Goal: Transaction & Acquisition: Book appointment/travel/reservation

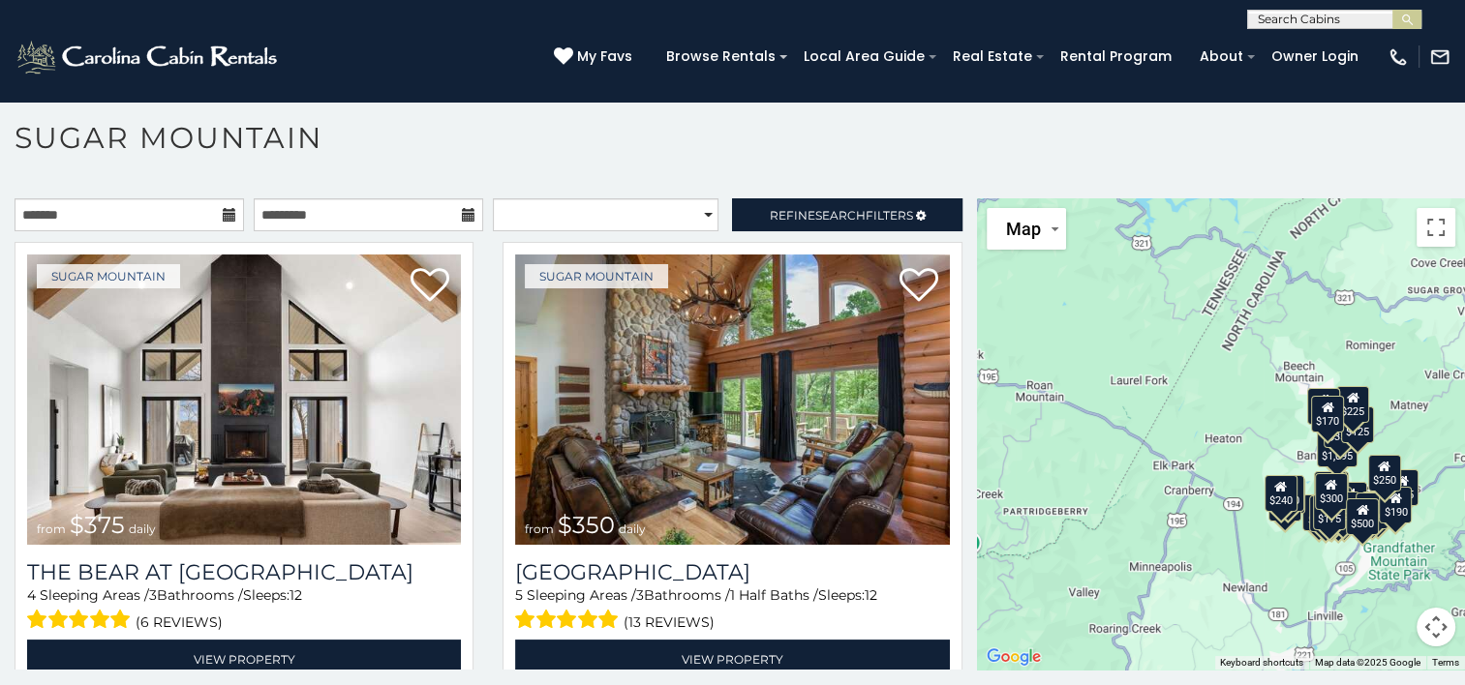
scroll to position [56, 0]
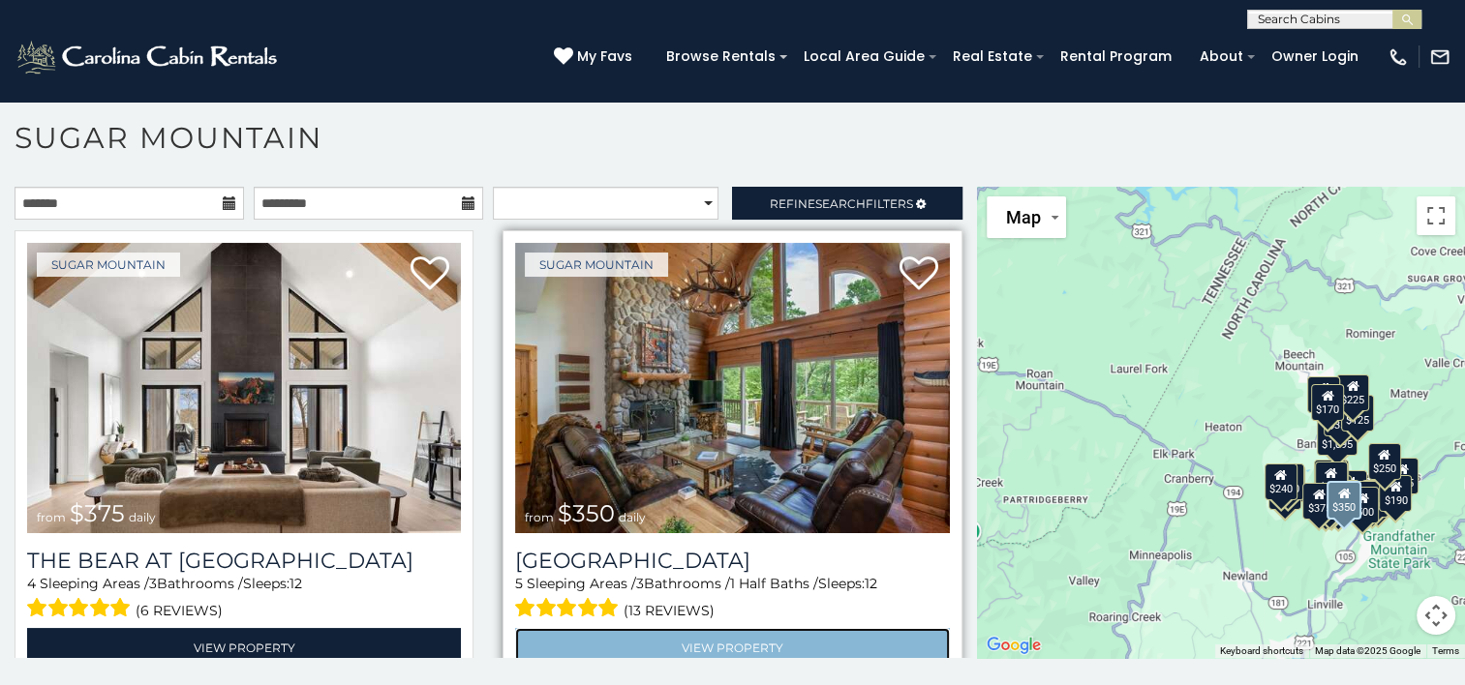
click at [550, 639] on link "View Property" at bounding box center [732, 648] width 434 height 40
click at [715, 629] on link "View Property" at bounding box center [732, 648] width 434 height 40
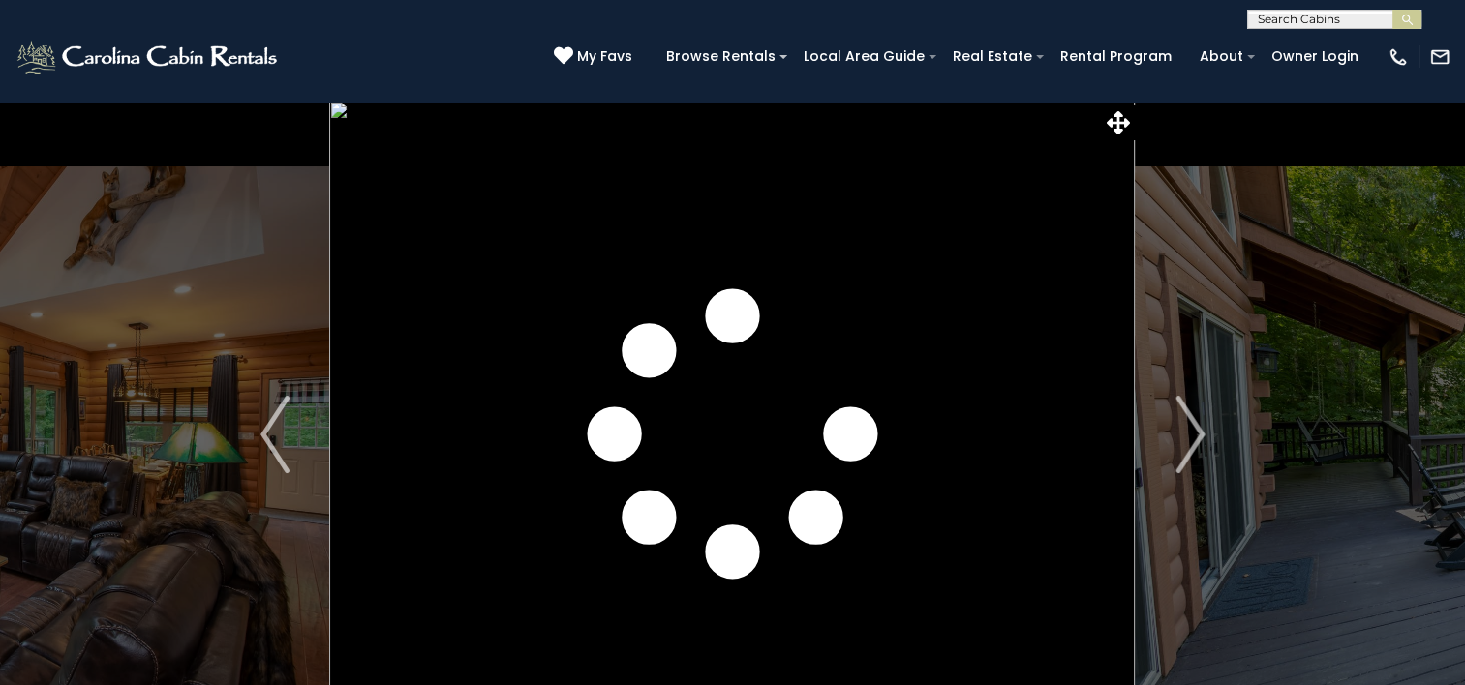
click at [1175, 433] on img "Next" at bounding box center [1189, 434] width 29 height 77
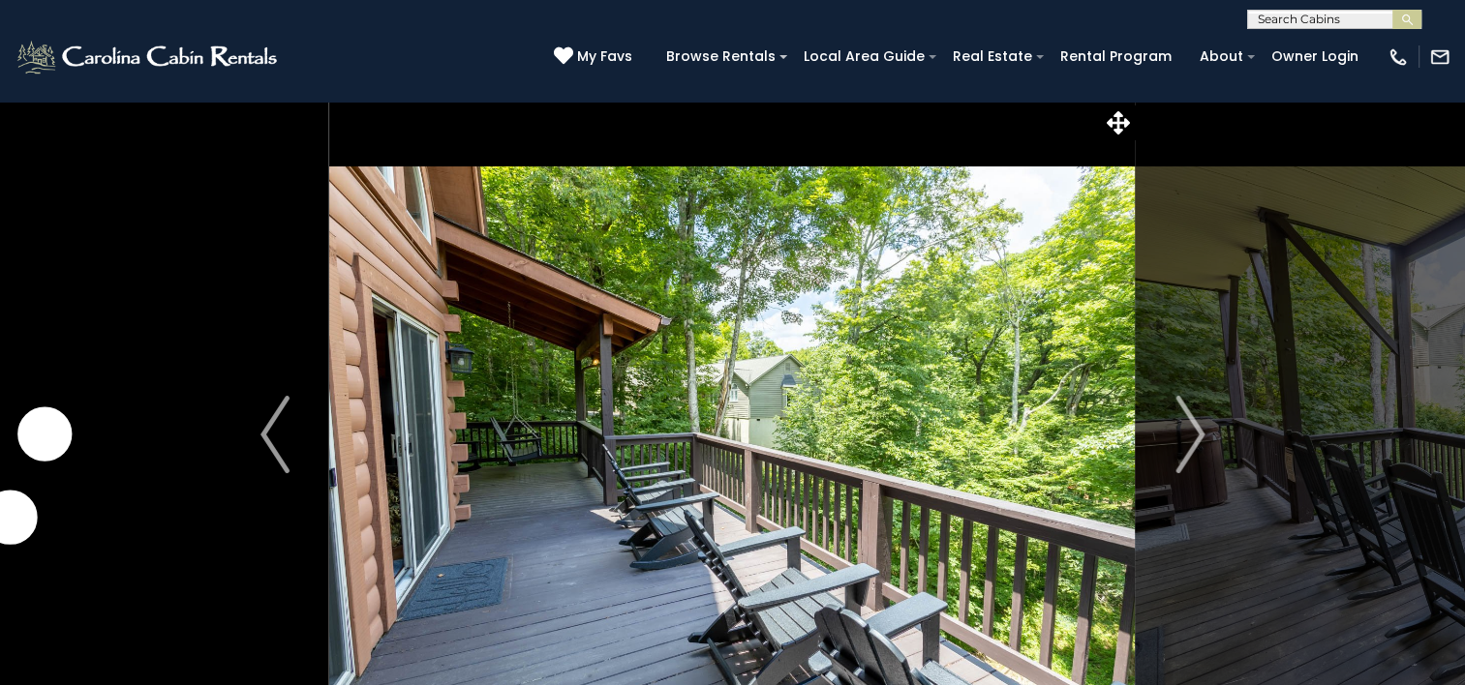
click at [1175, 433] on img "Next" at bounding box center [1189, 434] width 29 height 77
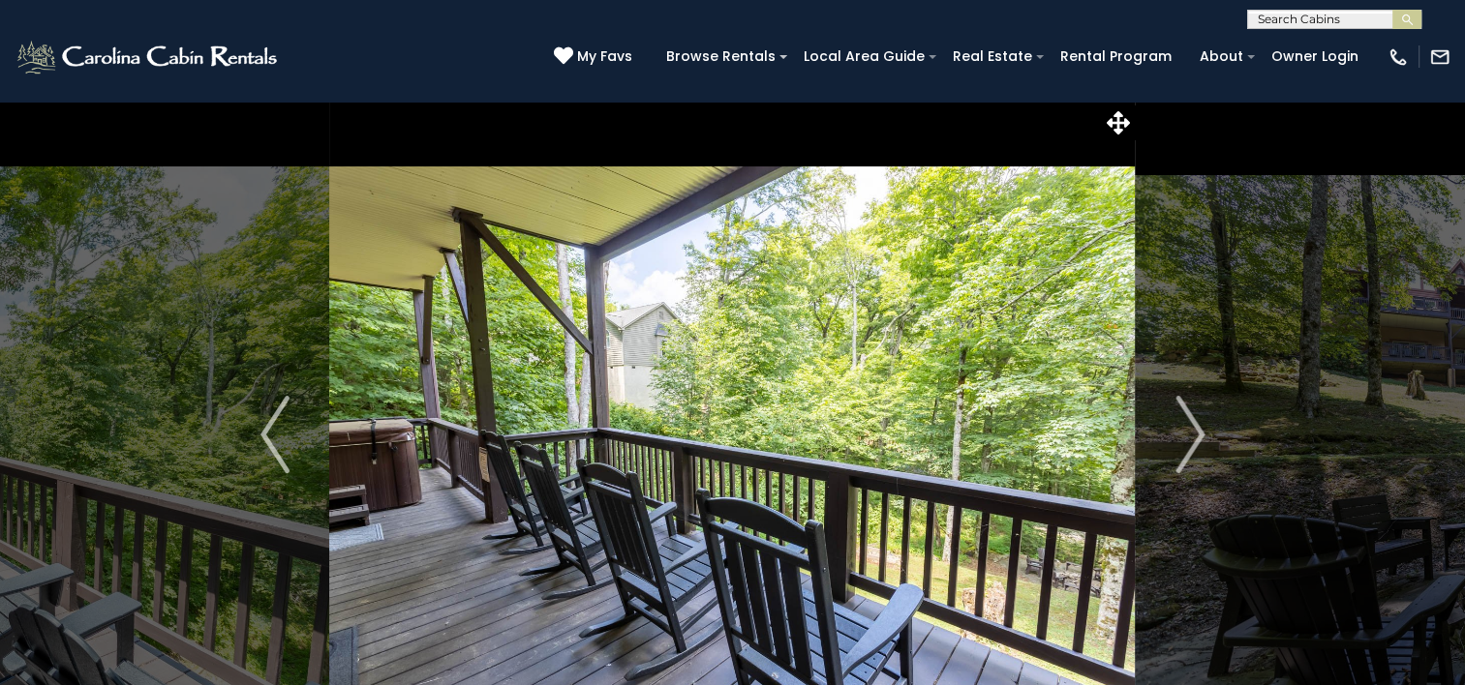
click at [1175, 433] on img "Next" at bounding box center [1189, 434] width 29 height 77
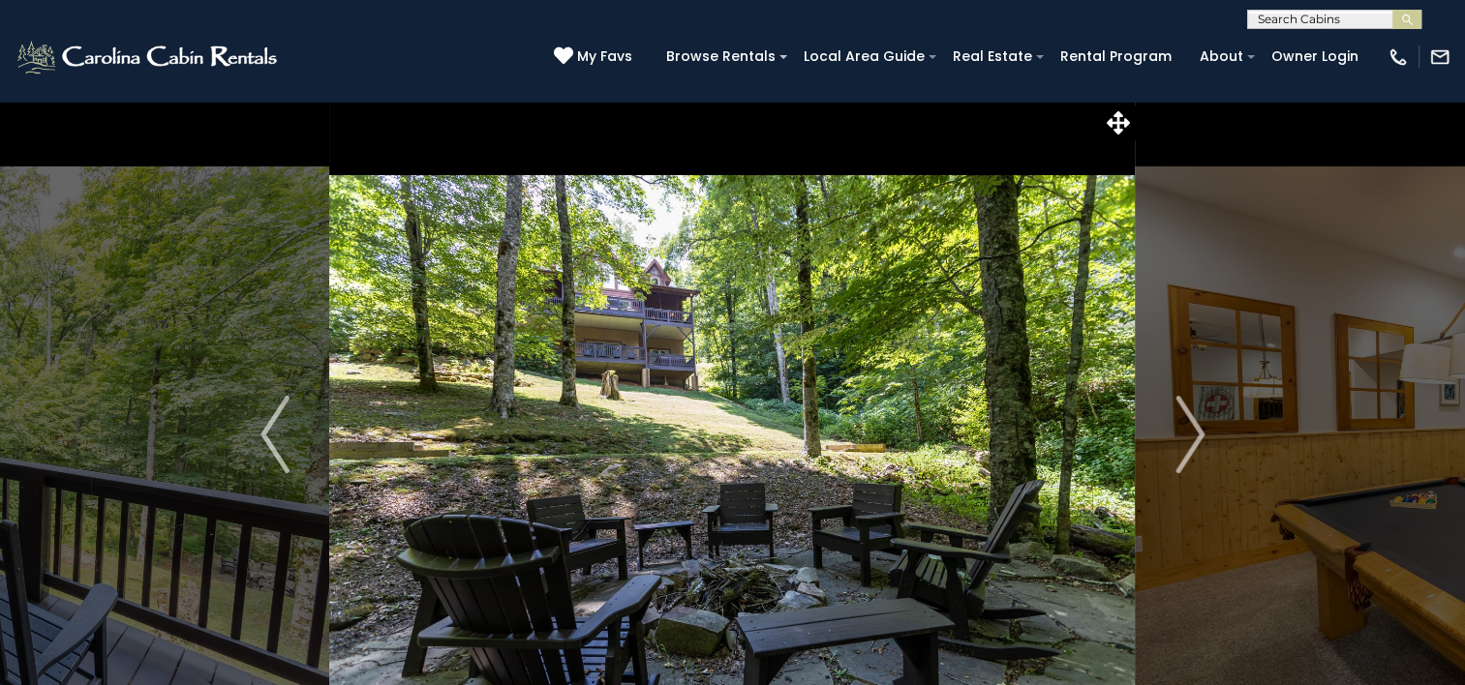
click at [1175, 433] on img "Next" at bounding box center [1189, 434] width 29 height 77
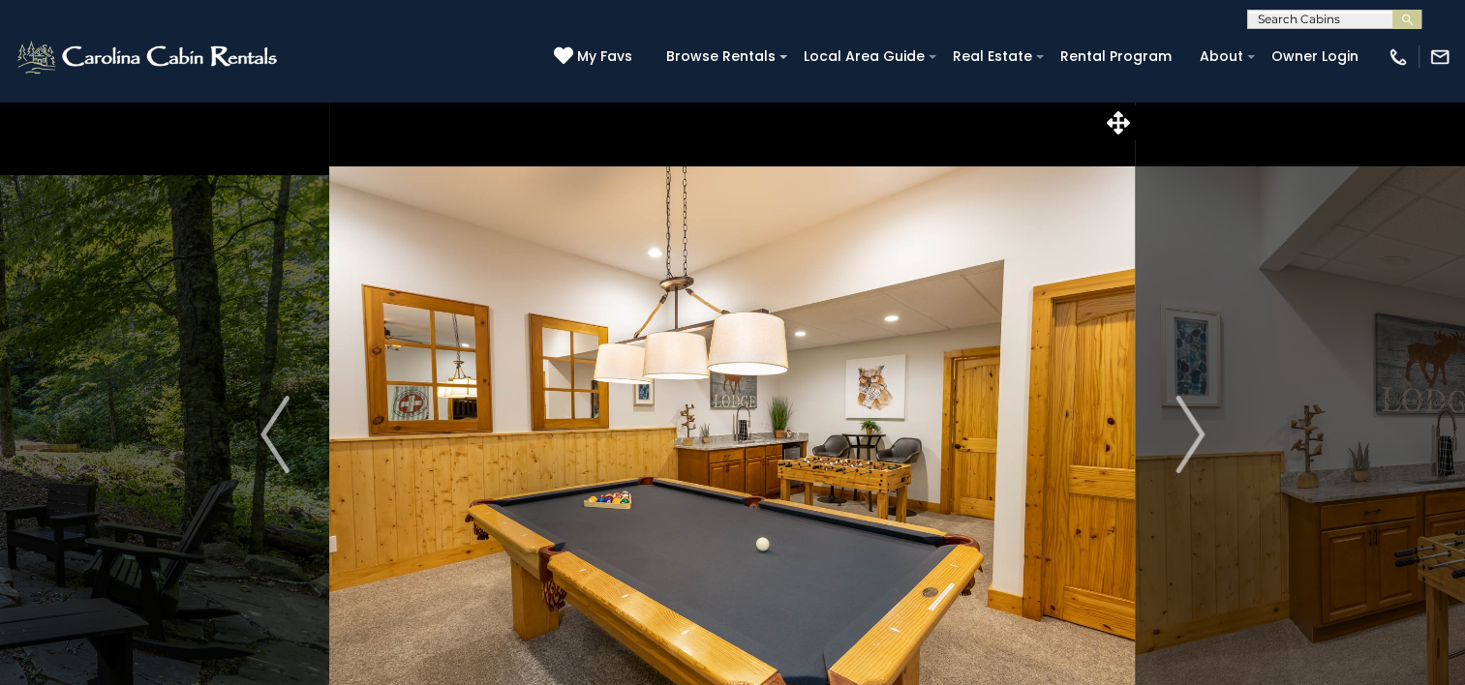
click at [1175, 433] on img "Next" at bounding box center [1189, 434] width 29 height 77
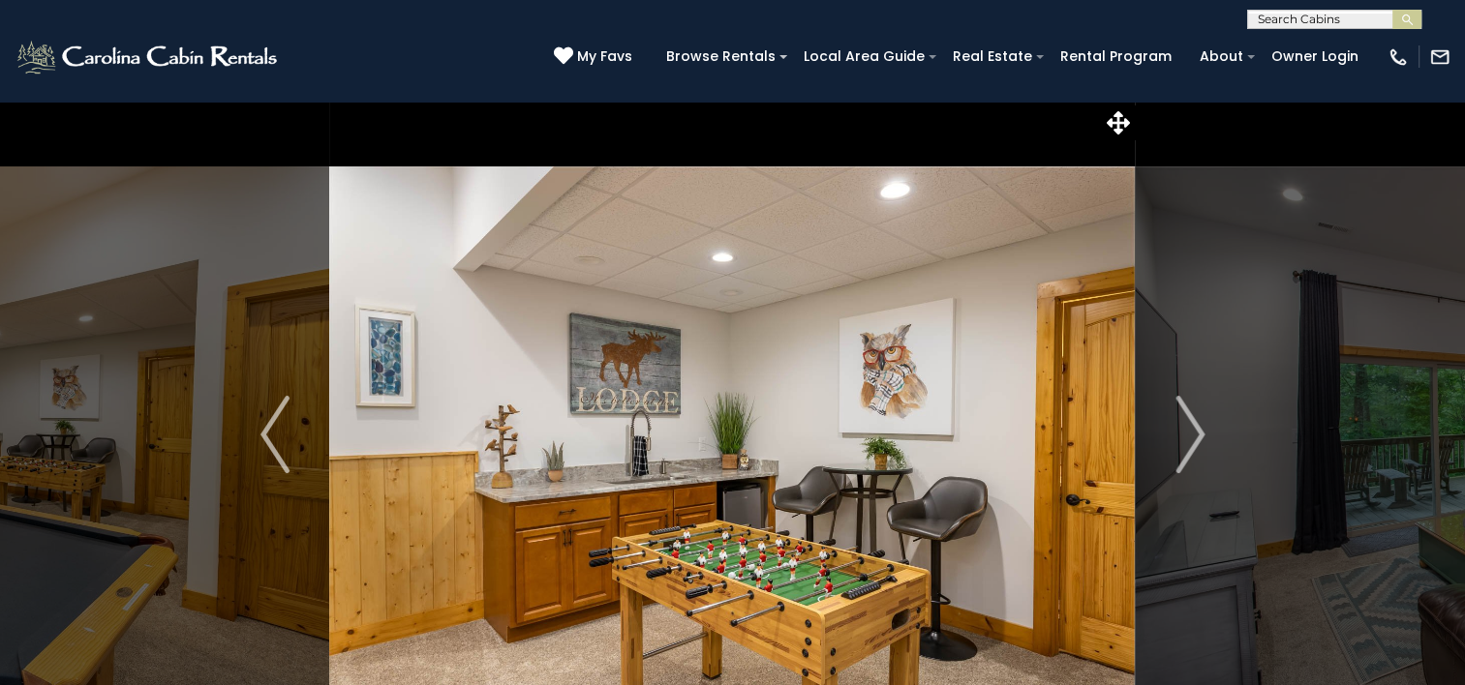
click at [1175, 433] on img "Next" at bounding box center [1189, 434] width 29 height 77
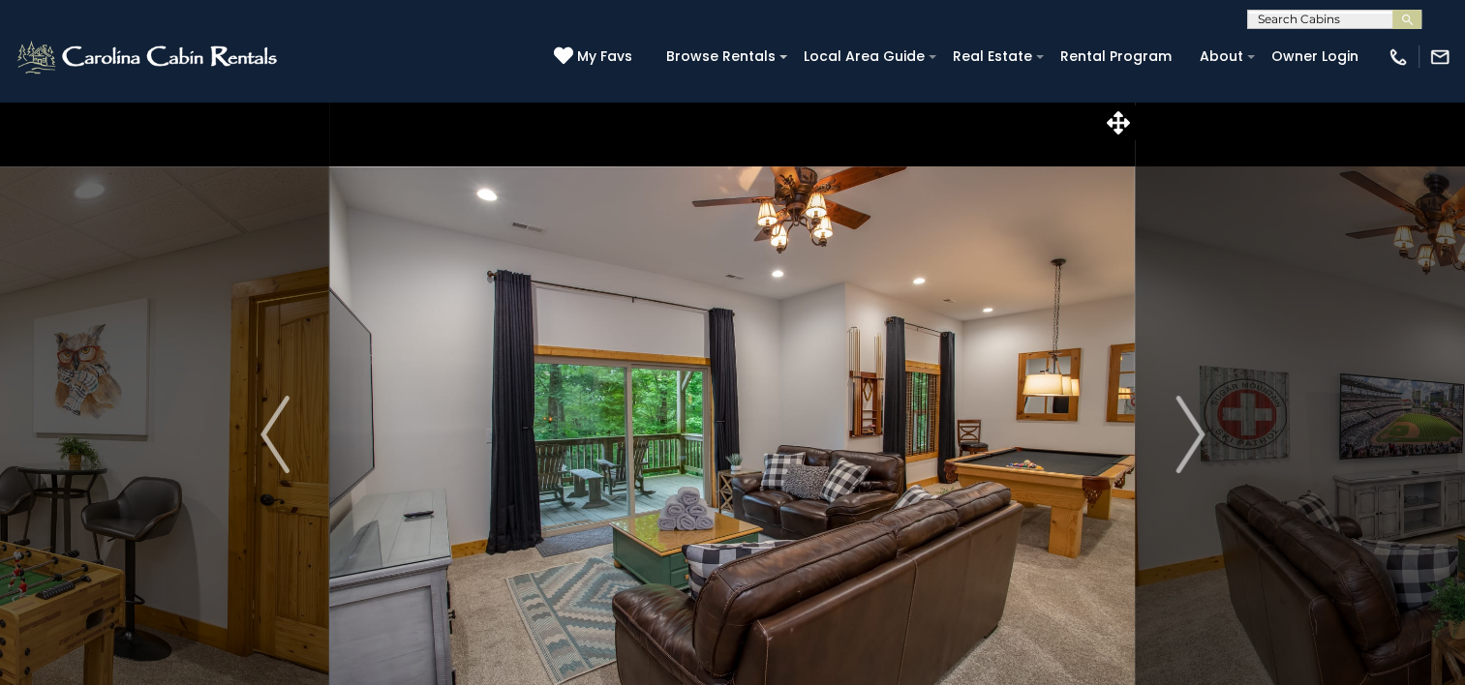
click at [1175, 433] on img "Next" at bounding box center [1189, 434] width 29 height 77
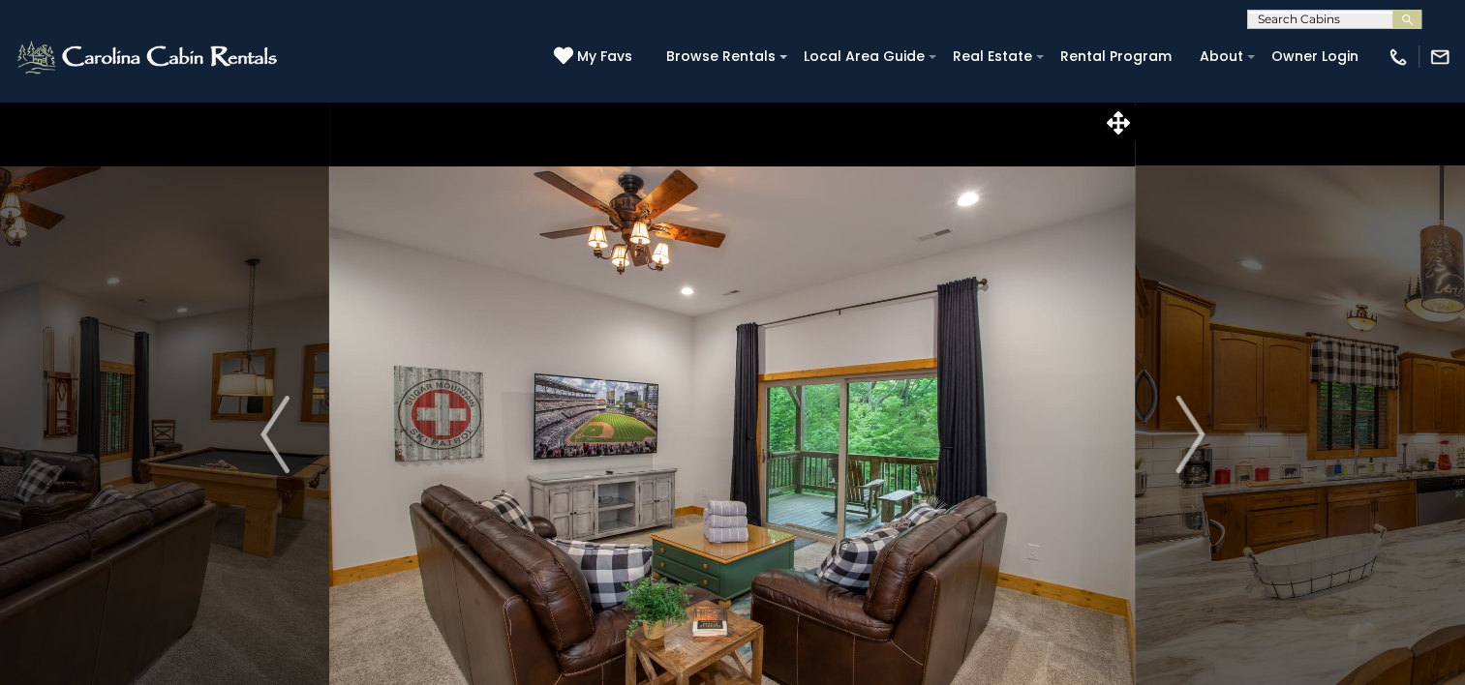
click at [1175, 433] on img "Next" at bounding box center [1189, 434] width 29 height 77
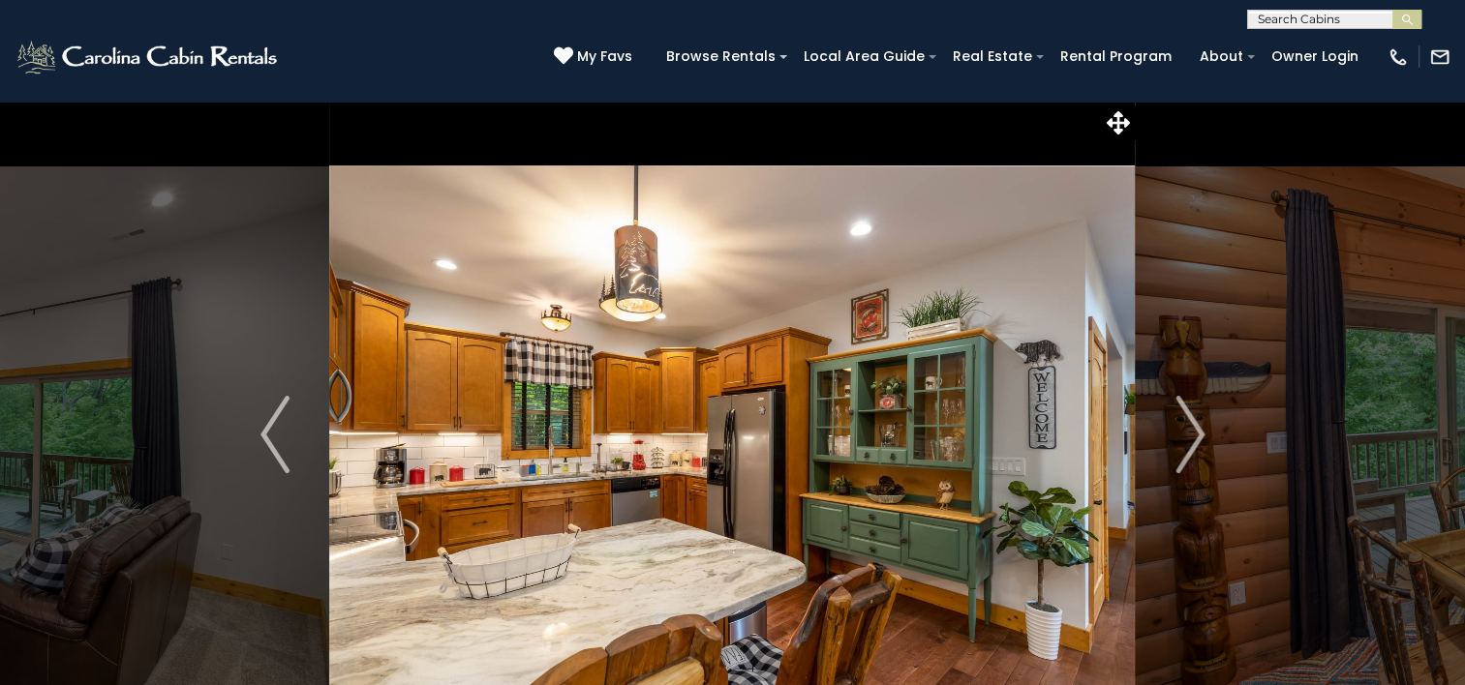
click at [1175, 433] on img "Next" at bounding box center [1189, 434] width 29 height 77
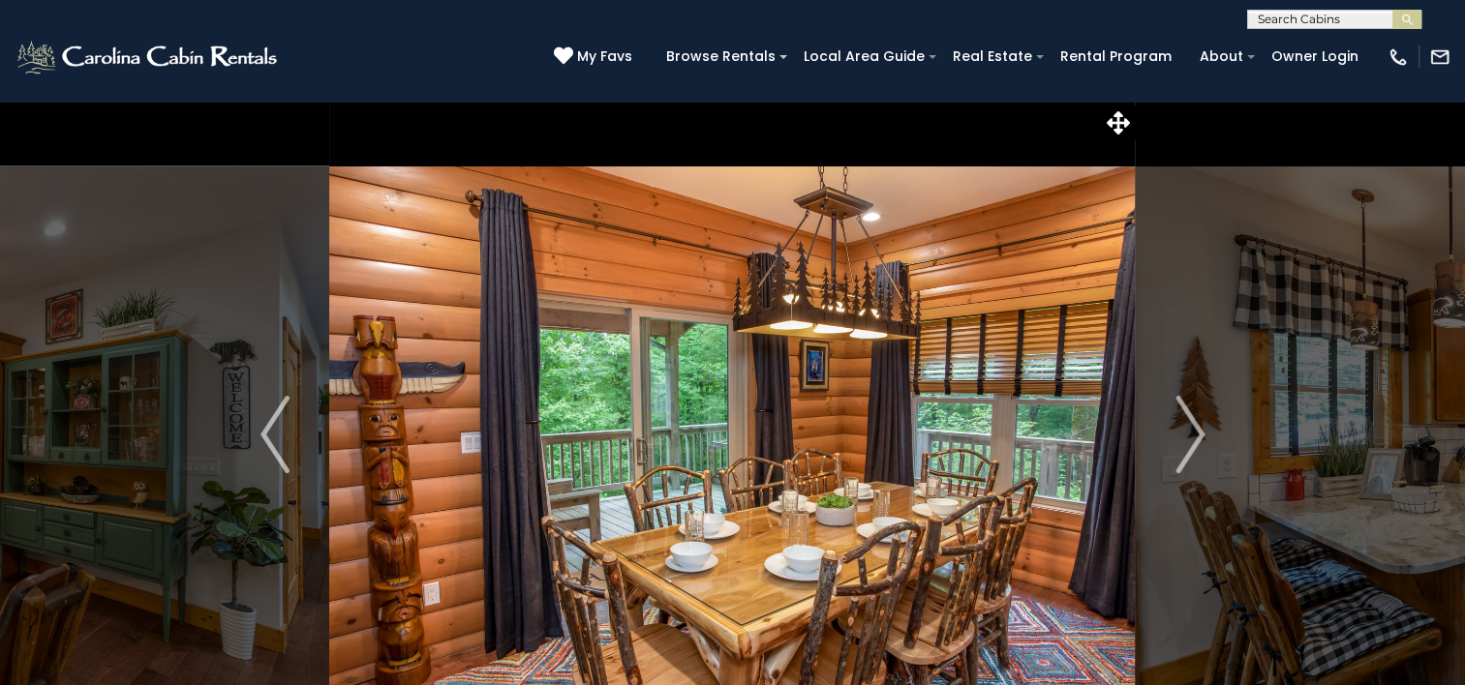
click at [1175, 433] on img "Next" at bounding box center [1189, 434] width 29 height 77
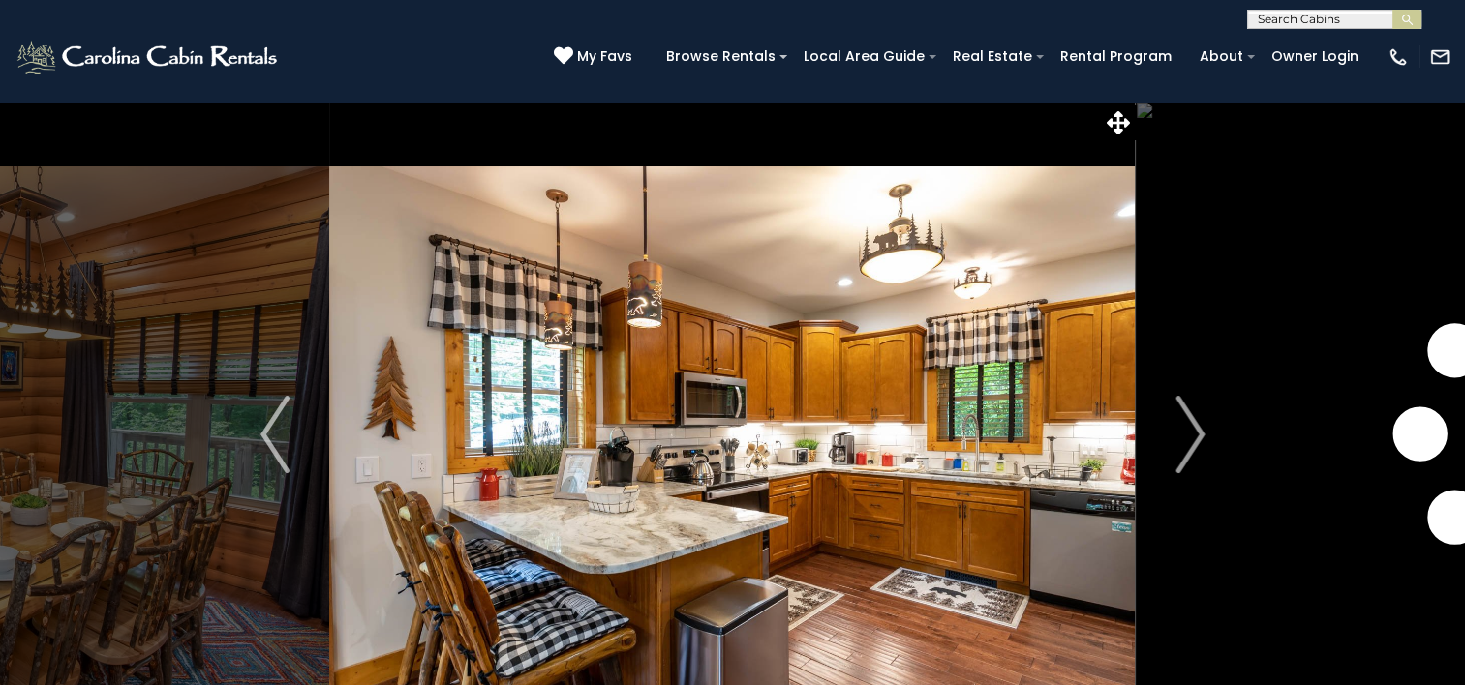
click at [1175, 433] on img "Next" at bounding box center [1189, 434] width 29 height 77
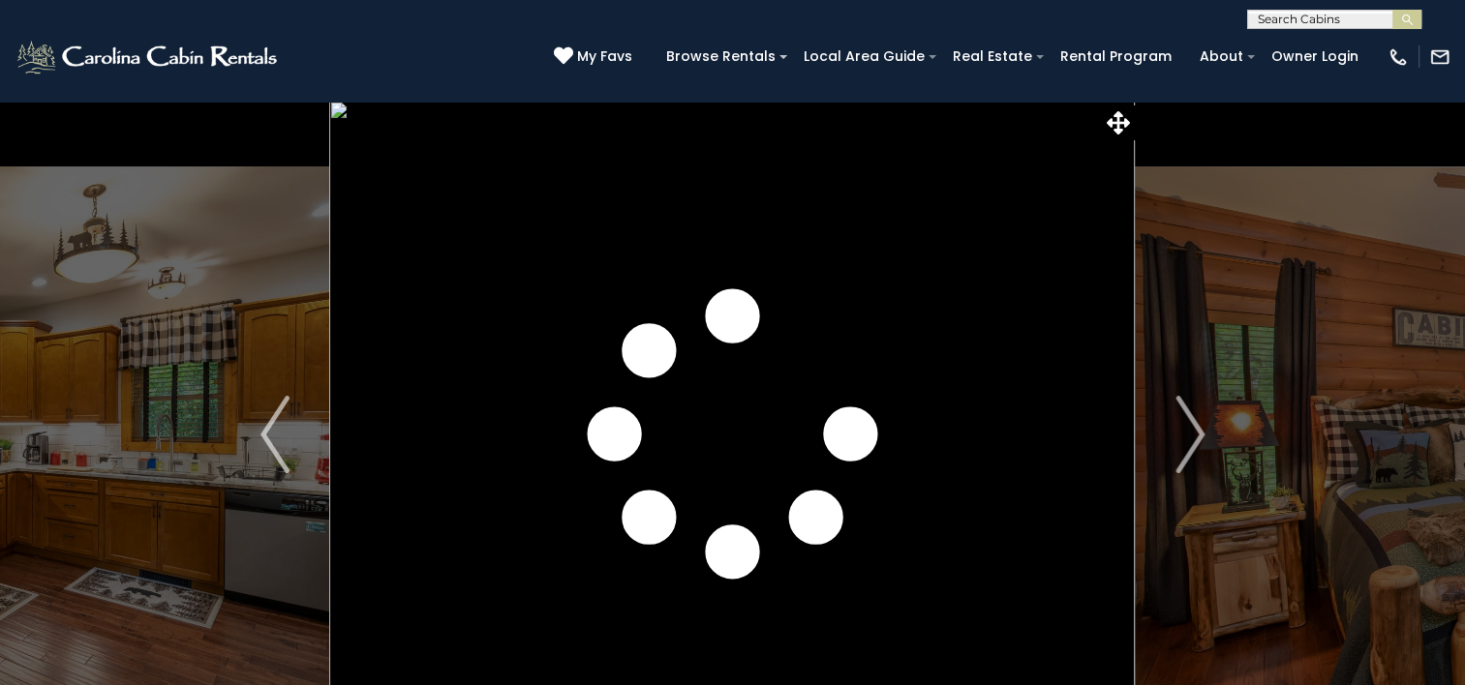
click at [1175, 433] on img "Next" at bounding box center [1189, 434] width 29 height 77
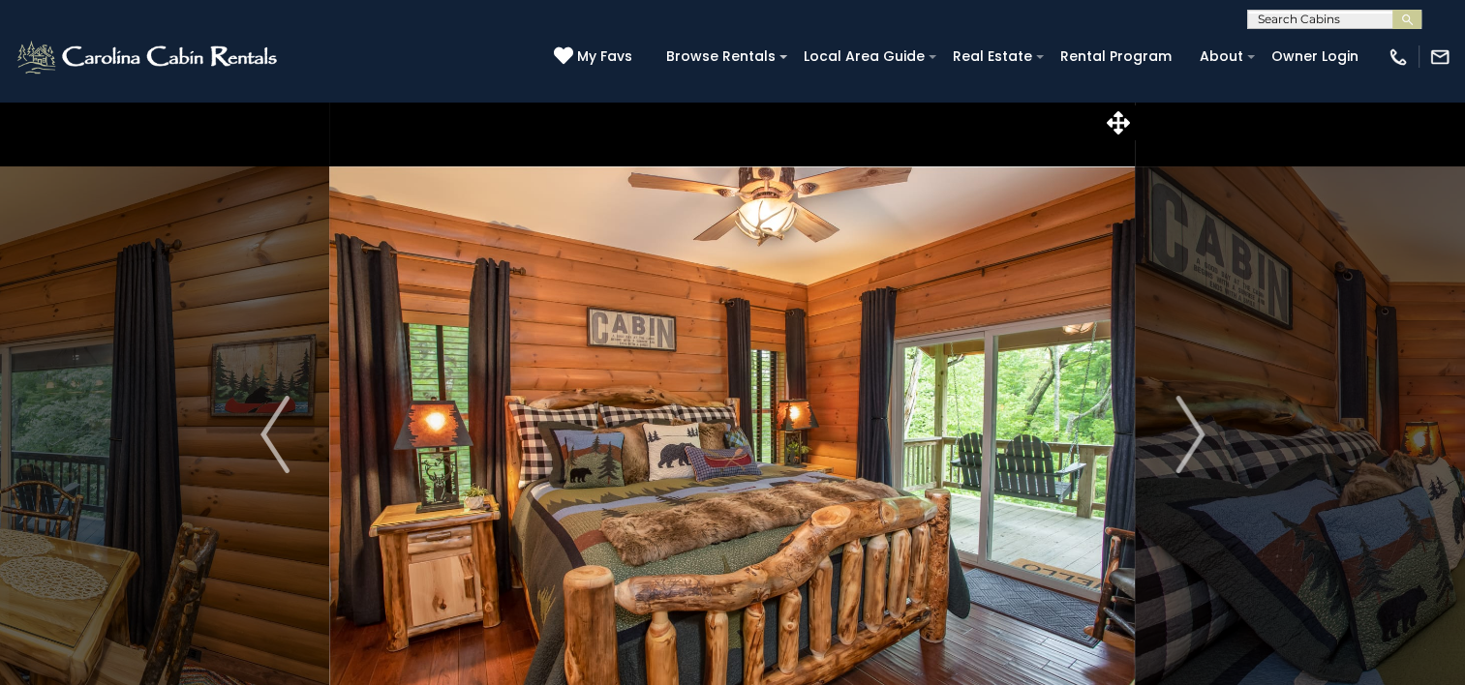
click at [1175, 433] on img "Next" at bounding box center [1189, 434] width 29 height 77
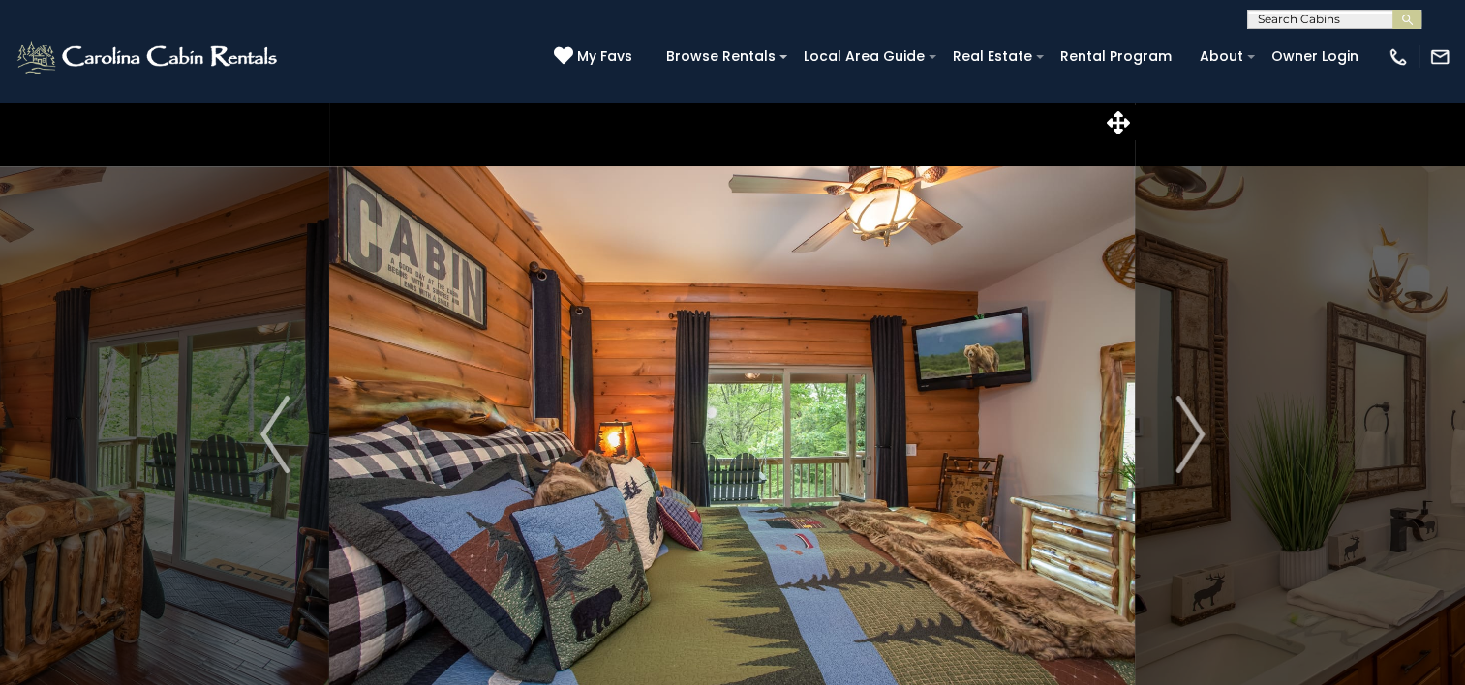
click at [1175, 433] on img "Next" at bounding box center [1189, 434] width 29 height 77
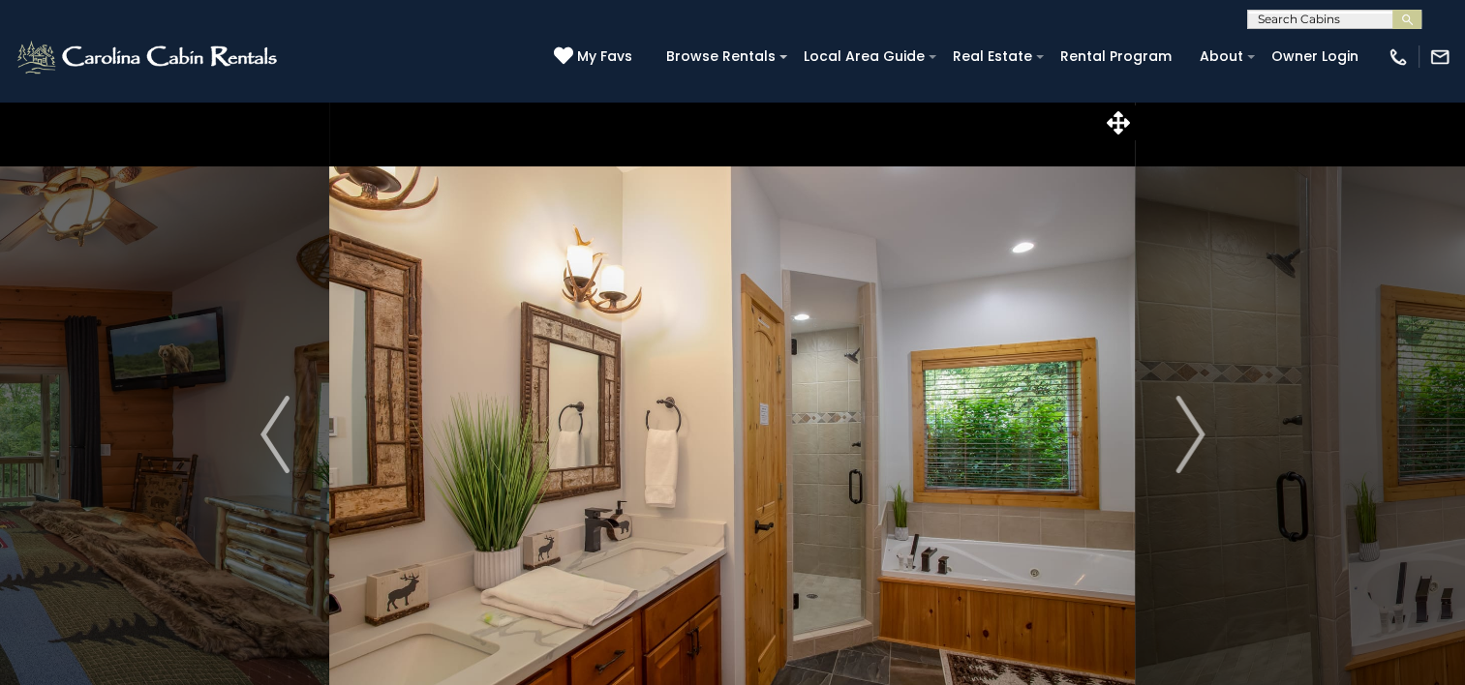
click at [1175, 433] on img "Next" at bounding box center [1189, 434] width 29 height 77
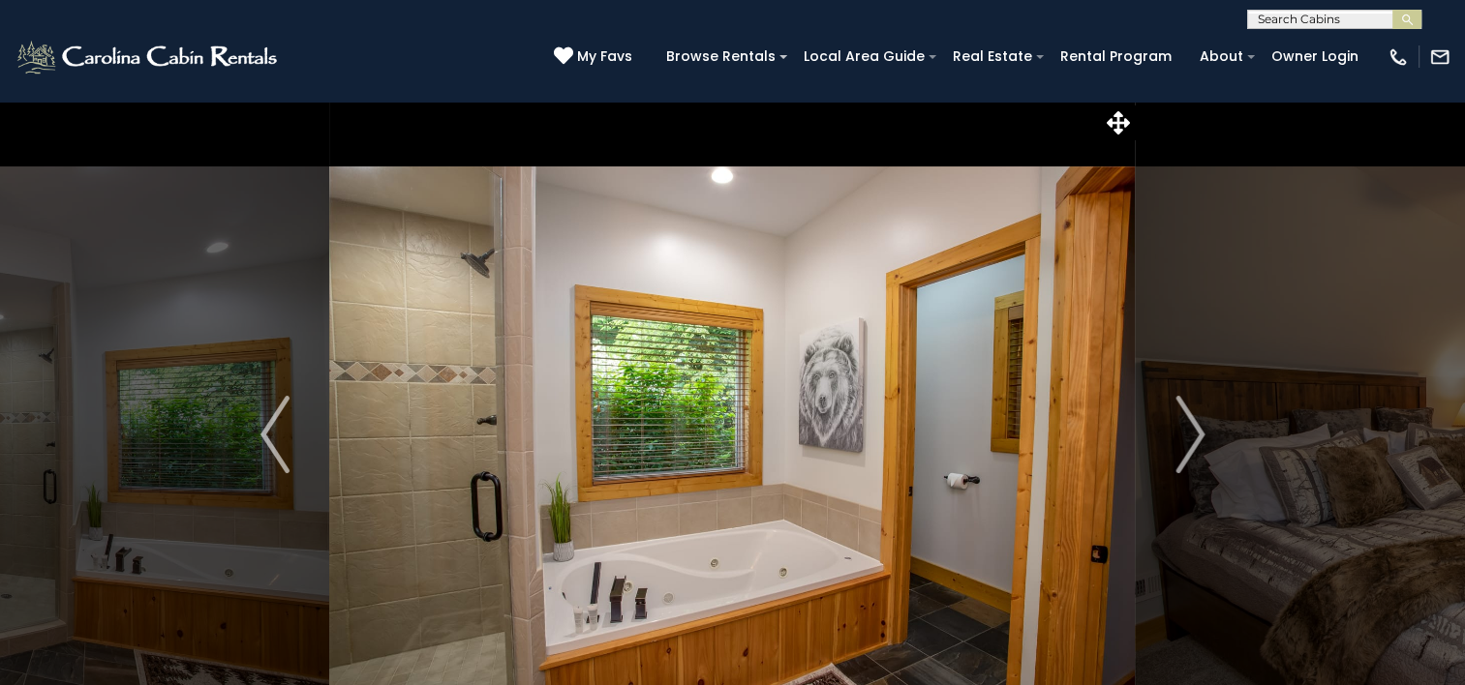
click at [1175, 433] on img "Next" at bounding box center [1189, 434] width 29 height 77
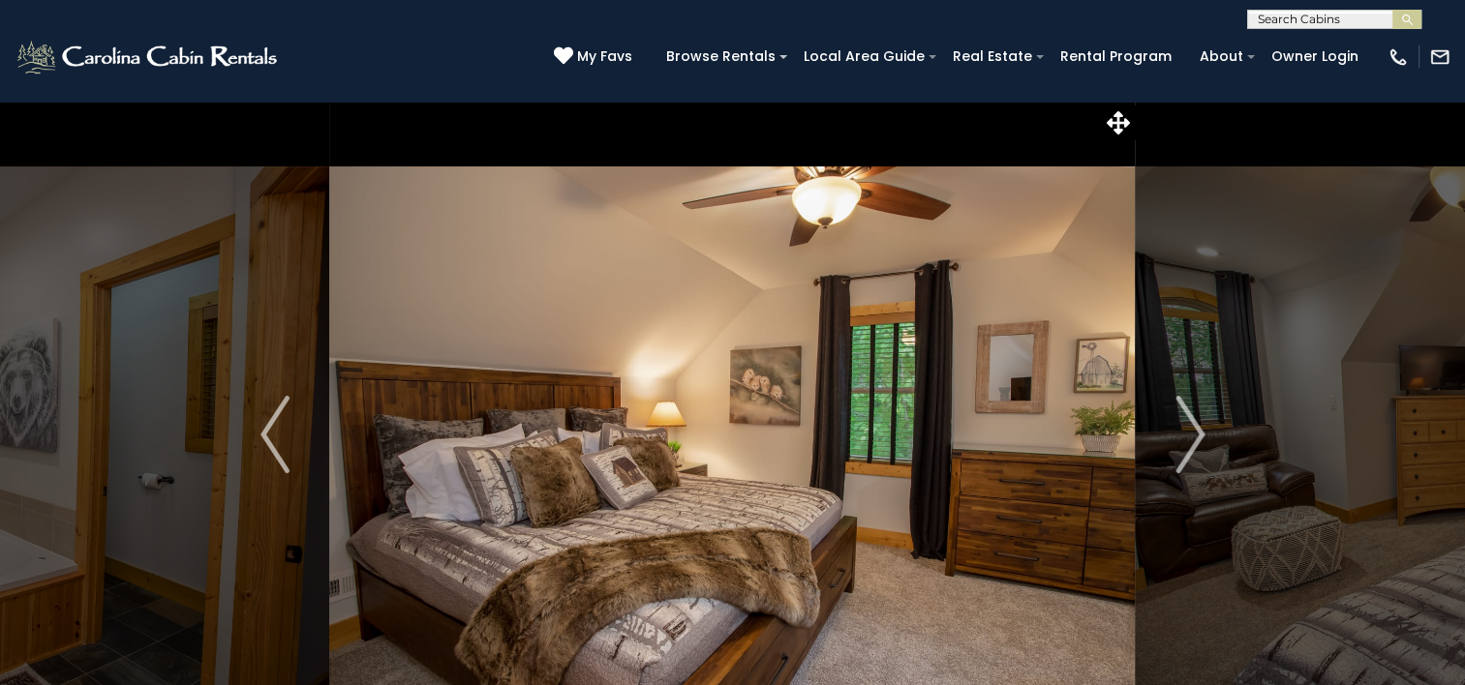
click at [1175, 433] on img "Next" at bounding box center [1189, 434] width 29 height 77
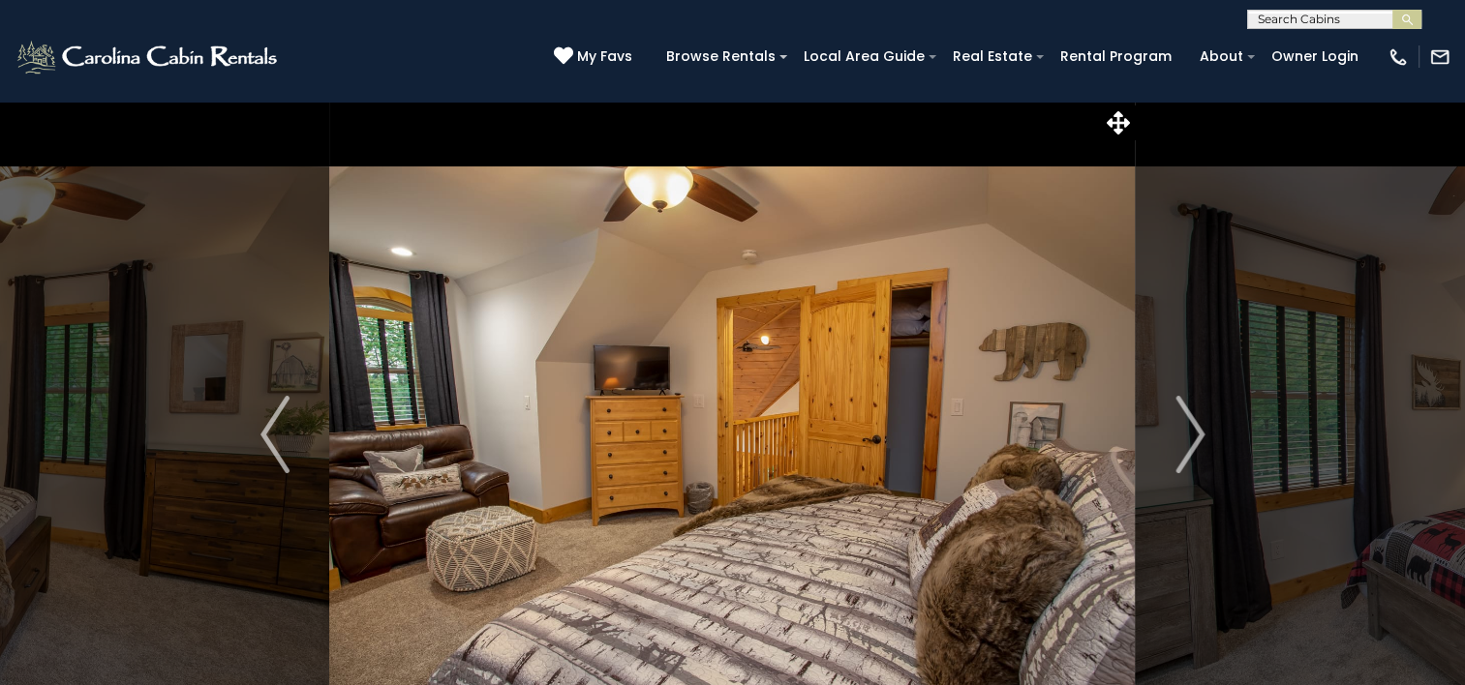
click at [1175, 433] on img "Next" at bounding box center [1189, 434] width 29 height 77
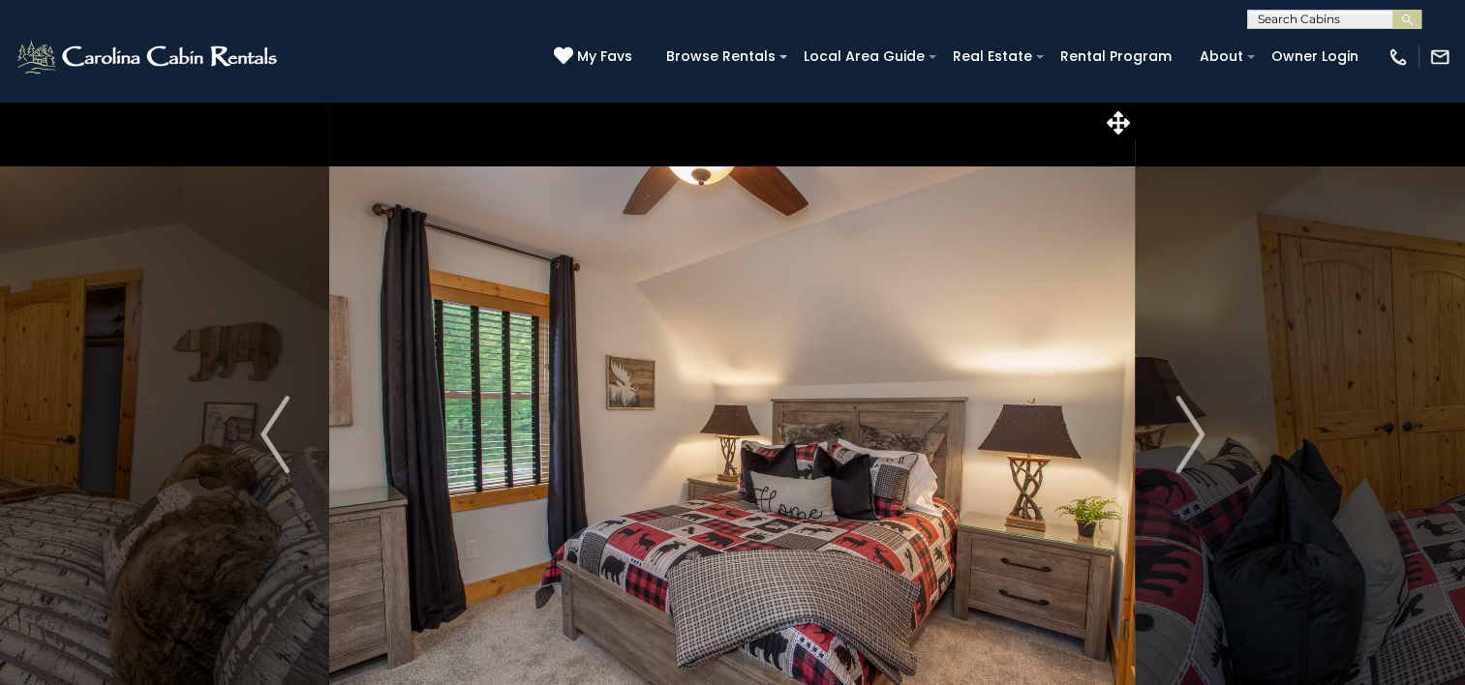
click at [1175, 433] on img "Next" at bounding box center [1189, 434] width 29 height 77
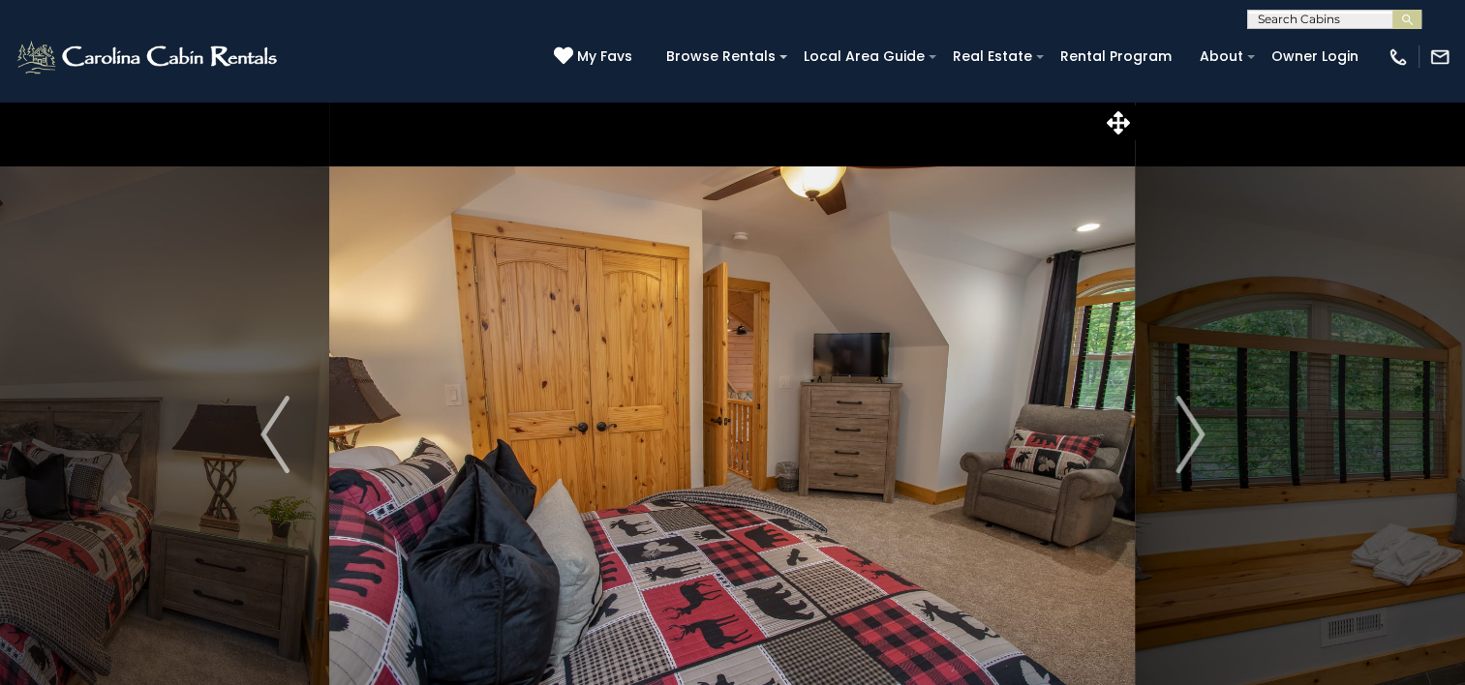
click at [1175, 433] on img "Next" at bounding box center [1189, 434] width 29 height 77
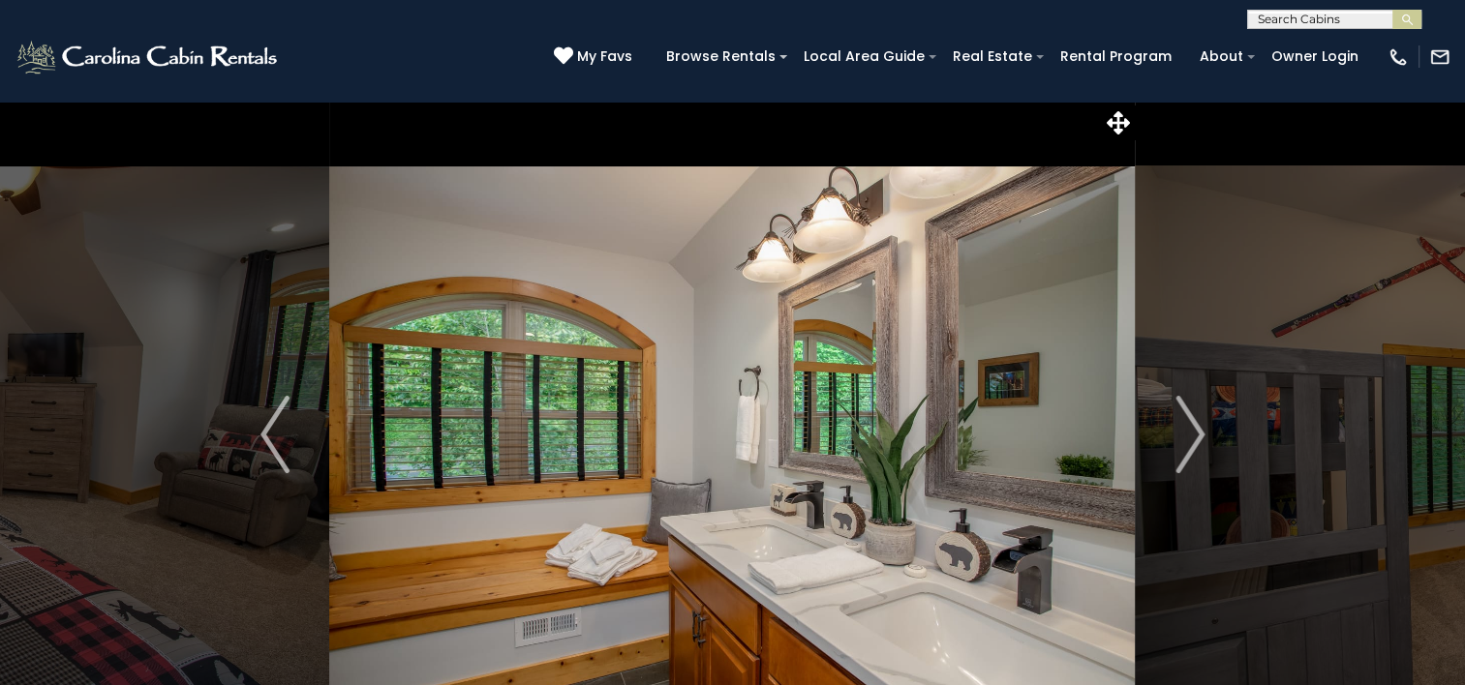
click at [1175, 433] on img "Next" at bounding box center [1189, 434] width 29 height 77
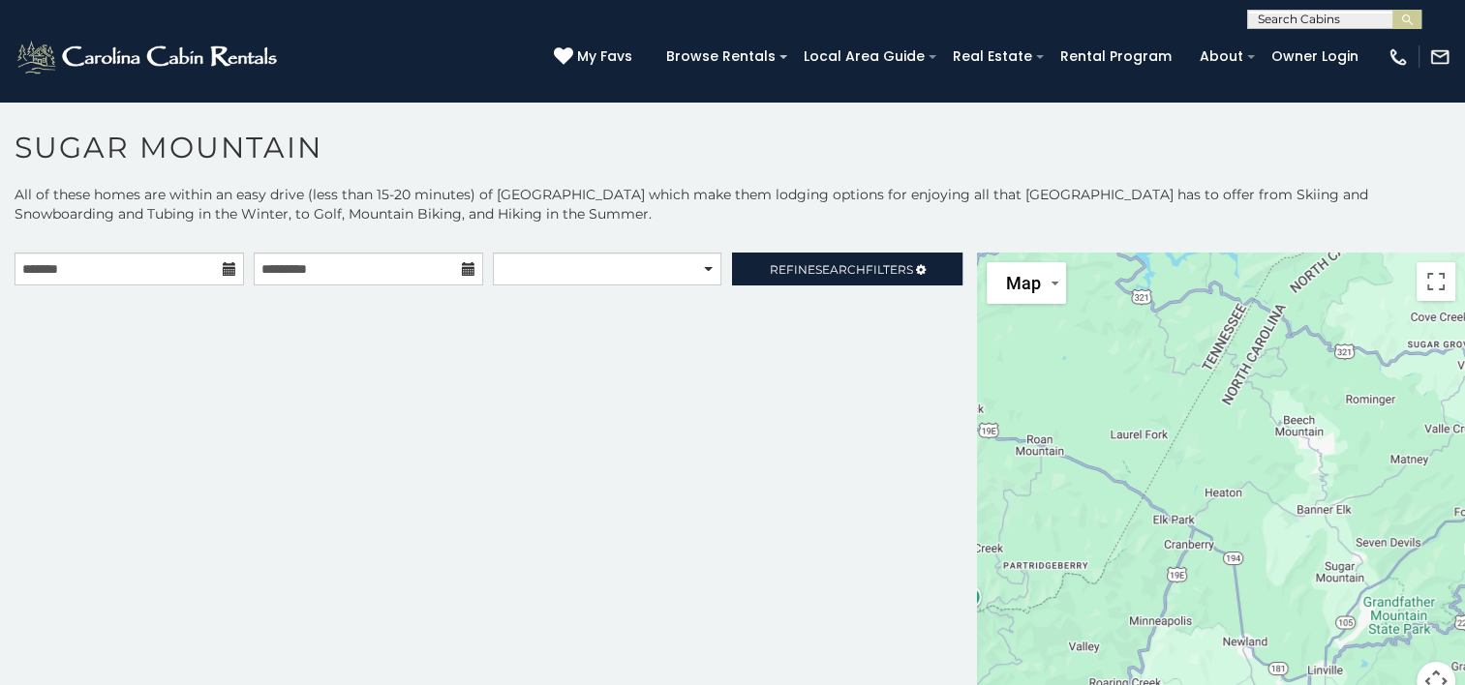
scroll to position [10, 0]
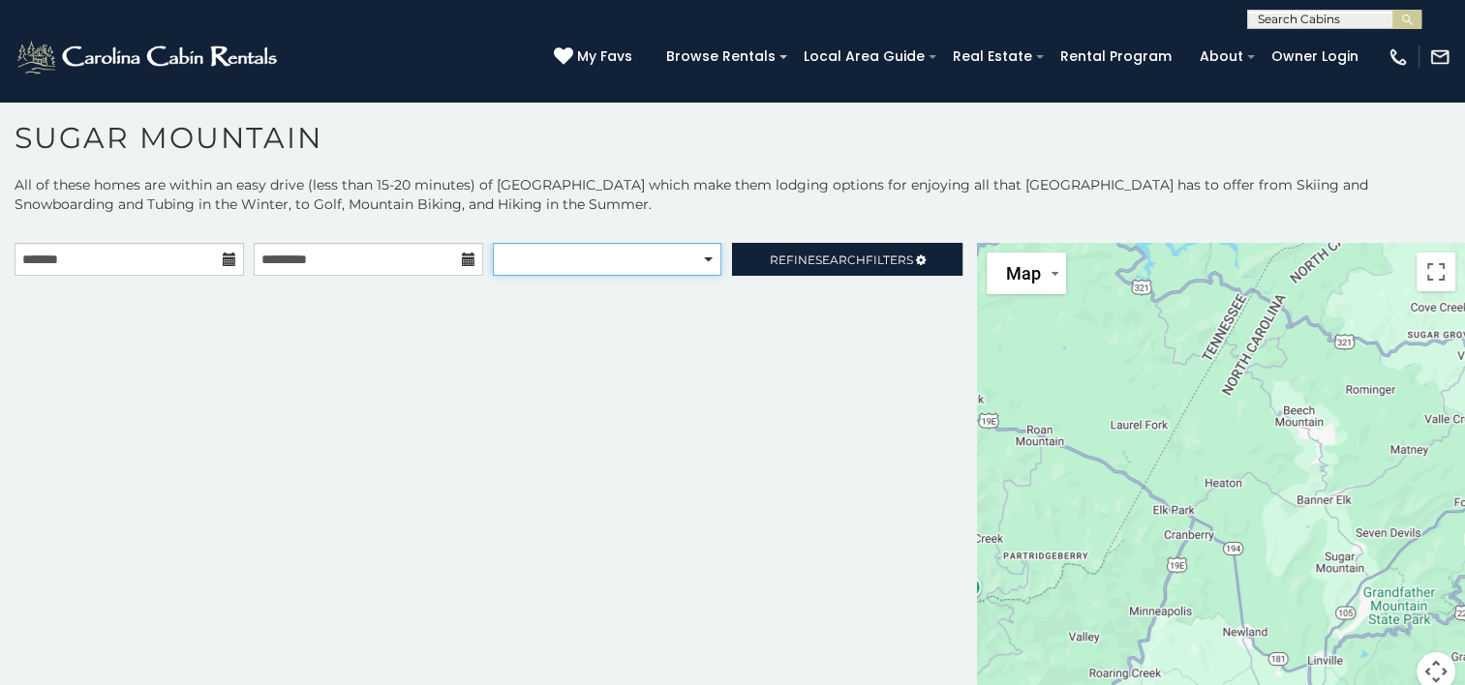
click at [505, 244] on select "**********" at bounding box center [606, 259] width 227 height 33
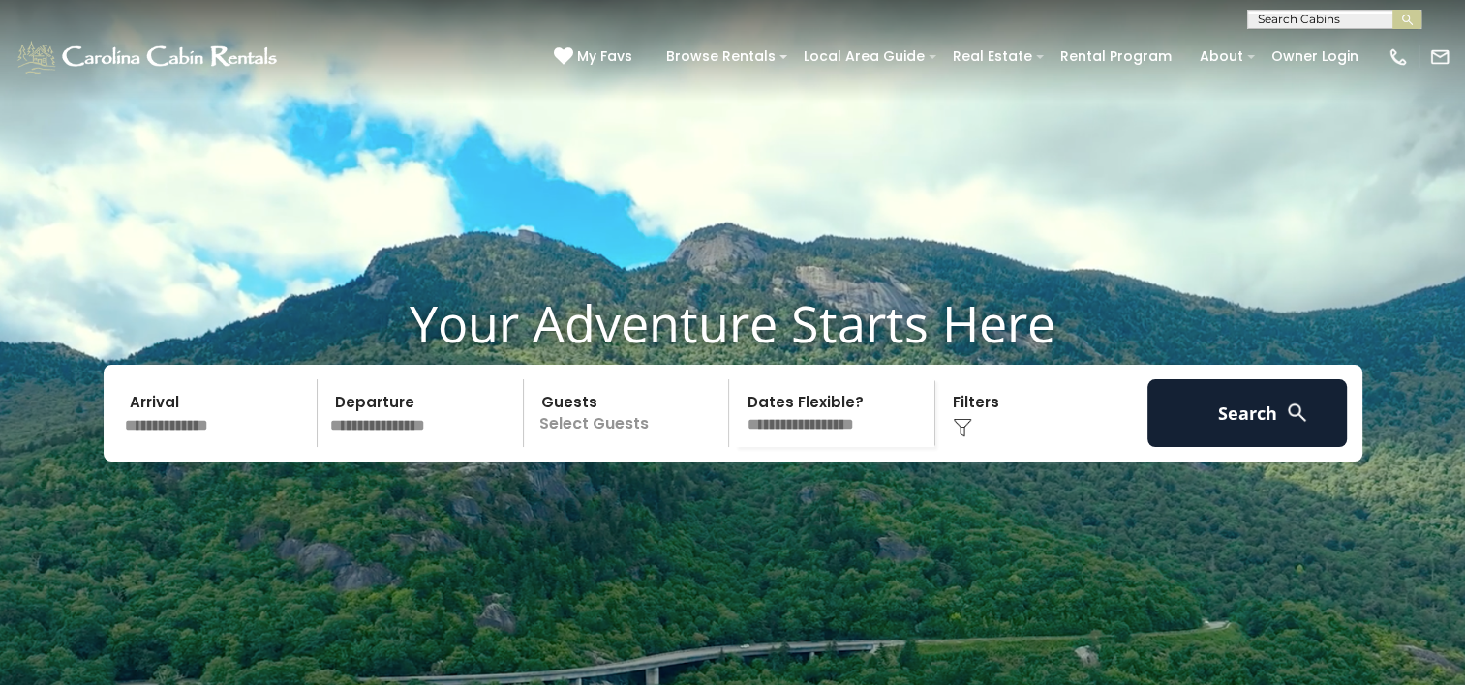
click at [168, 447] on input "text" at bounding box center [218, 413] width 200 height 68
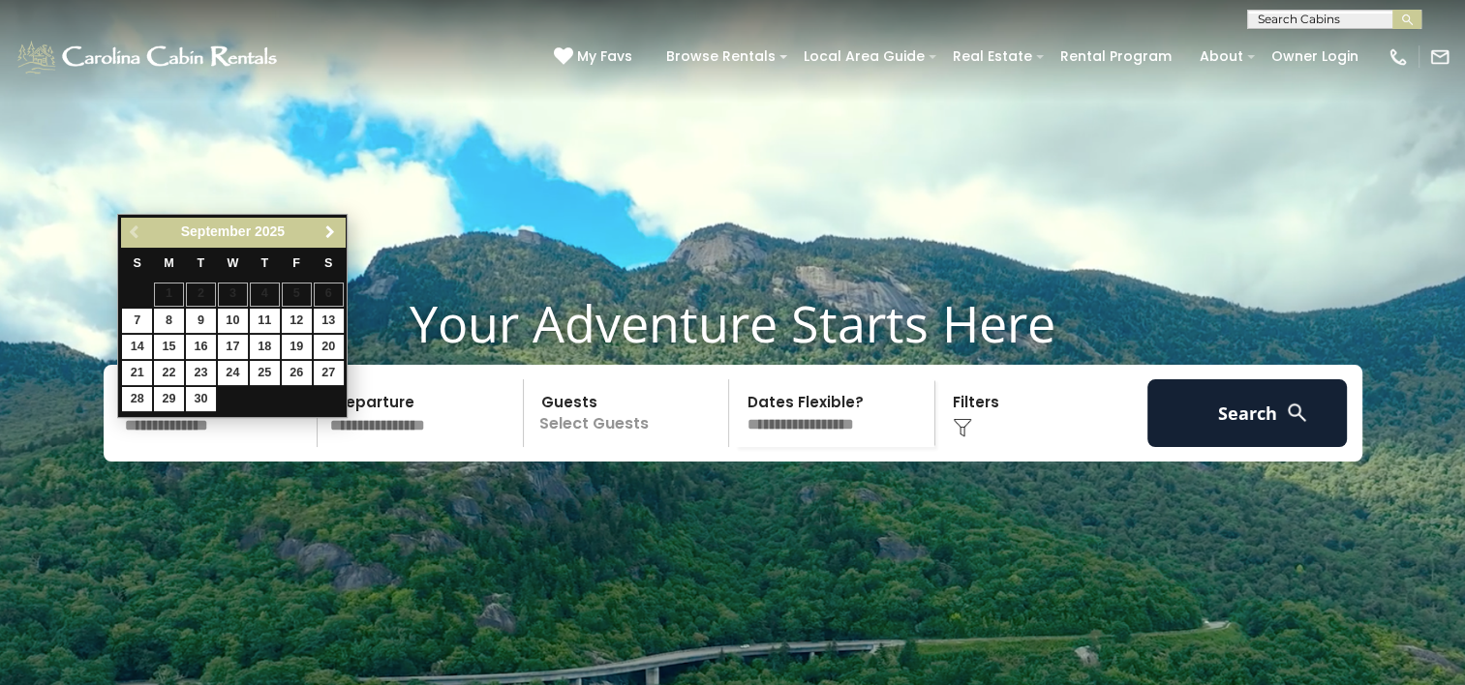
click at [332, 228] on span "Next" at bounding box center [329, 232] width 15 height 15
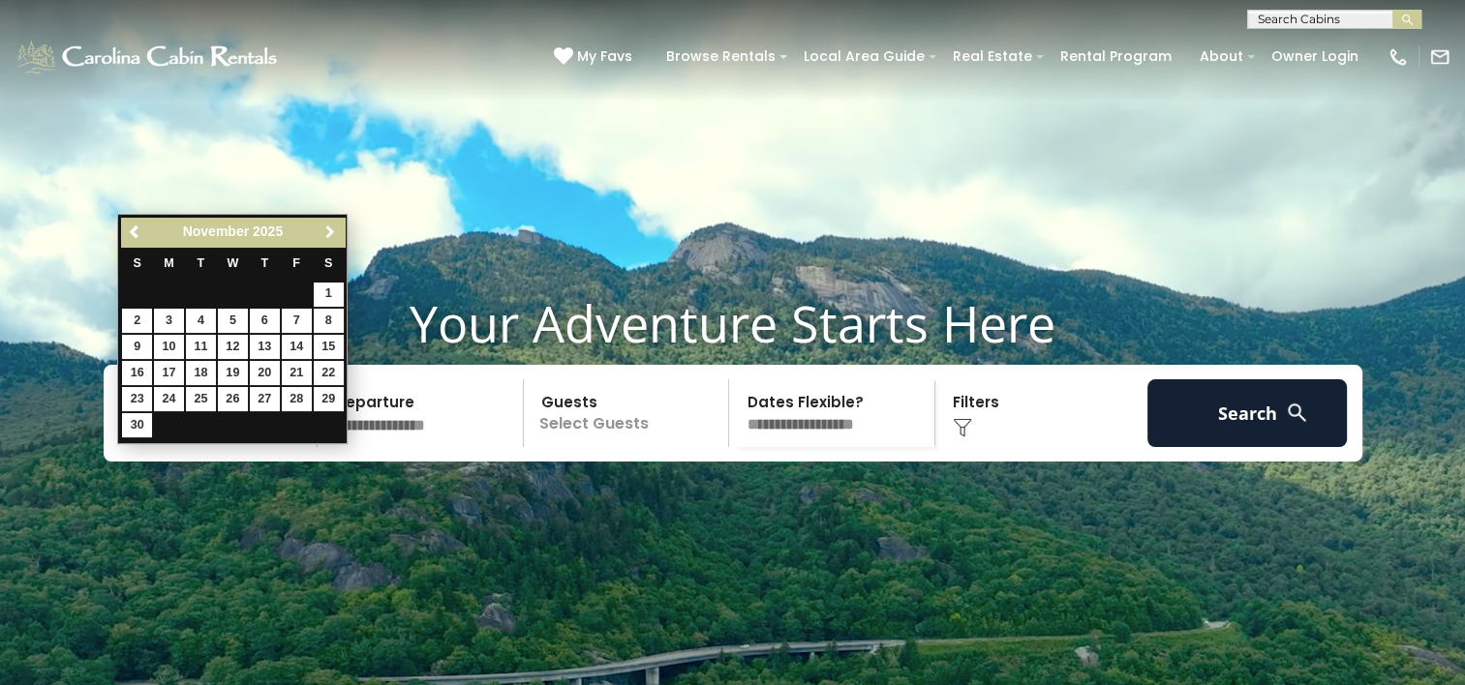
click at [332, 228] on span "Next" at bounding box center [329, 232] width 15 height 15
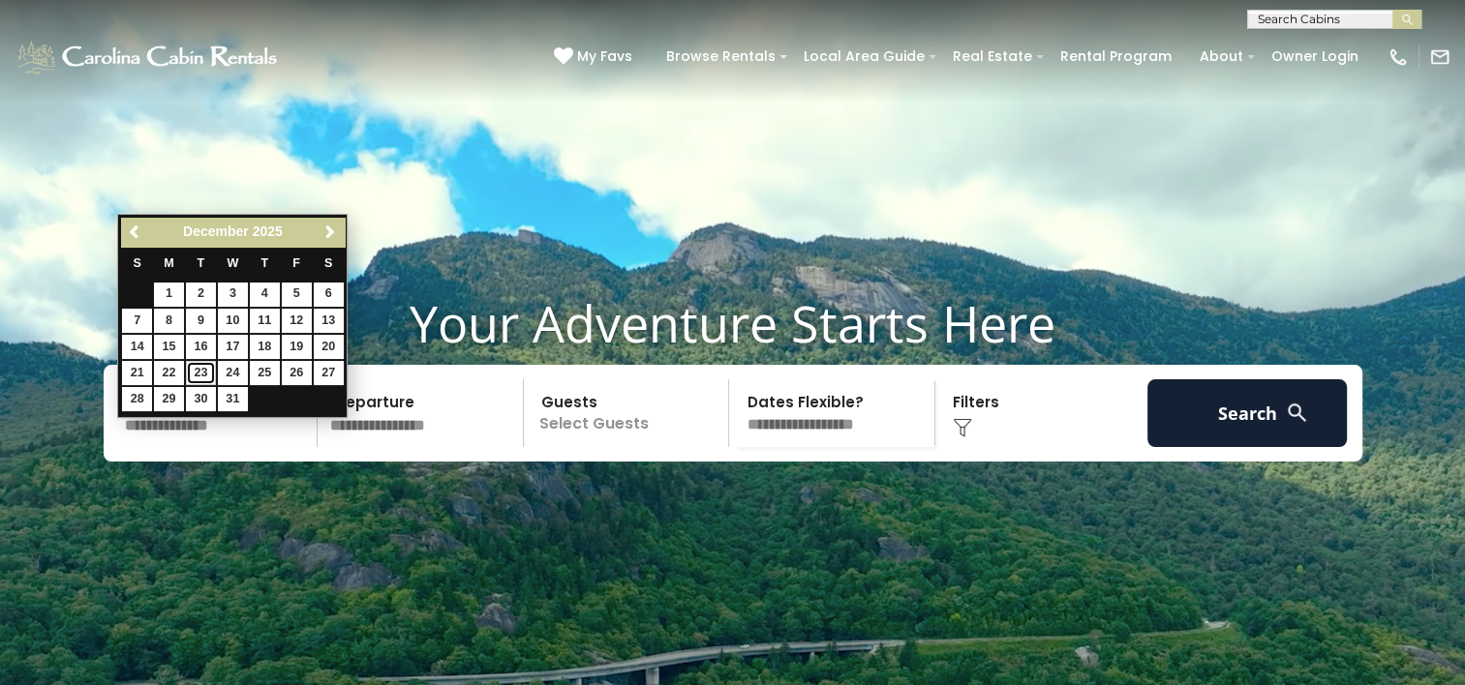
click at [204, 371] on link "23" at bounding box center [201, 373] width 30 height 24
type input "********"
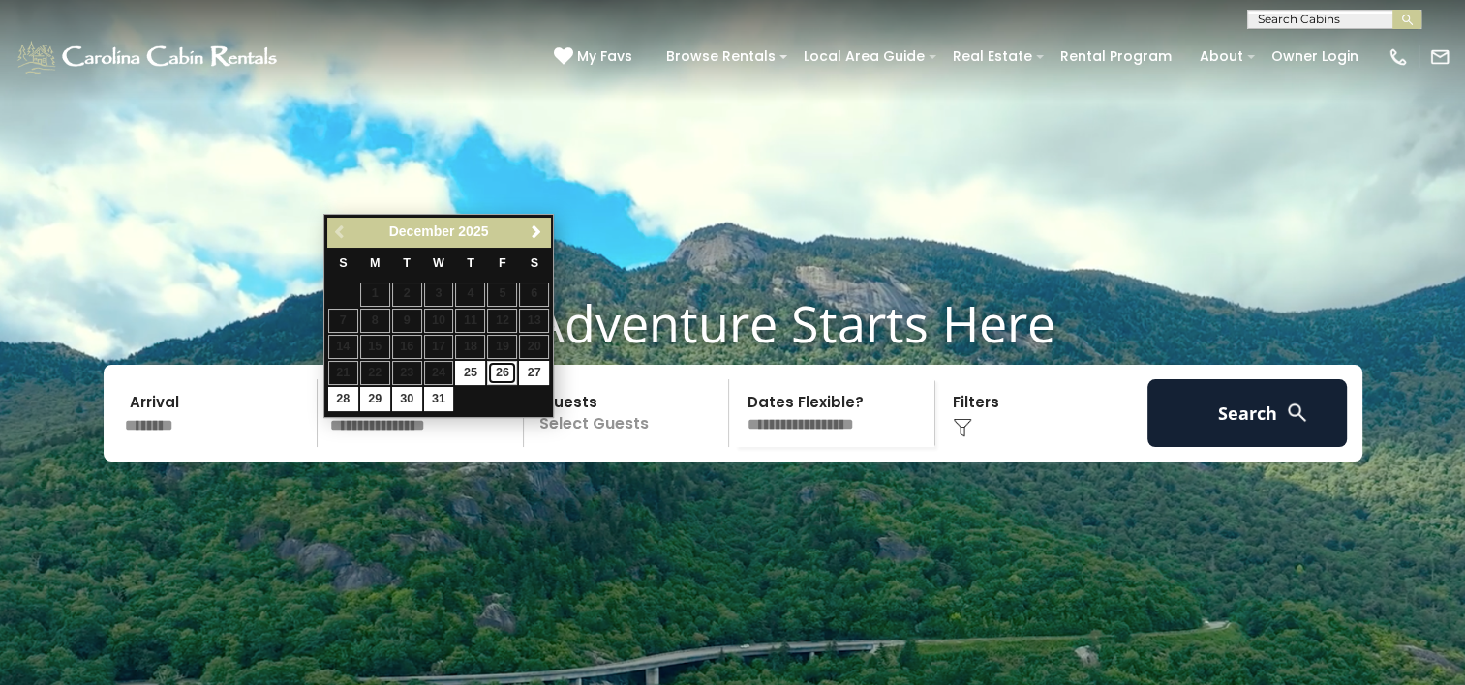
click at [500, 375] on link "26" at bounding box center [502, 373] width 30 height 24
type input "********"
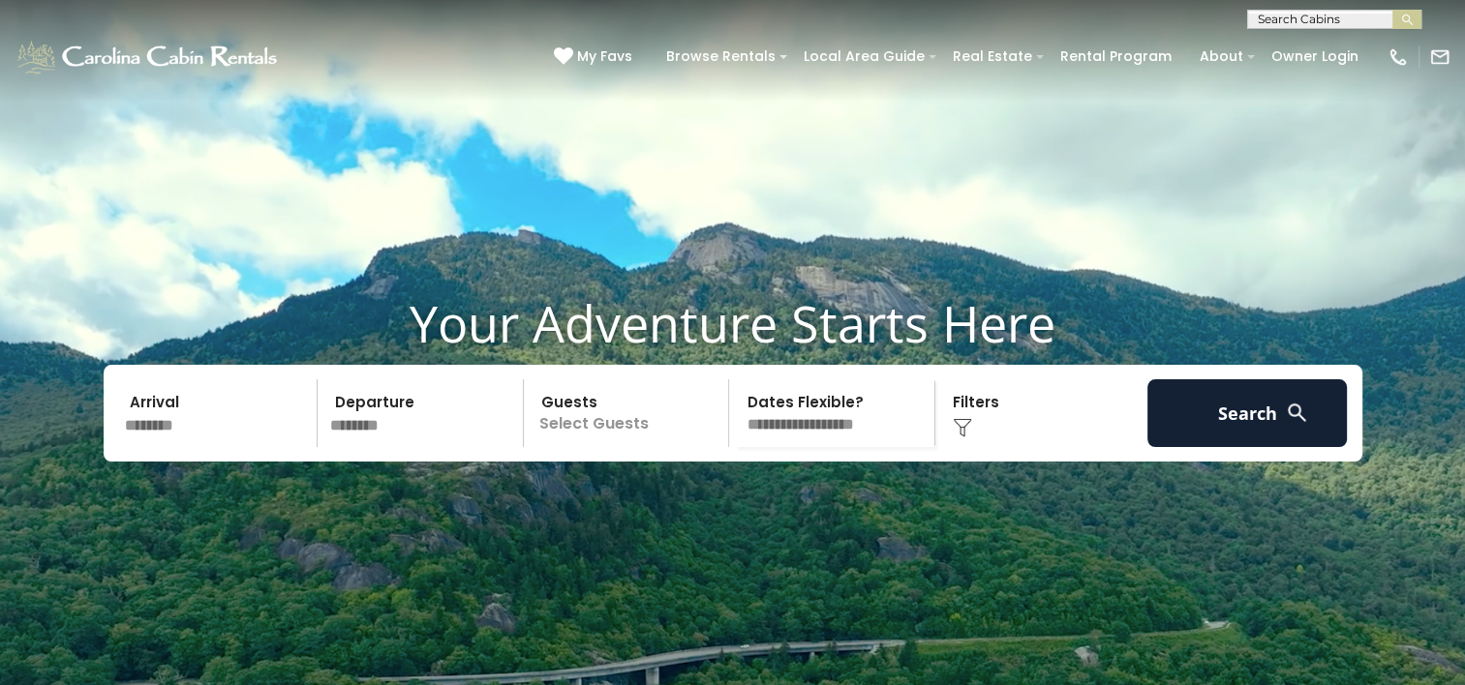
click at [603, 446] on p "Select Guests" at bounding box center [628, 413] width 199 height 68
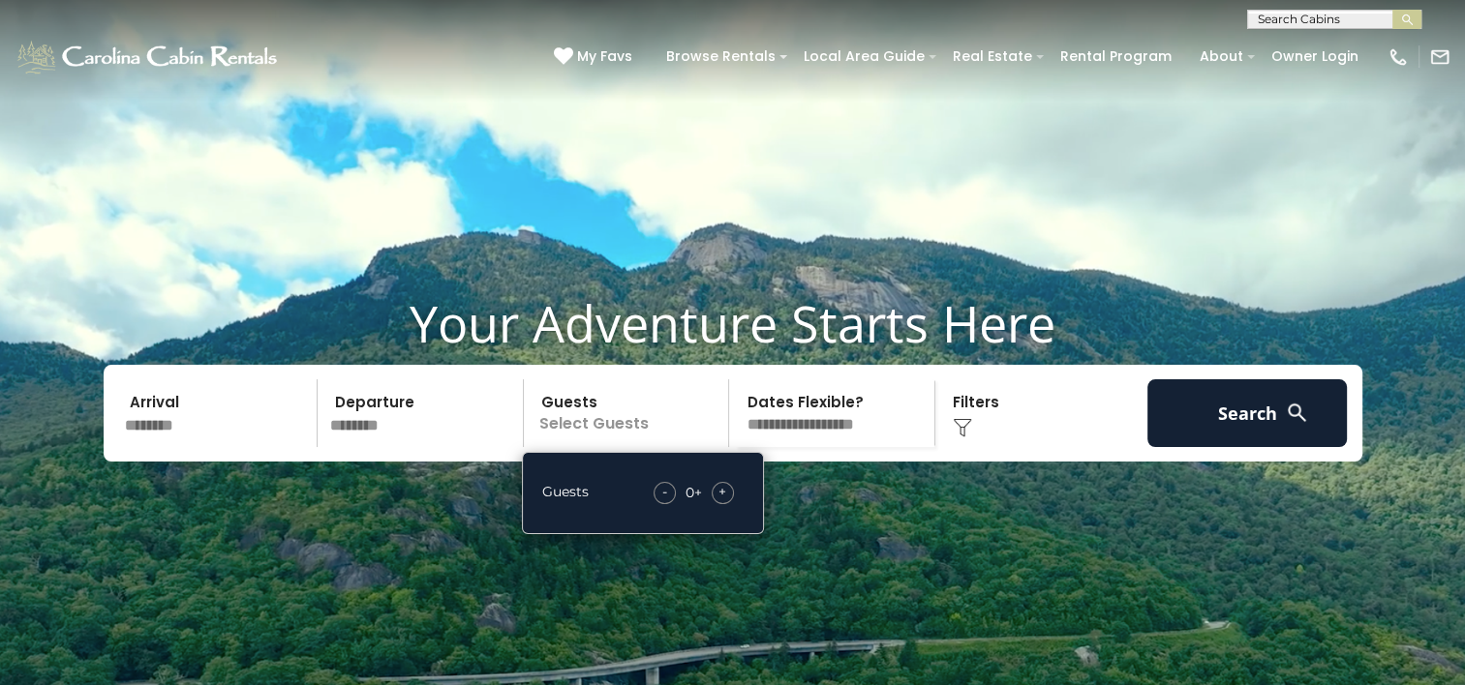
click at [717, 504] on div "+" at bounding box center [722, 493] width 22 height 22
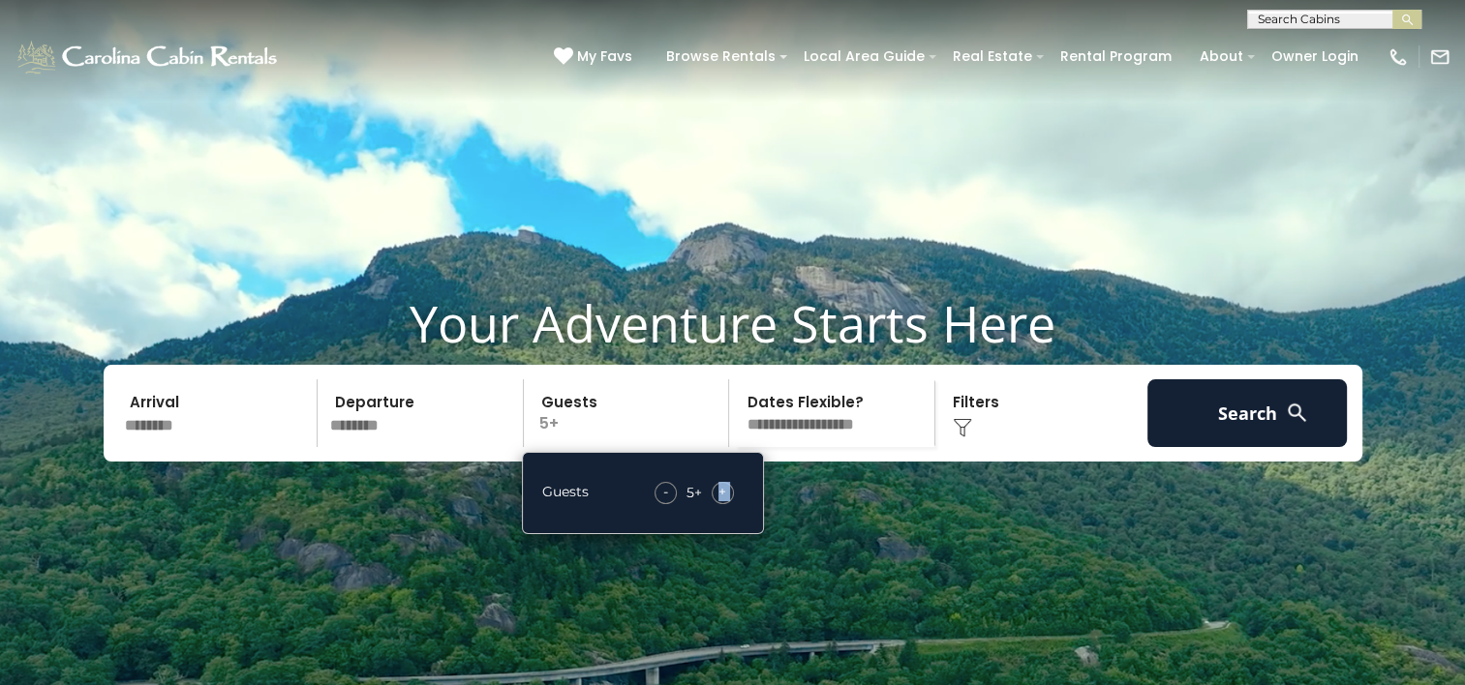
click at [717, 504] on div "+" at bounding box center [722, 493] width 22 height 22
drag, startPoint x: 717, startPoint y: 530, endPoint x: 899, endPoint y: 431, distance: 207.5
click at [899, 431] on select "**********" at bounding box center [834, 413] width 199 height 68
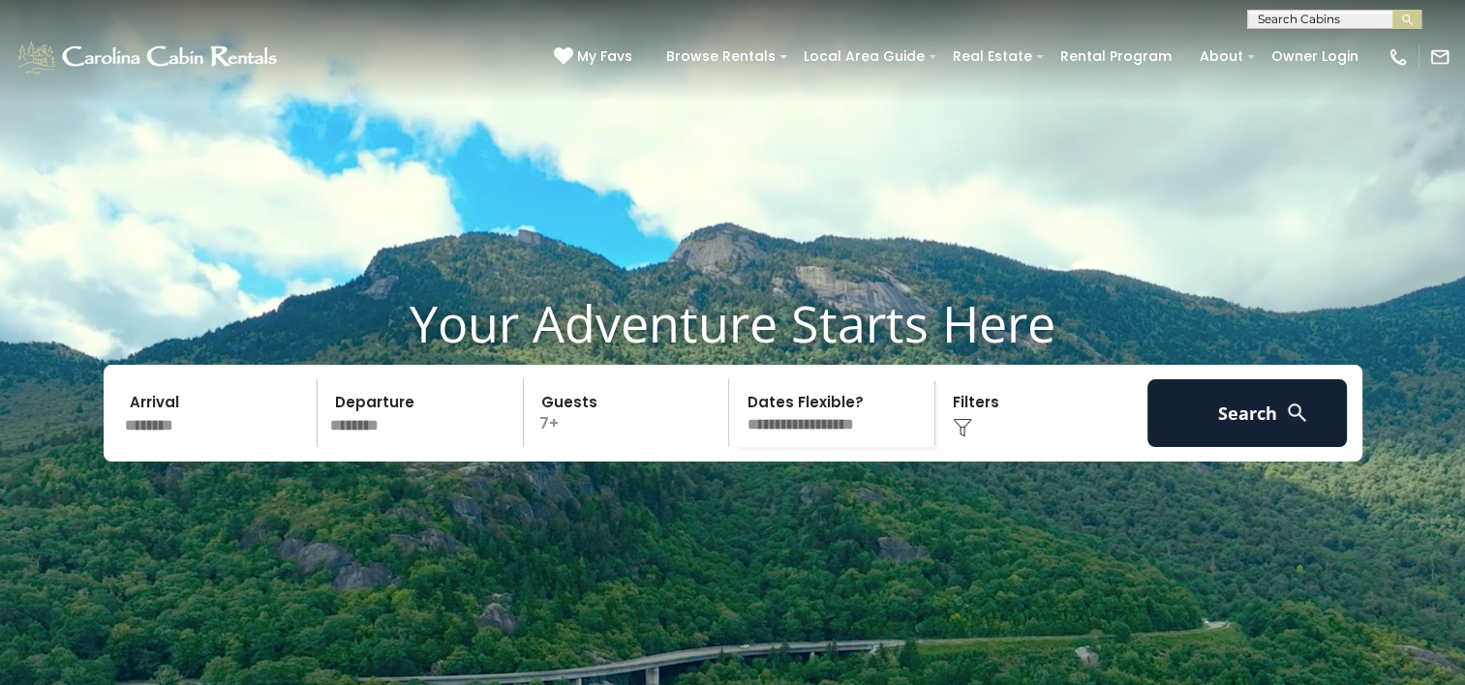
click at [983, 447] on div "Click to Choose" at bounding box center [1041, 413] width 200 height 68
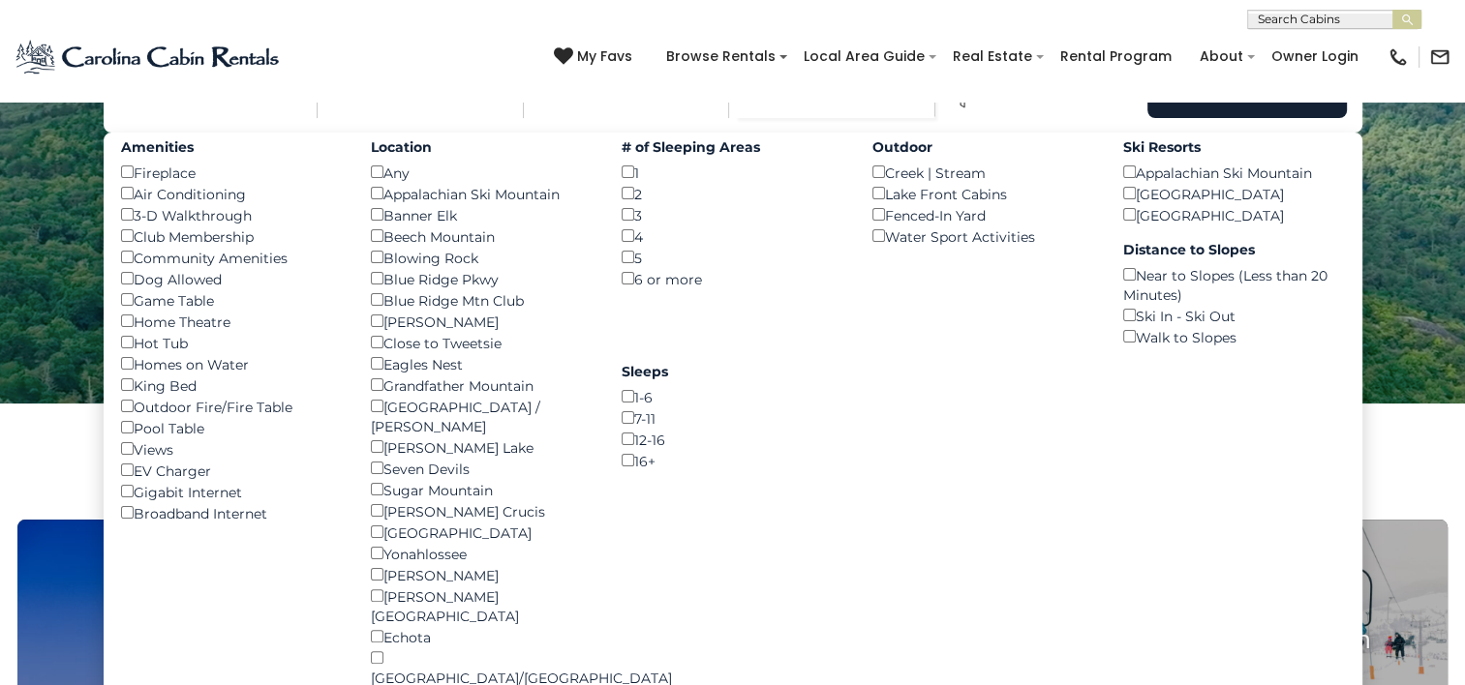
scroll to position [334, 0]
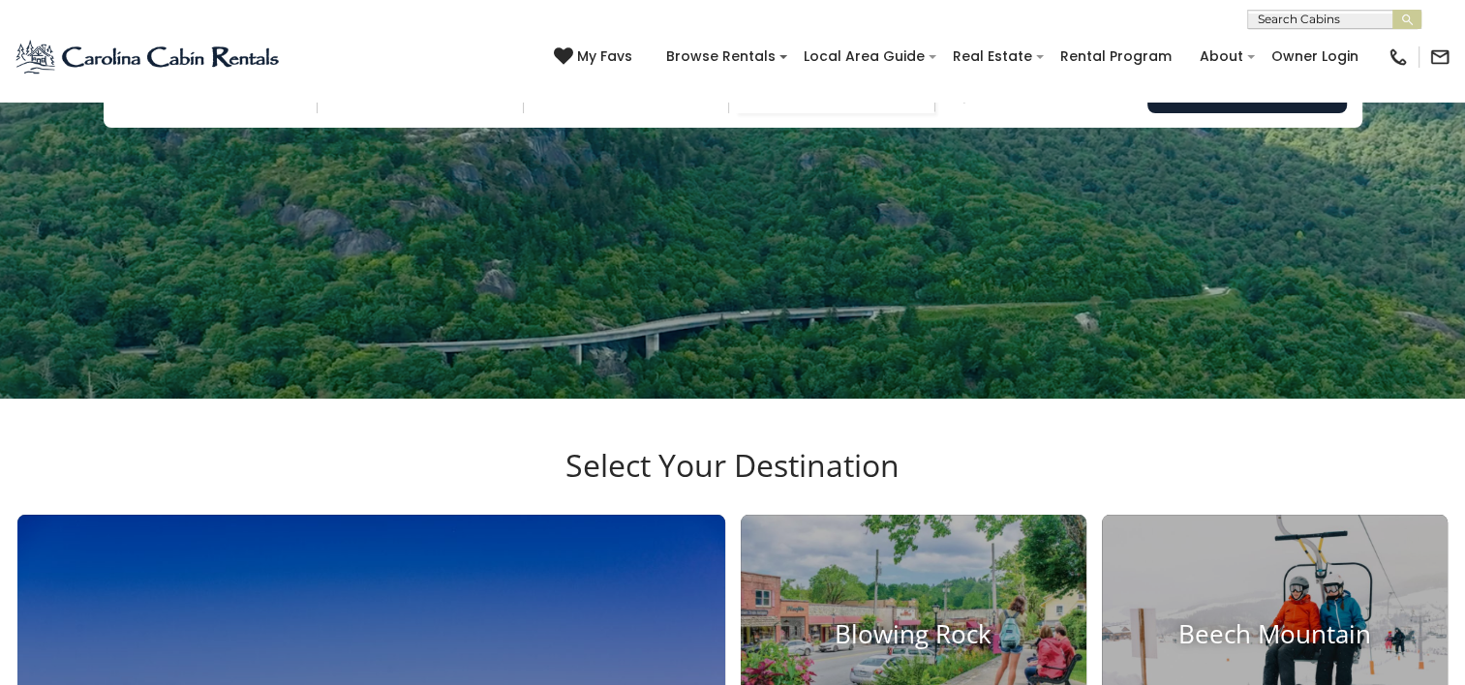
click at [978, 113] on div "Click to Choose" at bounding box center [1041, 79] width 200 height 68
click at [963, 104] on img at bounding box center [961, 93] width 19 height 19
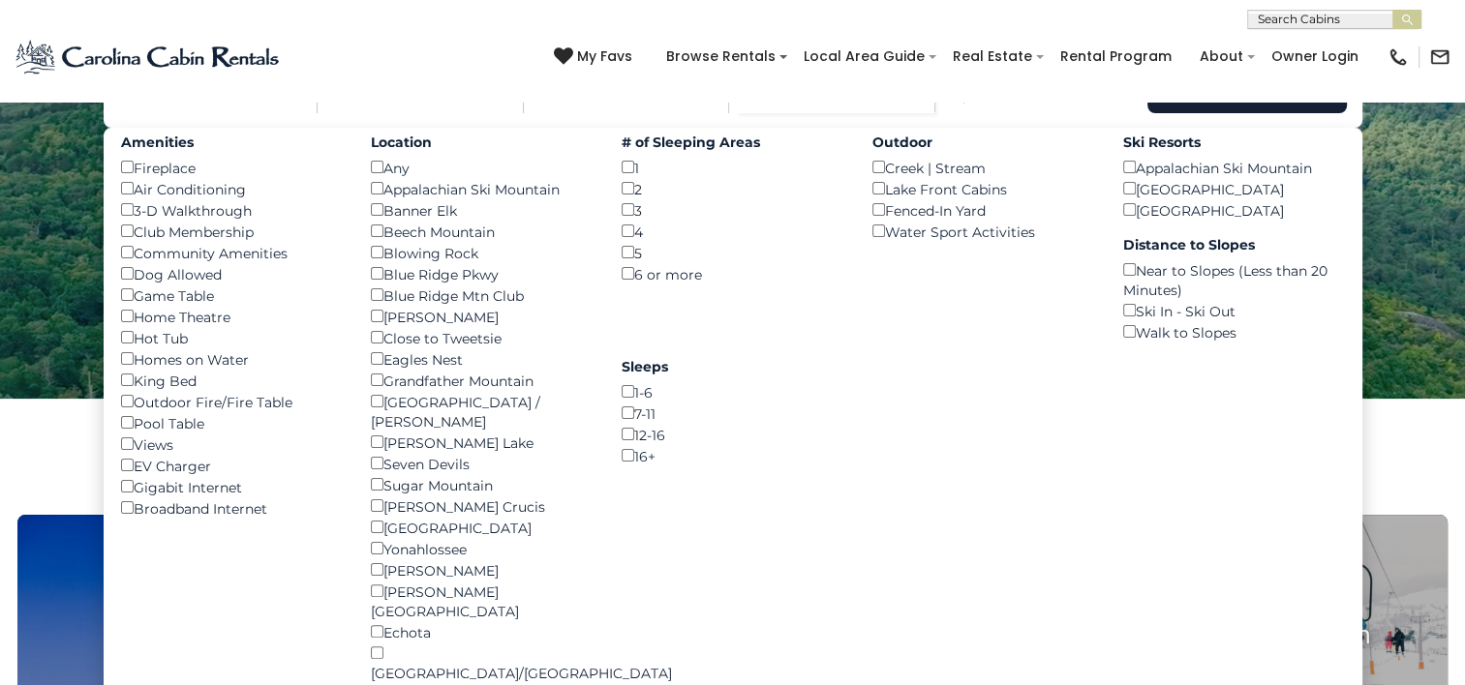
click at [217, 199] on div "Air Conditioning ()" at bounding box center [232, 188] width 222 height 21
click at [118, 309] on div "Amenities Fireplace () Air Conditioning () 3-D Walkthrough () Club Membership (…" at bounding box center [231, 323] width 251 height 391
click at [1208, 113] on button "Search" at bounding box center [1247, 79] width 200 height 68
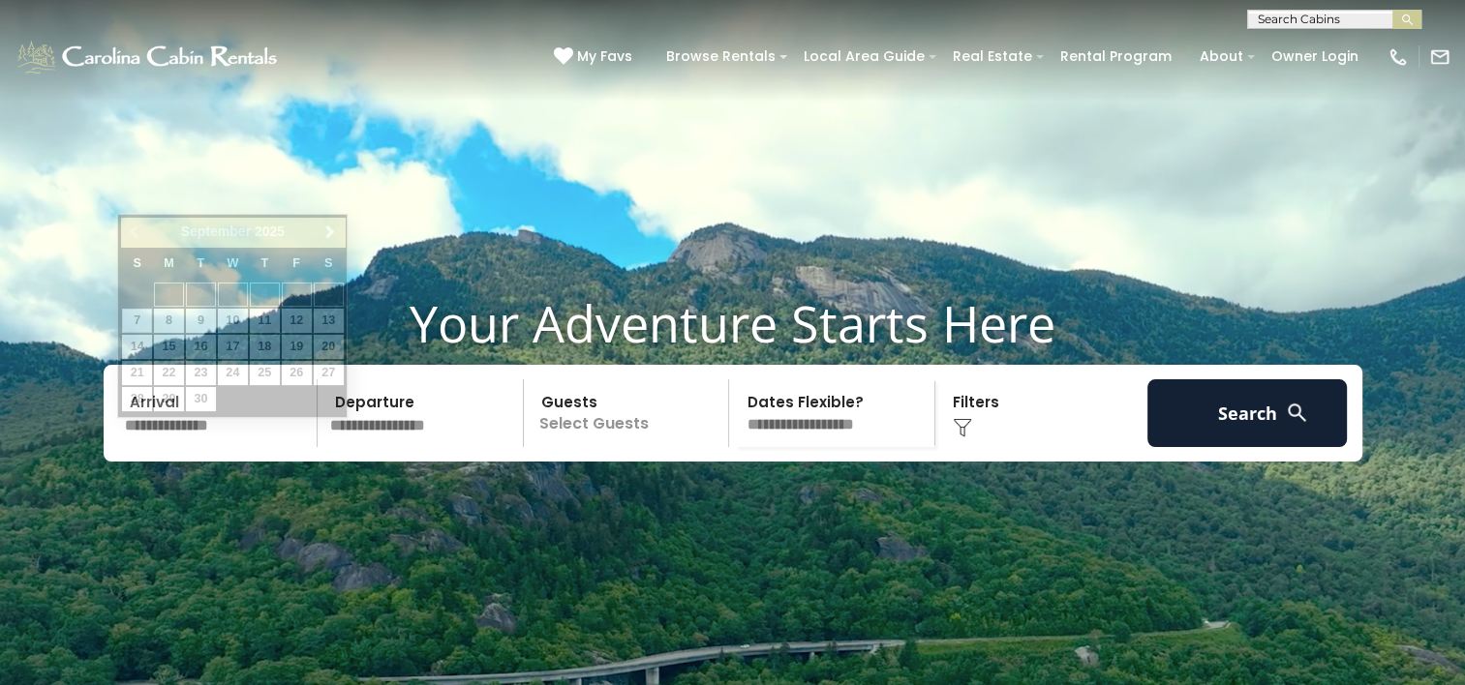
click at [252, 447] on input "text" at bounding box center [218, 413] width 200 height 68
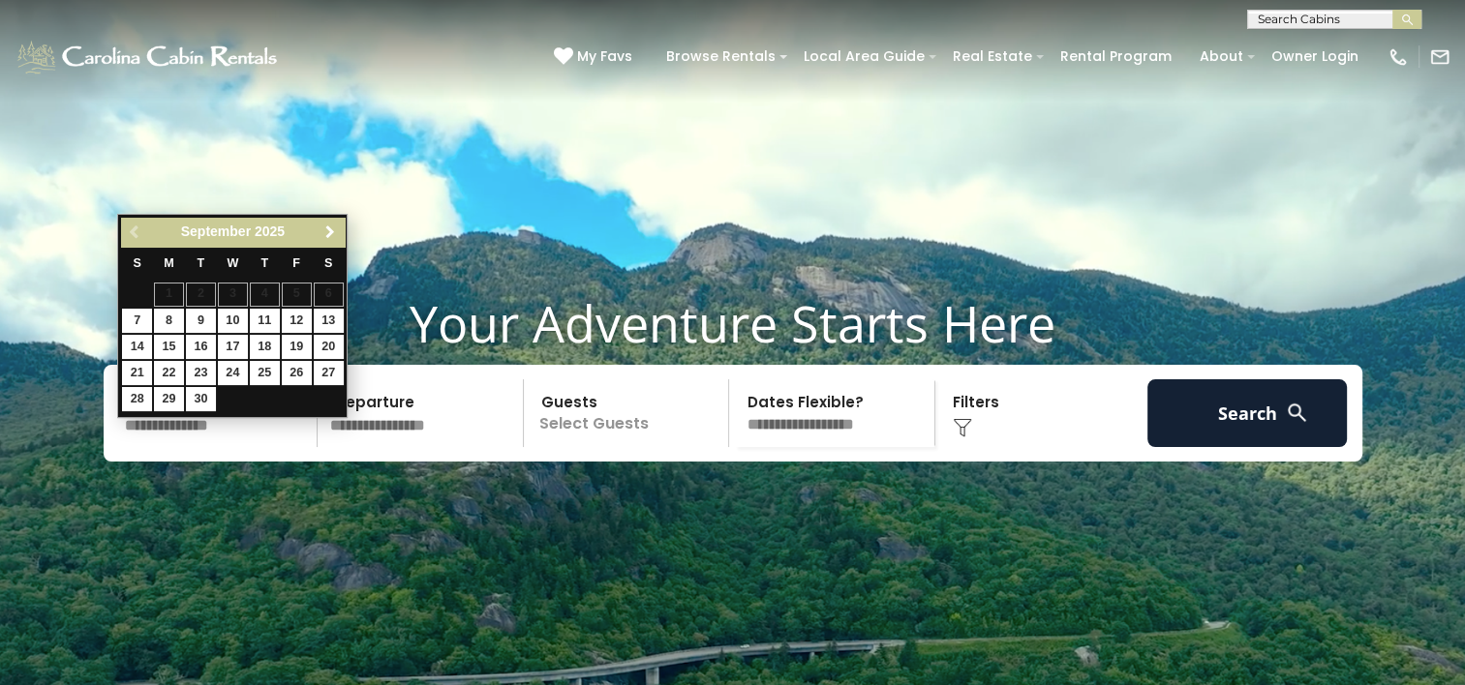
click at [333, 228] on span "Next" at bounding box center [329, 232] width 15 height 15
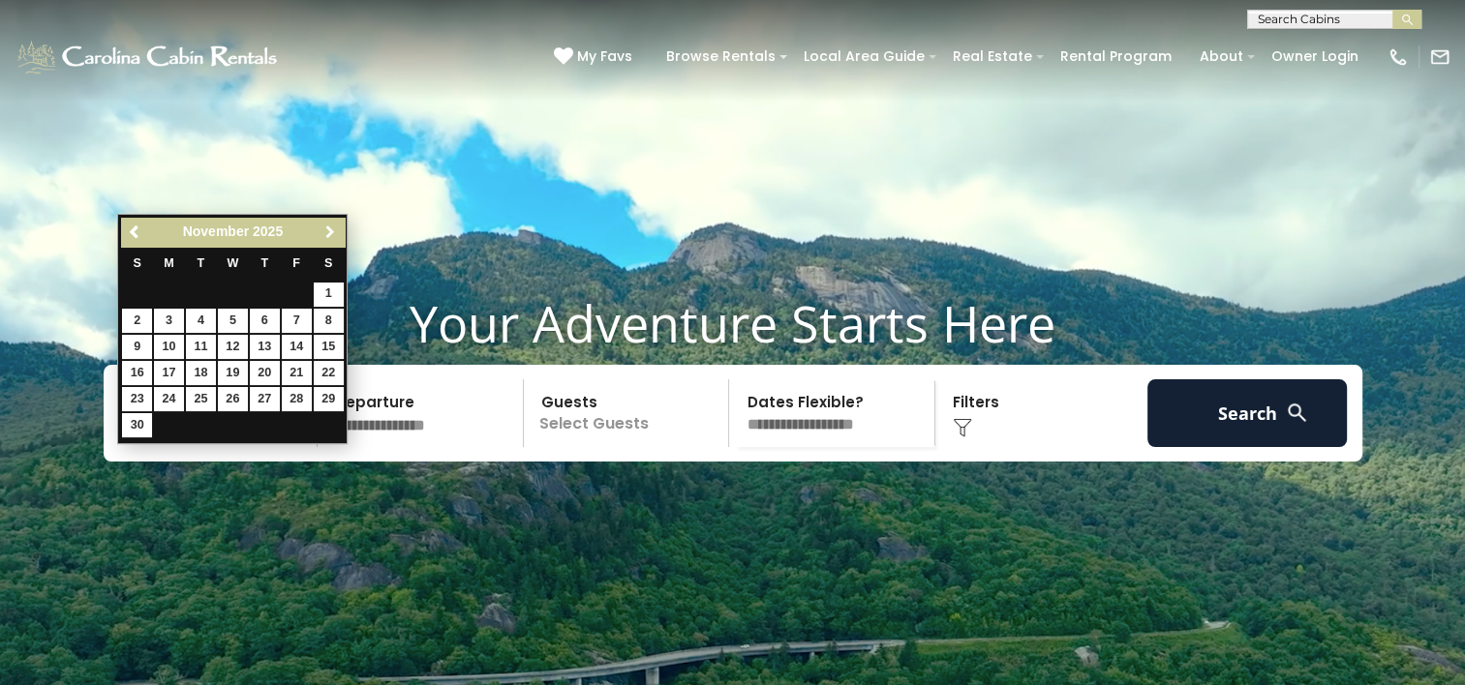
click at [333, 228] on span "Next" at bounding box center [329, 232] width 15 height 15
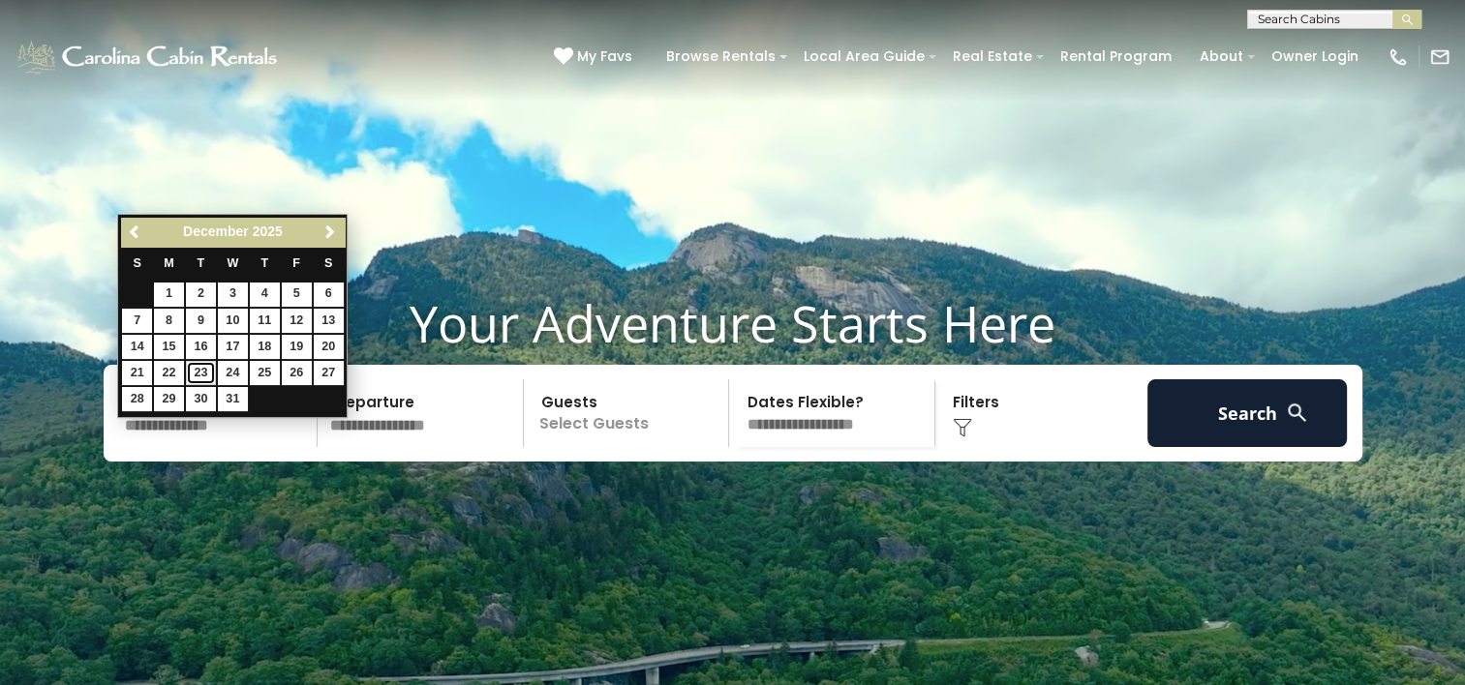
click at [204, 372] on link "23" at bounding box center [201, 373] width 30 height 24
type input "********"
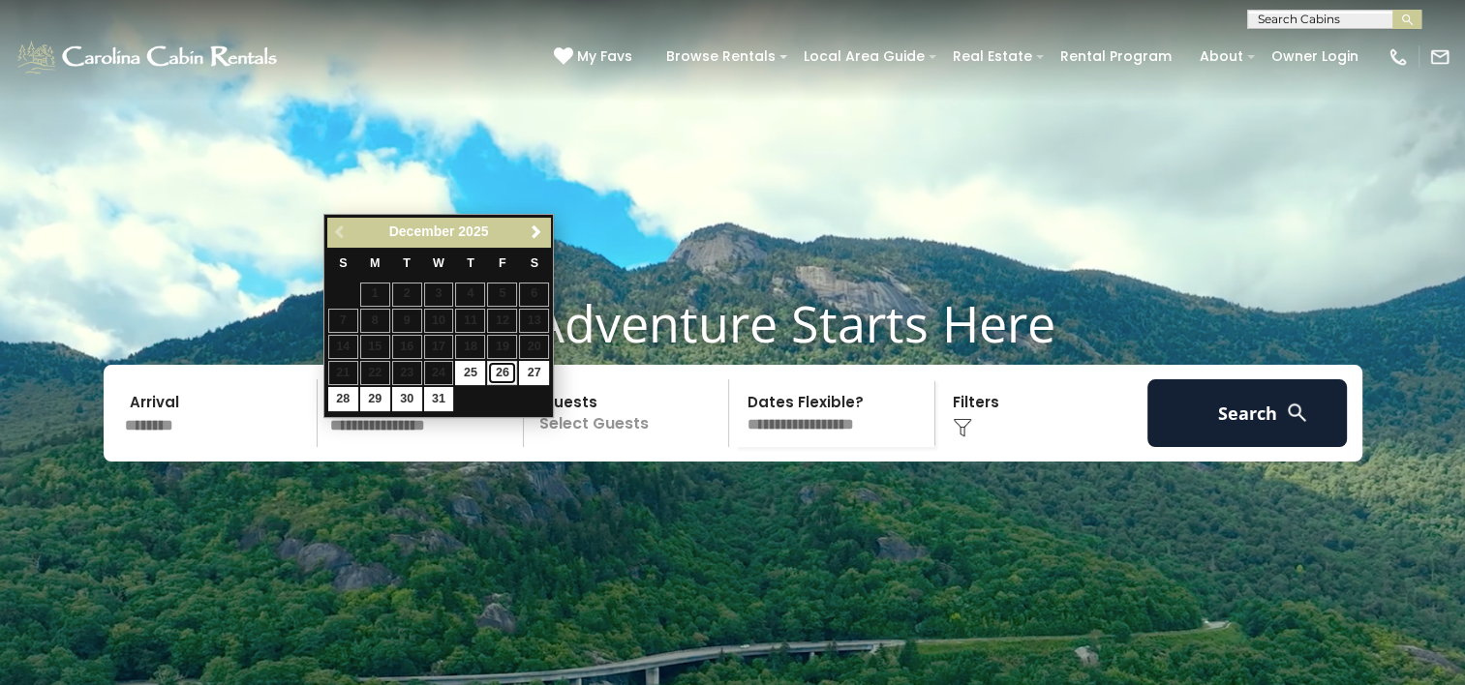
click at [496, 378] on link "26" at bounding box center [502, 373] width 30 height 24
type input "********"
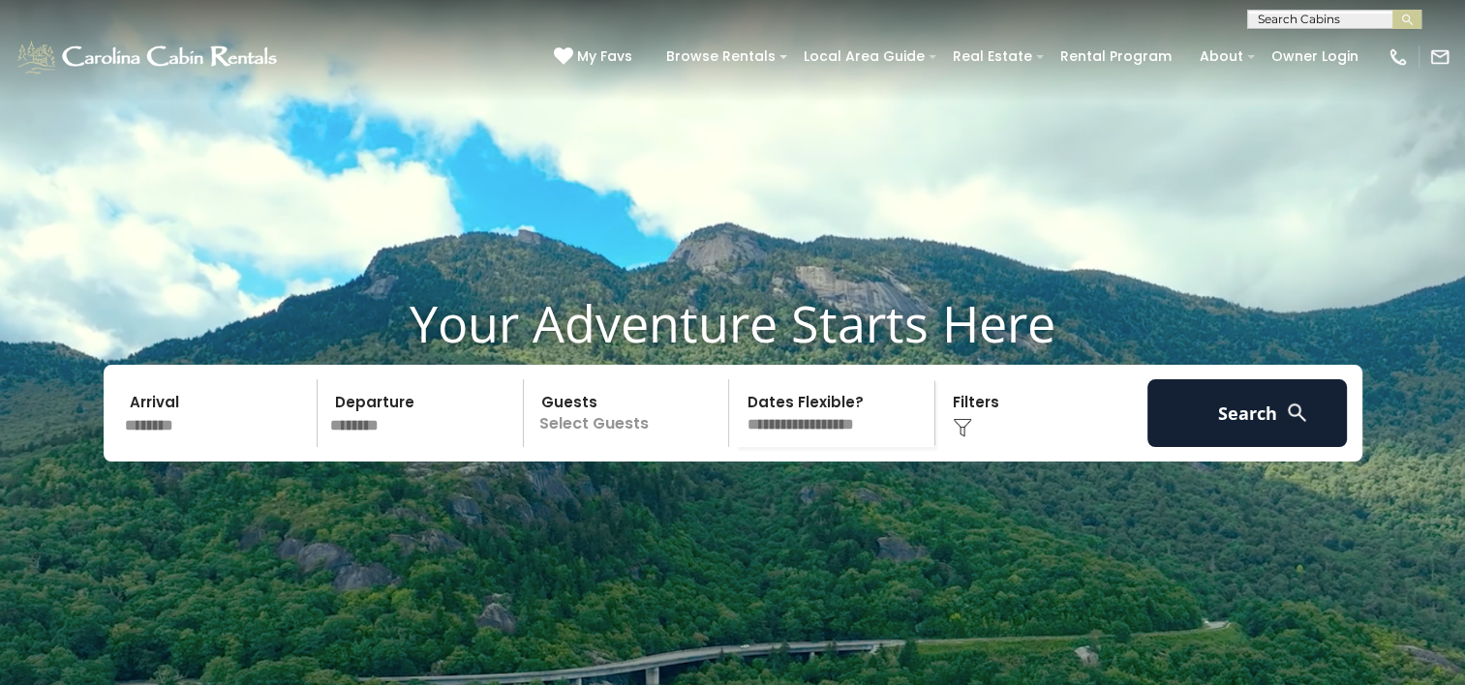
click at [670, 447] on p "Select Guests" at bounding box center [628, 413] width 199 height 68
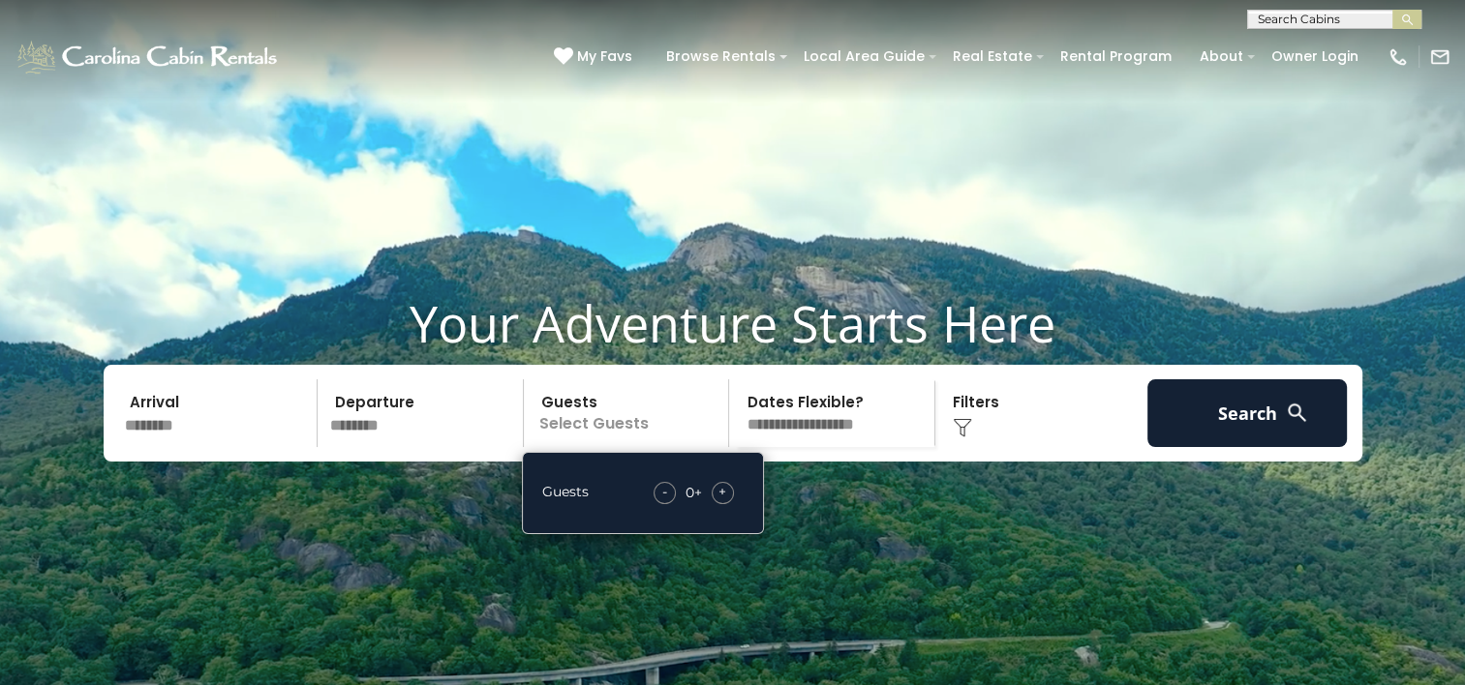
click at [724, 501] on span "+" at bounding box center [722, 491] width 8 height 19
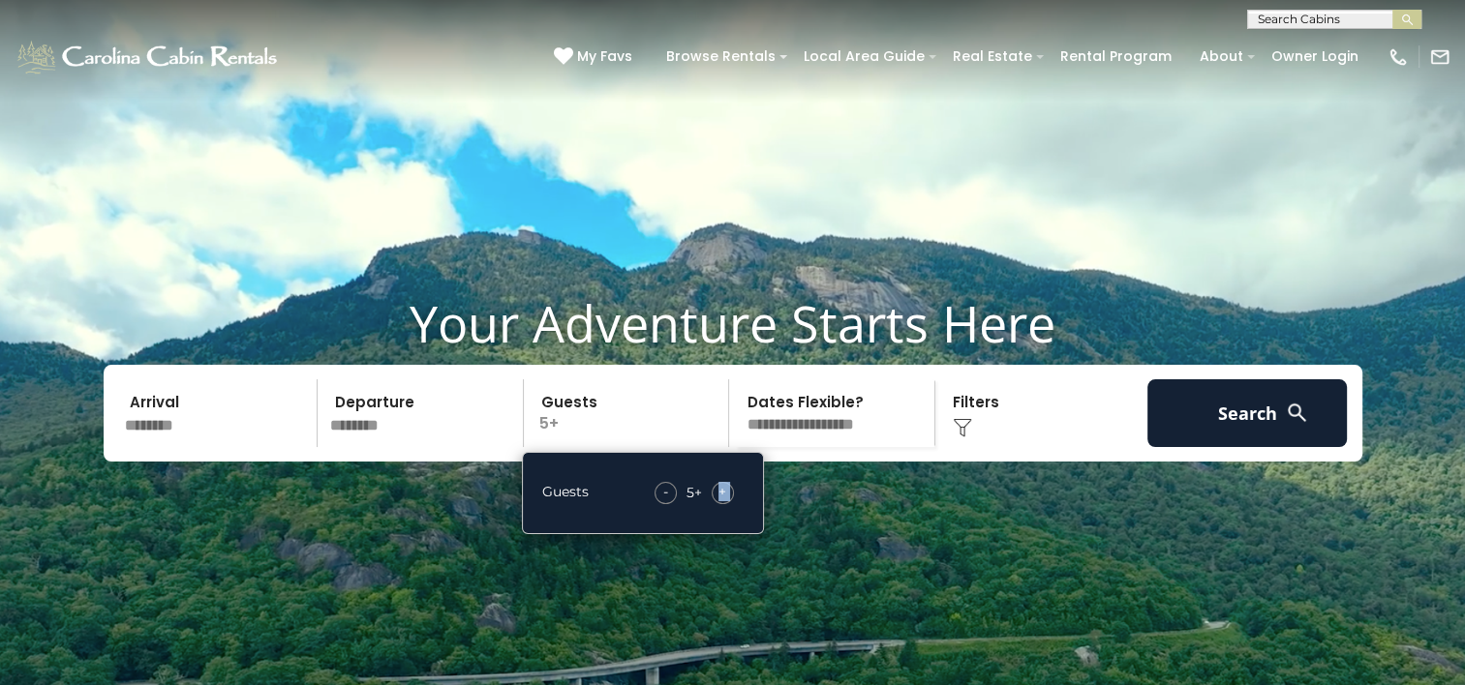
click at [724, 501] on span "+" at bounding box center [722, 491] width 8 height 19
click at [859, 317] on video at bounding box center [732, 366] width 1465 height 733
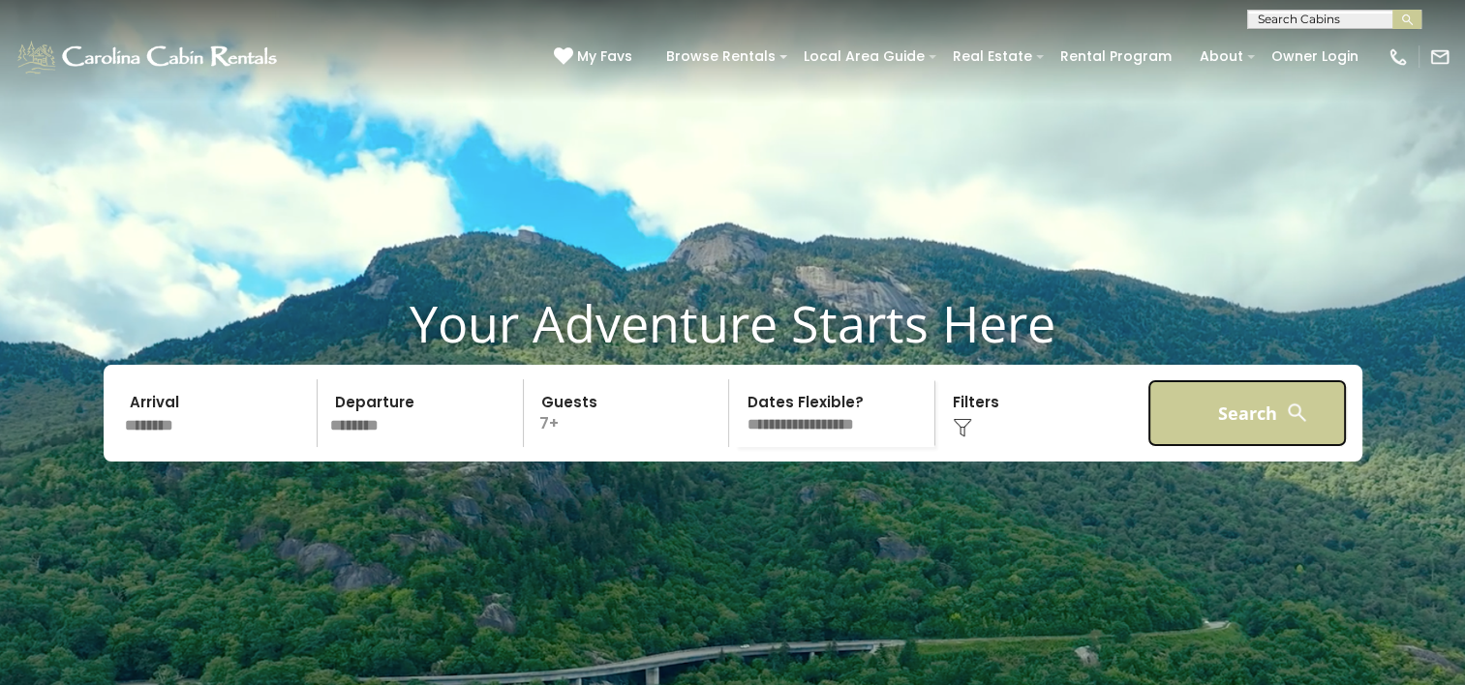
click at [1234, 431] on button "Search" at bounding box center [1247, 413] width 200 height 68
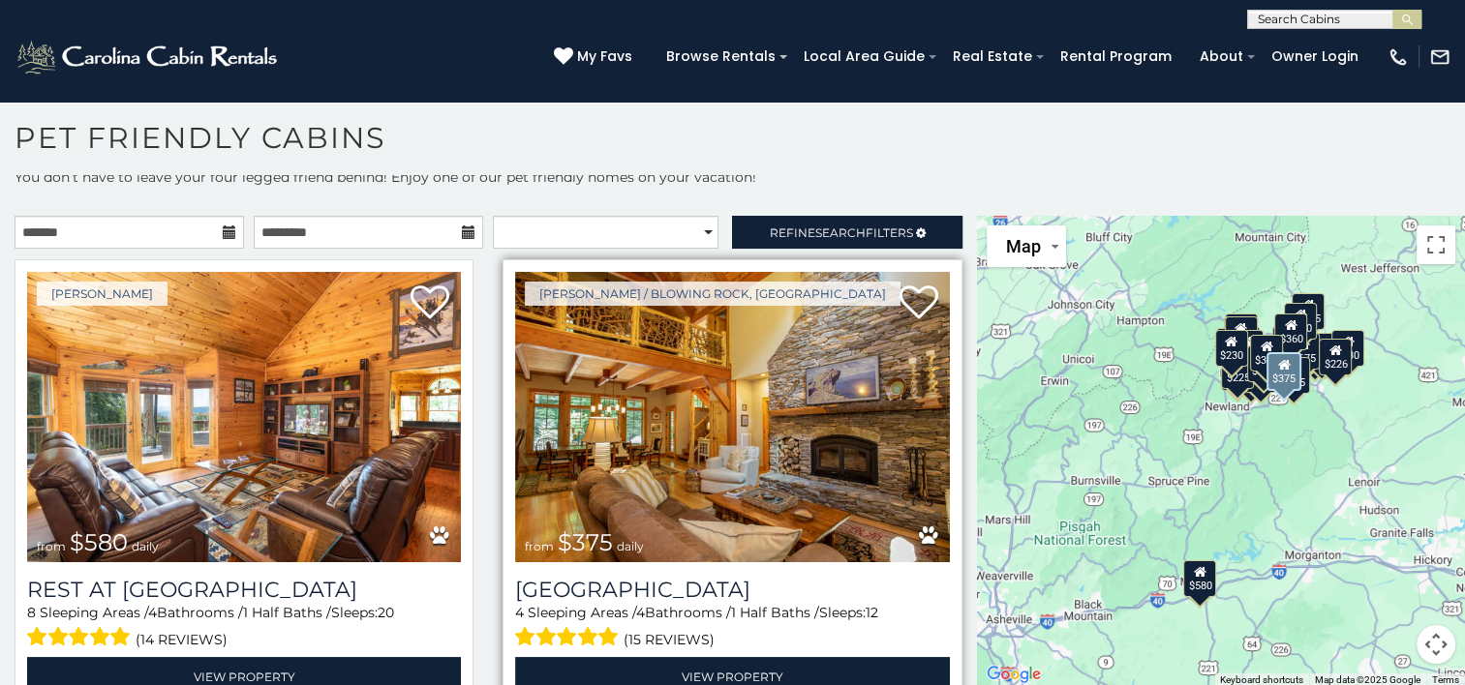
scroll to position [13, 0]
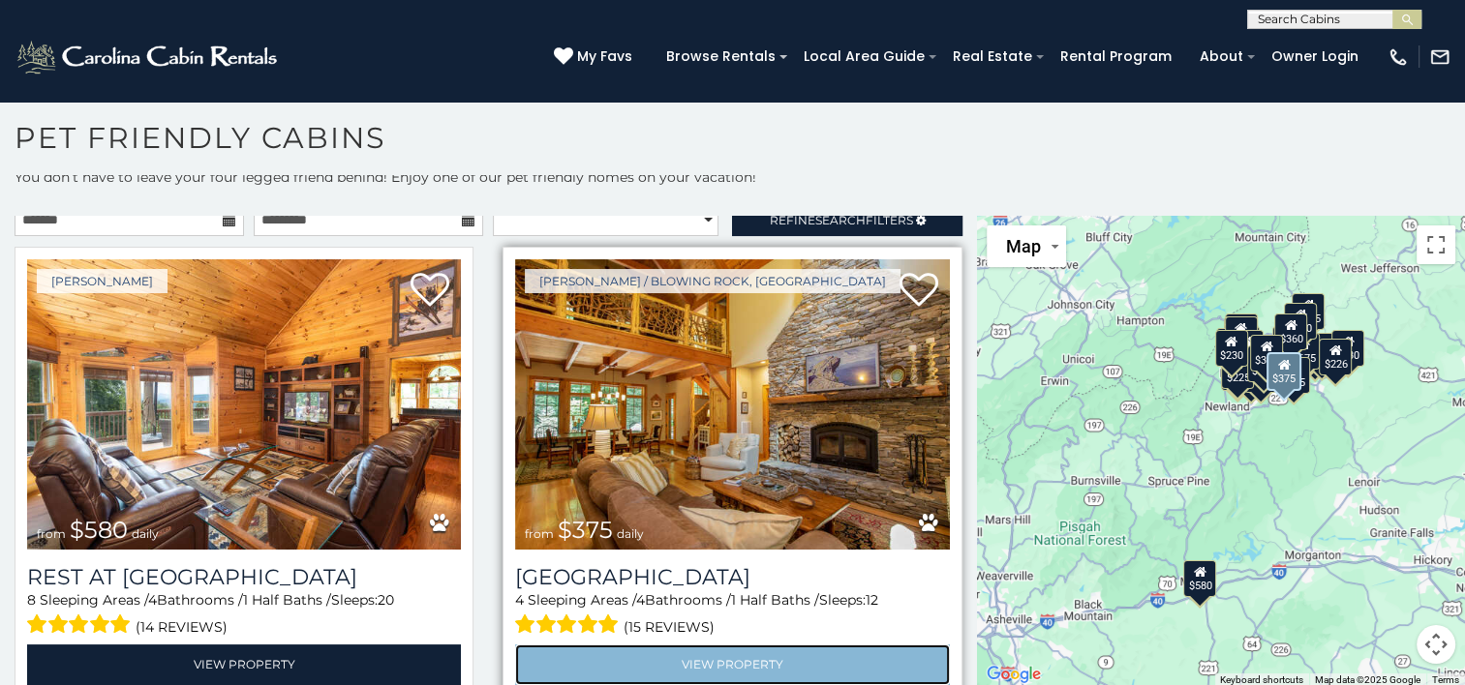
click at [620, 645] on link "View Property" at bounding box center [732, 665] width 434 height 40
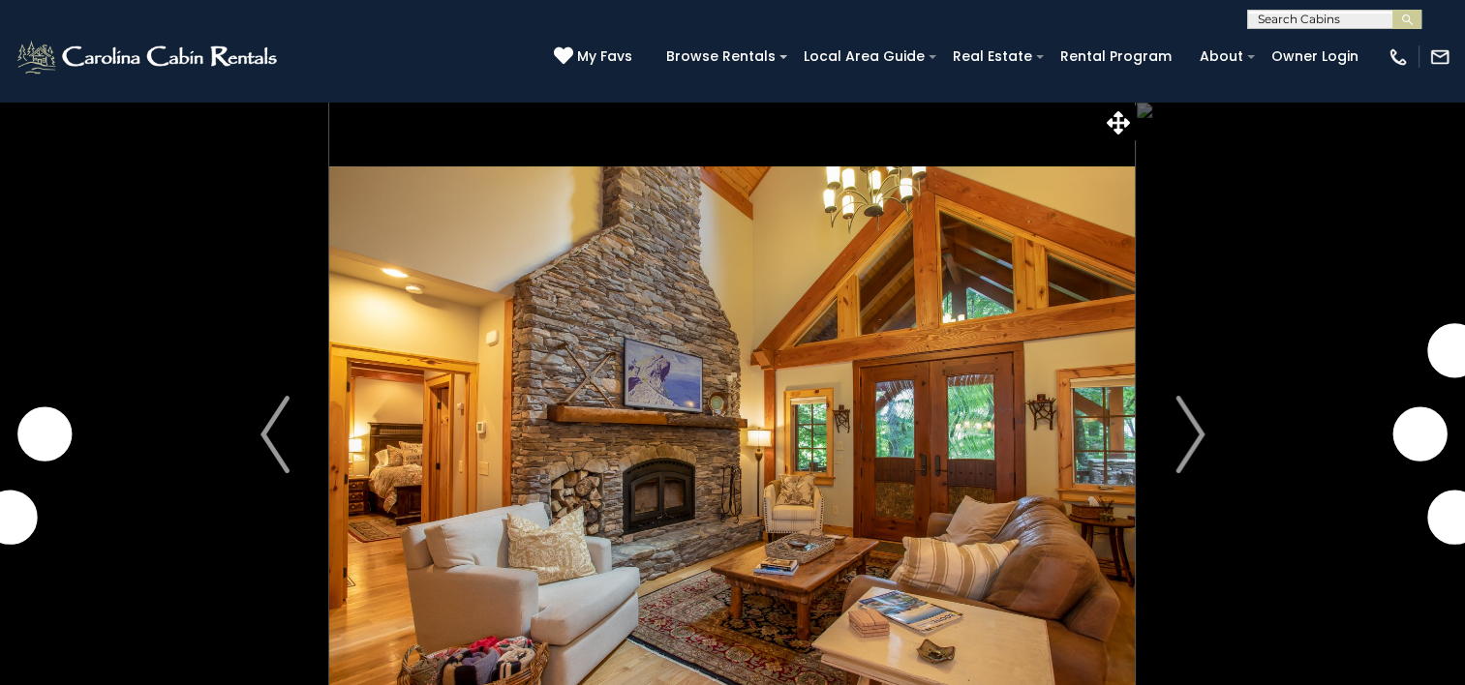
click at [964, 295] on img at bounding box center [731, 435] width 805 height 668
click at [1205, 407] on button "Next" at bounding box center [1189, 435] width 108 height 668
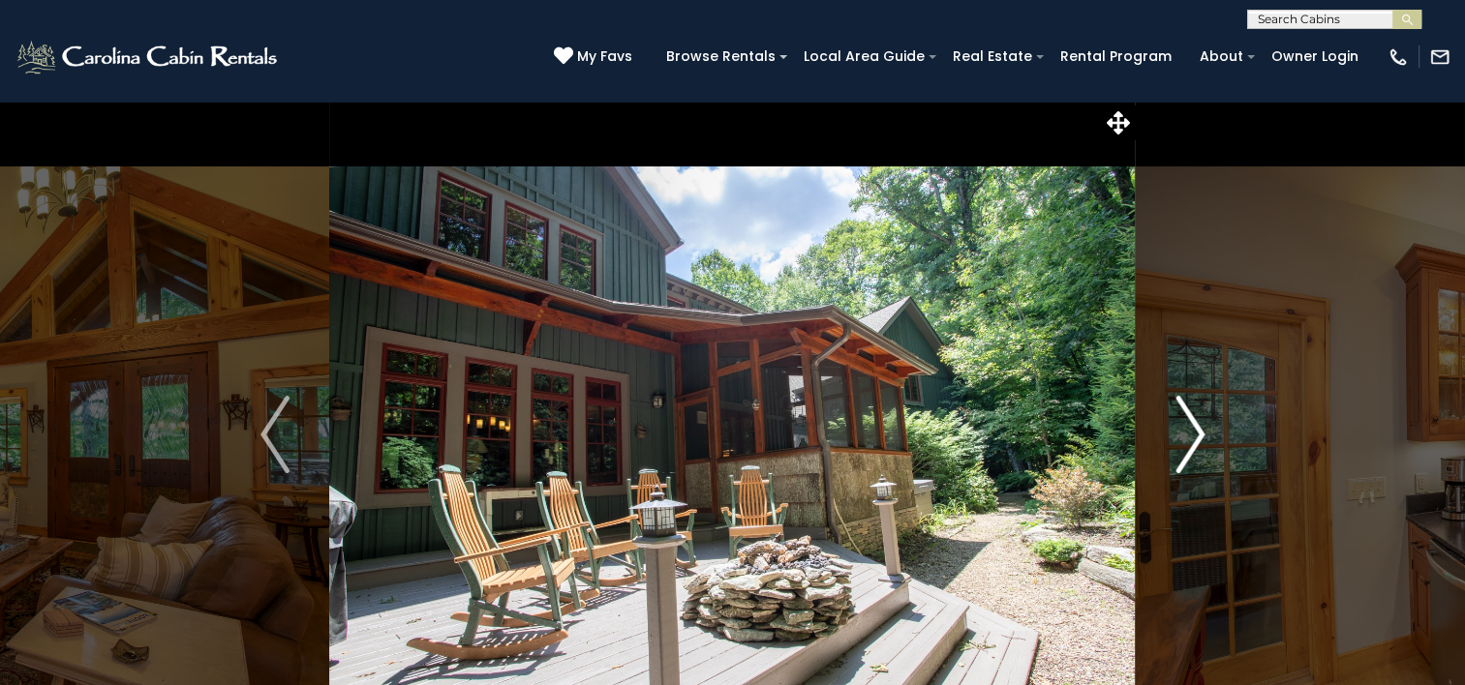
click at [1182, 429] on img "Next" at bounding box center [1189, 434] width 29 height 77
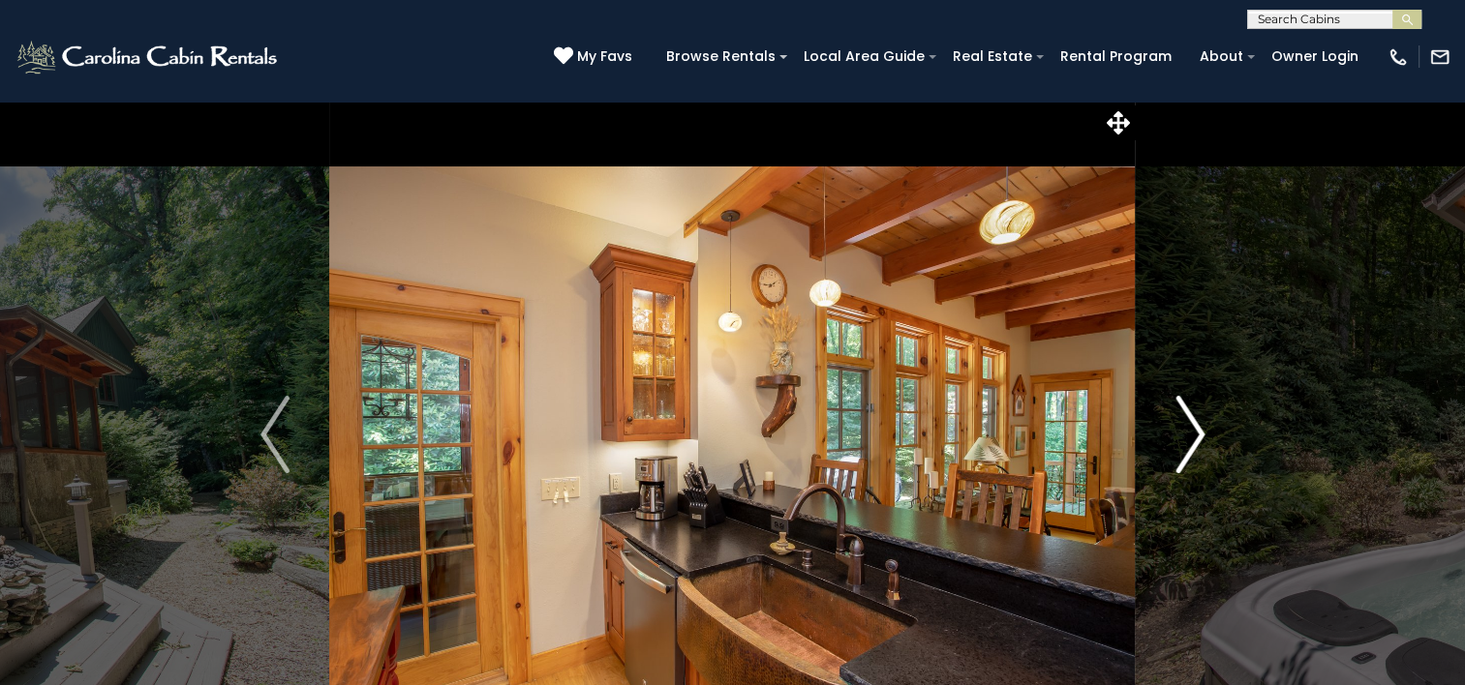
click at [1182, 429] on img "Next" at bounding box center [1189, 434] width 29 height 77
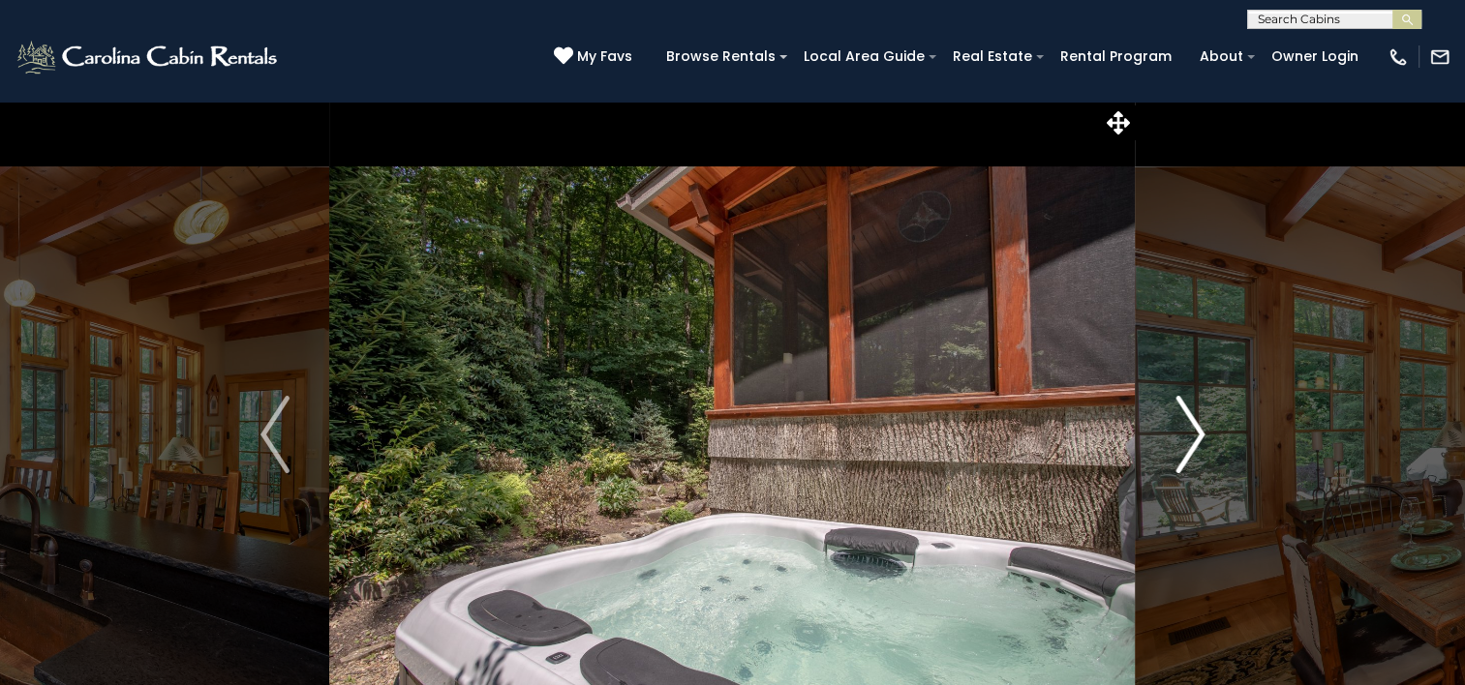
click at [1182, 429] on img "Next" at bounding box center [1189, 434] width 29 height 77
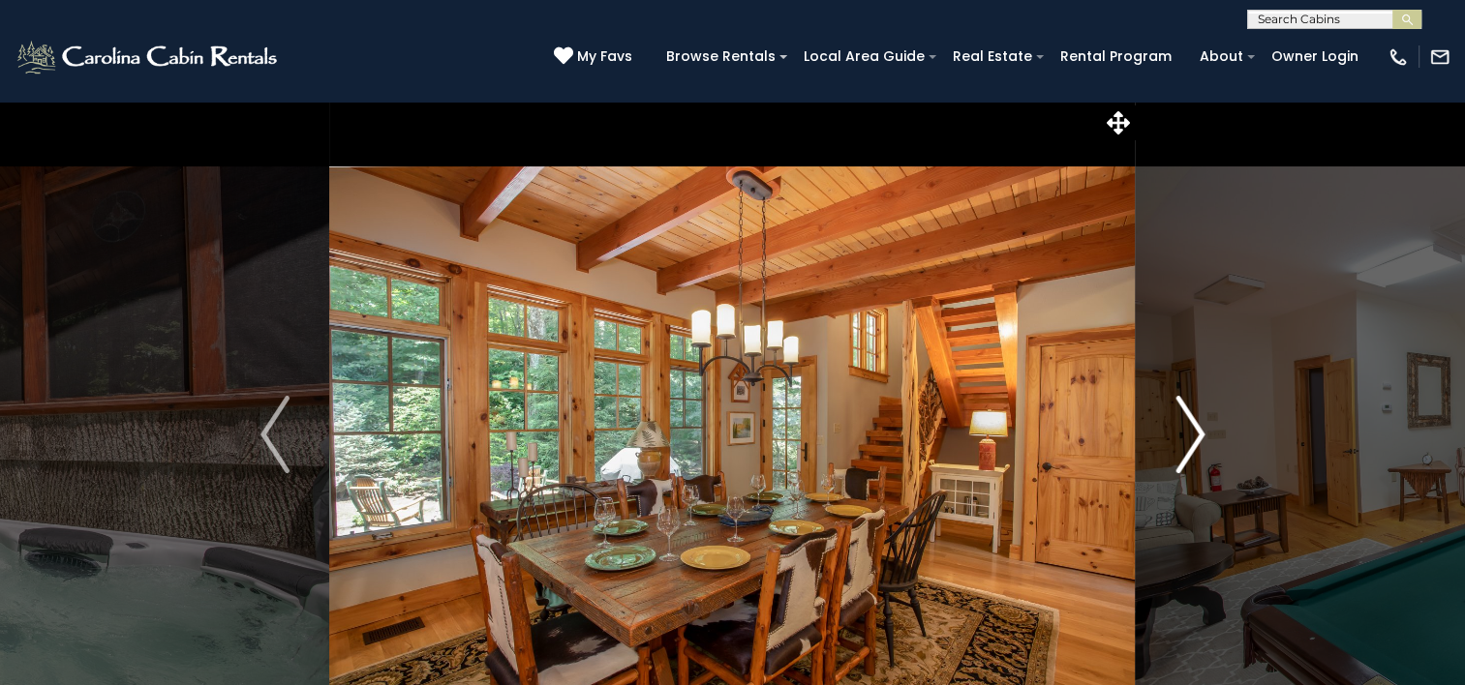
click at [1182, 429] on img "Next" at bounding box center [1189, 434] width 29 height 77
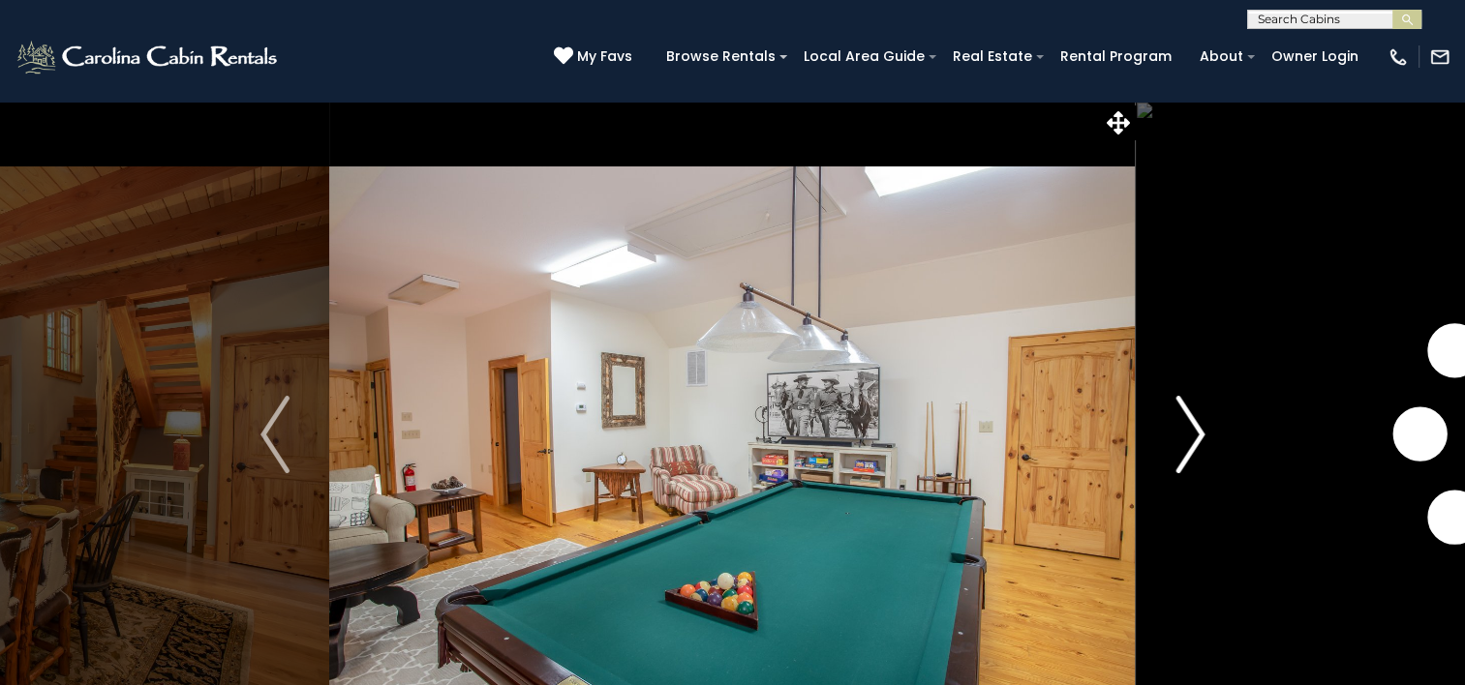
click at [1182, 429] on img "Next" at bounding box center [1189, 434] width 29 height 77
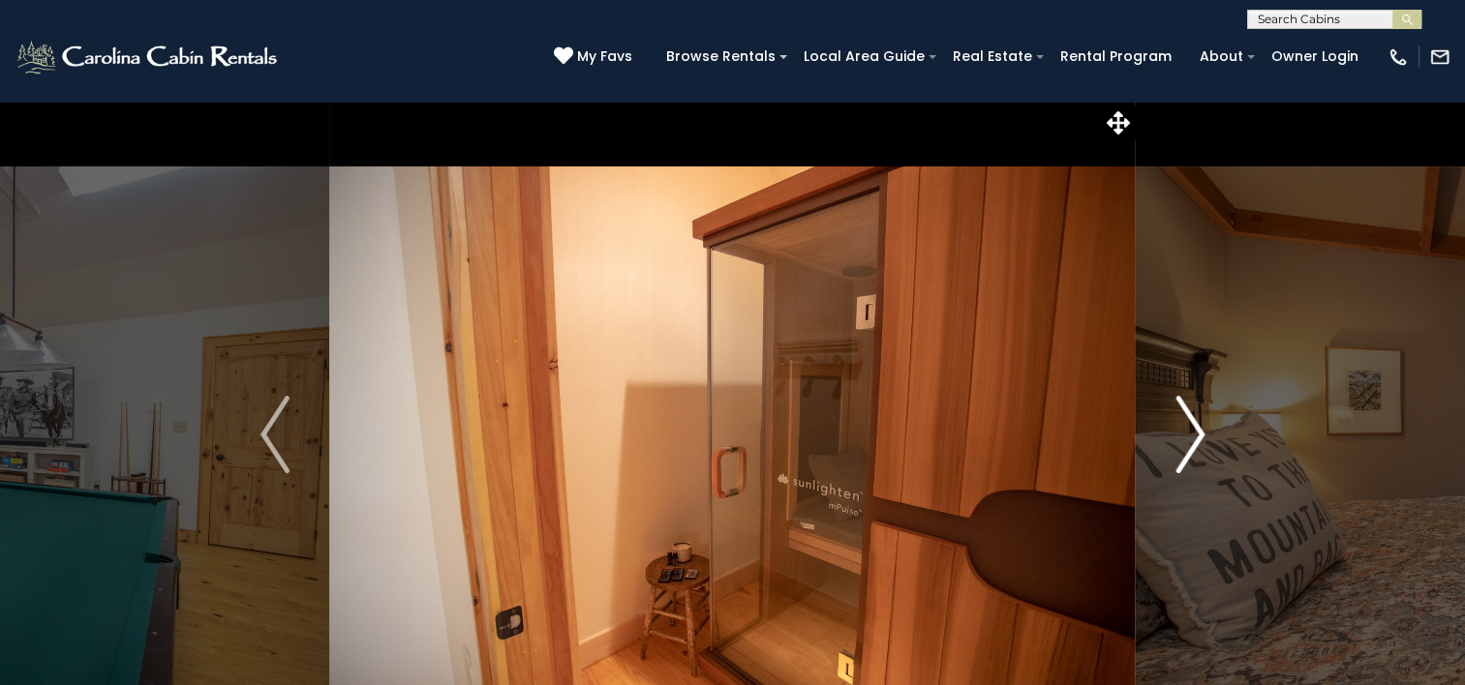
click at [1182, 429] on img "Next" at bounding box center [1189, 434] width 29 height 77
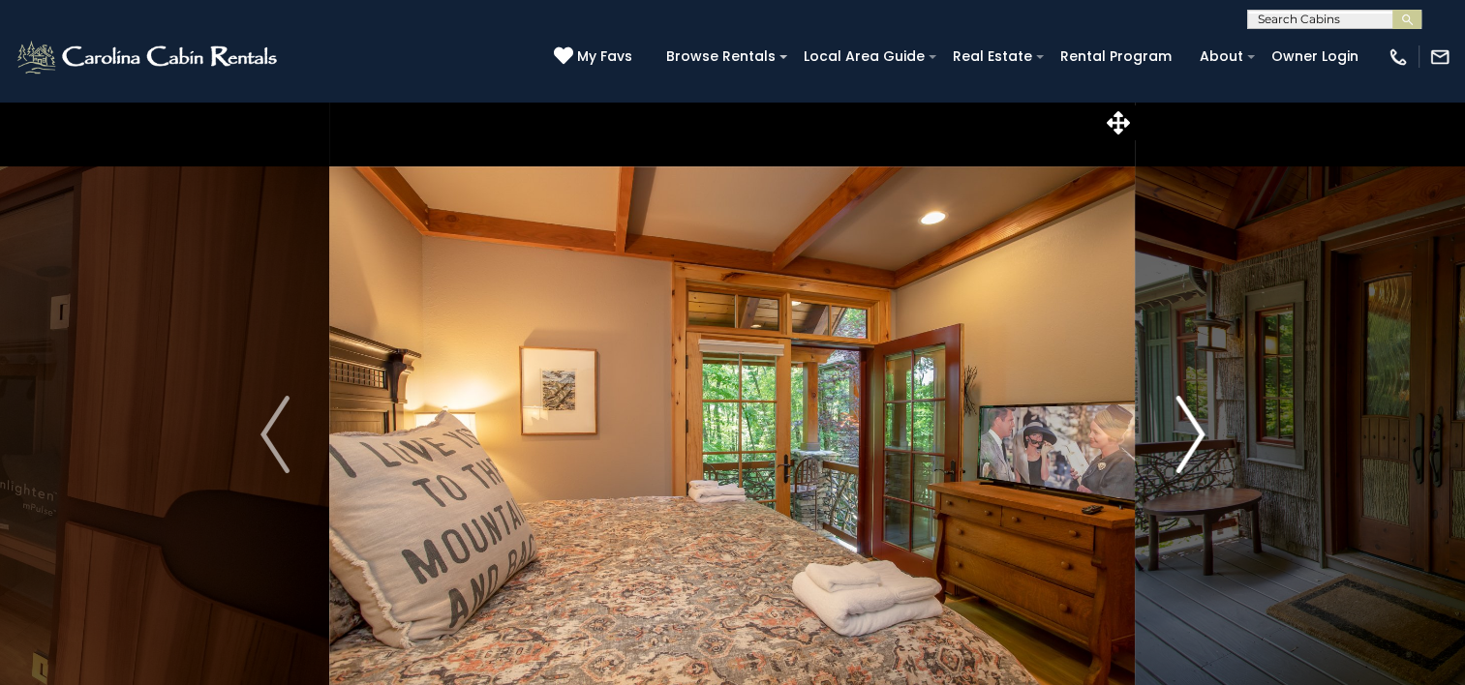
click at [1182, 429] on img "Next" at bounding box center [1189, 434] width 29 height 77
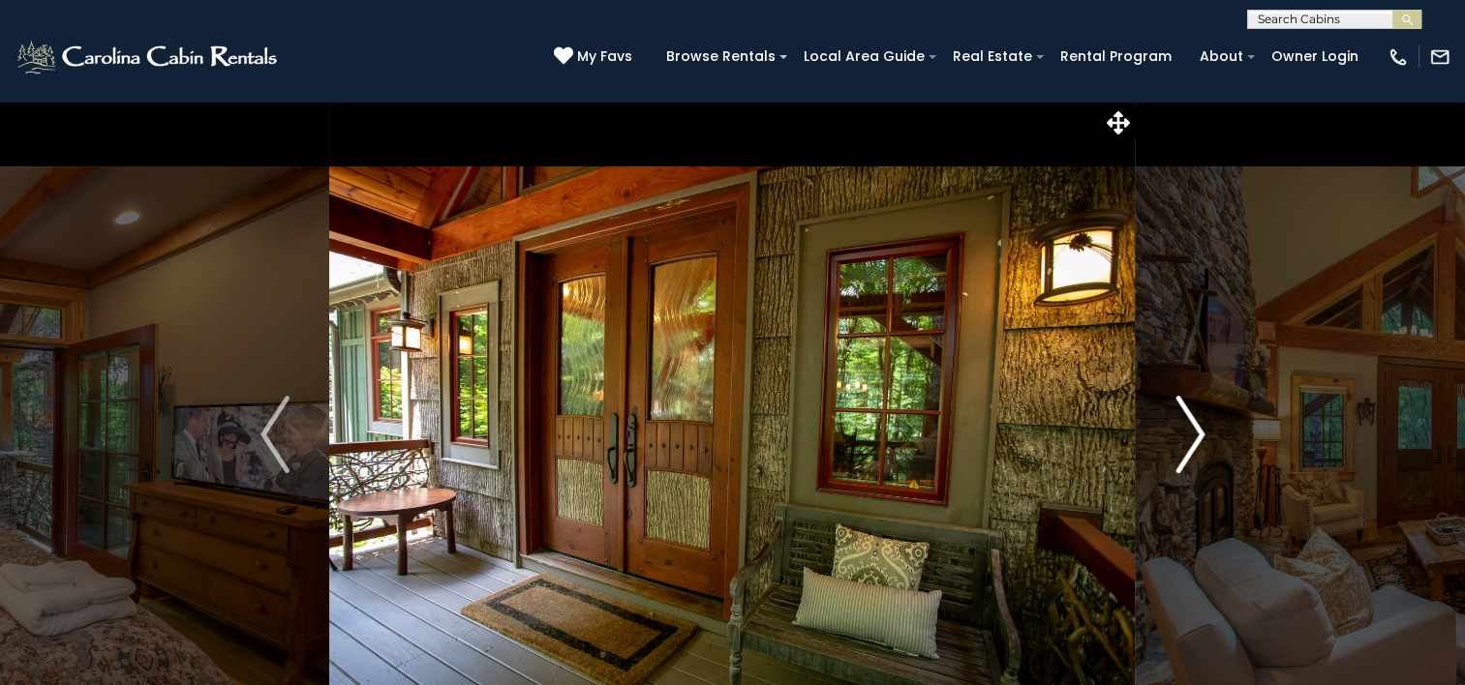
click at [1182, 429] on img "Next" at bounding box center [1189, 434] width 29 height 77
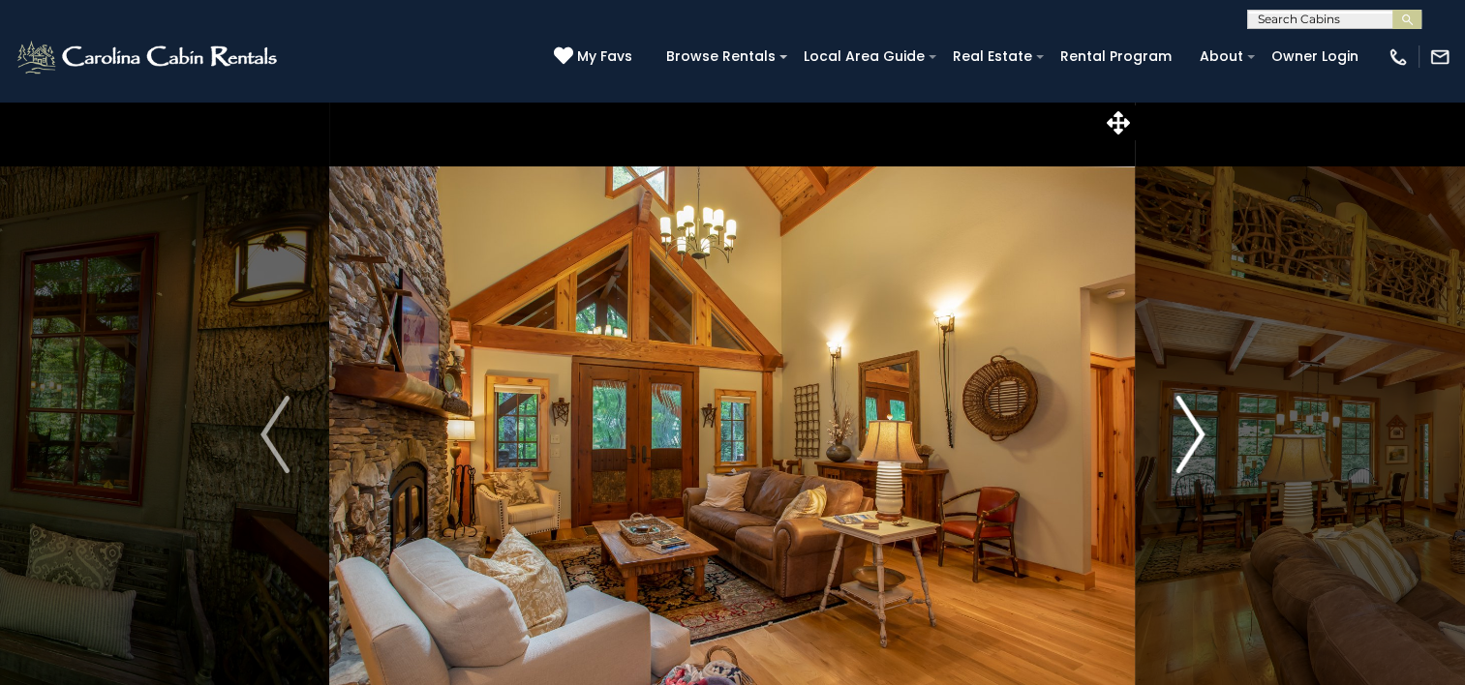
click at [1182, 429] on img "Next" at bounding box center [1189, 434] width 29 height 77
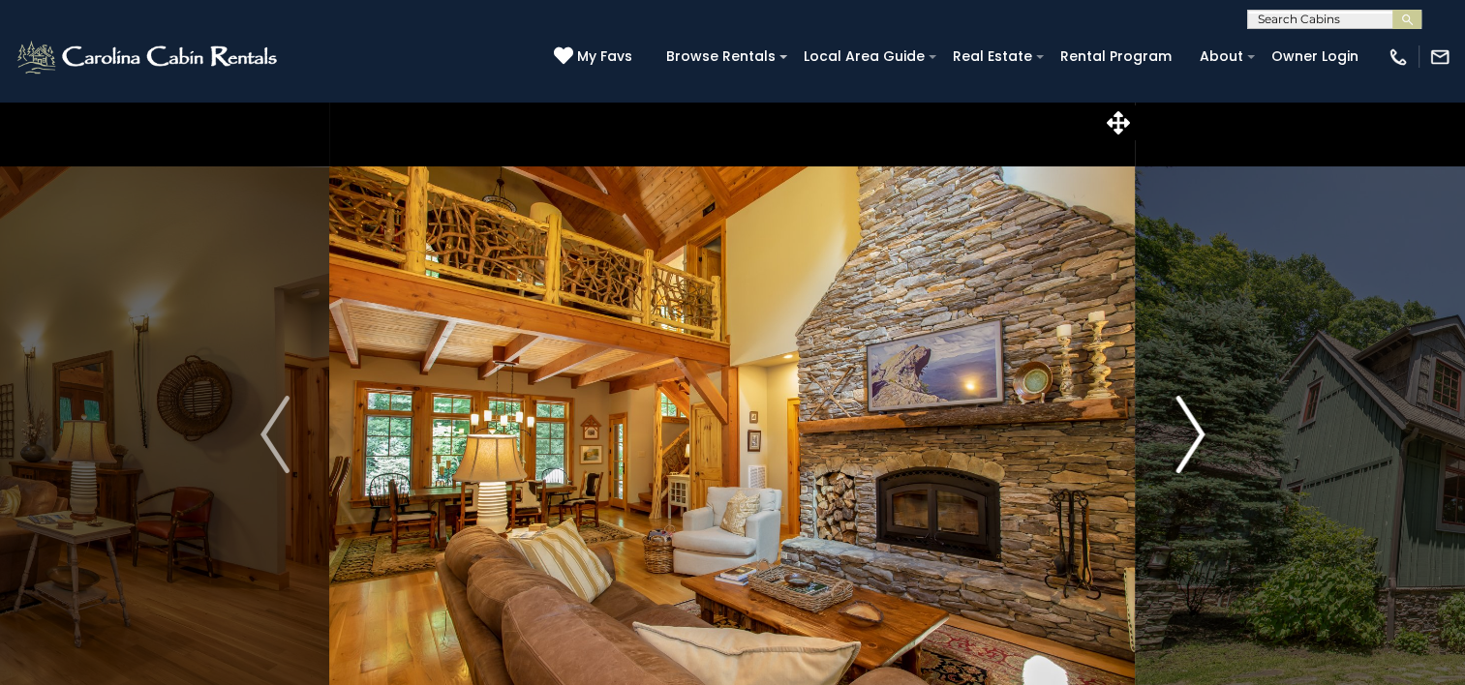
click at [1182, 429] on img "Next" at bounding box center [1189, 434] width 29 height 77
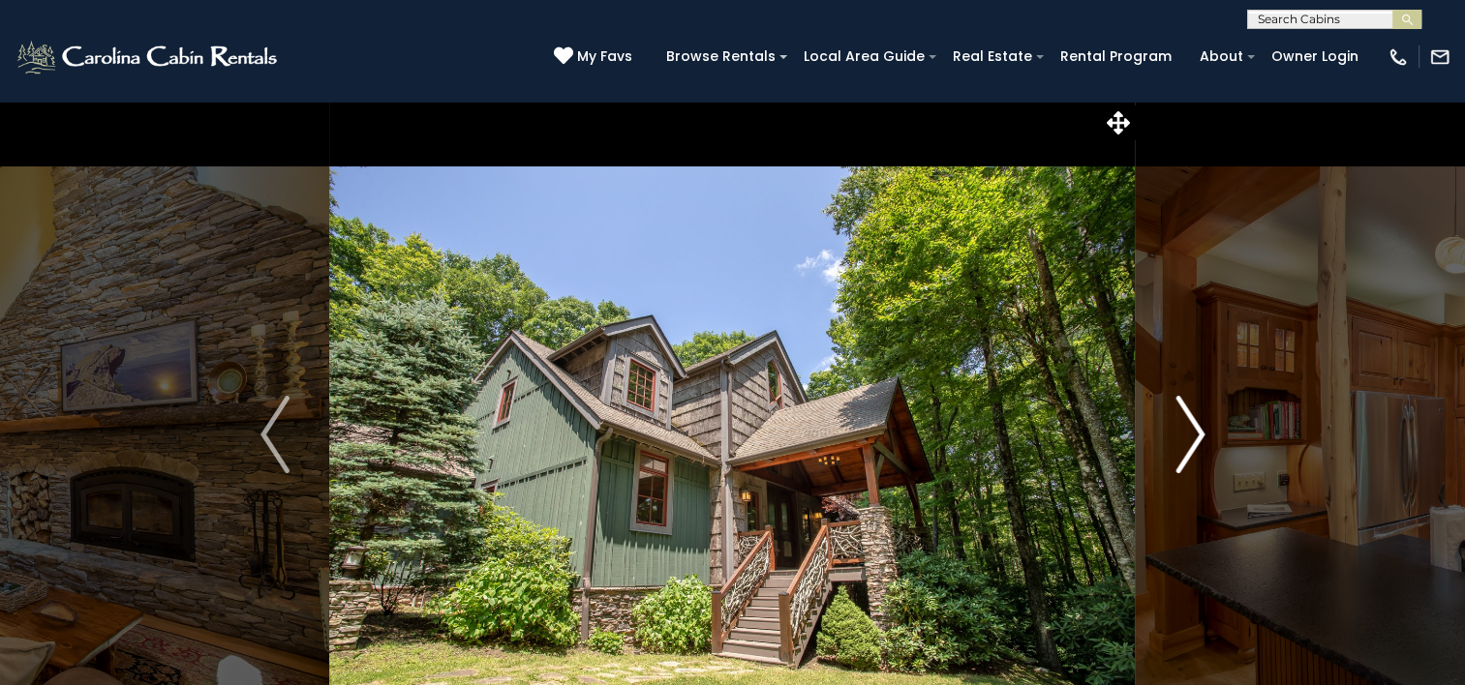
click at [1225, 457] on button "Next" at bounding box center [1189, 435] width 108 height 668
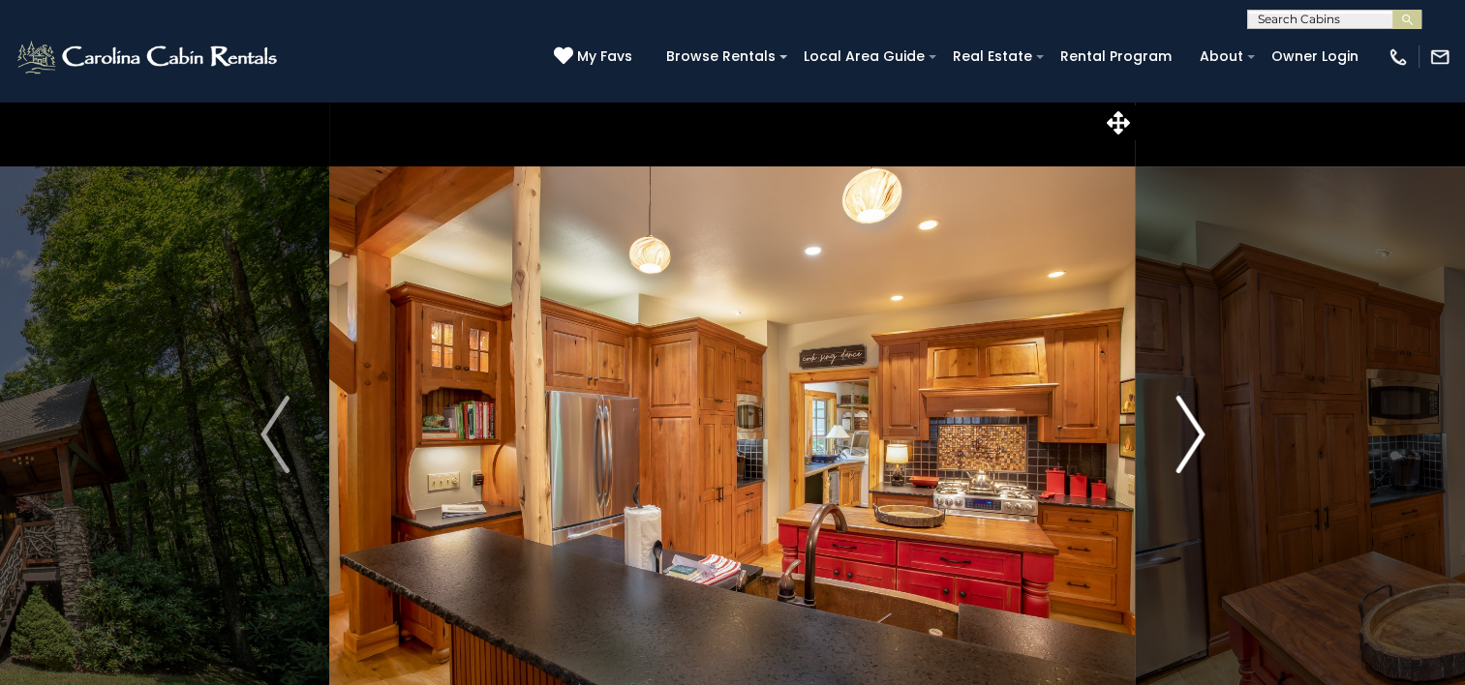
click at [1225, 457] on button "Next" at bounding box center [1189, 435] width 108 height 668
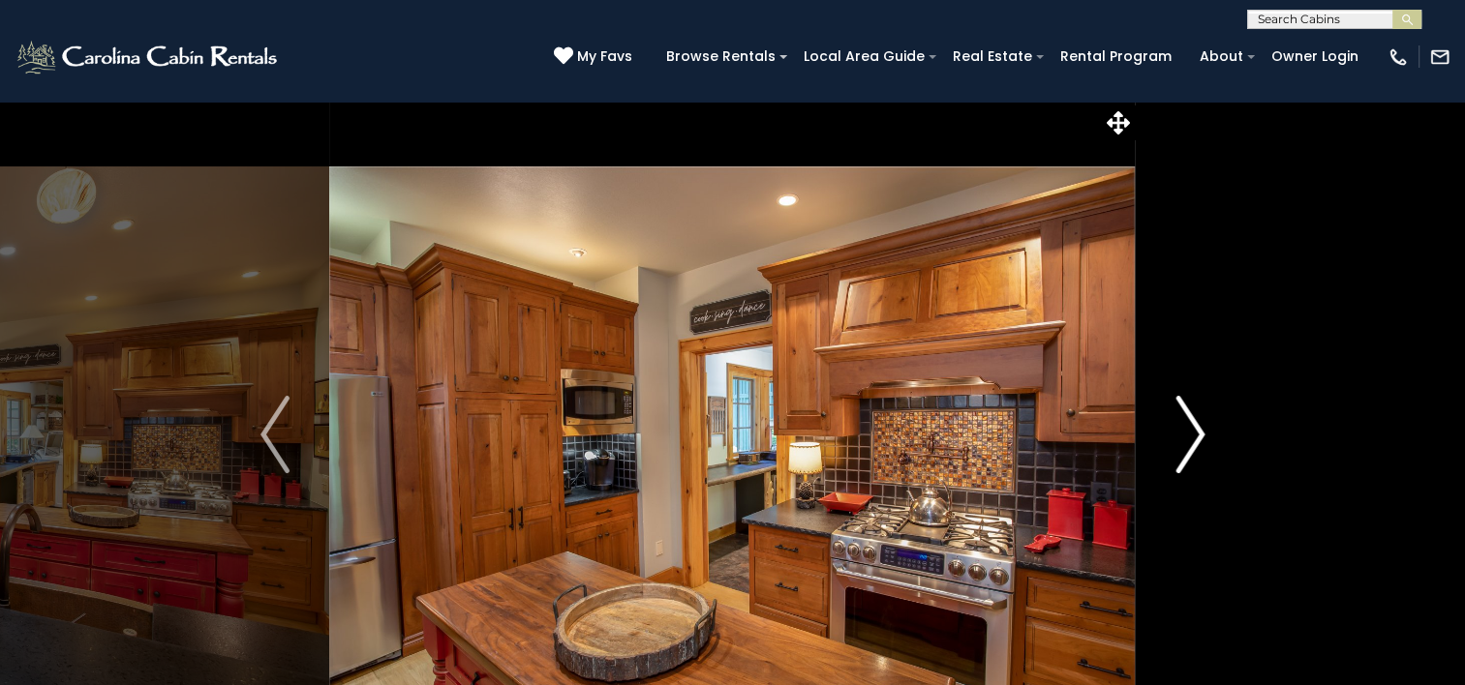
click at [1225, 457] on button "Next" at bounding box center [1189, 435] width 108 height 668
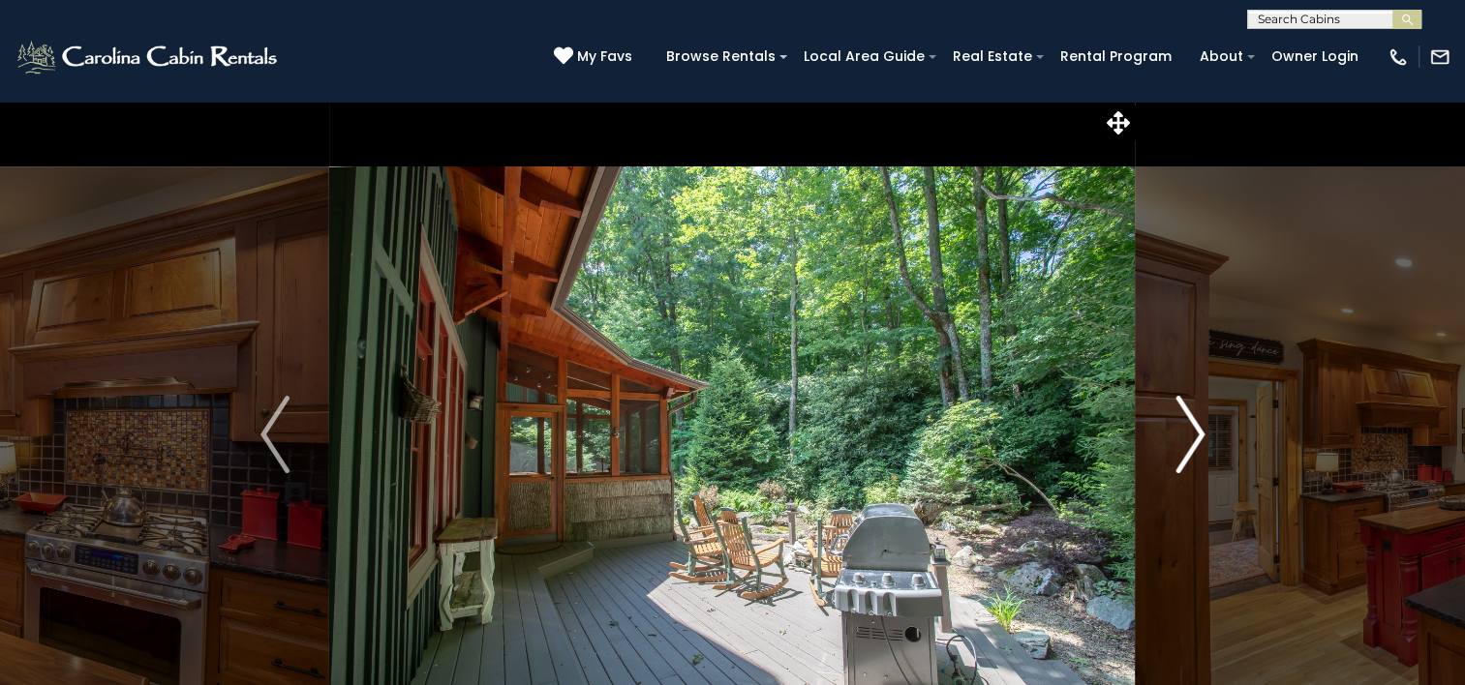
click at [1225, 457] on button "Next" at bounding box center [1189, 435] width 108 height 668
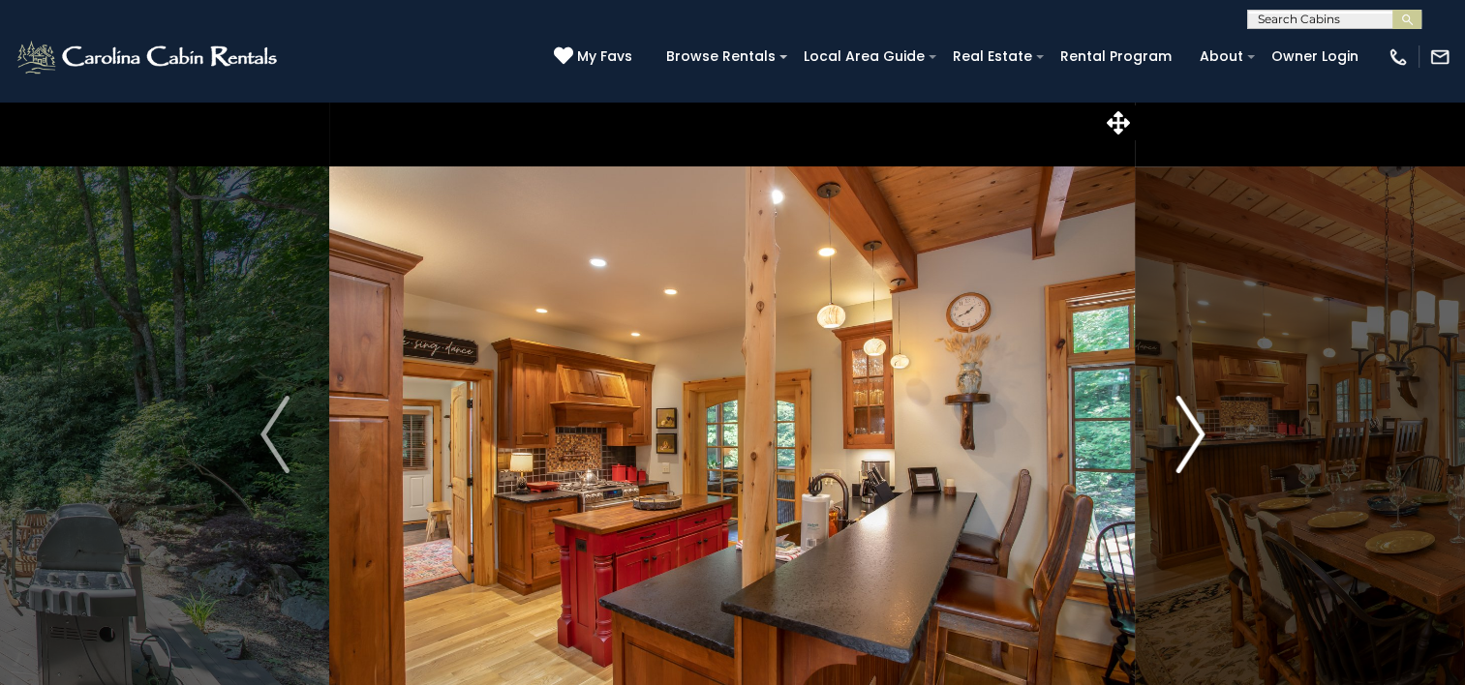
click at [1225, 457] on button "Next" at bounding box center [1189, 435] width 108 height 668
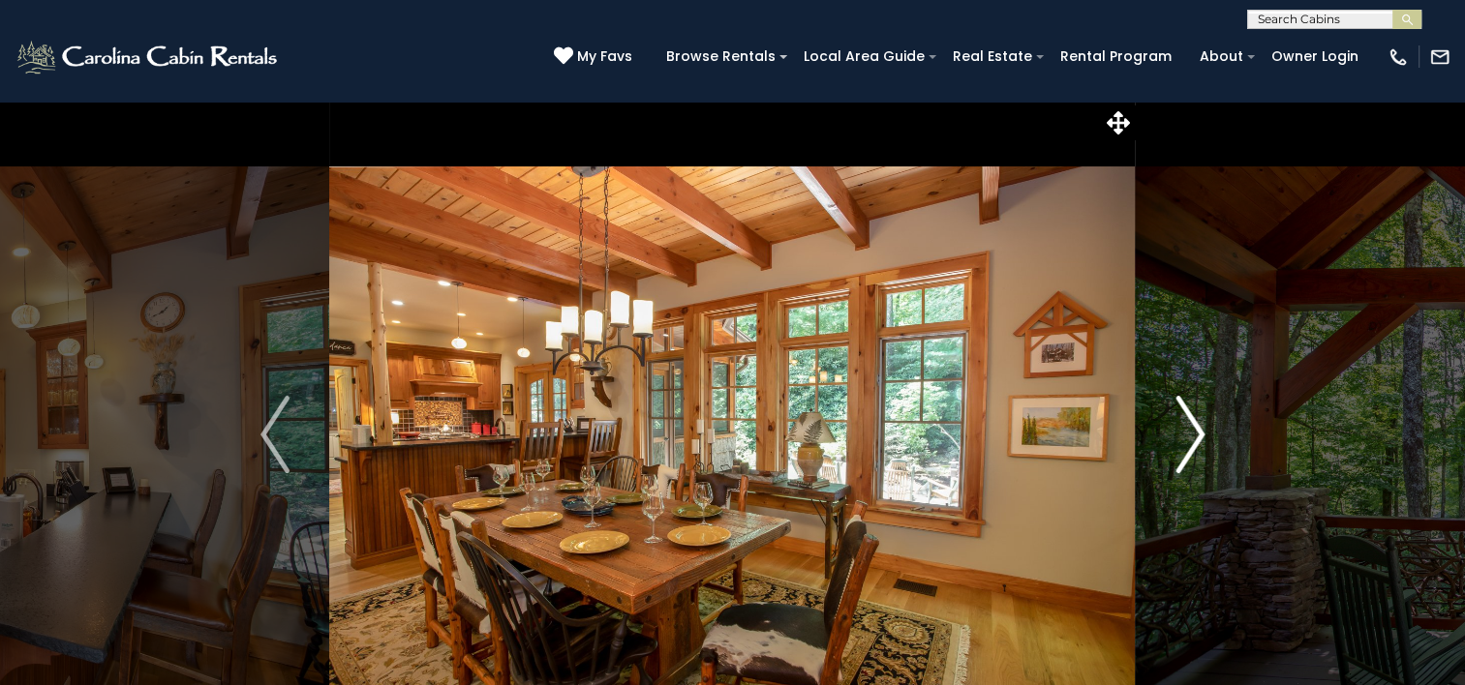
click at [1225, 457] on button "Next" at bounding box center [1189, 435] width 108 height 668
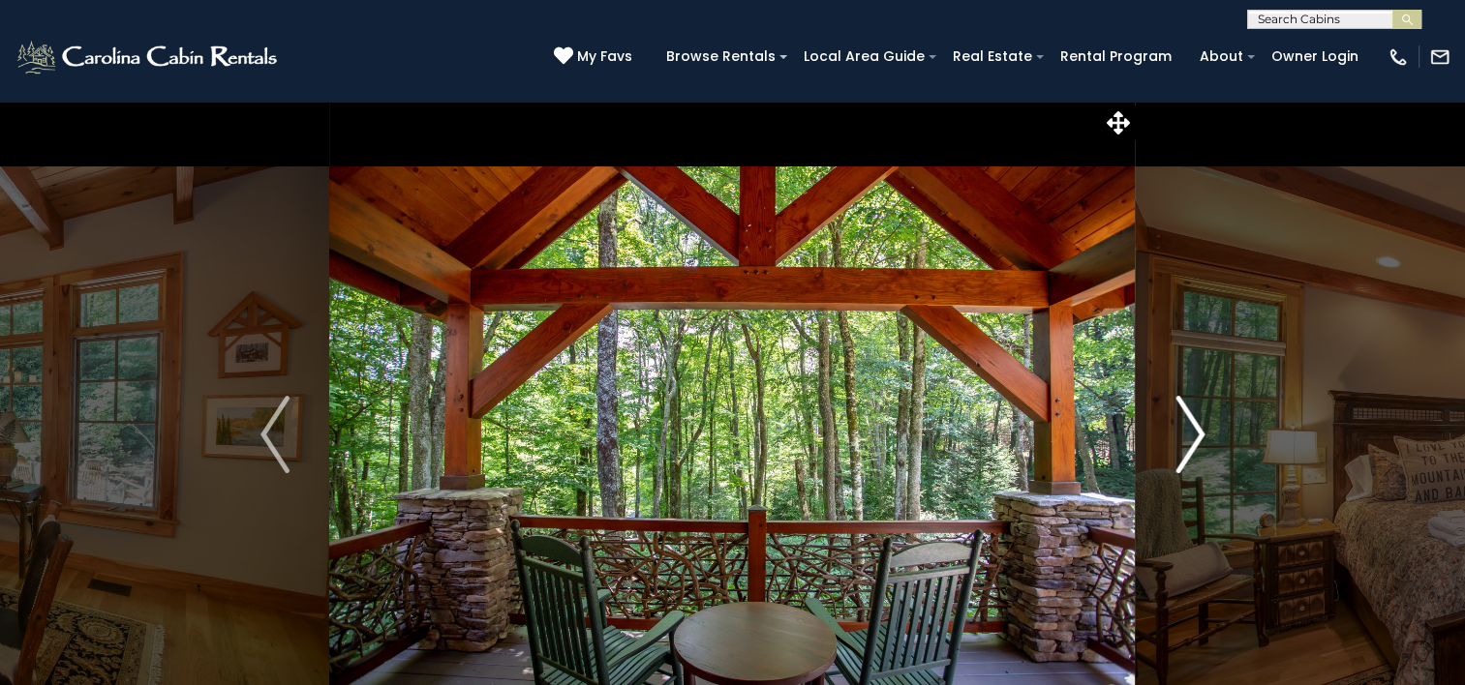
click at [1225, 457] on button "Next" at bounding box center [1189, 435] width 108 height 668
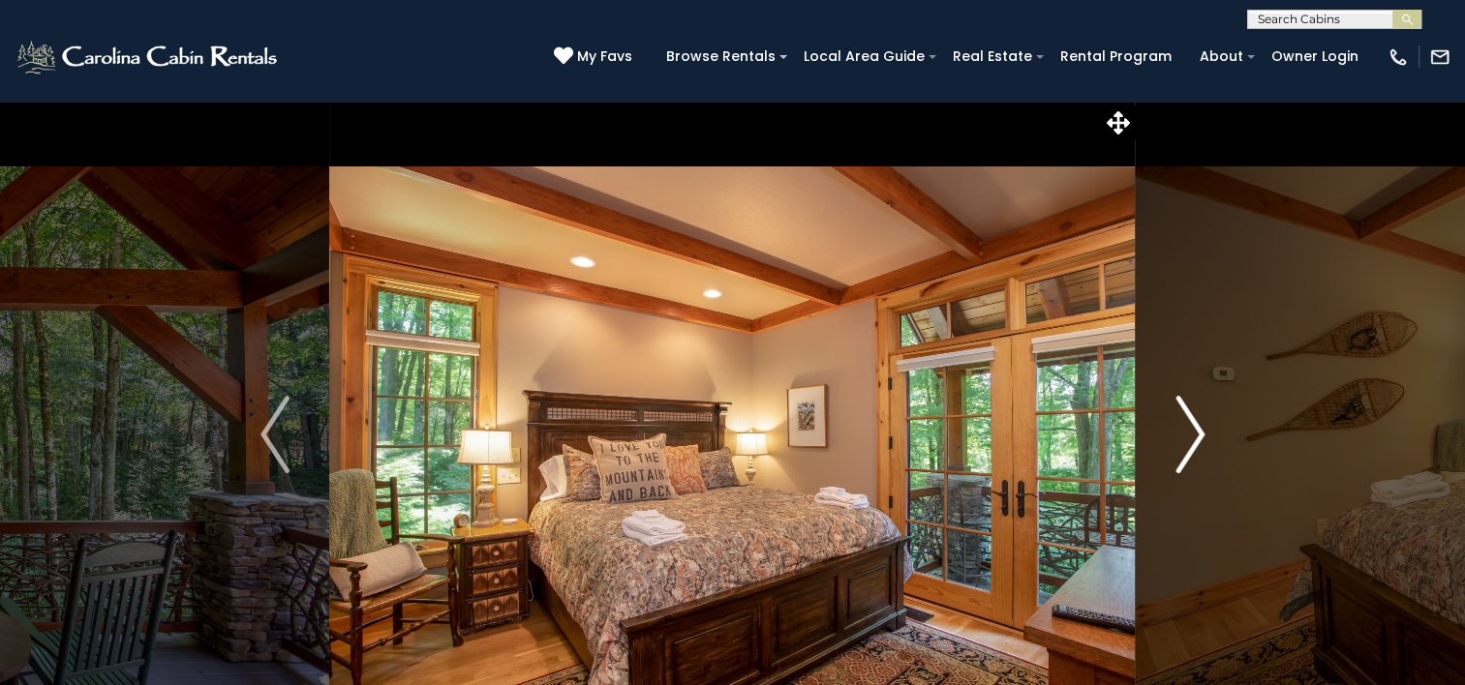
click at [1225, 457] on button "Next" at bounding box center [1189, 435] width 108 height 668
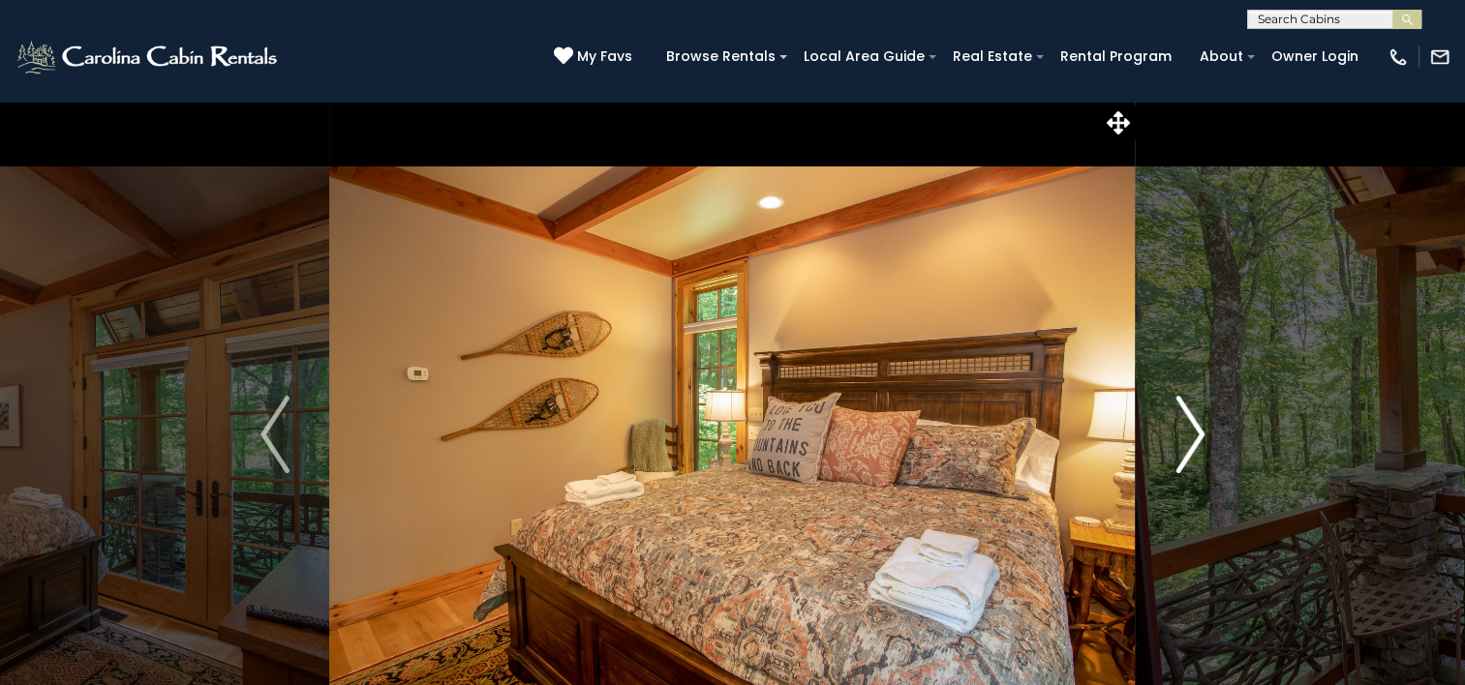
click at [1225, 457] on button "Next" at bounding box center [1189, 435] width 108 height 668
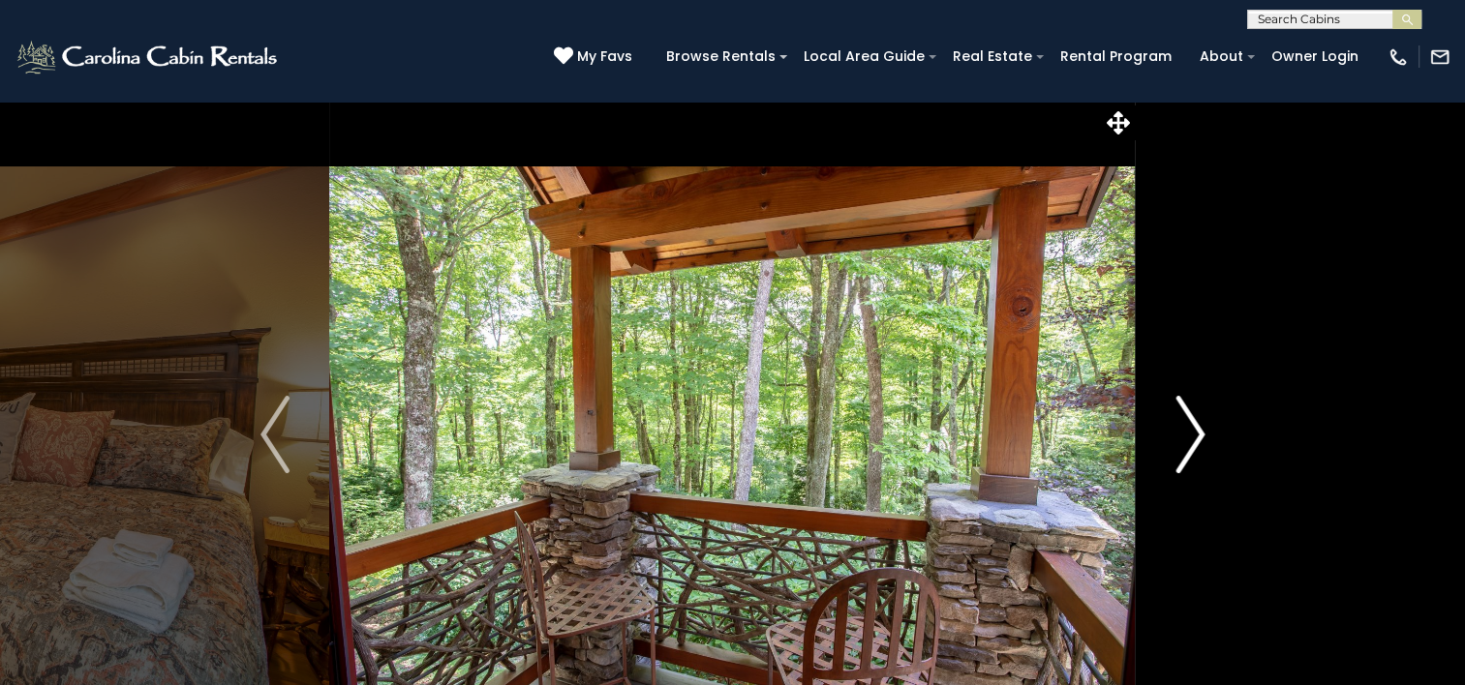
click at [1225, 457] on button "Next" at bounding box center [1189, 435] width 108 height 668
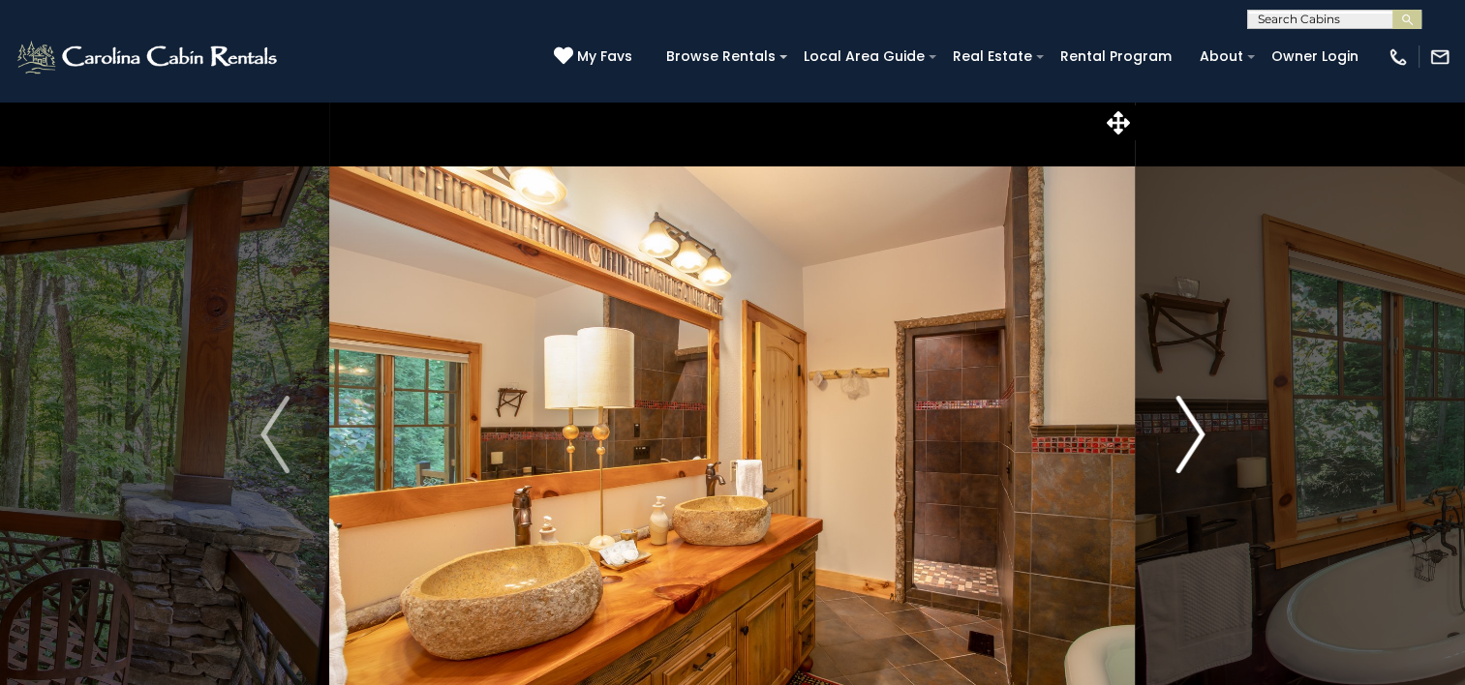
click at [1225, 457] on button "Next" at bounding box center [1189, 435] width 108 height 668
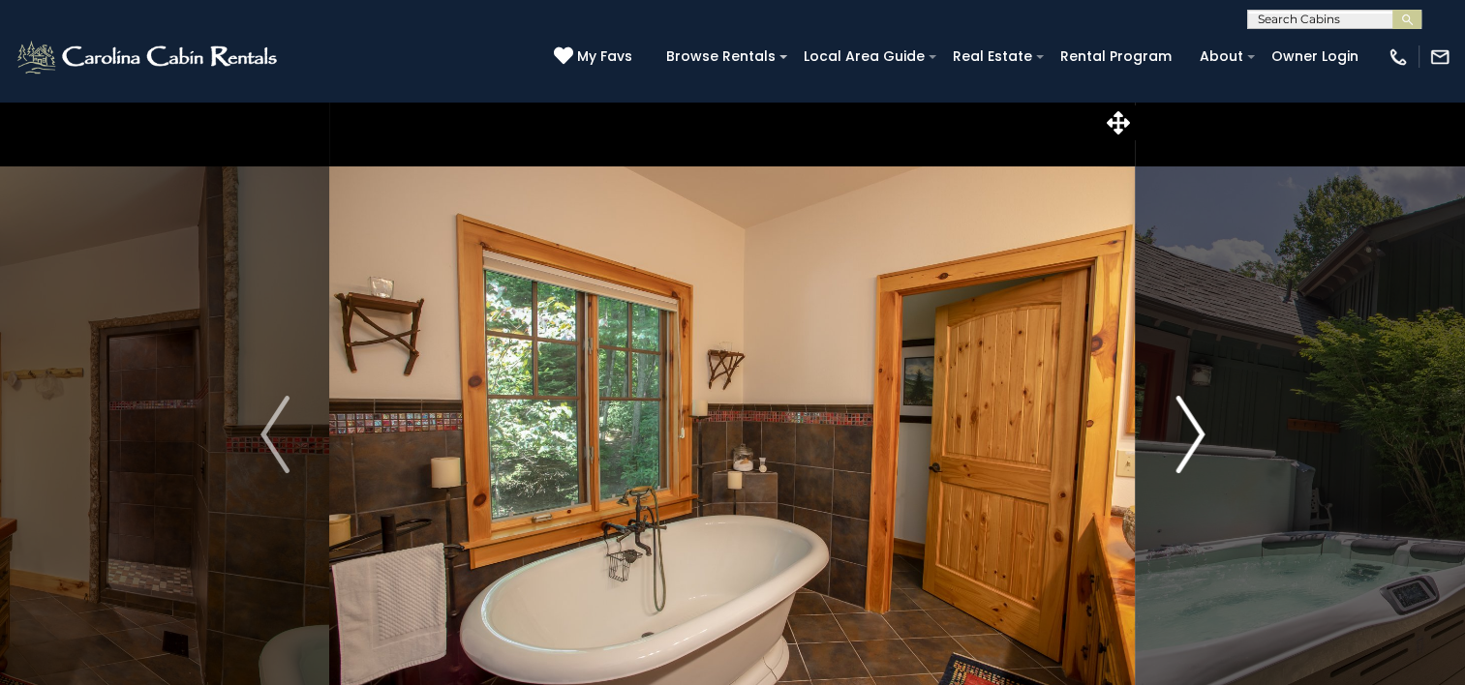
click at [1225, 457] on button "Next" at bounding box center [1189, 435] width 108 height 668
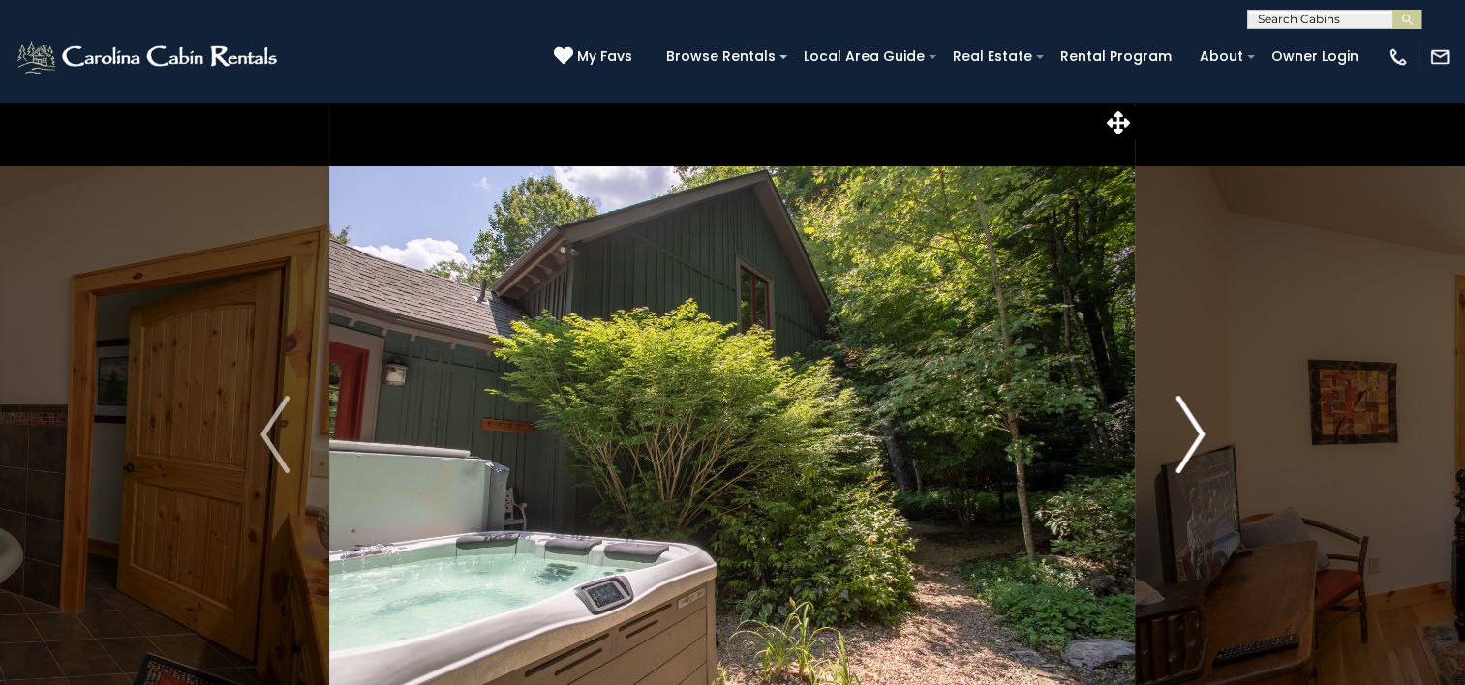
click at [1225, 457] on button "Next" at bounding box center [1189, 435] width 108 height 668
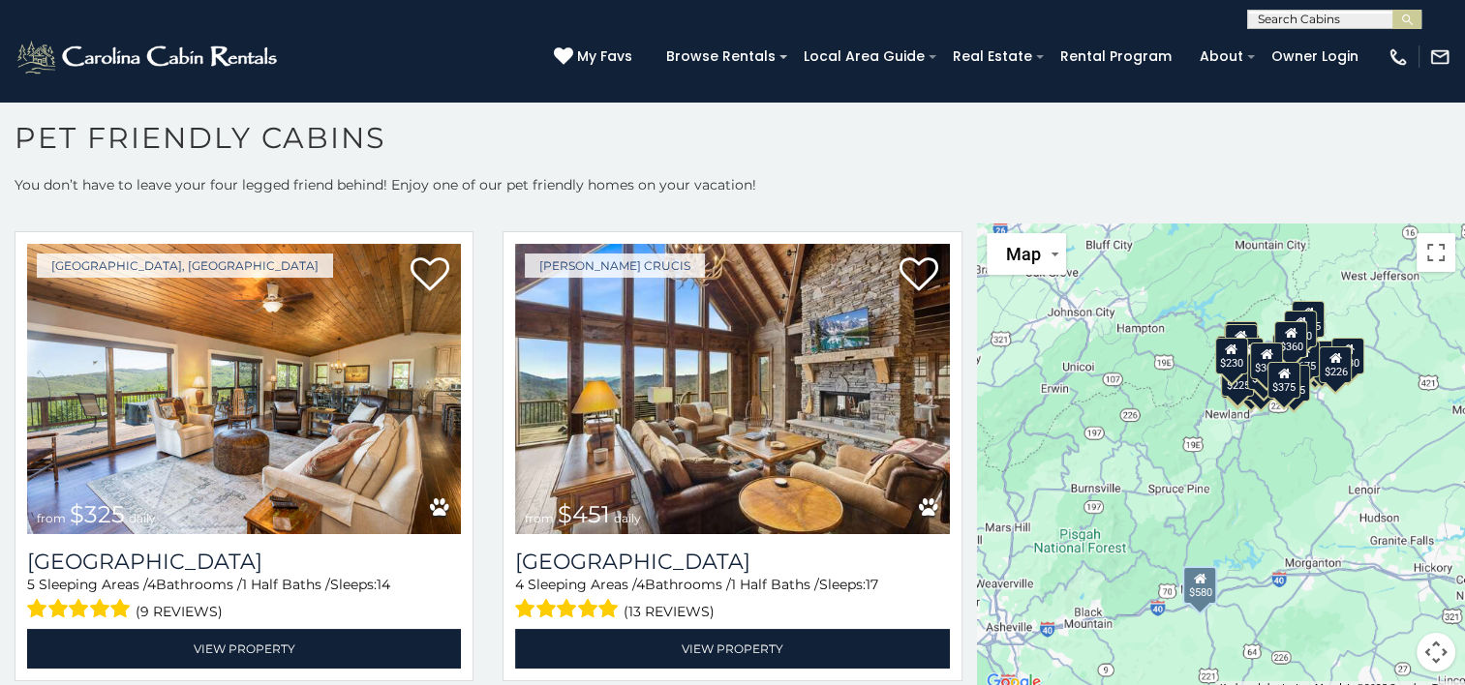
scroll to position [513, 0]
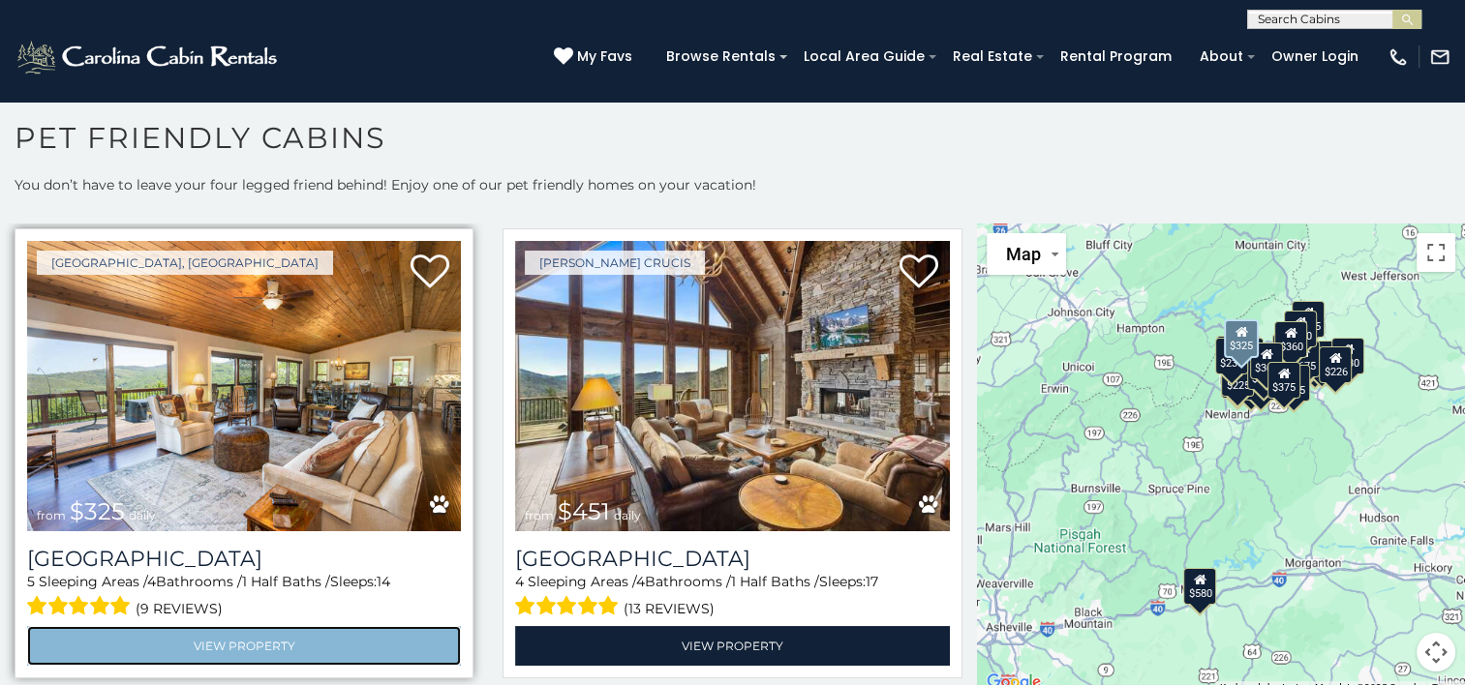
click at [267, 635] on link "View Property" at bounding box center [244, 646] width 434 height 40
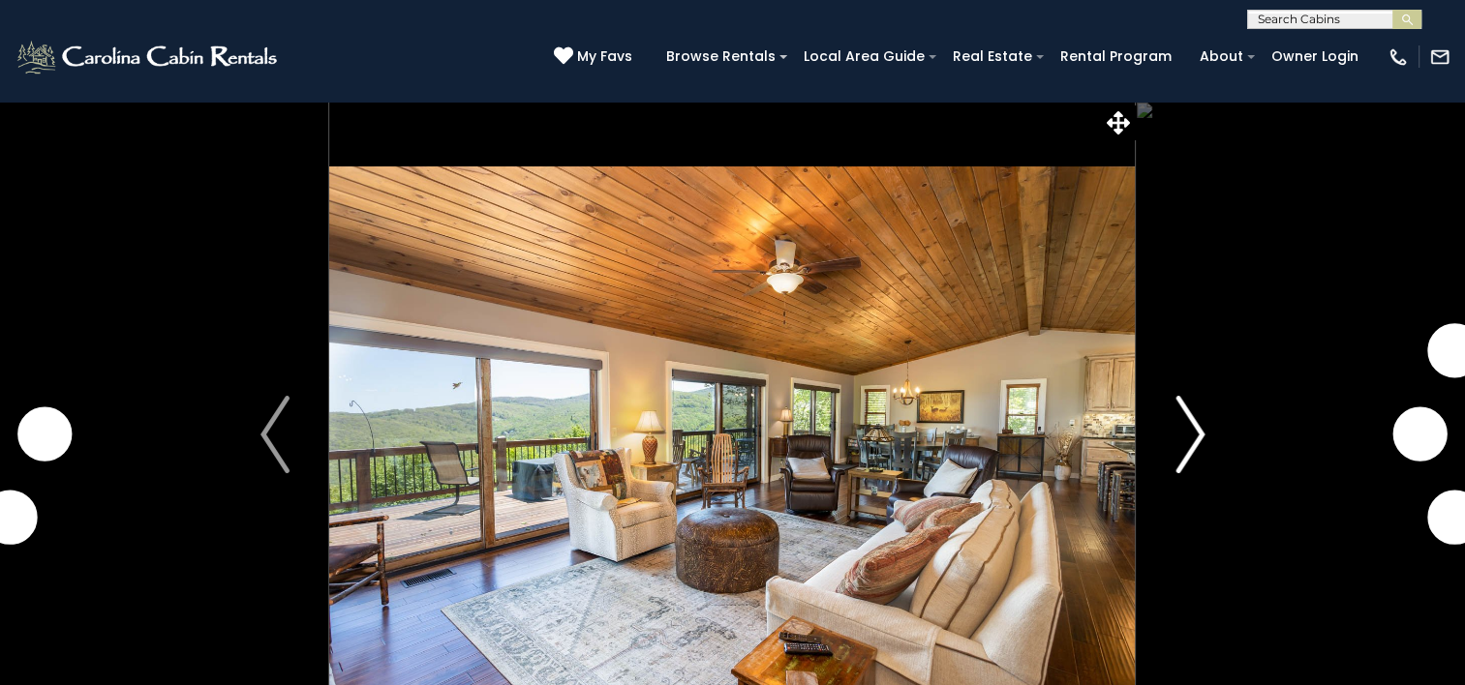
click at [1166, 449] on button "Next" at bounding box center [1189, 435] width 108 height 668
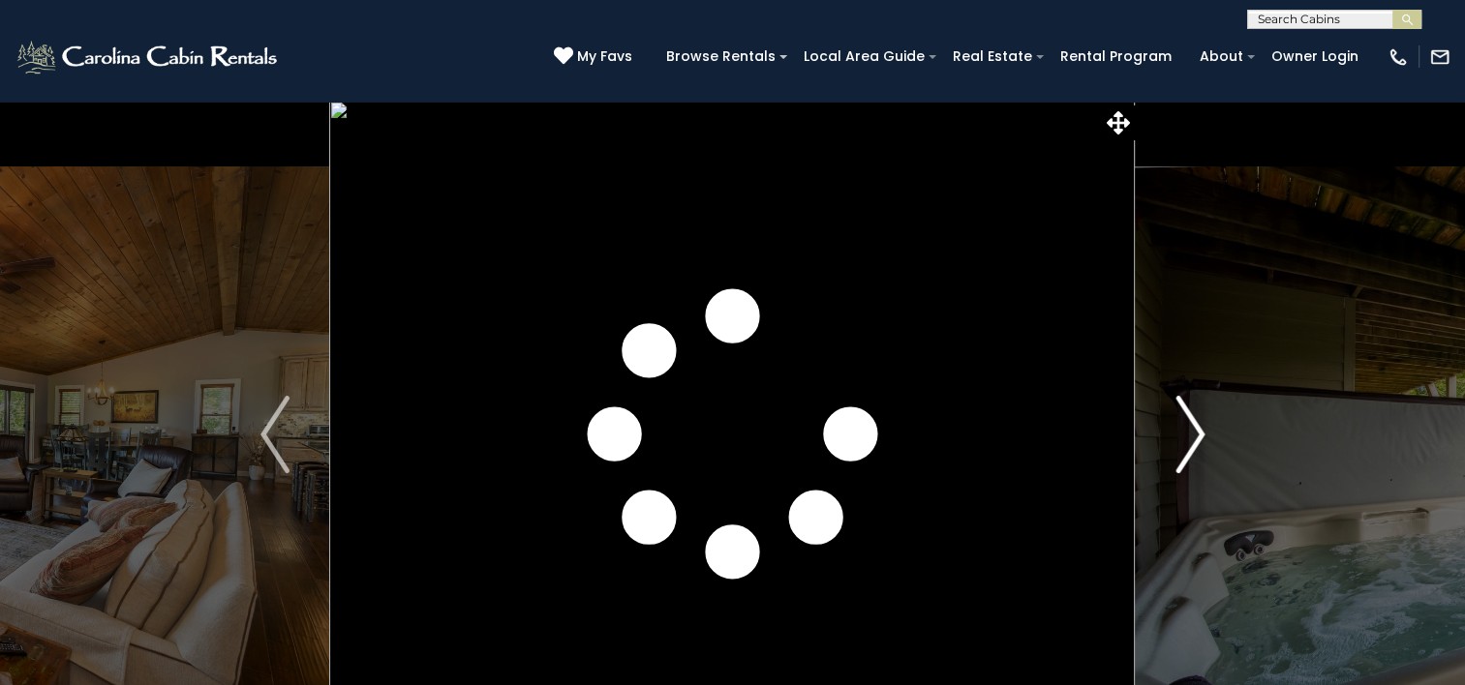
click at [1166, 449] on button "Next" at bounding box center [1189, 435] width 108 height 668
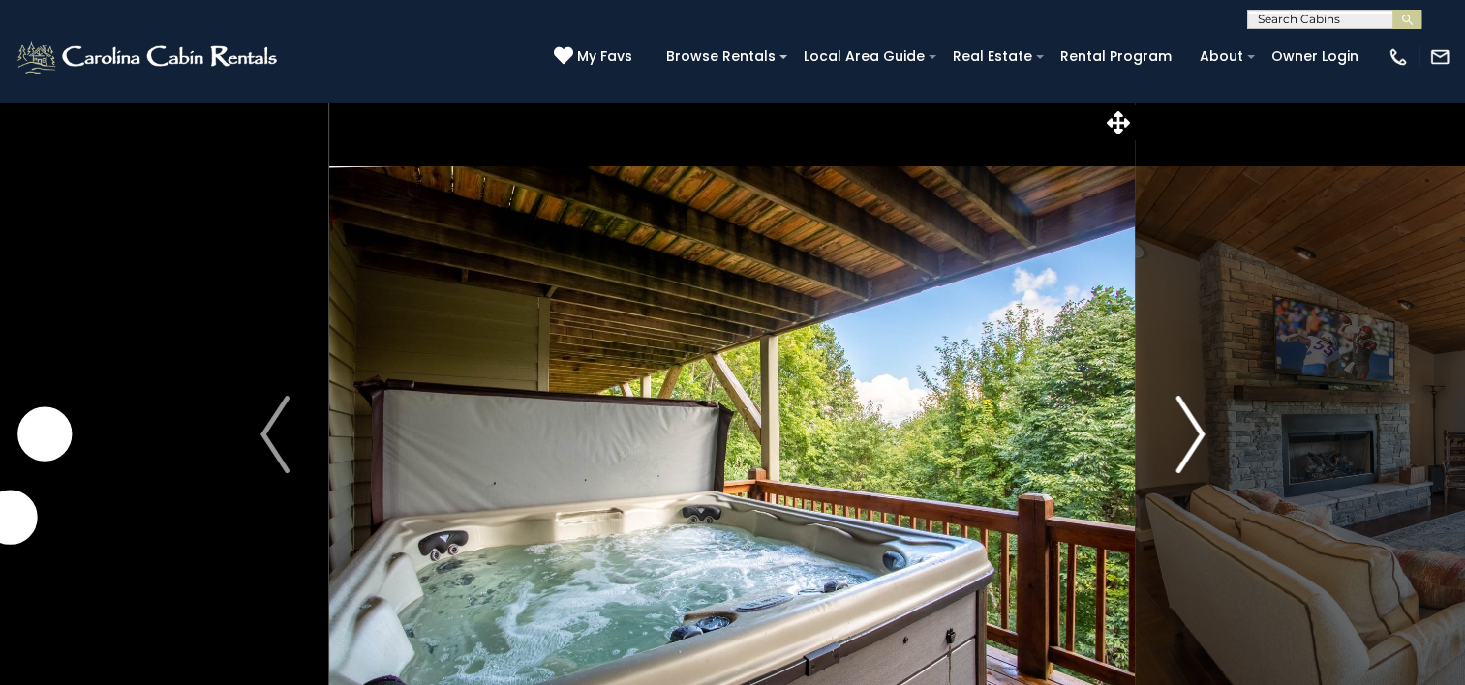
click at [1166, 449] on button "Next" at bounding box center [1189, 435] width 108 height 668
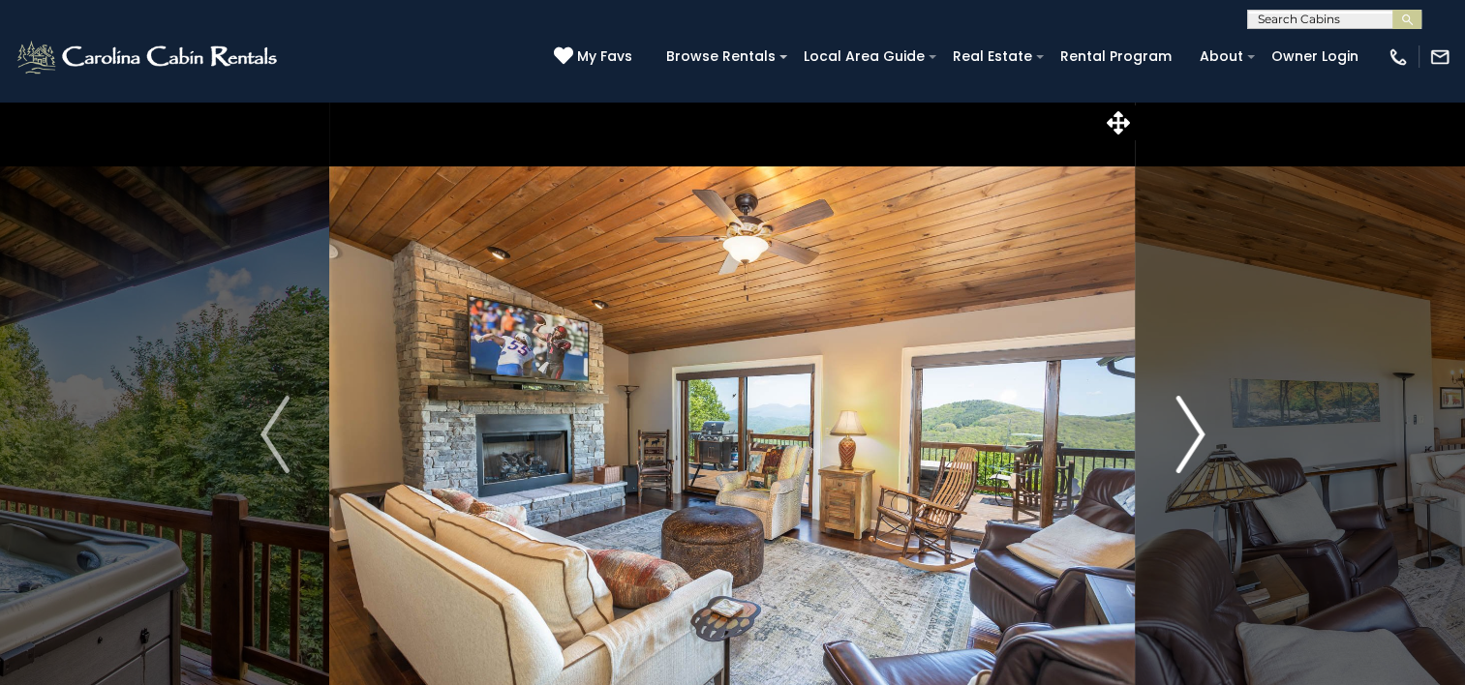
click at [1166, 449] on button "Next" at bounding box center [1189, 435] width 108 height 668
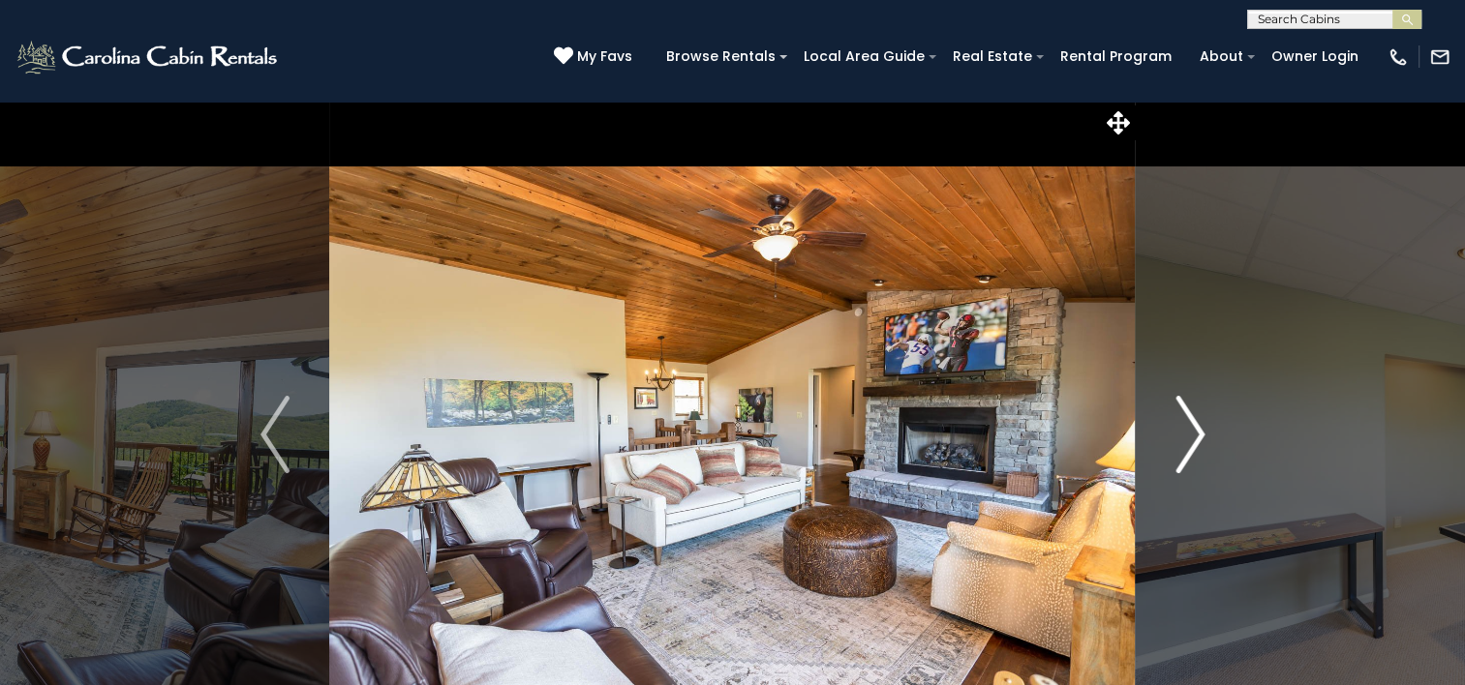
click at [1166, 449] on button "Next" at bounding box center [1189, 435] width 108 height 668
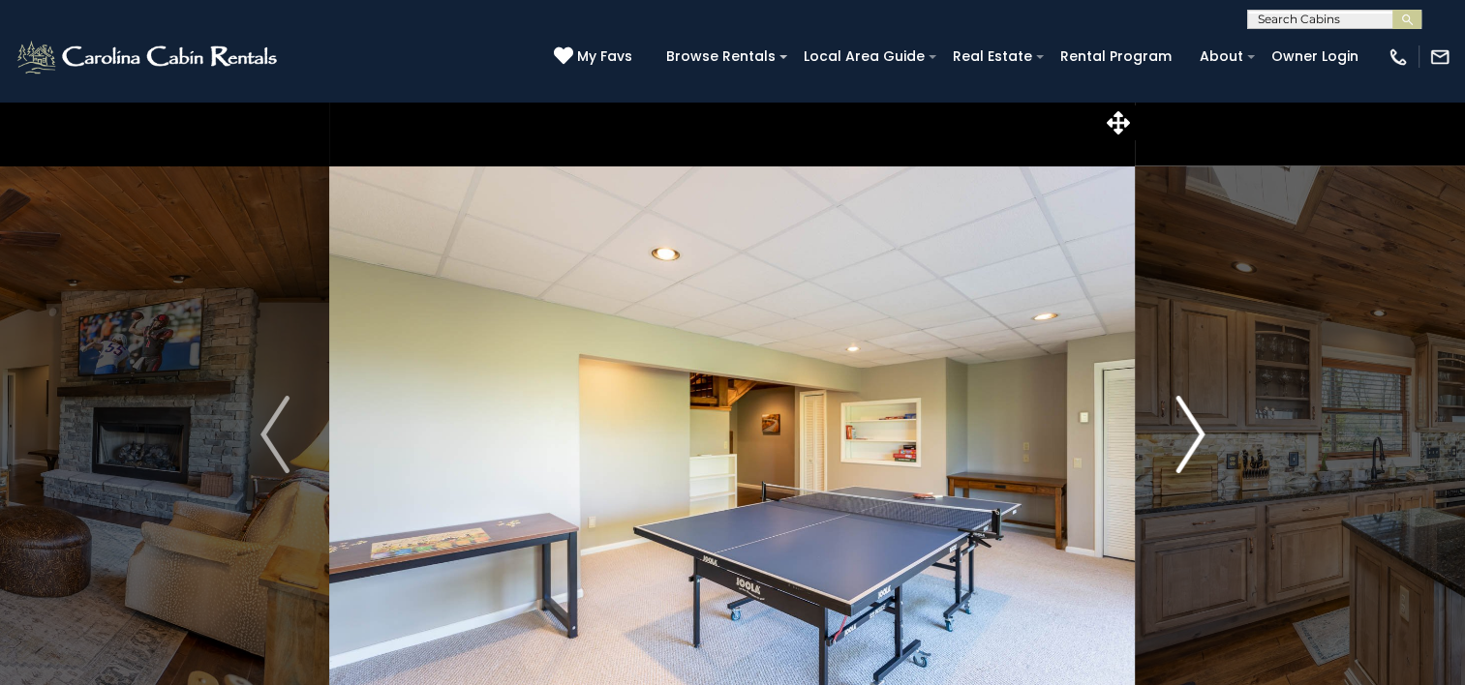
click at [1166, 449] on button "Next" at bounding box center [1189, 435] width 108 height 668
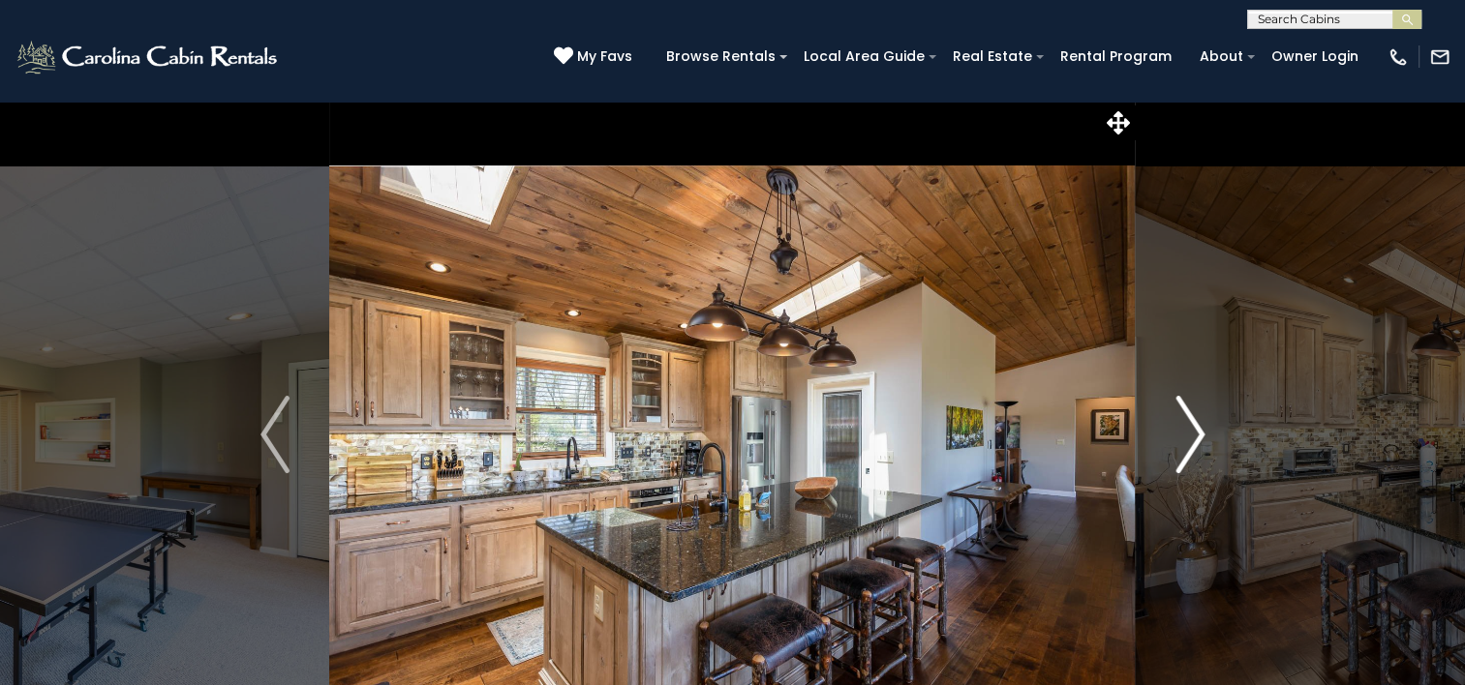
click at [1166, 449] on button "Next" at bounding box center [1189, 435] width 108 height 668
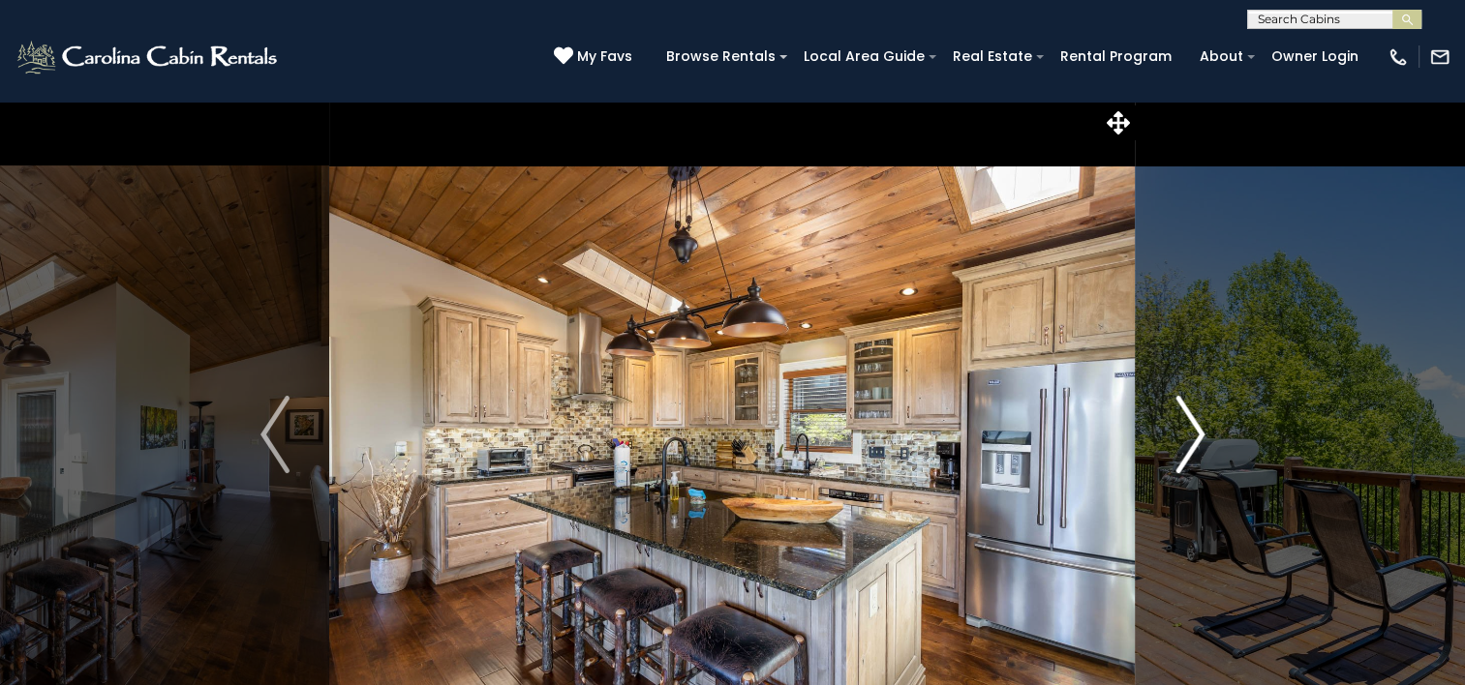
click at [1166, 449] on button "Next" at bounding box center [1189, 435] width 108 height 668
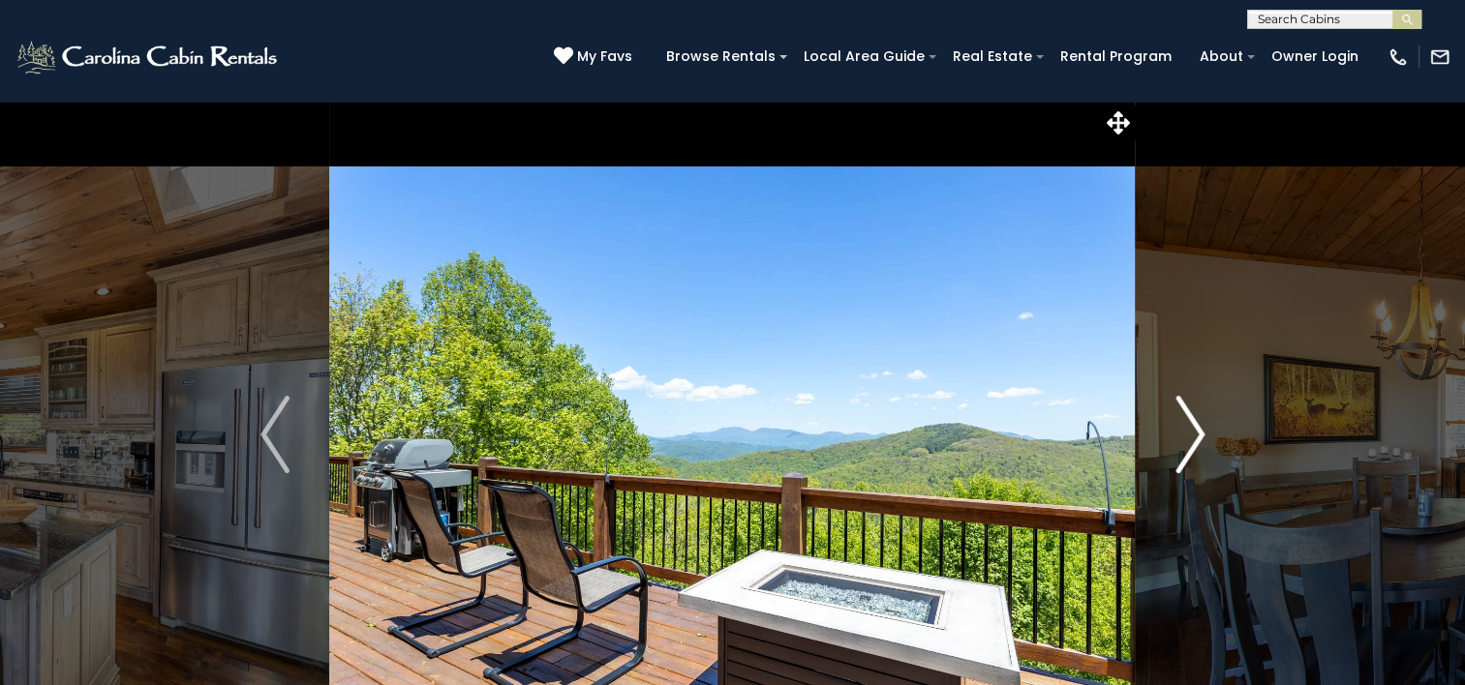
click at [1166, 449] on button "Next" at bounding box center [1189, 435] width 108 height 668
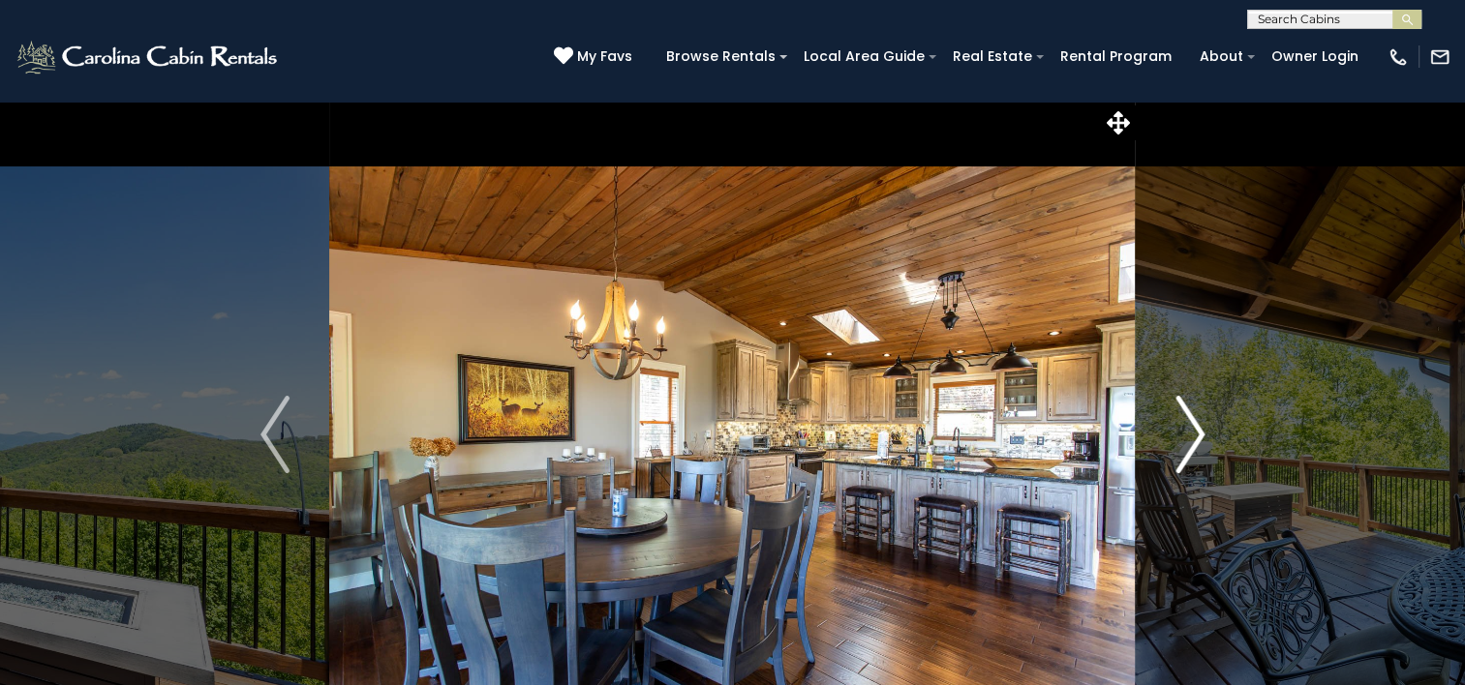
click at [1166, 449] on button "Next" at bounding box center [1189, 435] width 108 height 668
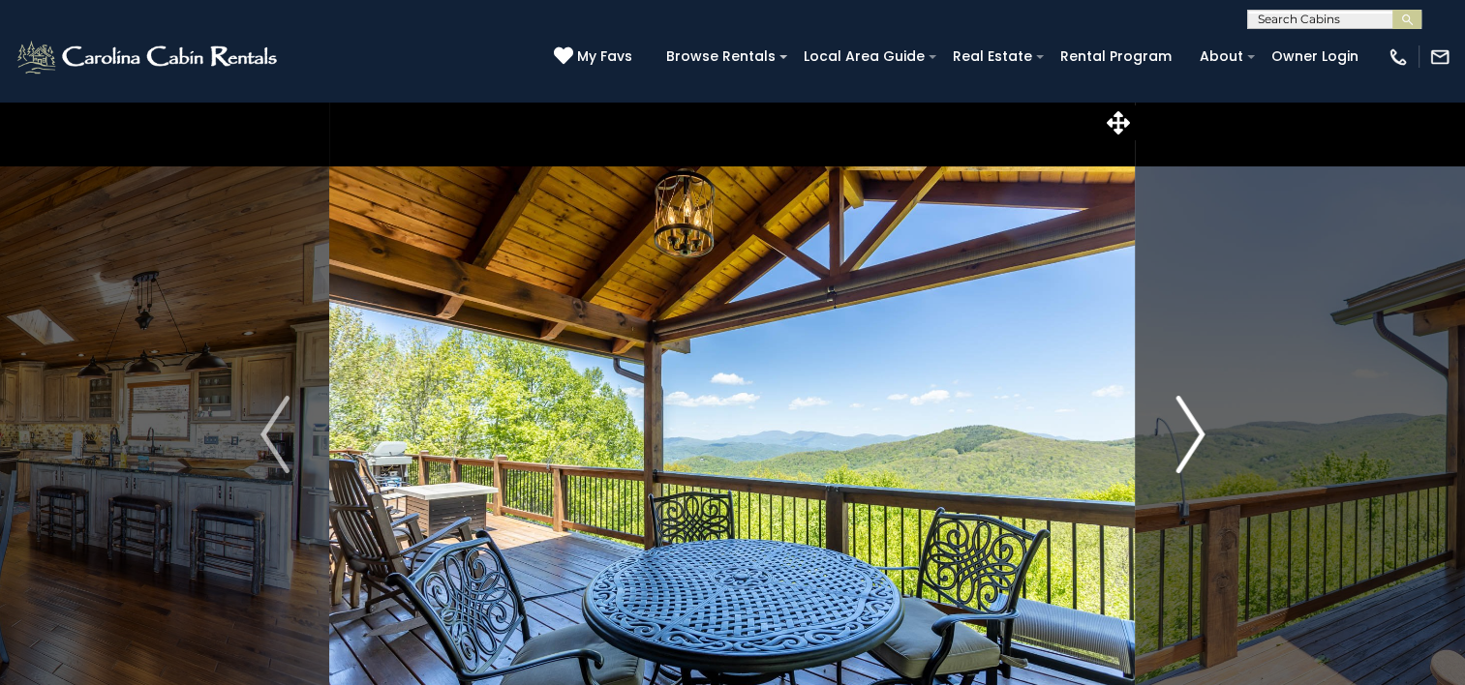
click at [1166, 449] on button "Next" at bounding box center [1189, 435] width 108 height 668
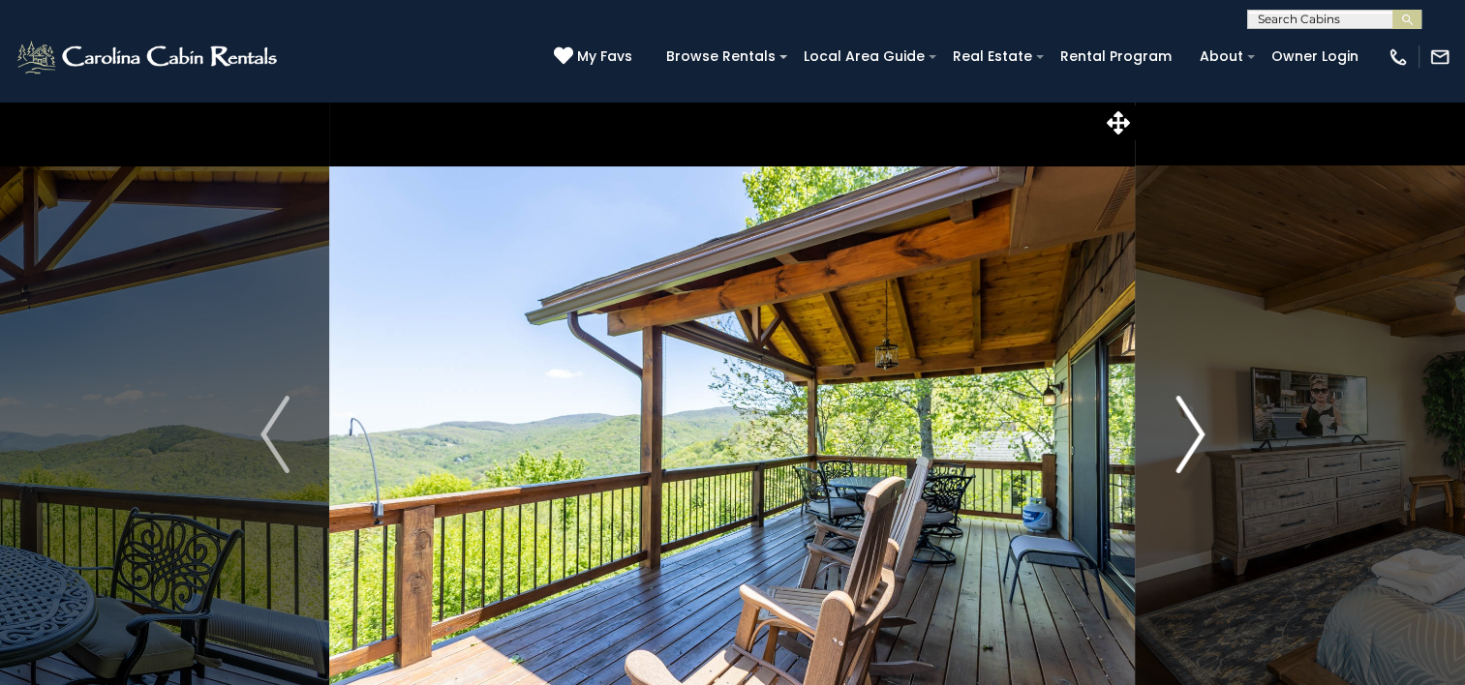
click at [1166, 449] on button "Next" at bounding box center [1189, 435] width 108 height 668
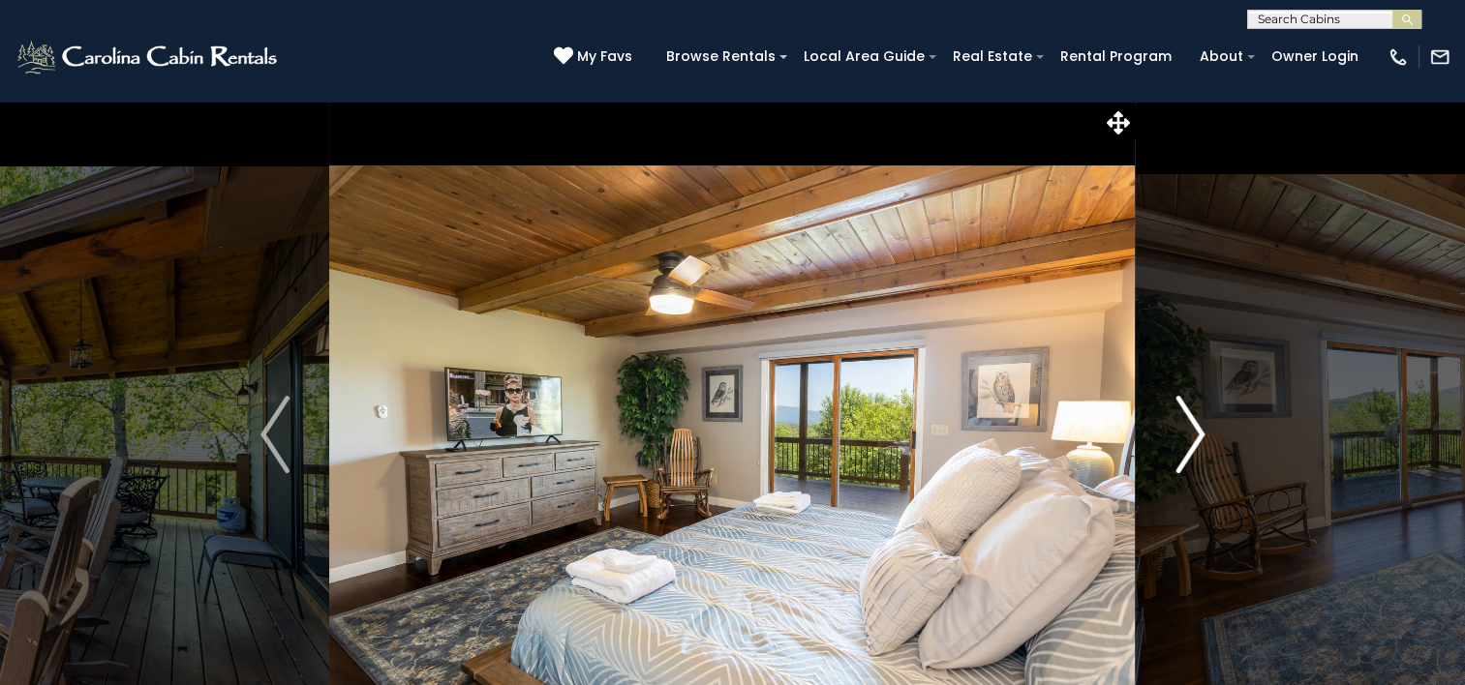
click at [1166, 449] on button "Next" at bounding box center [1189, 435] width 108 height 668
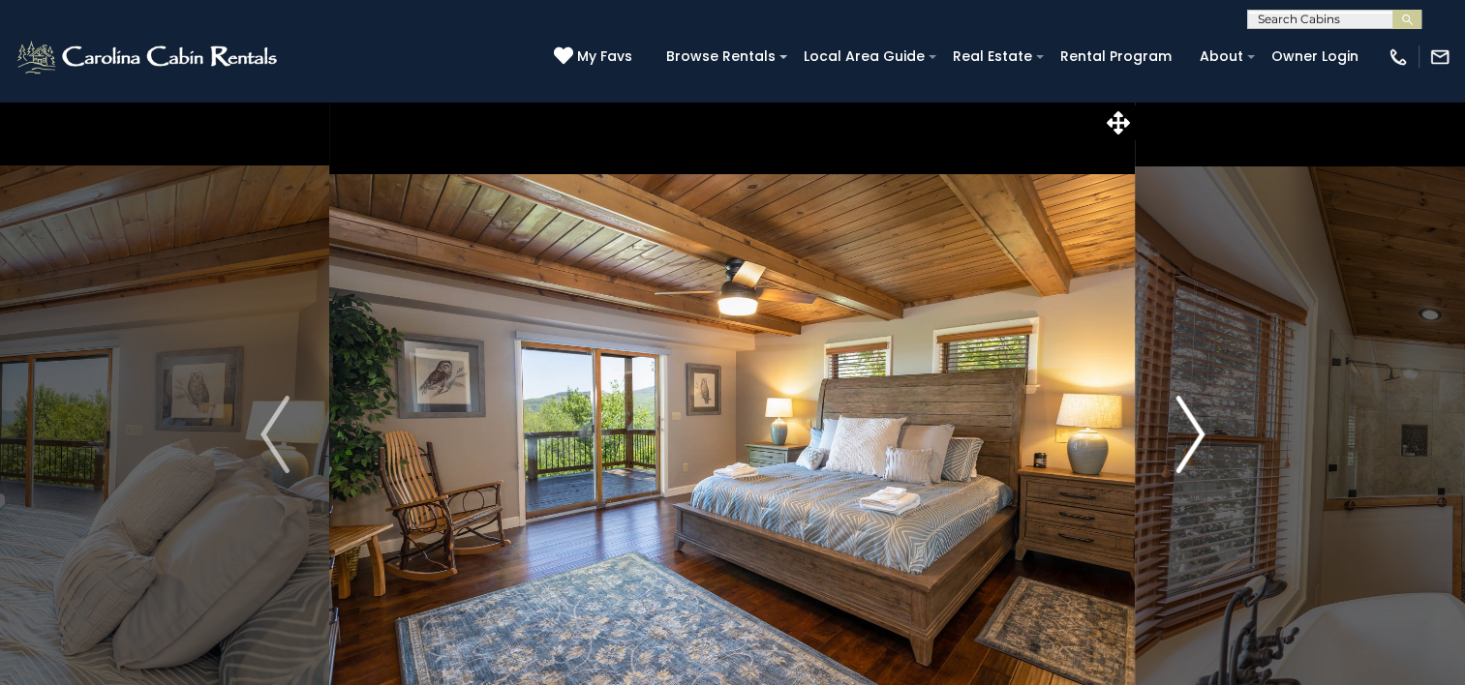
click at [1166, 449] on button "Next" at bounding box center [1189, 435] width 108 height 668
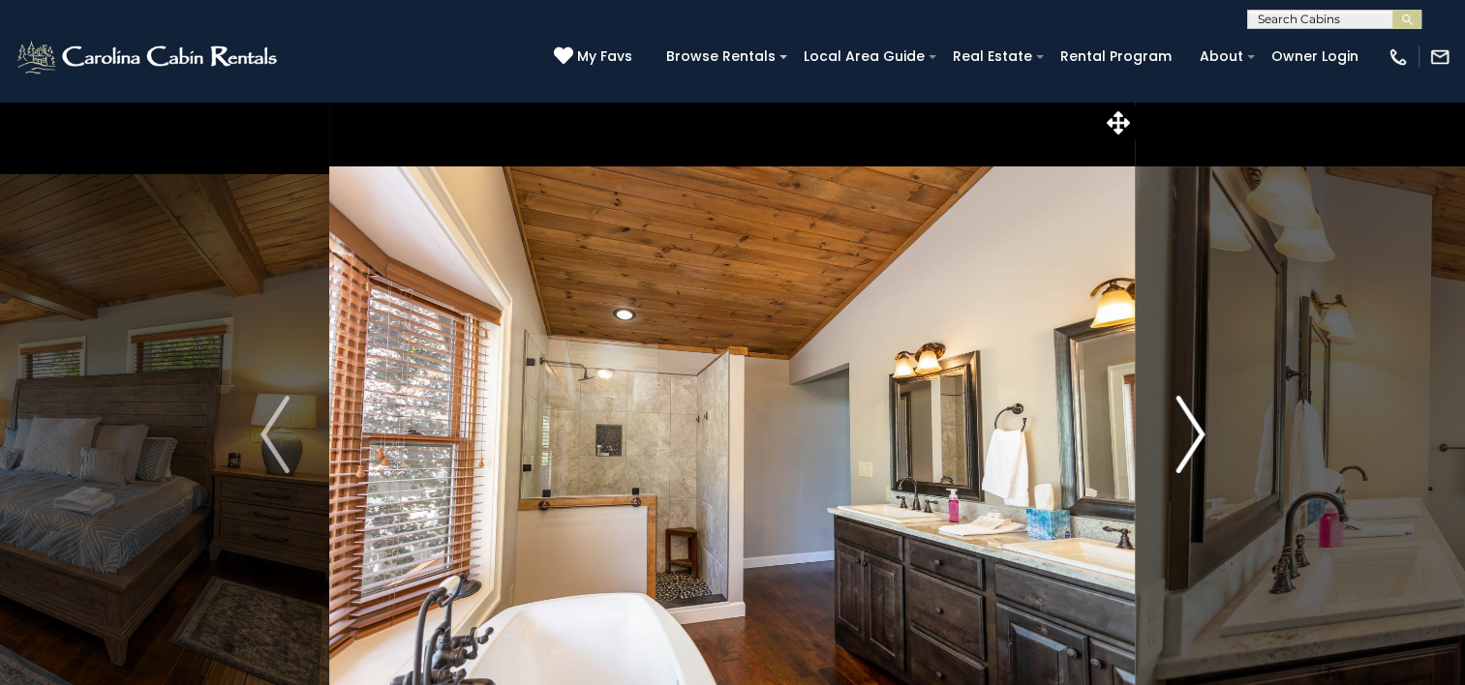
click at [1166, 449] on button "Next" at bounding box center [1189, 435] width 108 height 668
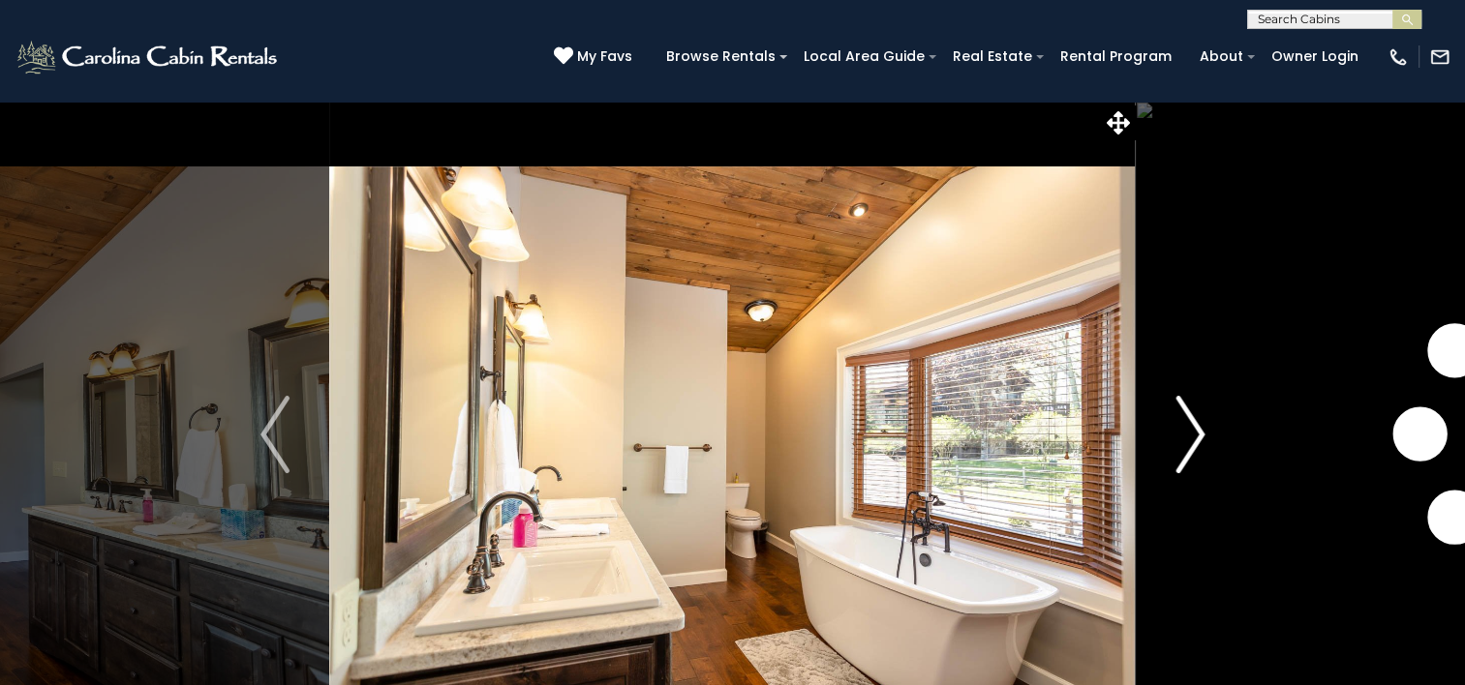
click at [1166, 449] on button "Next" at bounding box center [1189, 435] width 108 height 668
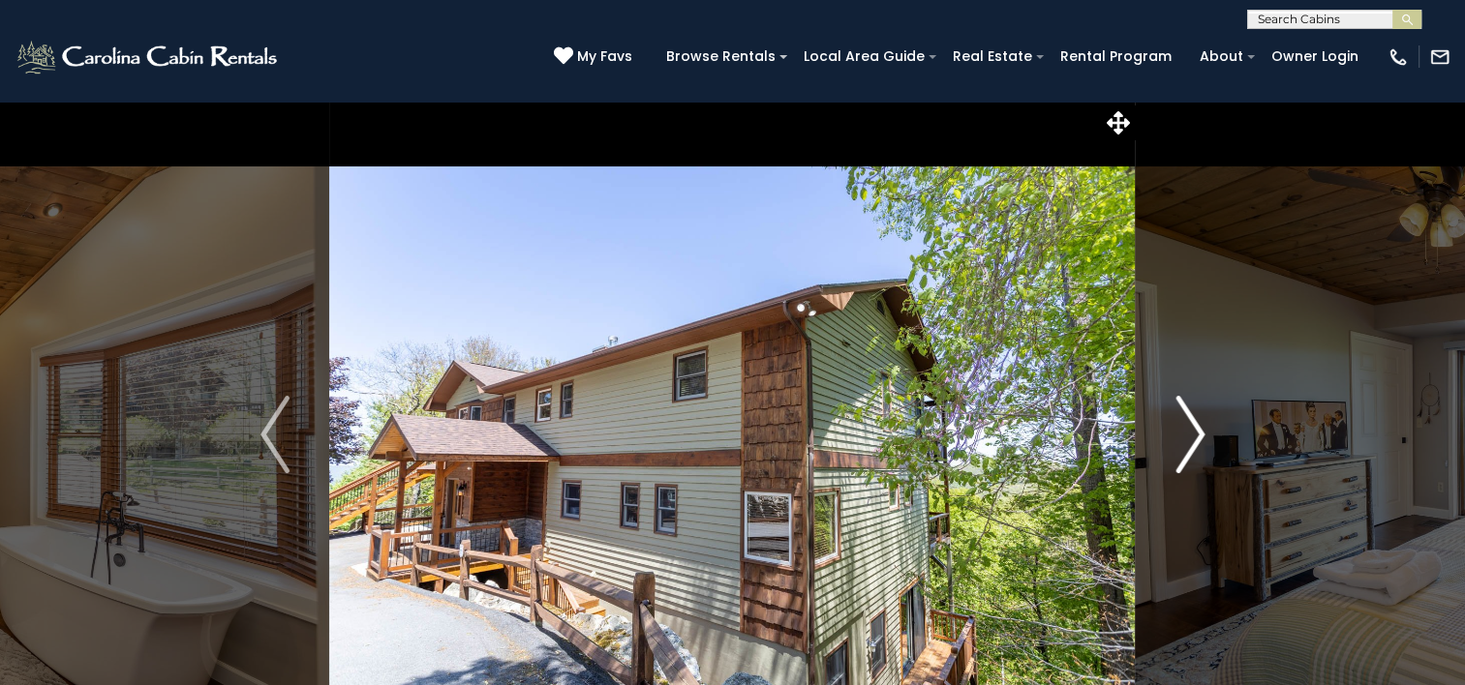
click at [1166, 449] on button "Next" at bounding box center [1189, 435] width 108 height 668
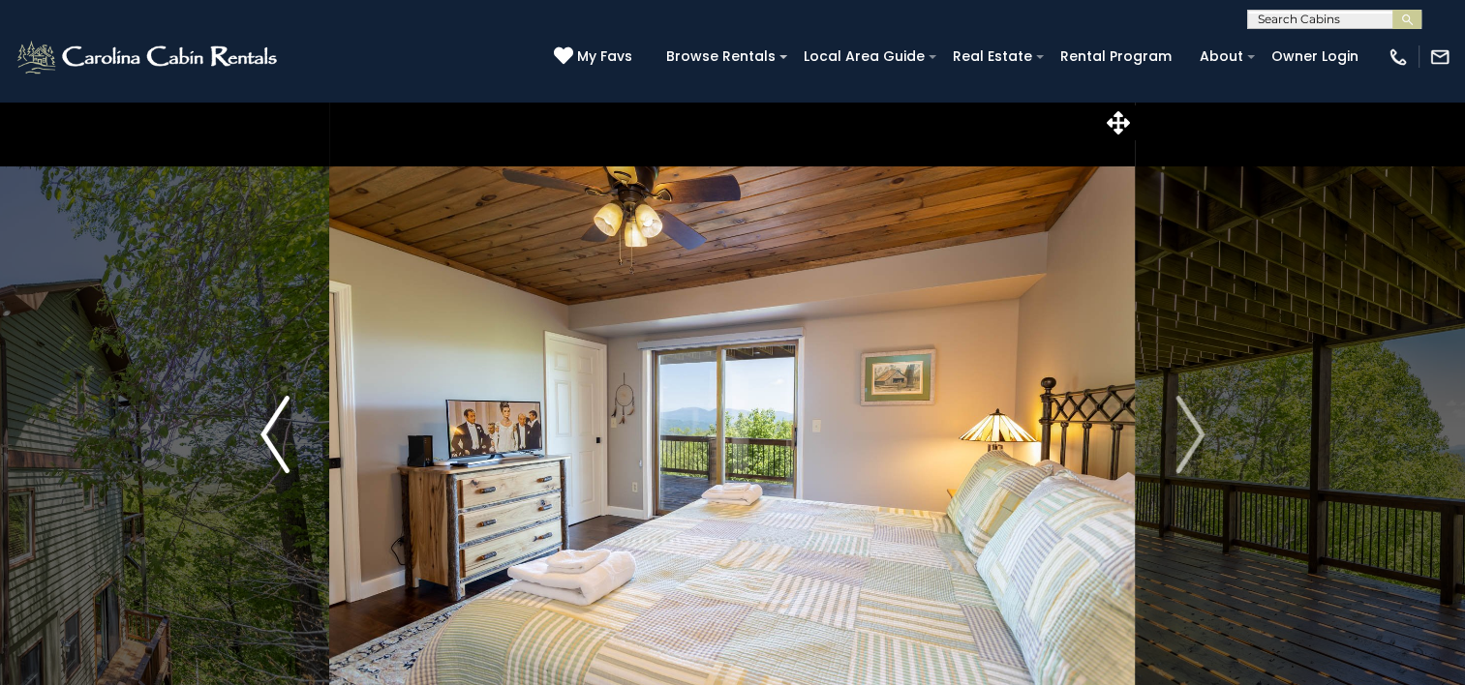
click at [269, 469] on img "Previous" at bounding box center [274, 434] width 29 height 77
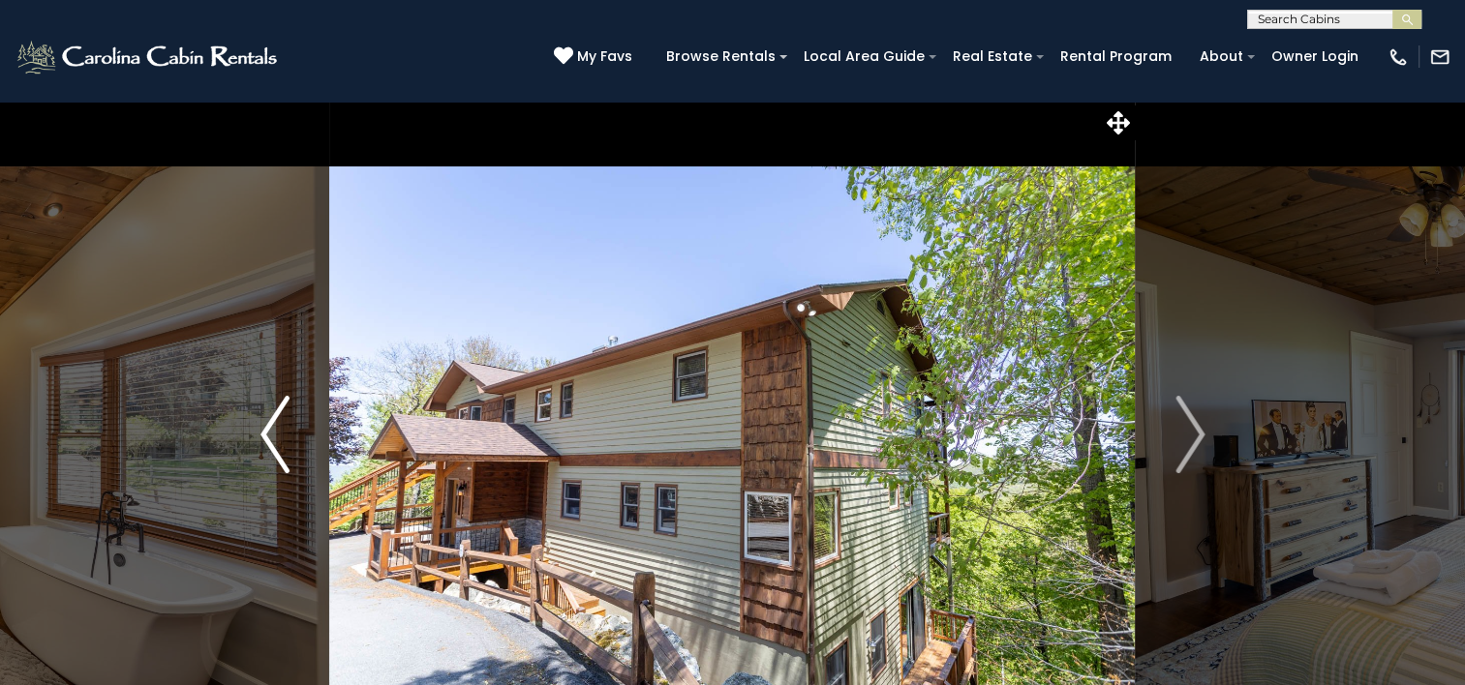
click at [1166, 449] on button "Next" at bounding box center [1189, 435] width 108 height 668
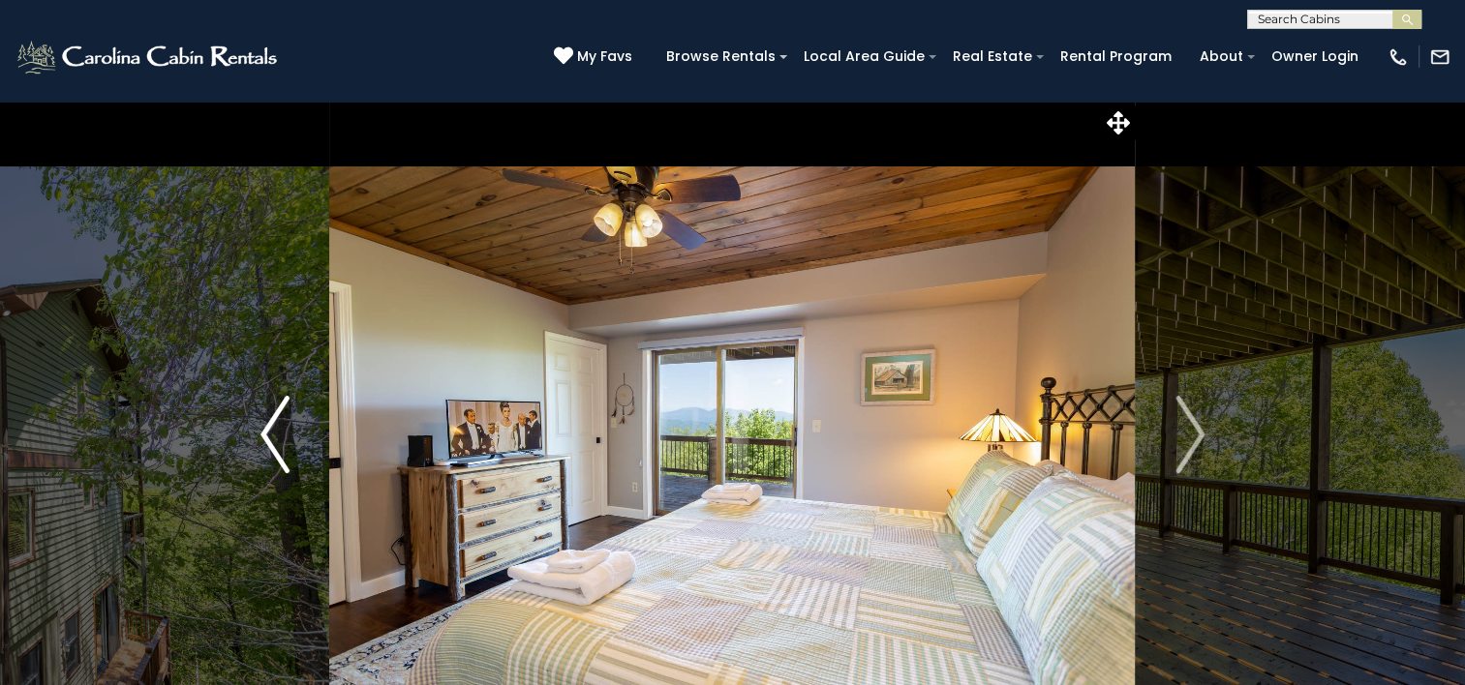
click at [1166, 449] on button "Next" at bounding box center [1189, 435] width 108 height 668
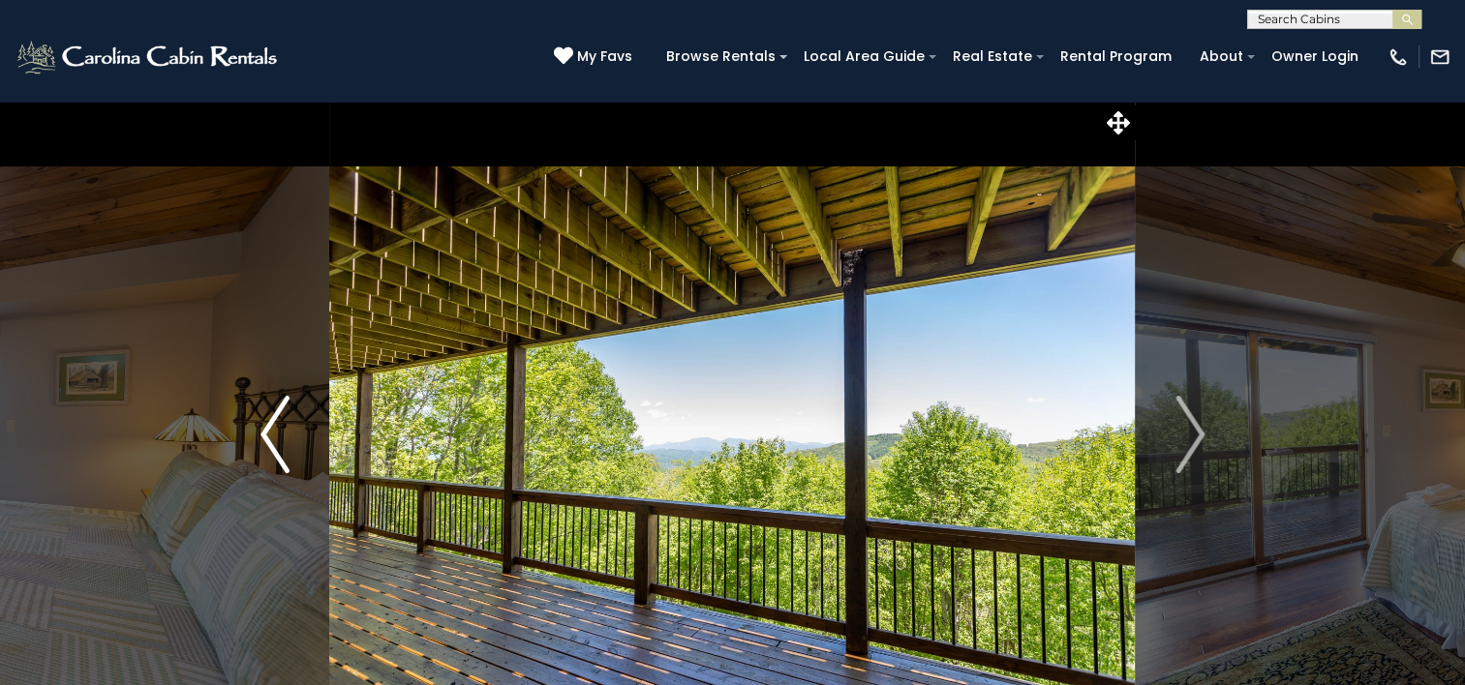
click at [1166, 449] on button "Next" at bounding box center [1189, 435] width 108 height 668
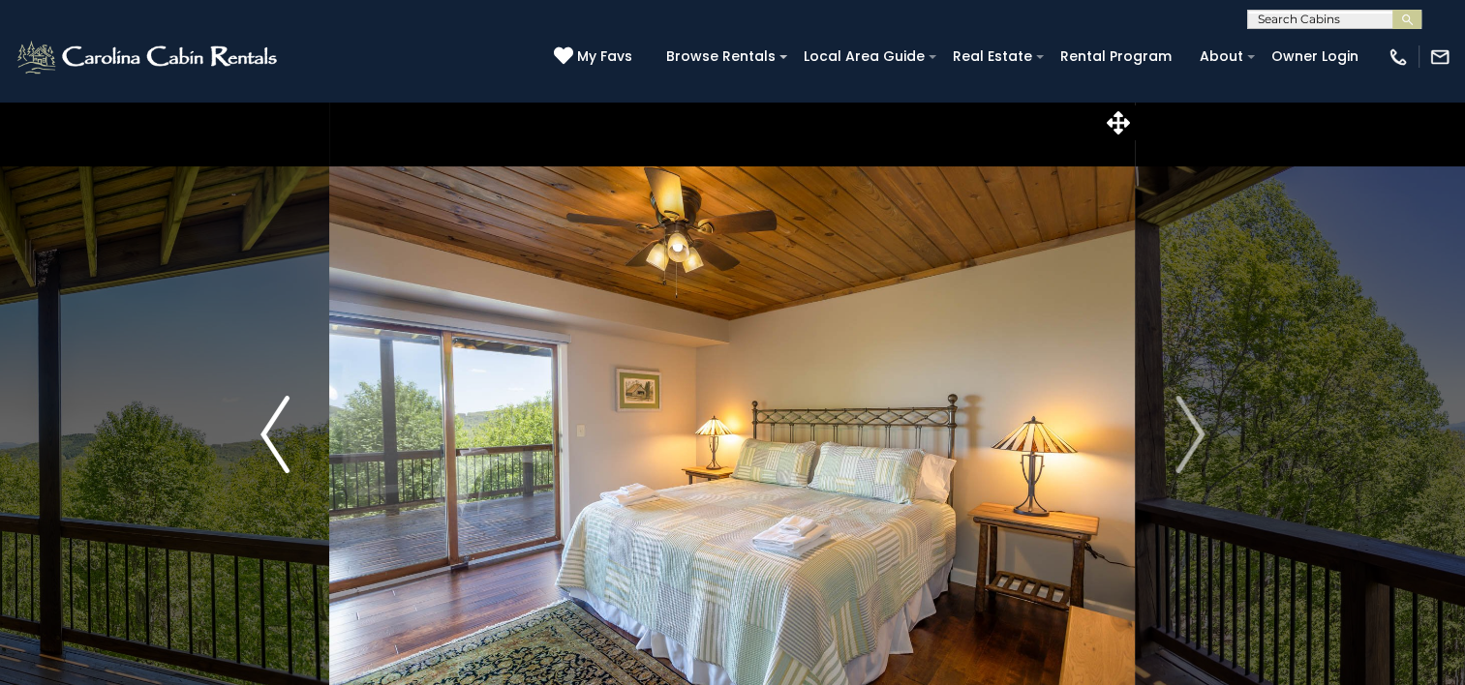
click at [1166, 449] on button "Next" at bounding box center [1189, 435] width 108 height 668
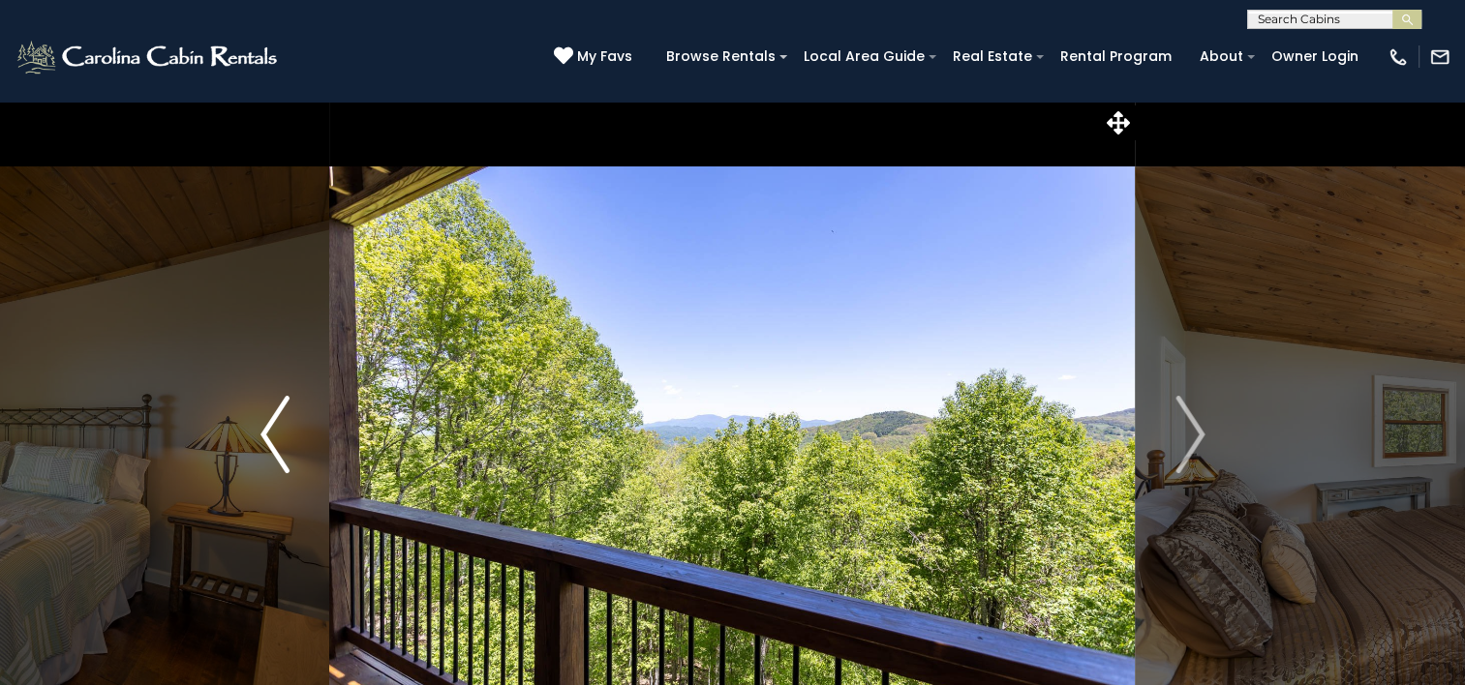
click at [1166, 449] on button "Next" at bounding box center [1189, 435] width 108 height 668
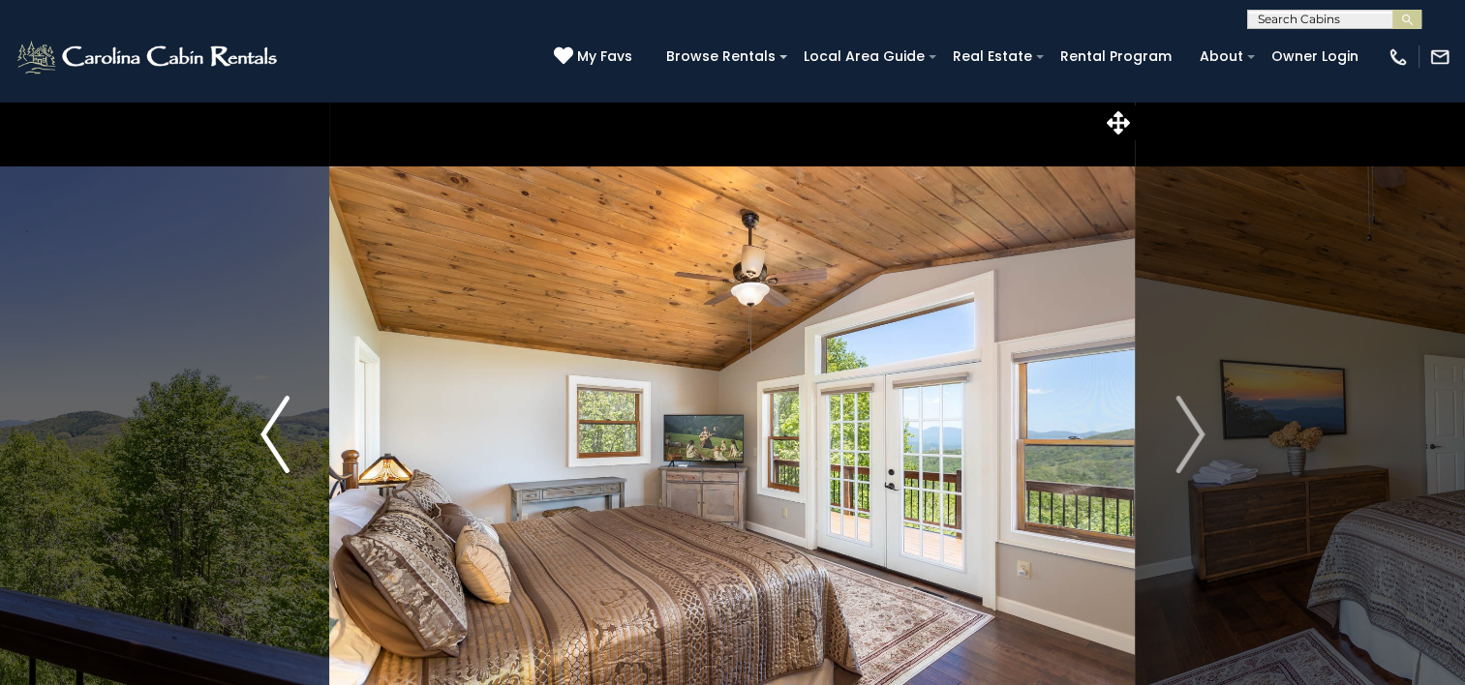
click at [1166, 449] on button "Next" at bounding box center [1189, 435] width 108 height 668
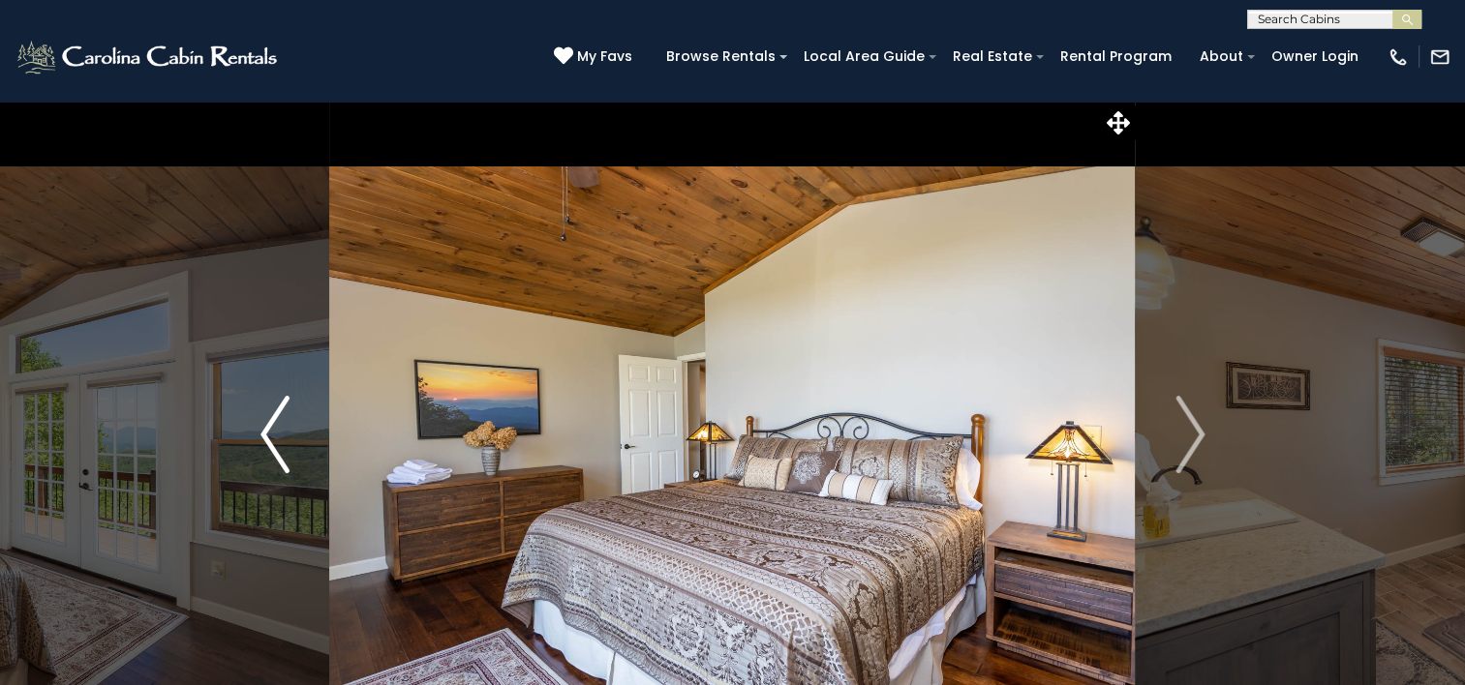
click at [1166, 449] on button "Next" at bounding box center [1189, 435] width 108 height 668
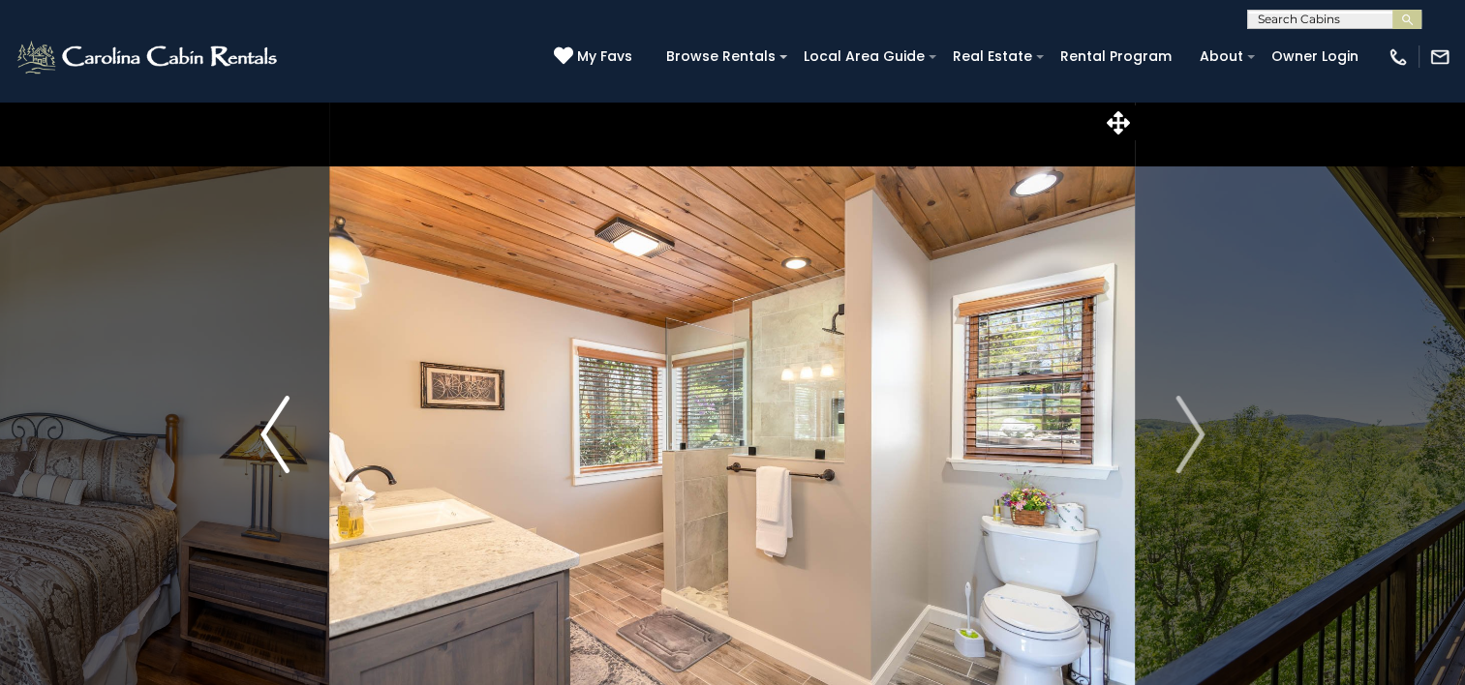
click at [1166, 449] on button "Next" at bounding box center [1189, 435] width 108 height 668
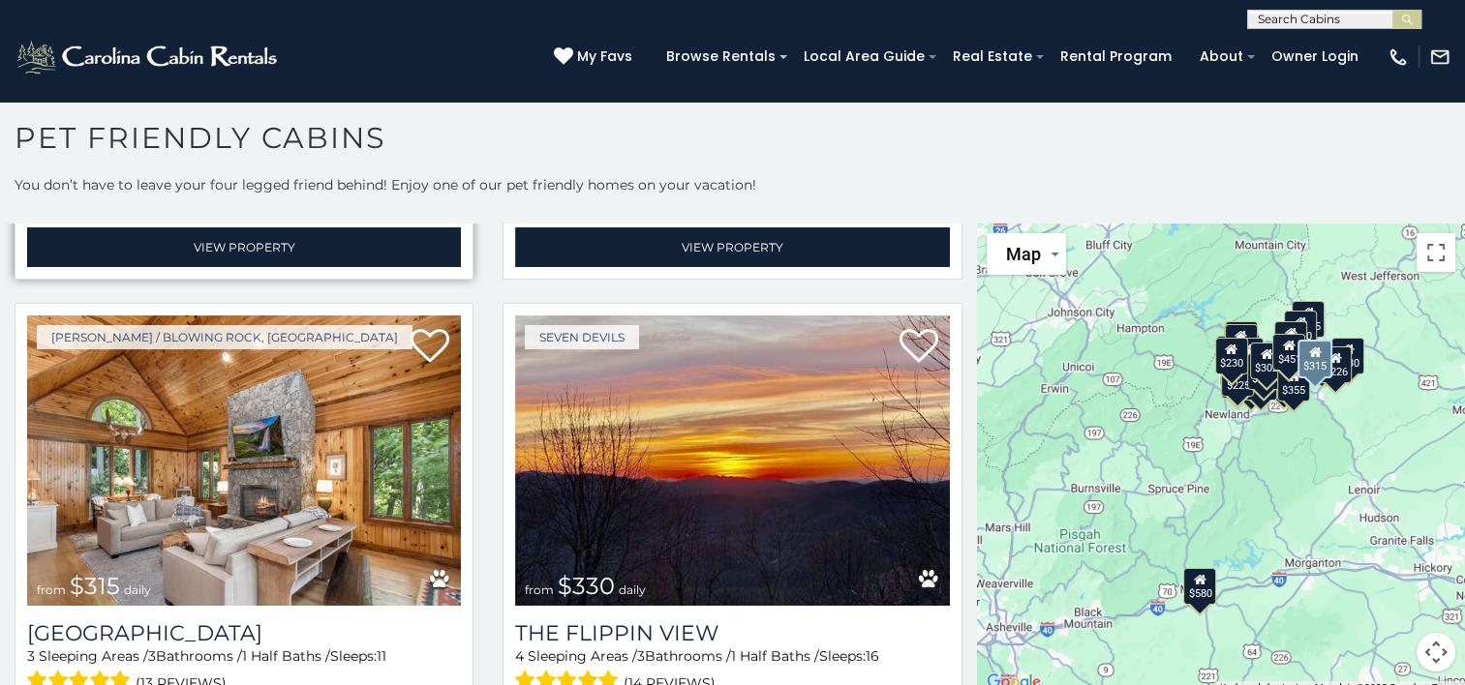
scroll to position [1873, 0]
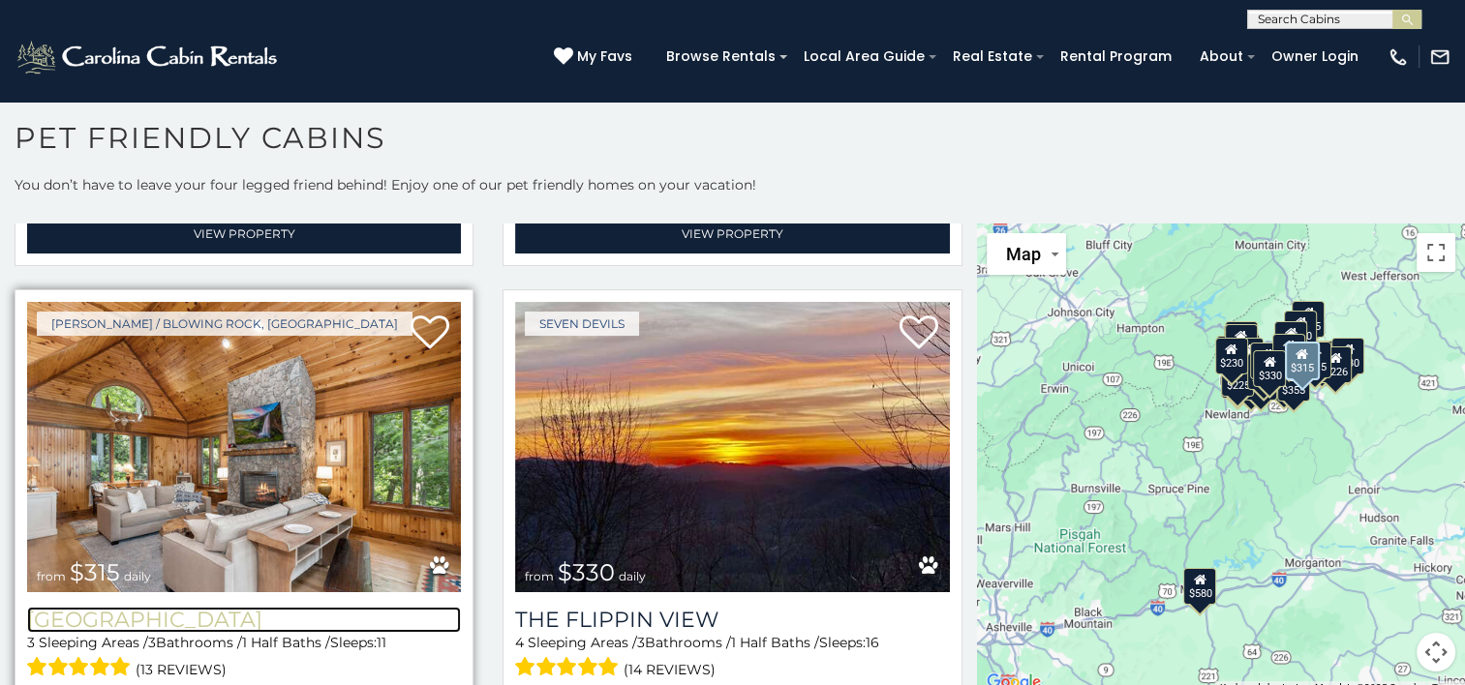
click at [124, 607] on h3 "[GEOGRAPHIC_DATA]" at bounding box center [244, 620] width 434 height 26
click at [172, 607] on h3 "[GEOGRAPHIC_DATA]" at bounding box center [244, 620] width 434 height 26
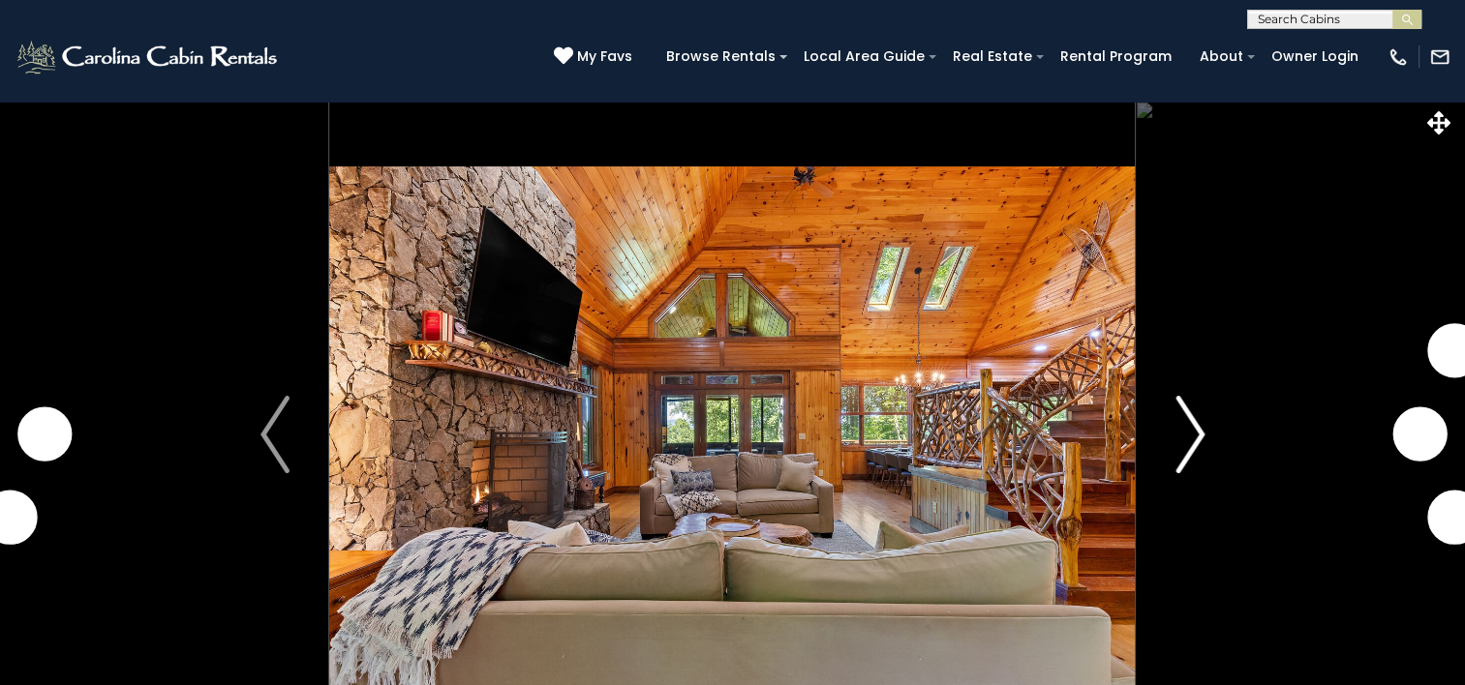
click at [1192, 460] on img "Next" at bounding box center [1189, 434] width 29 height 77
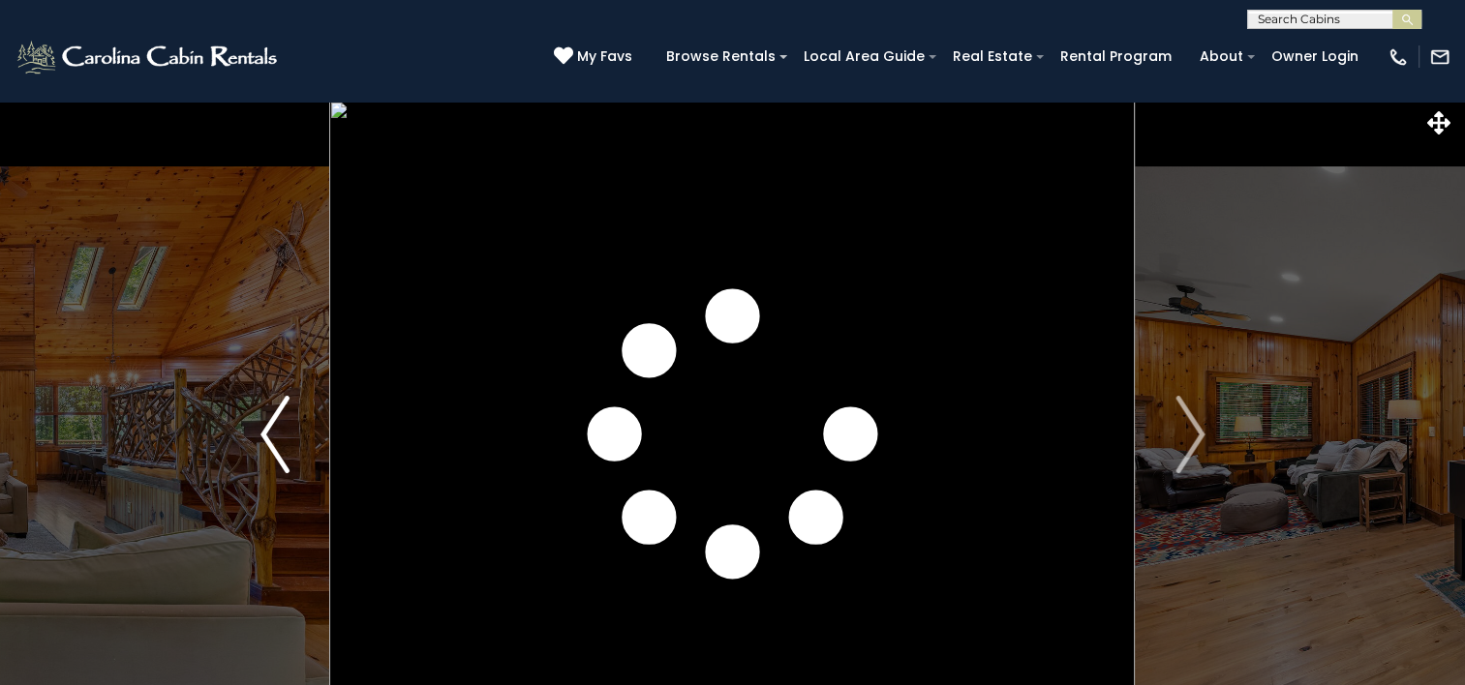
click at [262, 457] on img "Previous" at bounding box center [274, 434] width 29 height 77
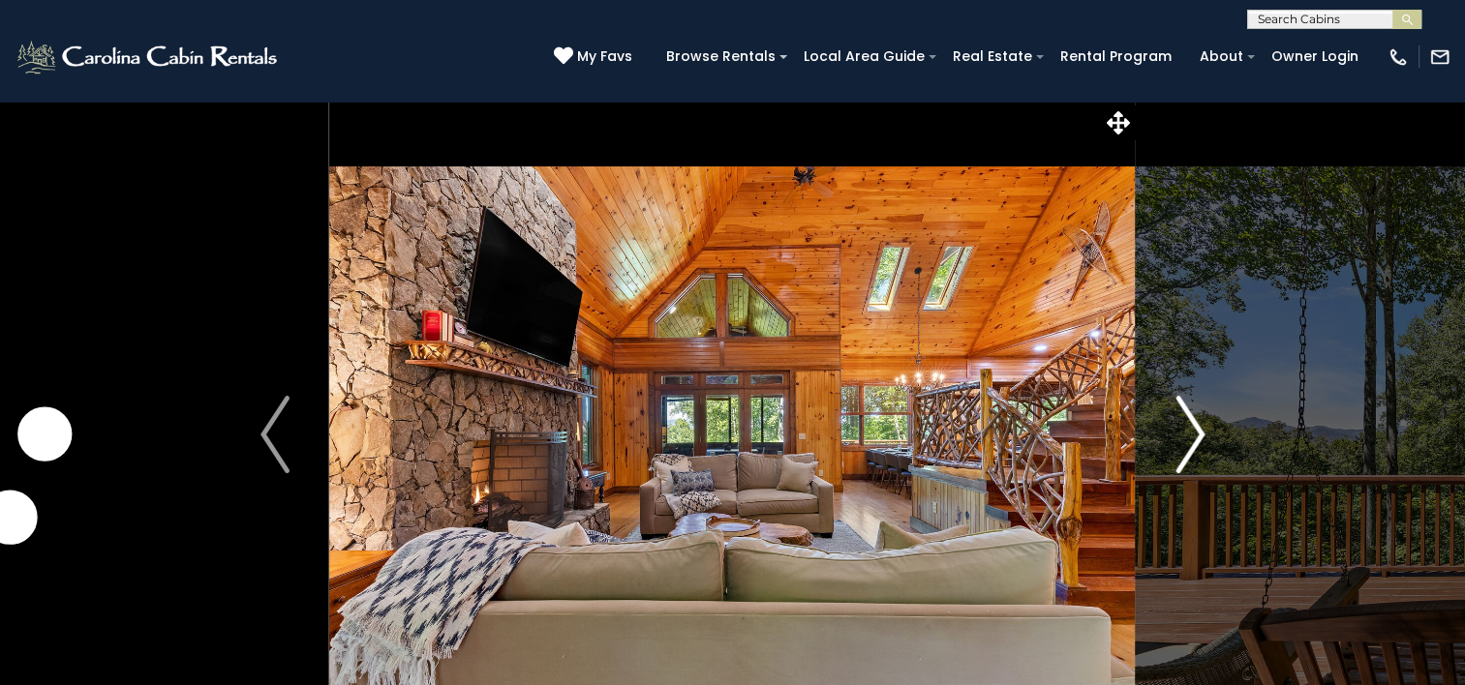
click at [1192, 453] on img "Next" at bounding box center [1189, 434] width 29 height 77
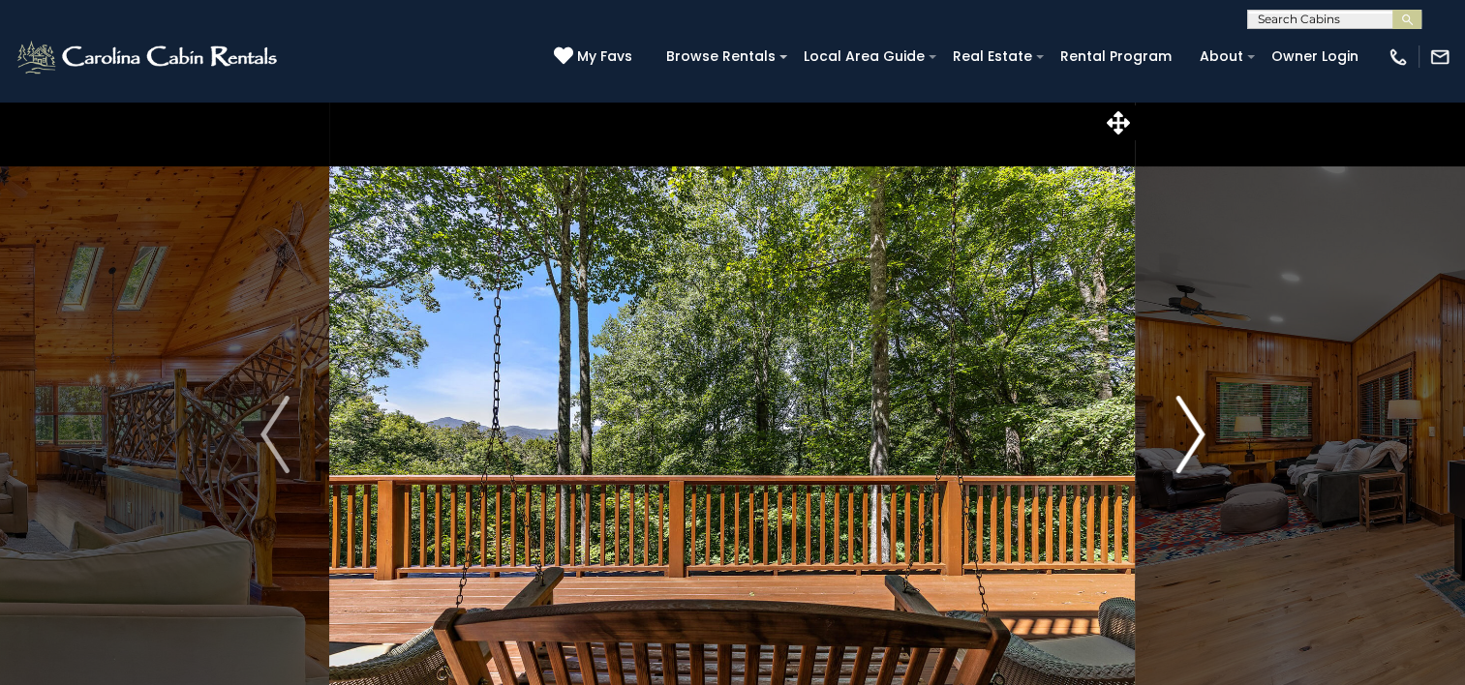
click at [1192, 453] on img "Next" at bounding box center [1189, 434] width 29 height 77
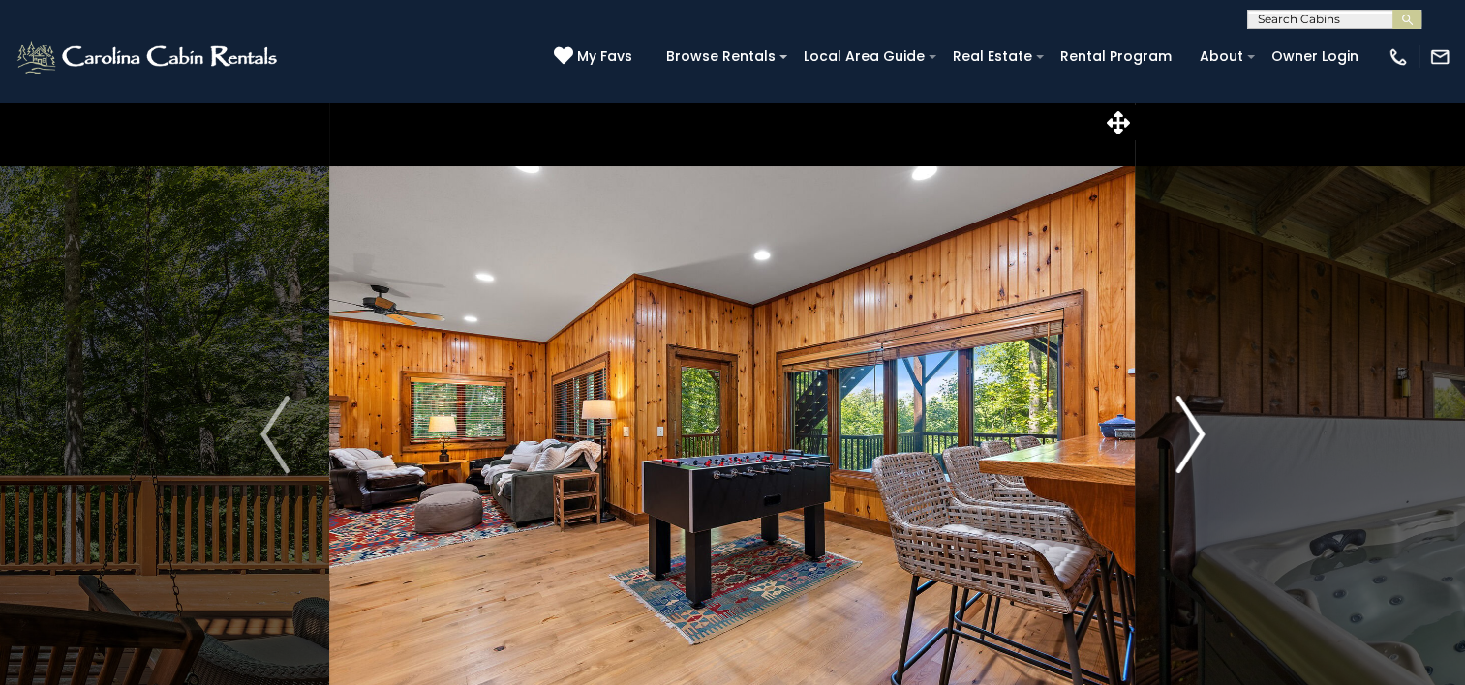
click at [1192, 453] on img "Next" at bounding box center [1189, 434] width 29 height 77
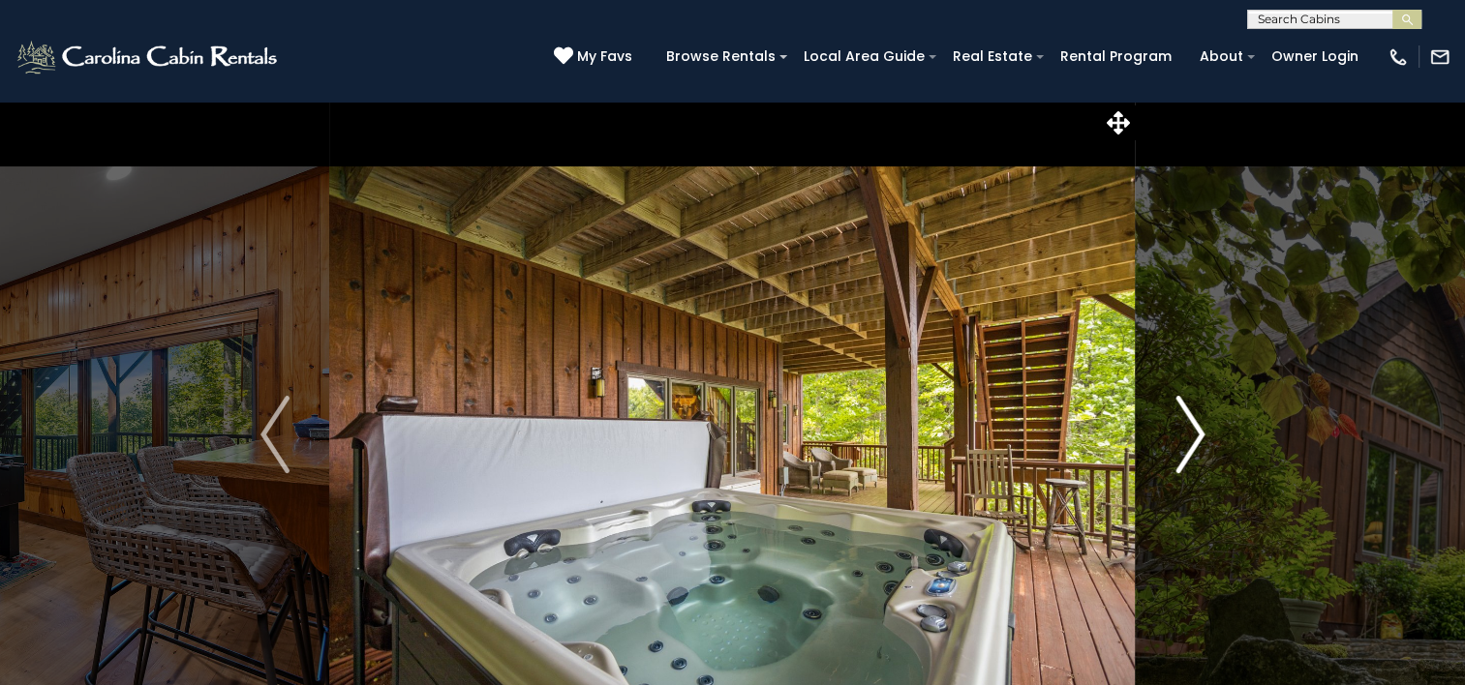
click at [1192, 453] on img "Next" at bounding box center [1189, 434] width 29 height 77
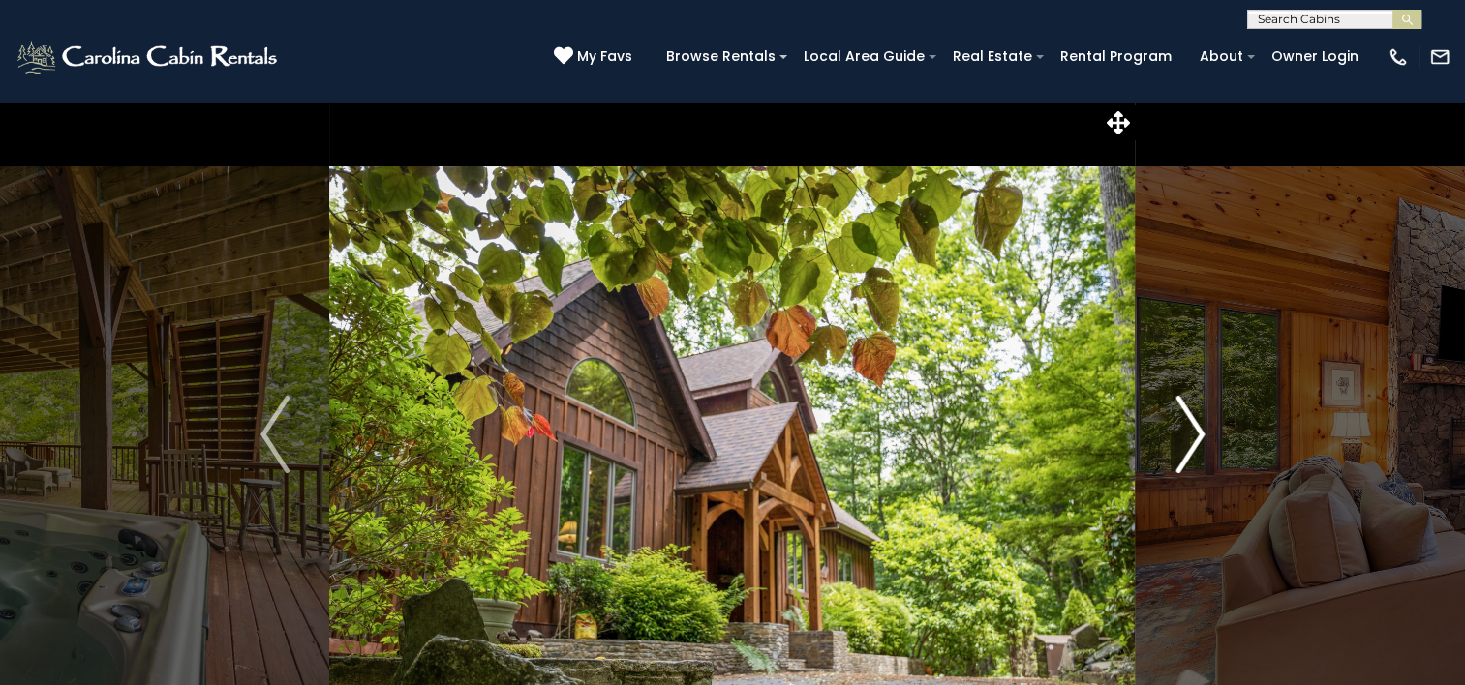
click at [1192, 453] on img "Next" at bounding box center [1189, 434] width 29 height 77
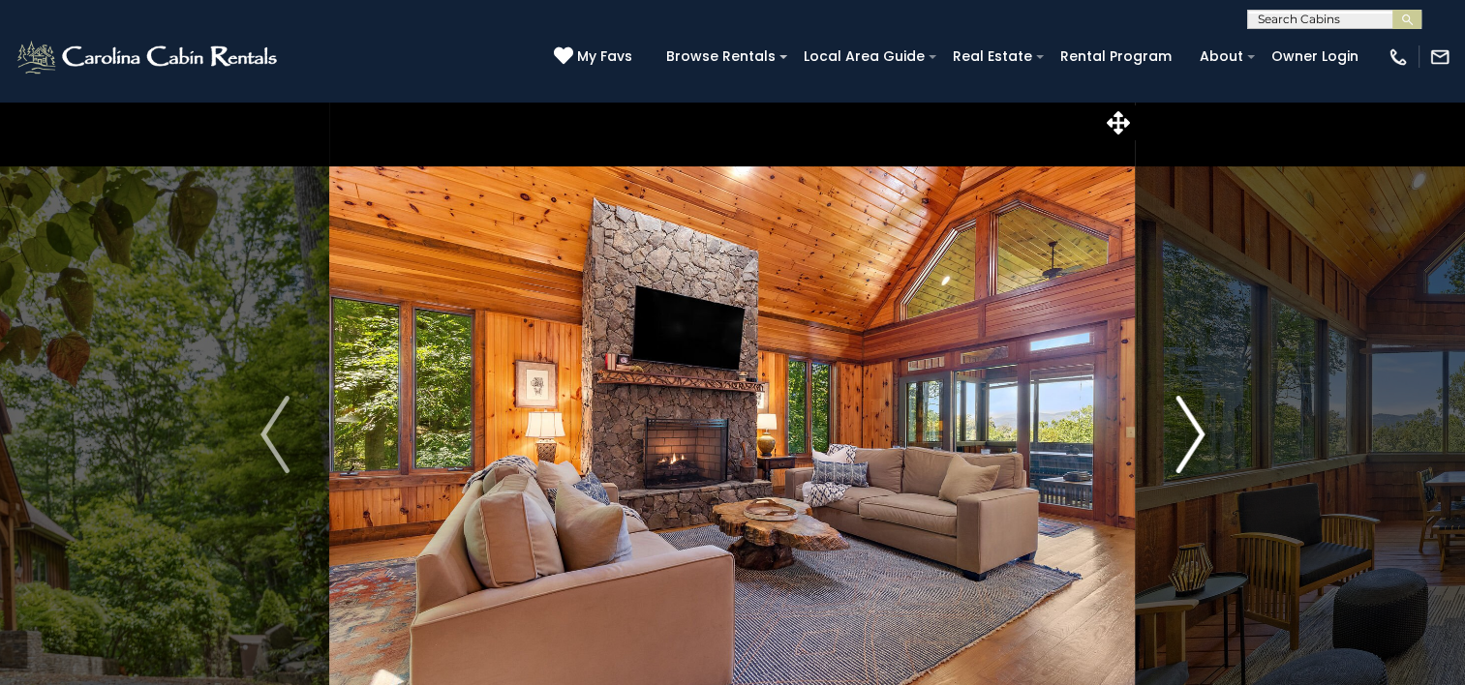
click at [1192, 453] on img "Next" at bounding box center [1189, 434] width 29 height 77
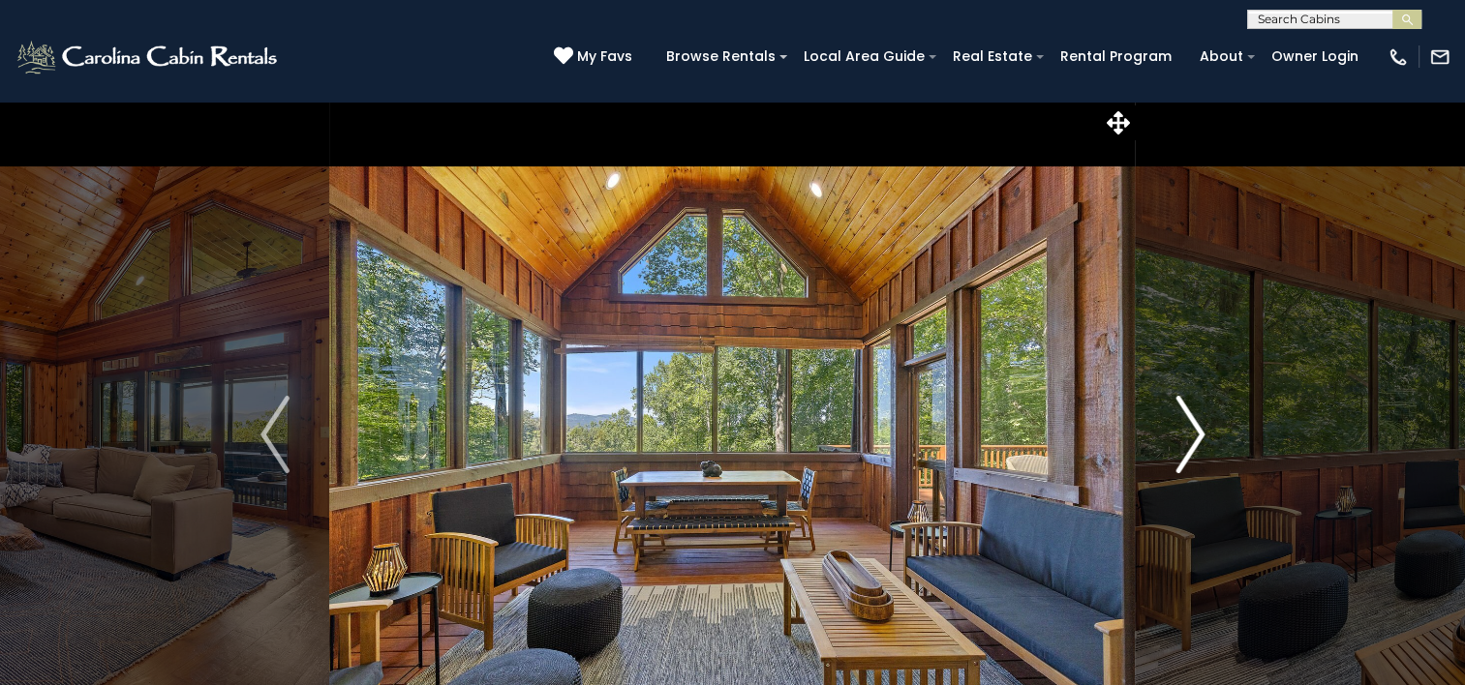
click at [1192, 453] on img "Next" at bounding box center [1189, 434] width 29 height 77
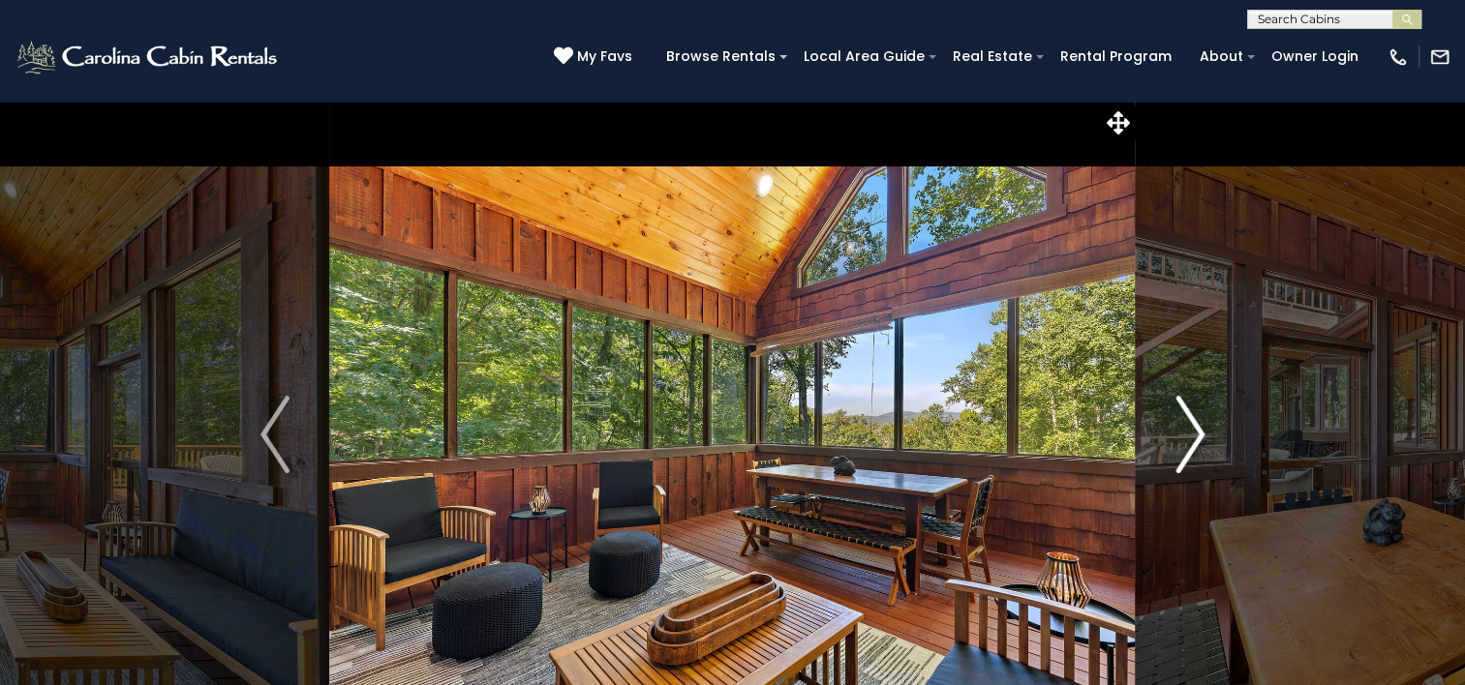
click at [1192, 453] on img "Next" at bounding box center [1189, 434] width 29 height 77
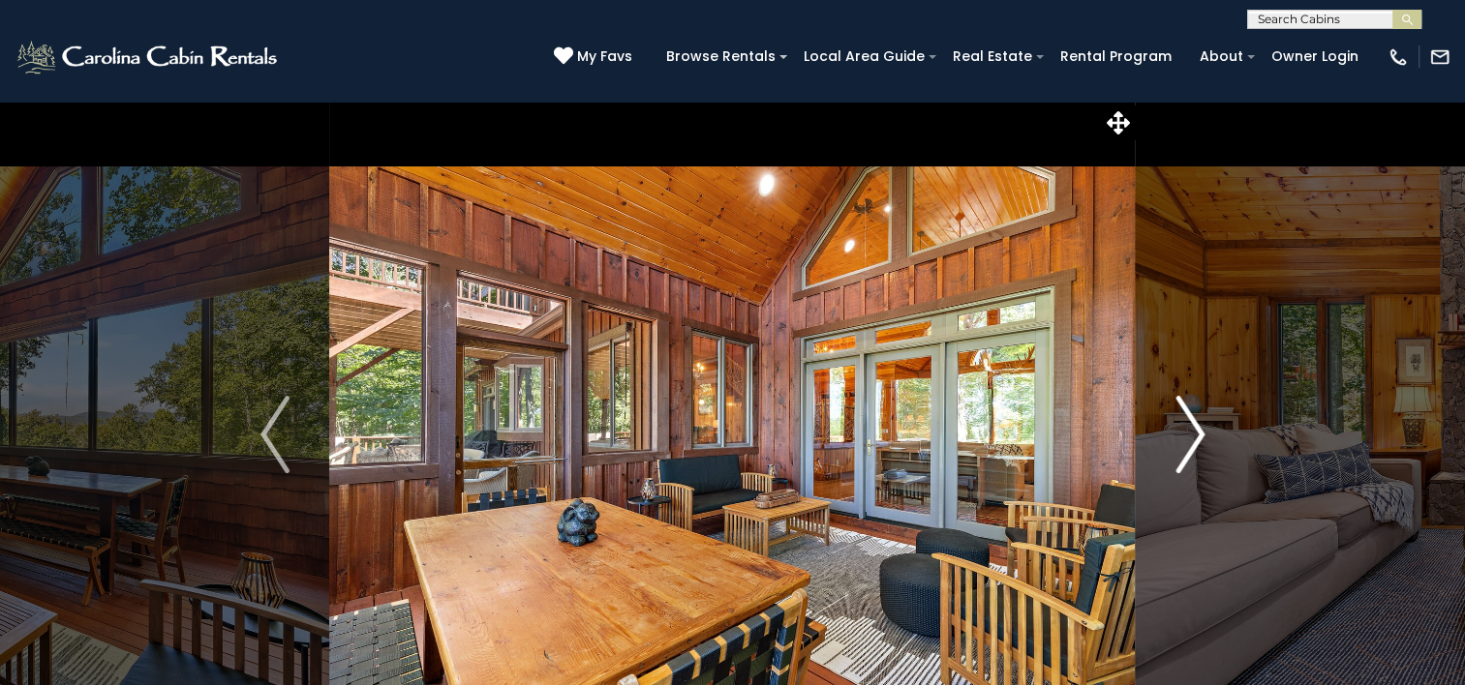
click at [1192, 453] on img "Next" at bounding box center [1189, 434] width 29 height 77
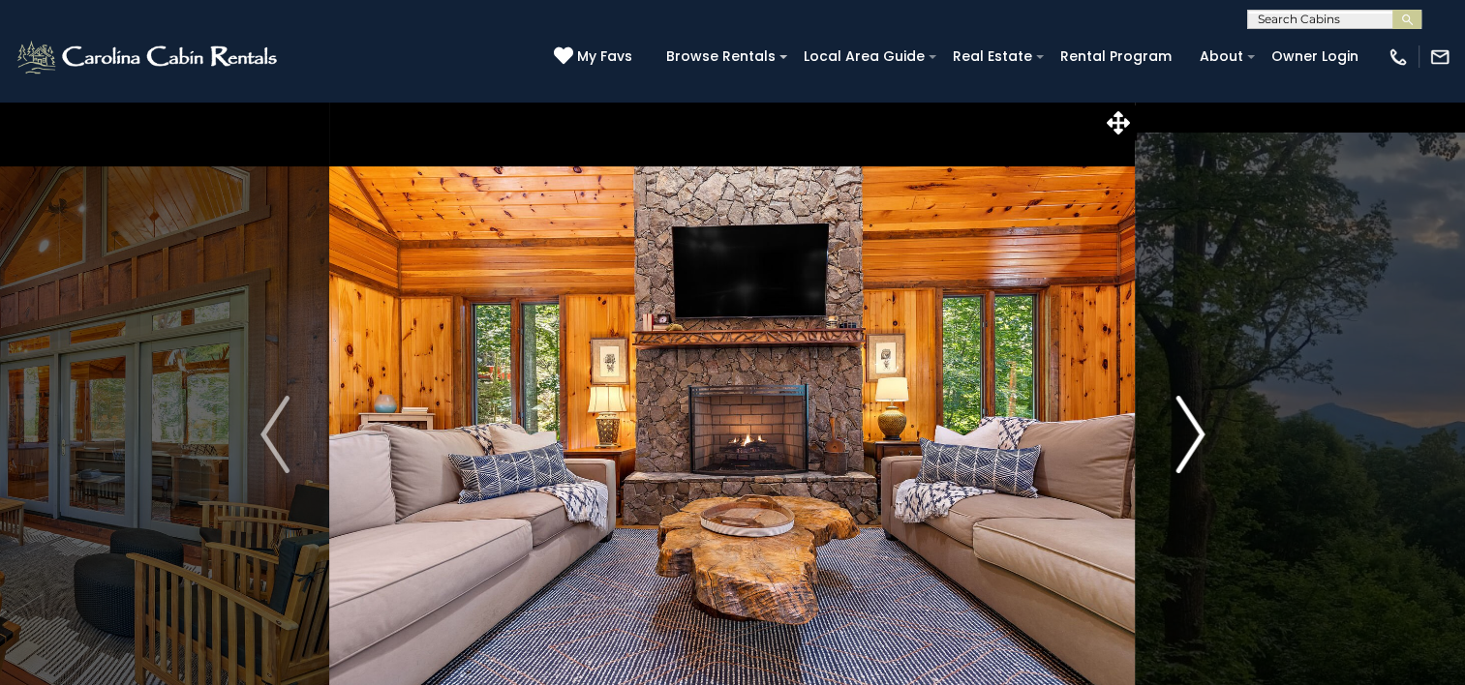
click at [1192, 453] on img "Next" at bounding box center [1189, 434] width 29 height 77
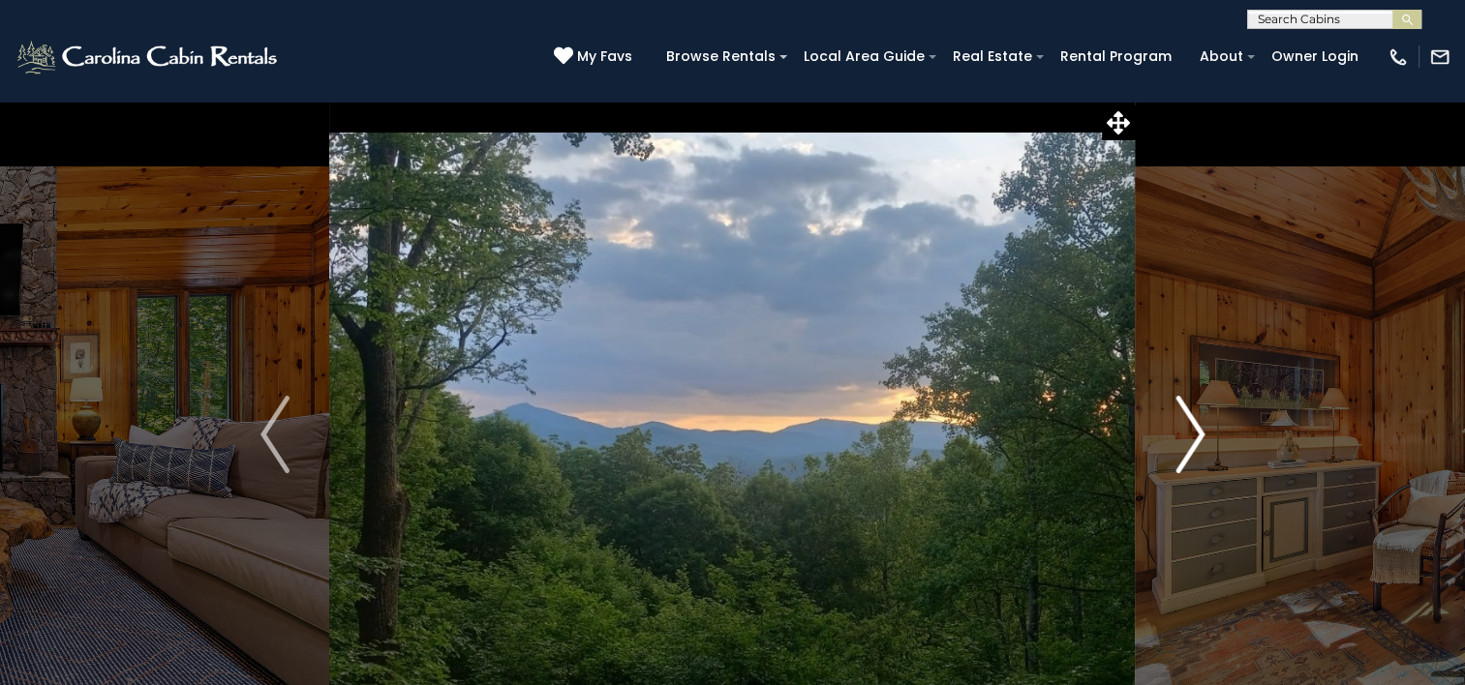
click at [1192, 453] on img "Next" at bounding box center [1189, 434] width 29 height 77
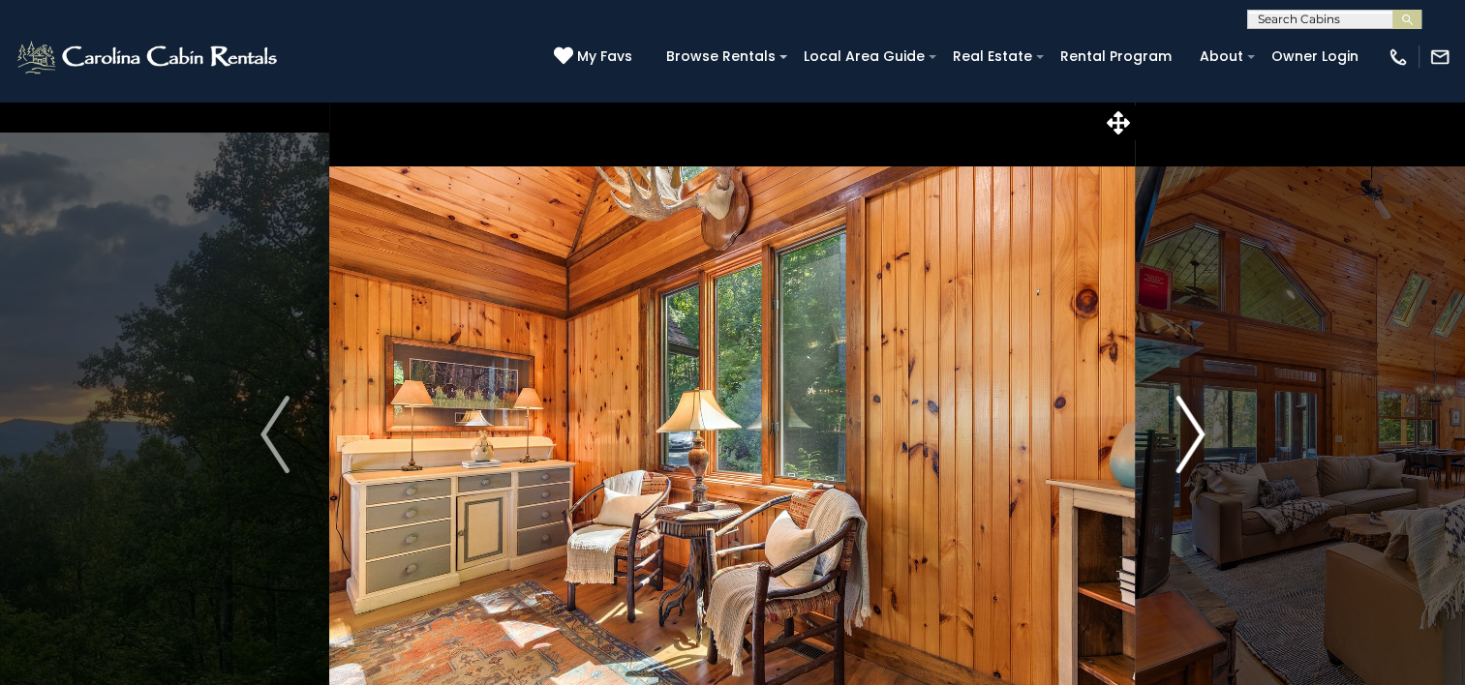
click at [1192, 453] on img "Next" at bounding box center [1189, 434] width 29 height 77
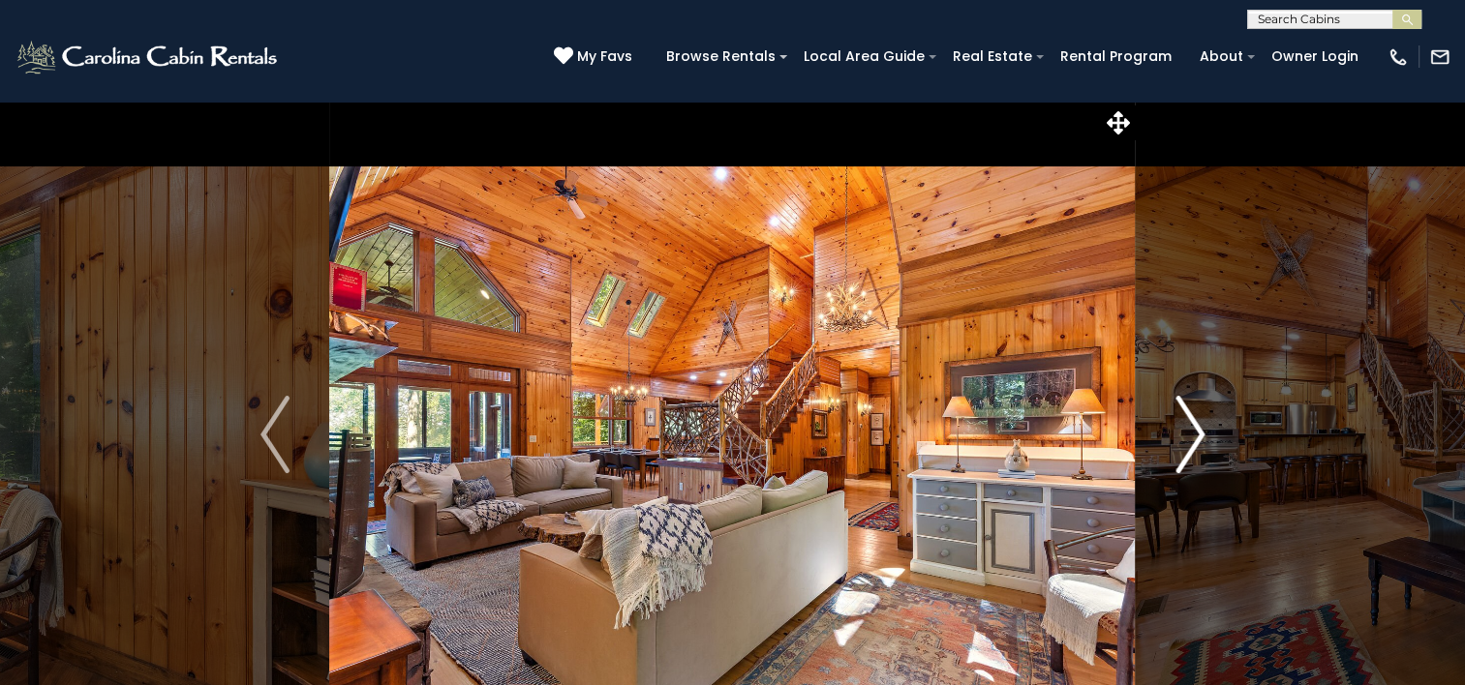
click at [1192, 453] on img "Next" at bounding box center [1189, 434] width 29 height 77
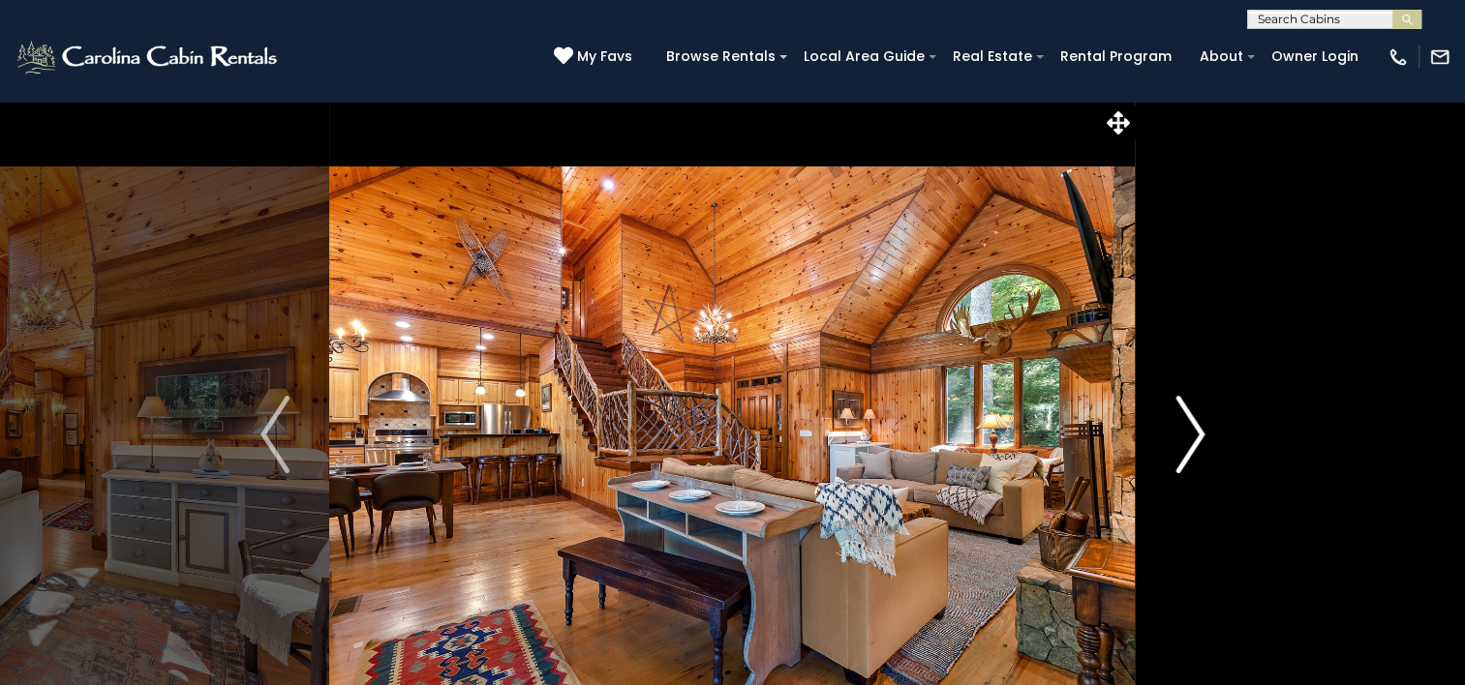
click at [1192, 453] on img "Next" at bounding box center [1189, 434] width 29 height 77
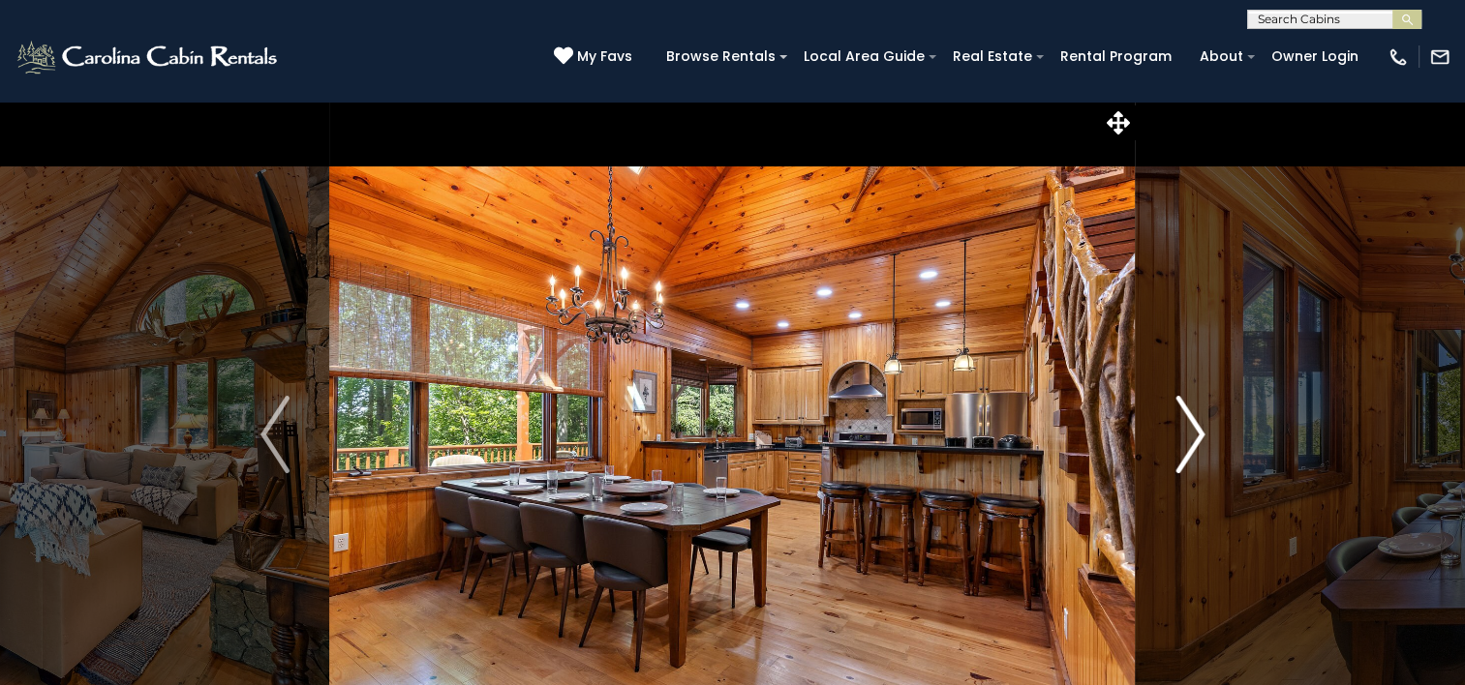
click at [1192, 453] on img "Next" at bounding box center [1189, 434] width 29 height 77
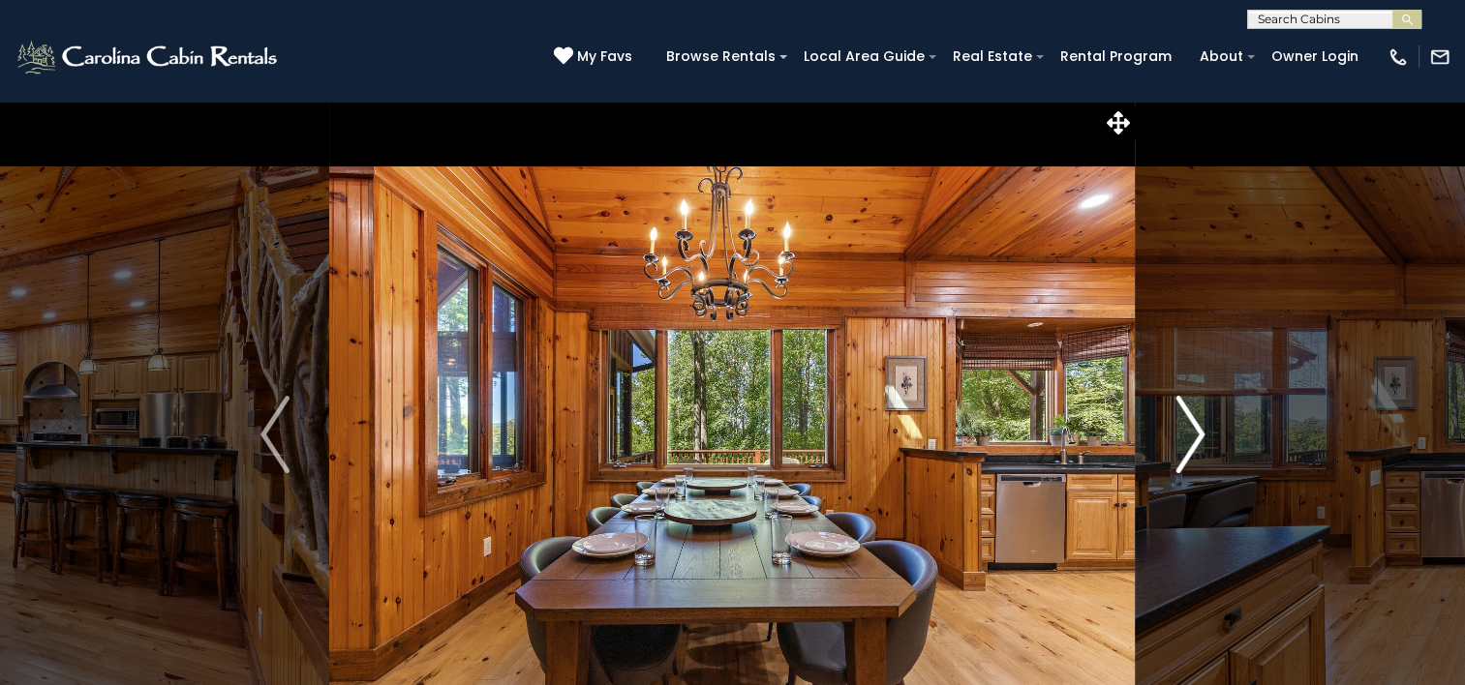
click at [1192, 453] on img "Next" at bounding box center [1189, 434] width 29 height 77
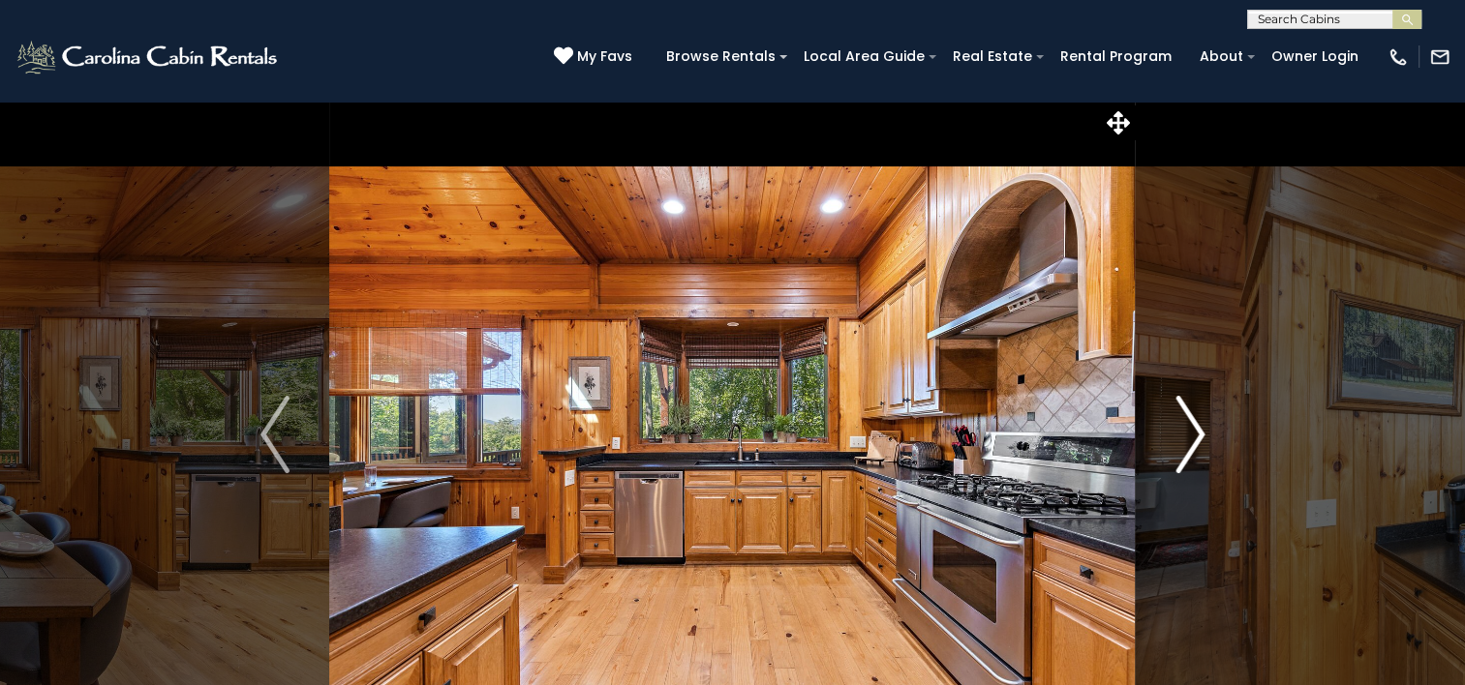
click at [1192, 453] on img "Next" at bounding box center [1189, 434] width 29 height 77
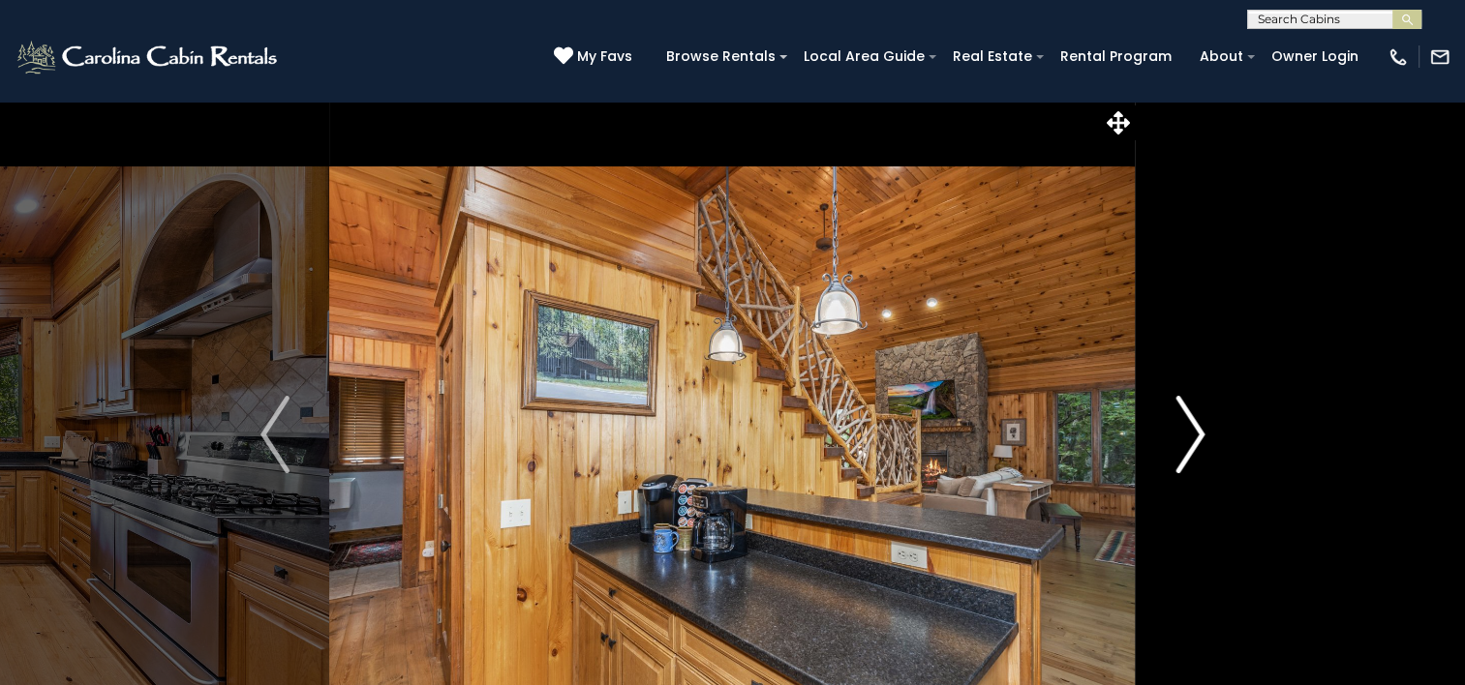
click at [1192, 453] on img "Next" at bounding box center [1189, 434] width 29 height 77
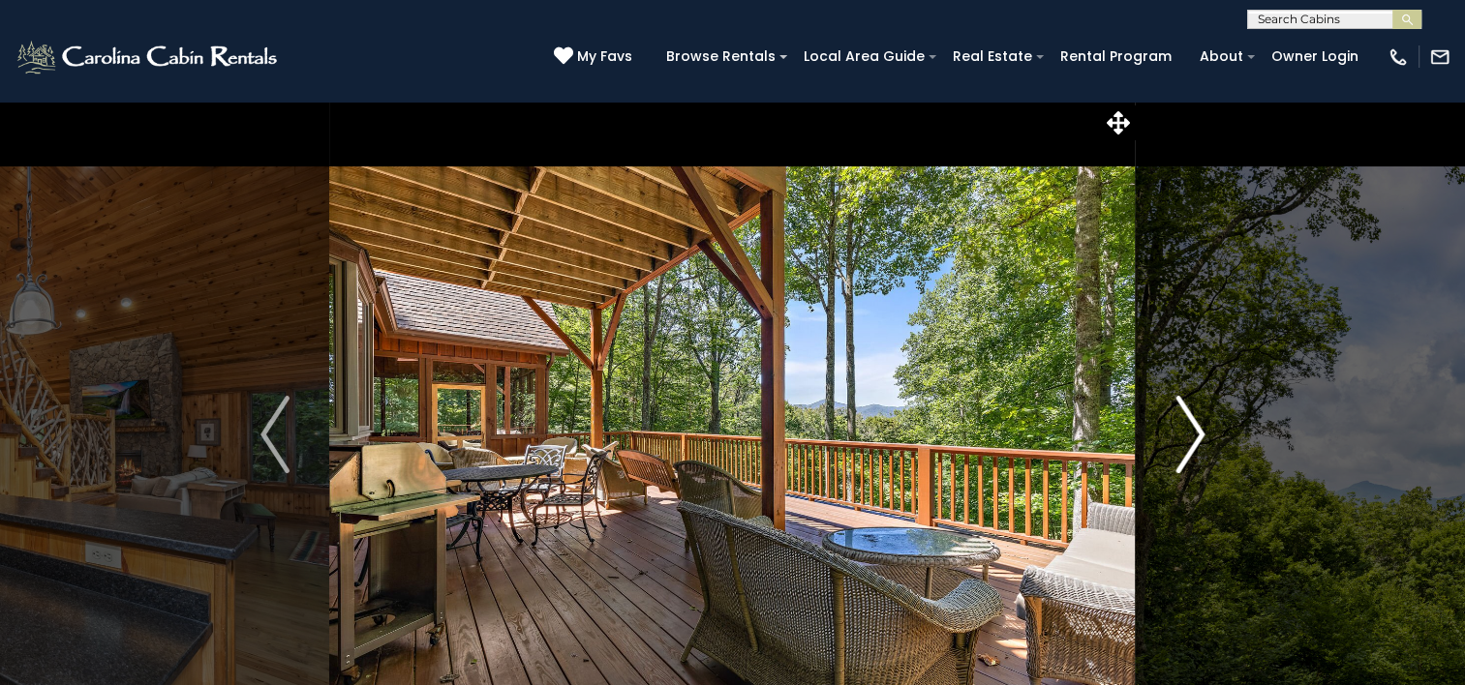
click at [1192, 453] on img "Next" at bounding box center [1189, 434] width 29 height 77
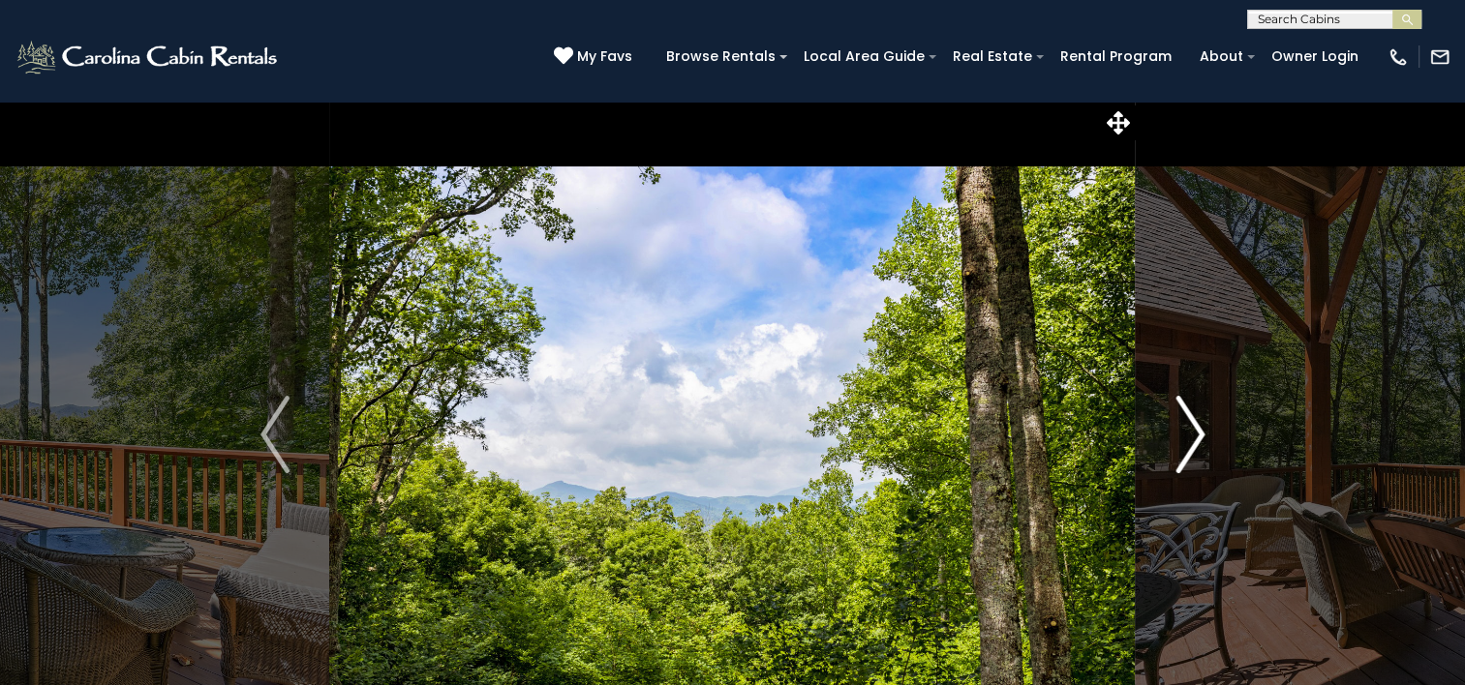
click at [1192, 453] on img "Next" at bounding box center [1189, 434] width 29 height 77
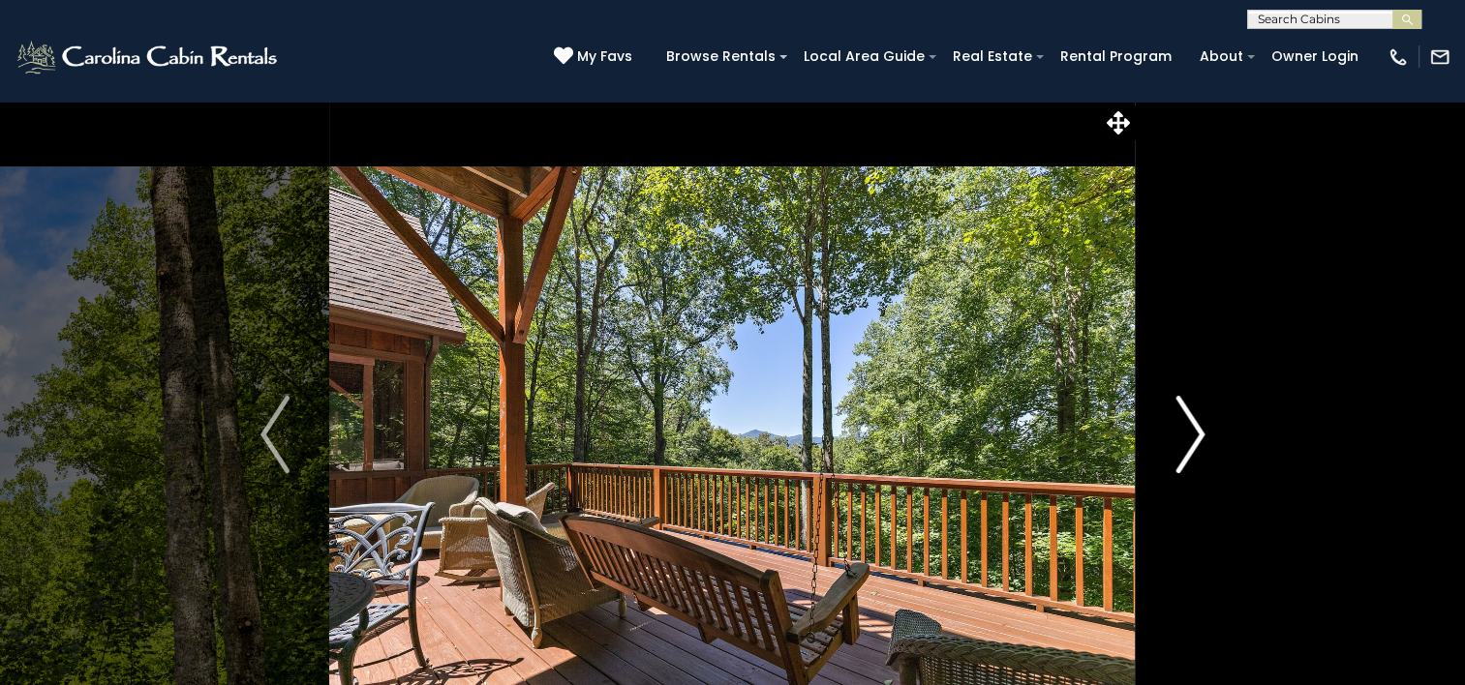
click at [1192, 453] on img "Next" at bounding box center [1189, 434] width 29 height 77
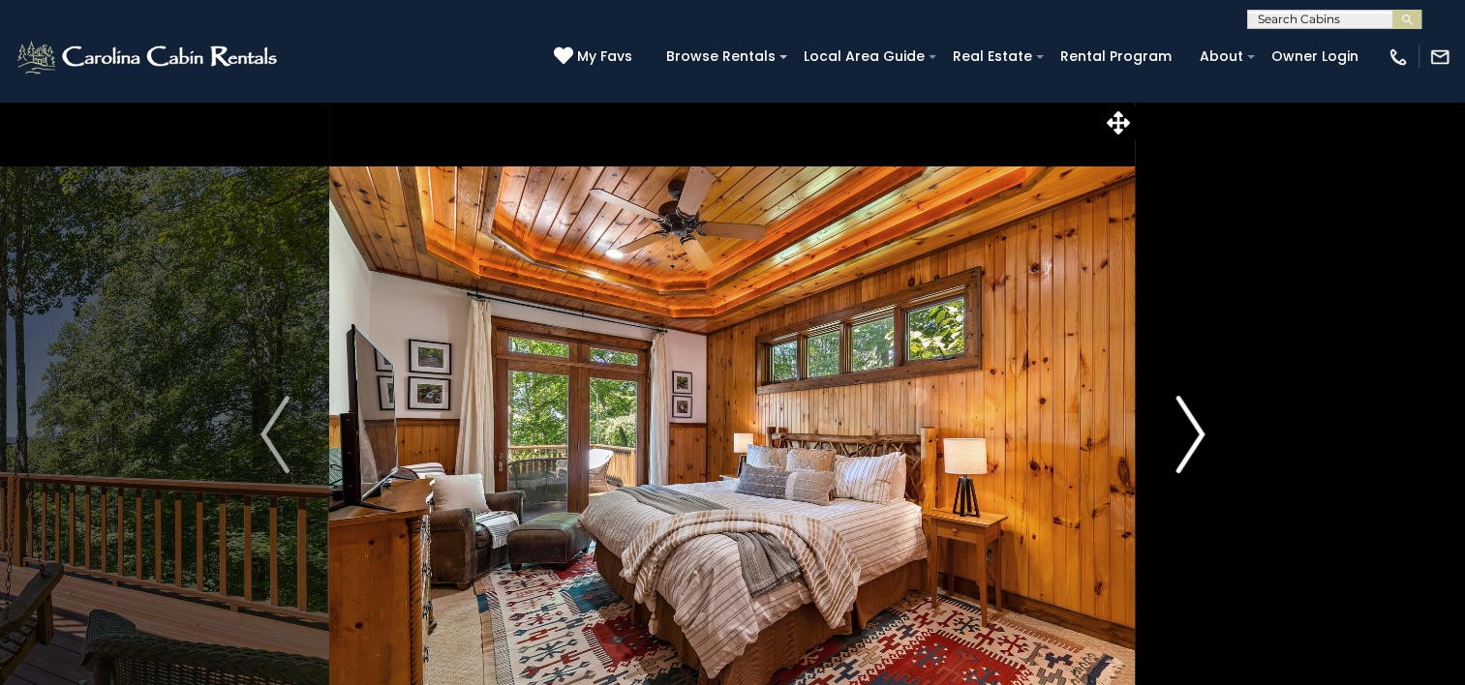
click at [1192, 453] on img "Next" at bounding box center [1189, 434] width 29 height 77
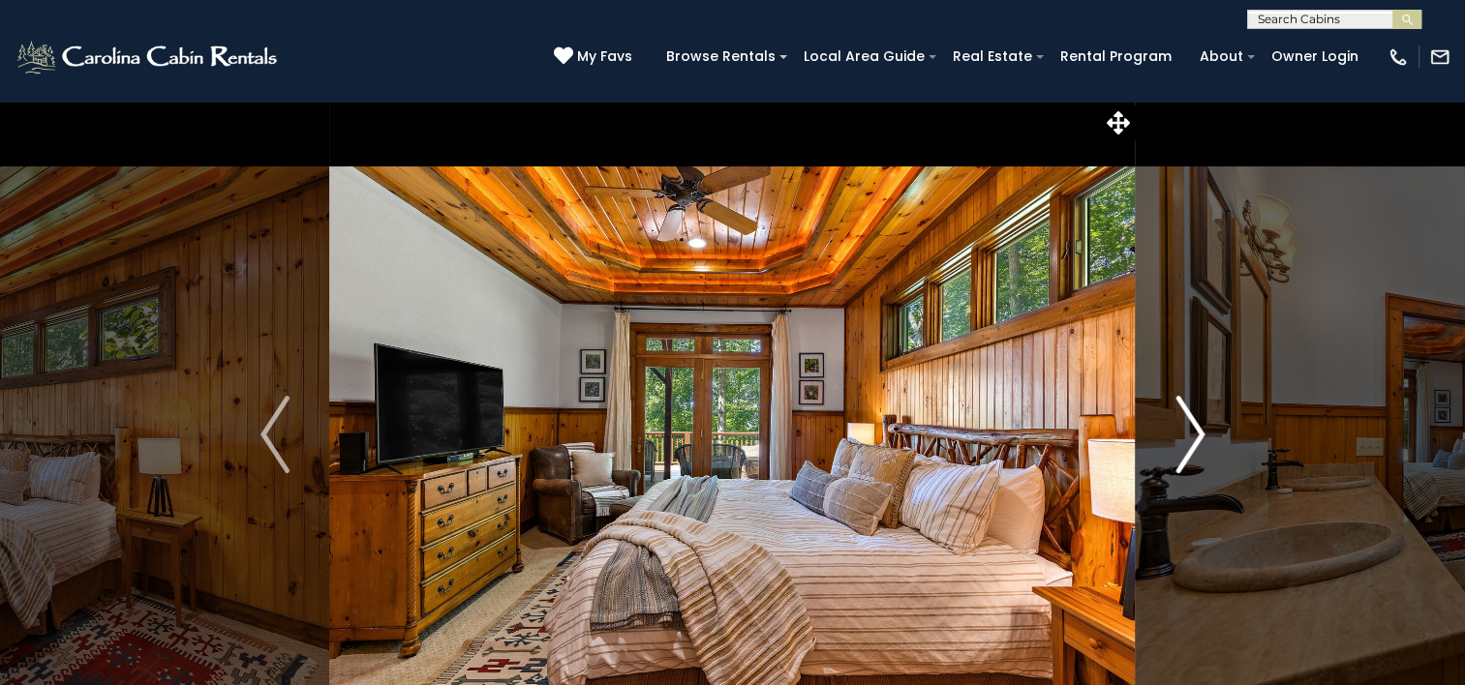
click at [1192, 453] on img "Next" at bounding box center [1189, 434] width 29 height 77
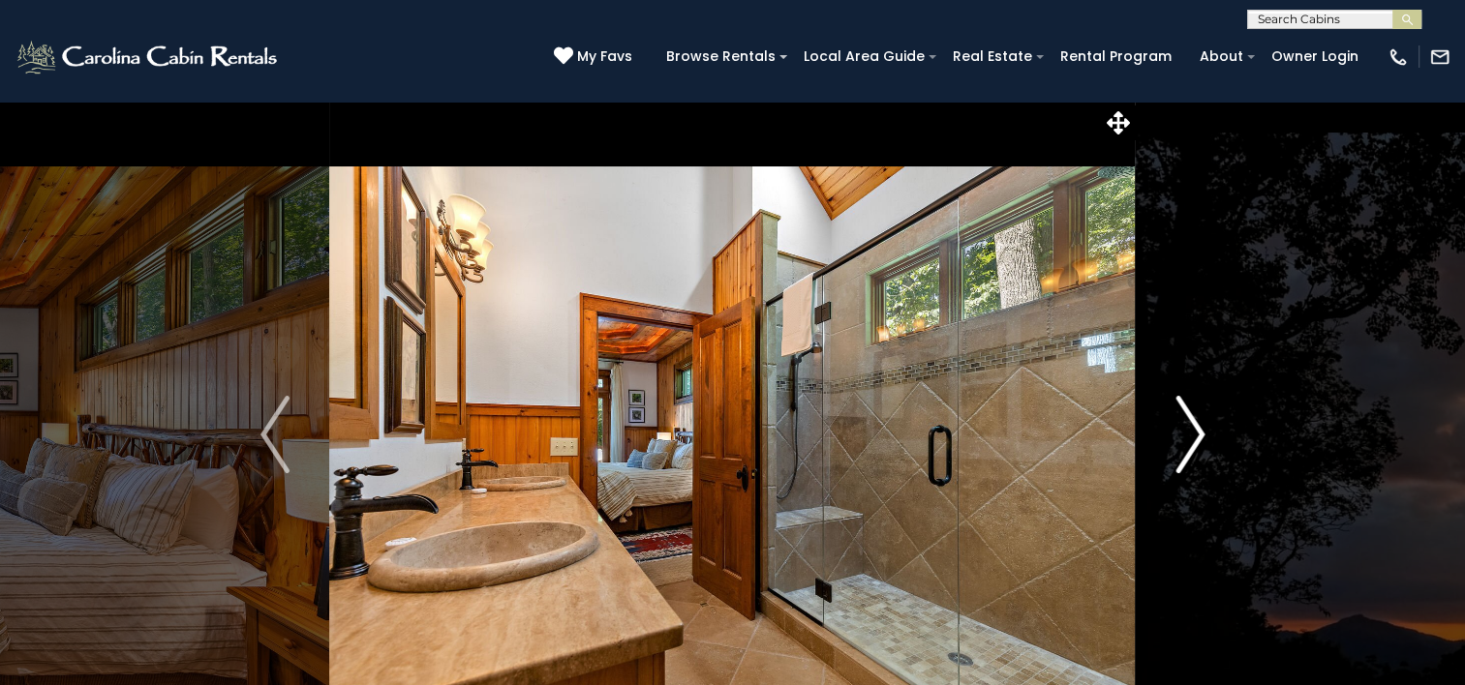
click at [1192, 453] on img "Next" at bounding box center [1189, 434] width 29 height 77
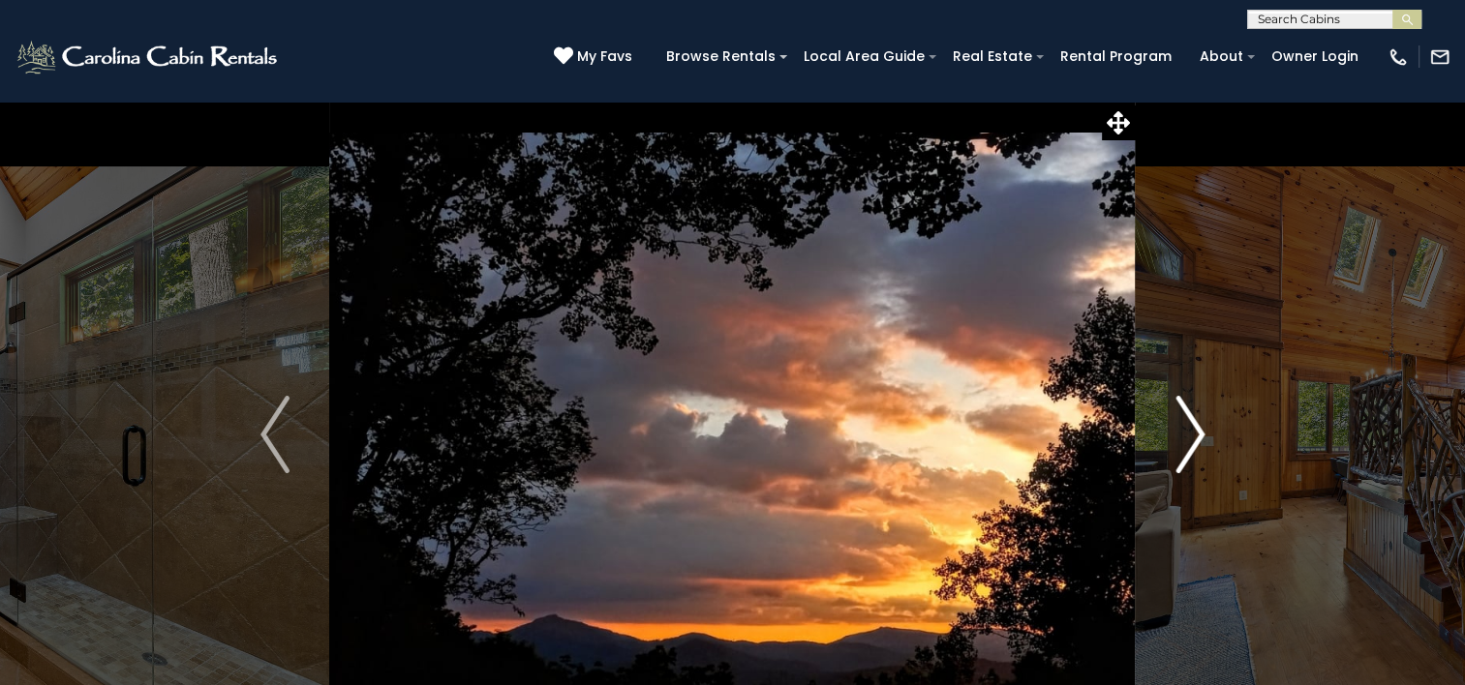
click at [1192, 453] on img "Next" at bounding box center [1189, 434] width 29 height 77
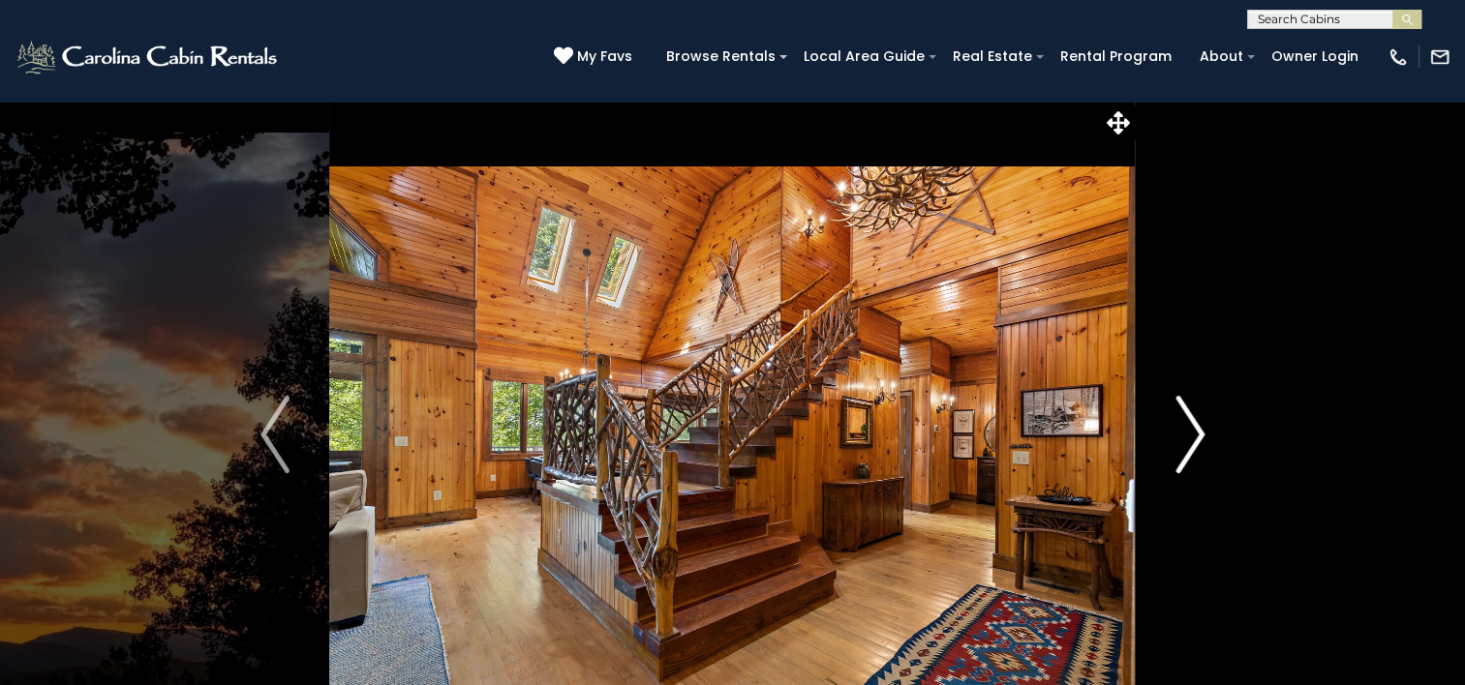
click at [1192, 453] on img "Next" at bounding box center [1189, 434] width 29 height 77
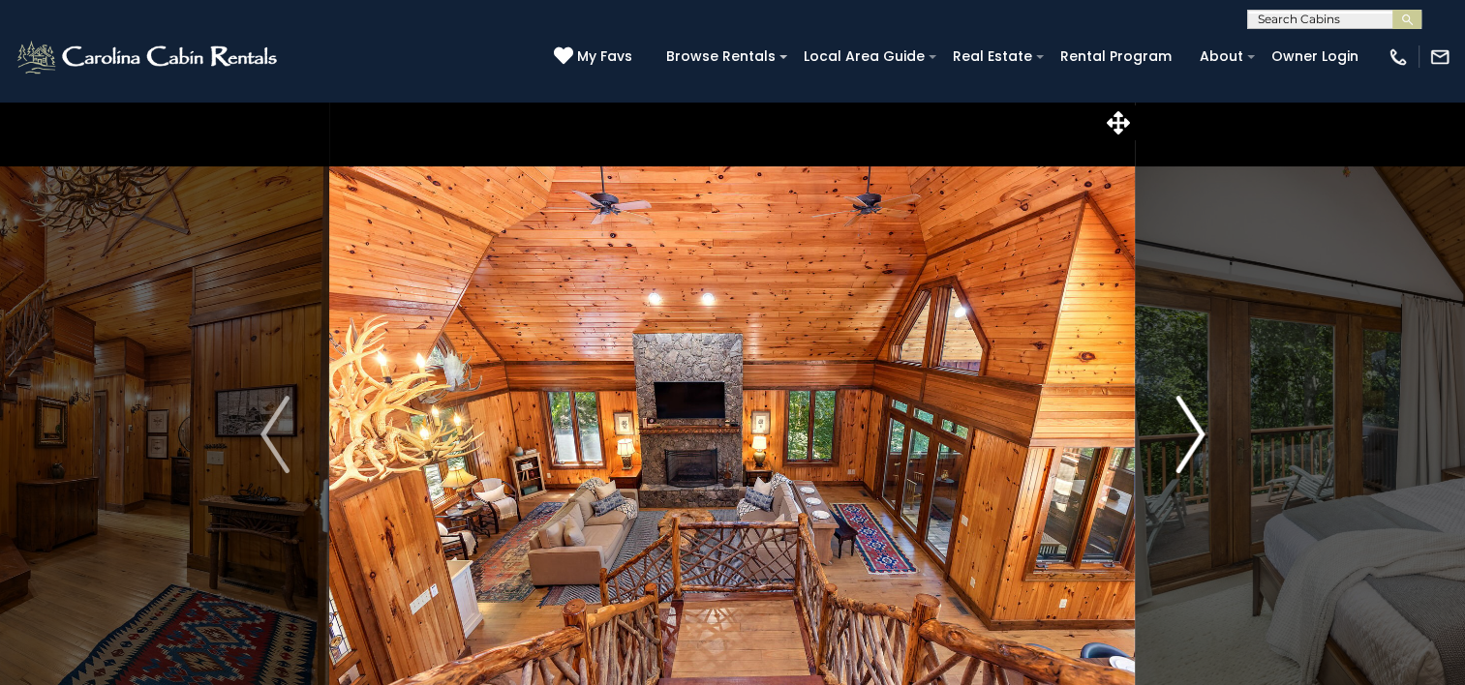
click at [1192, 453] on img "Next" at bounding box center [1189, 434] width 29 height 77
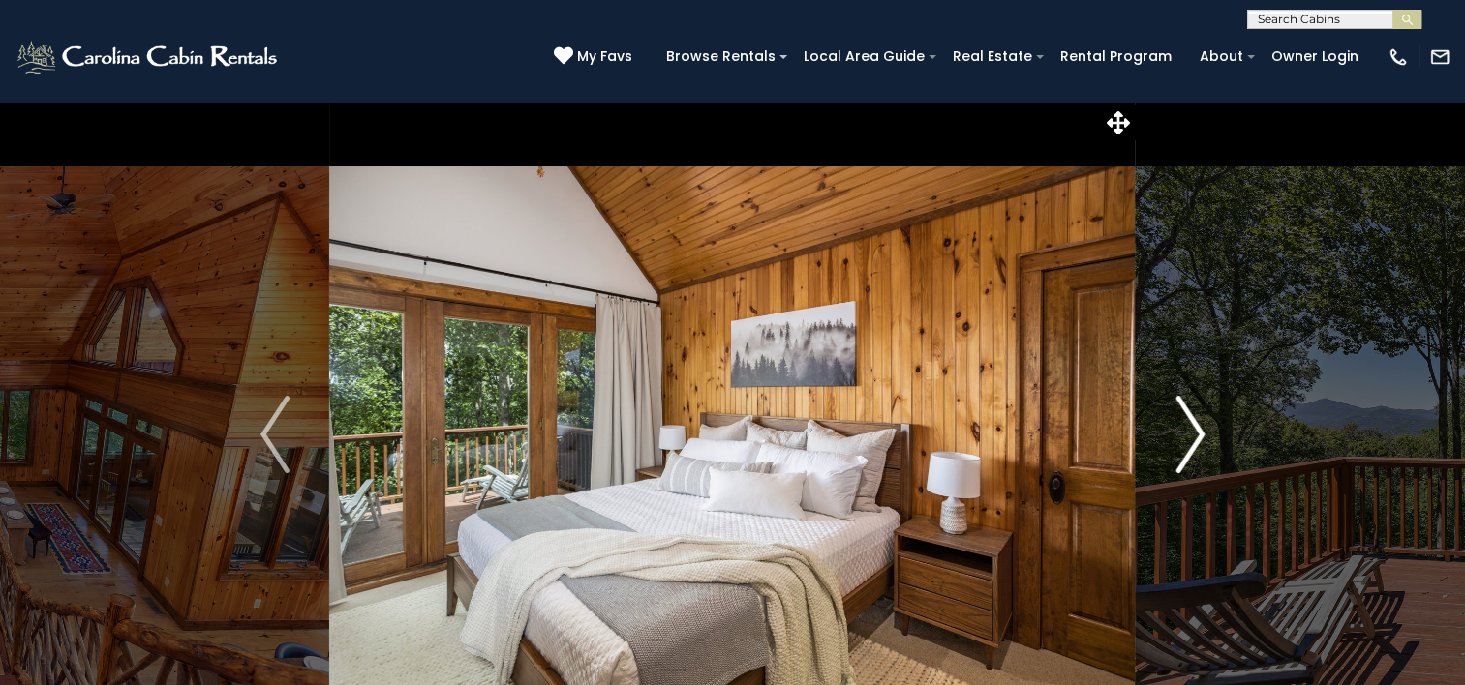
click at [1192, 453] on img "Next" at bounding box center [1189, 434] width 29 height 77
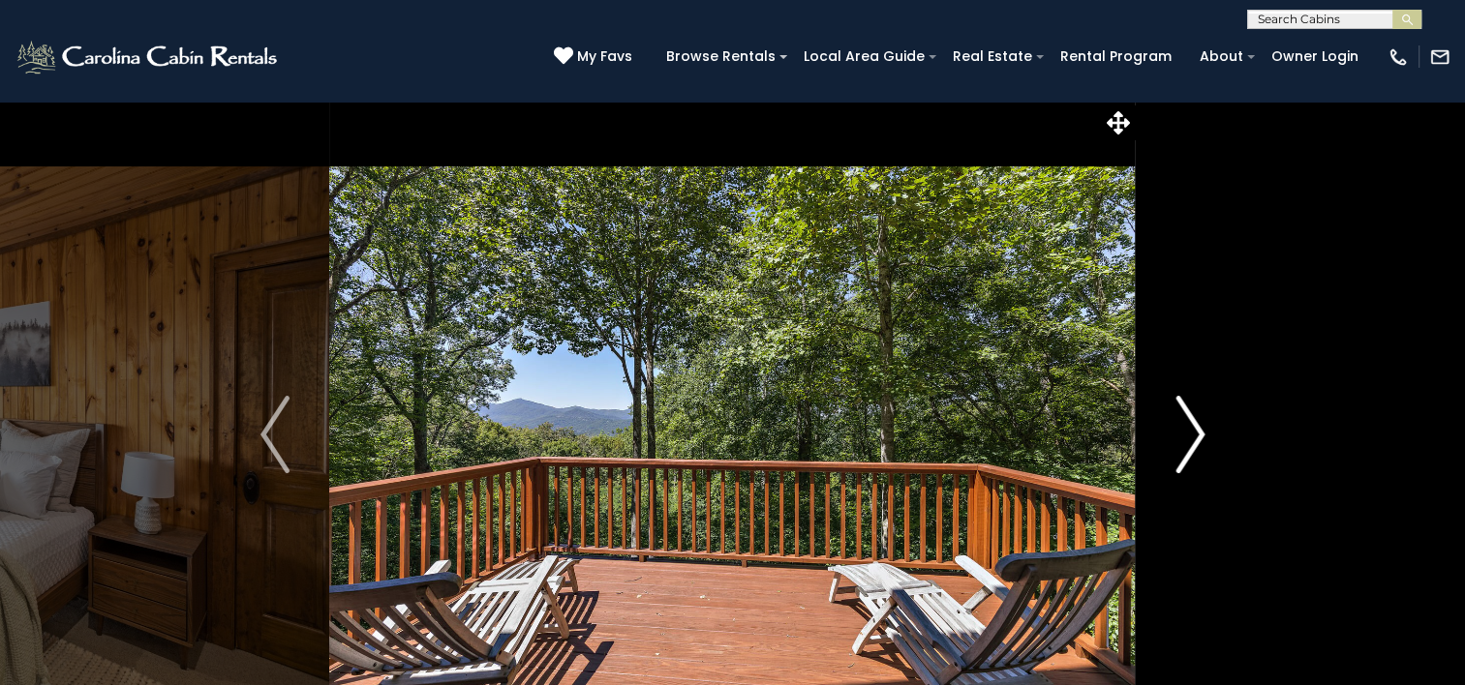
click at [1192, 453] on img "Next" at bounding box center [1189, 434] width 29 height 77
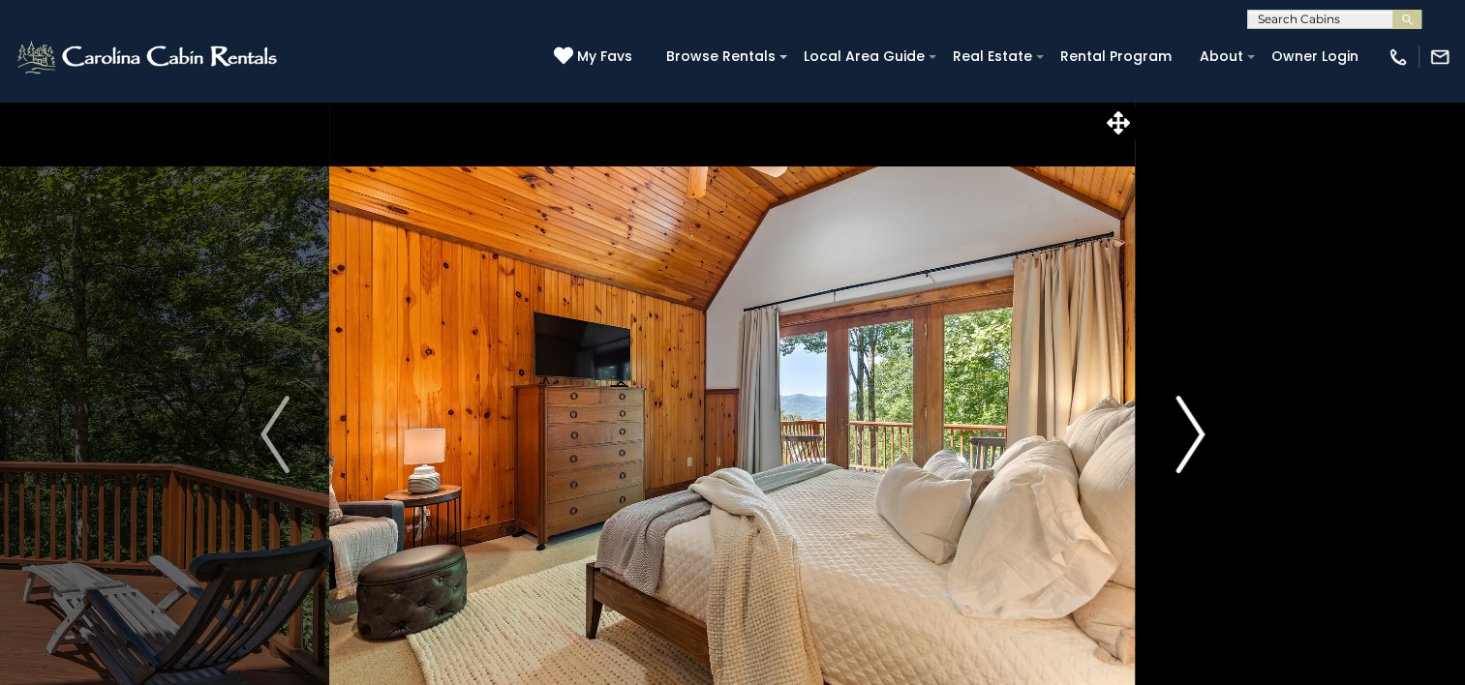
click at [1192, 453] on img "Next" at bounding box center [1189, 434] width 29 height 77
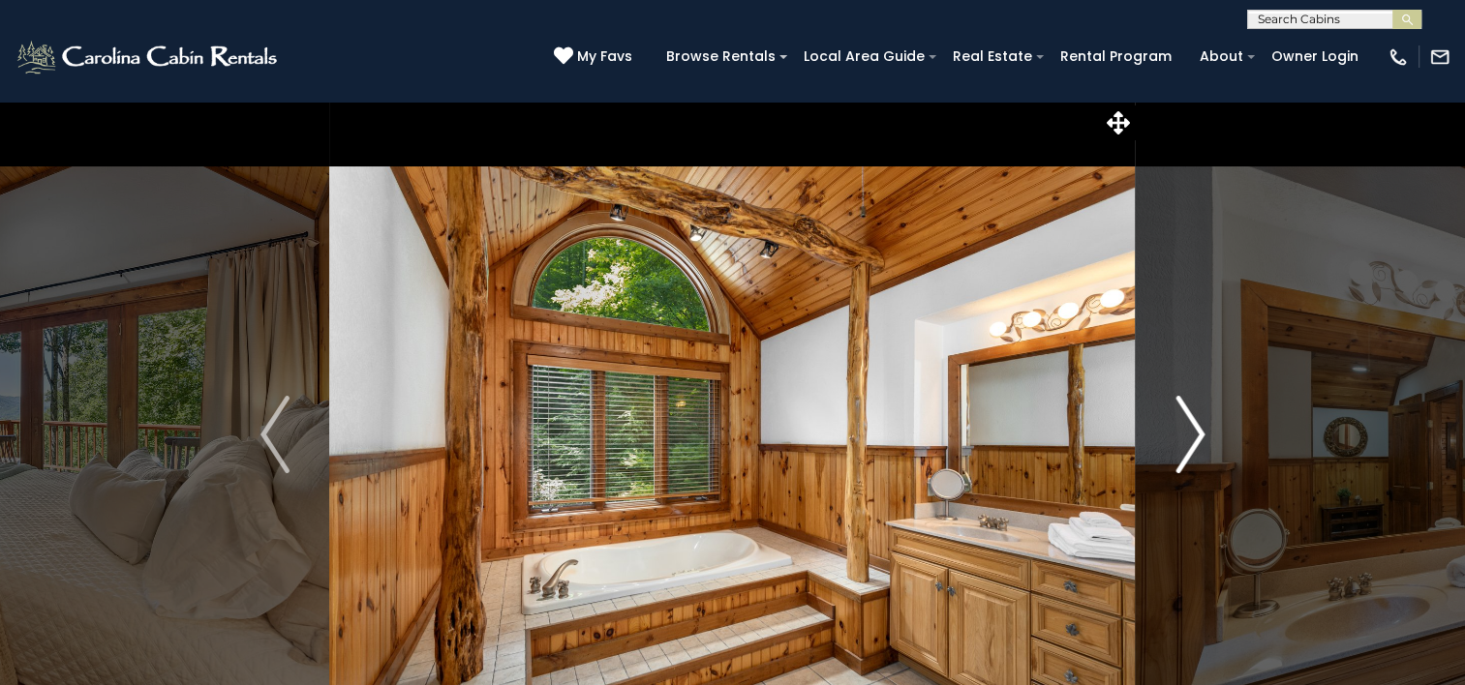
click at [1192, 453] on img "Next" at bounding box center [1189, 434] width 29 height 77
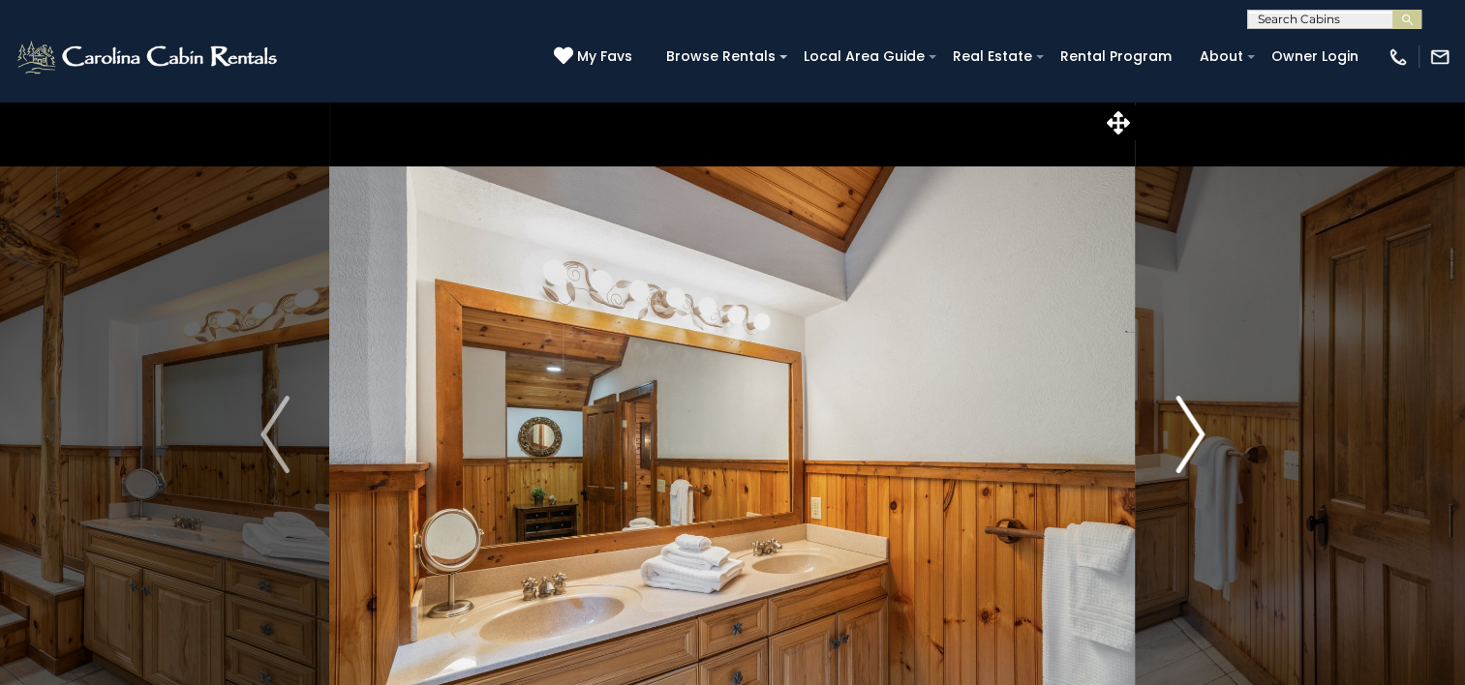
click at [1192, 453] on img "Next" at bounding box center [1189, 434] width 29 height 77
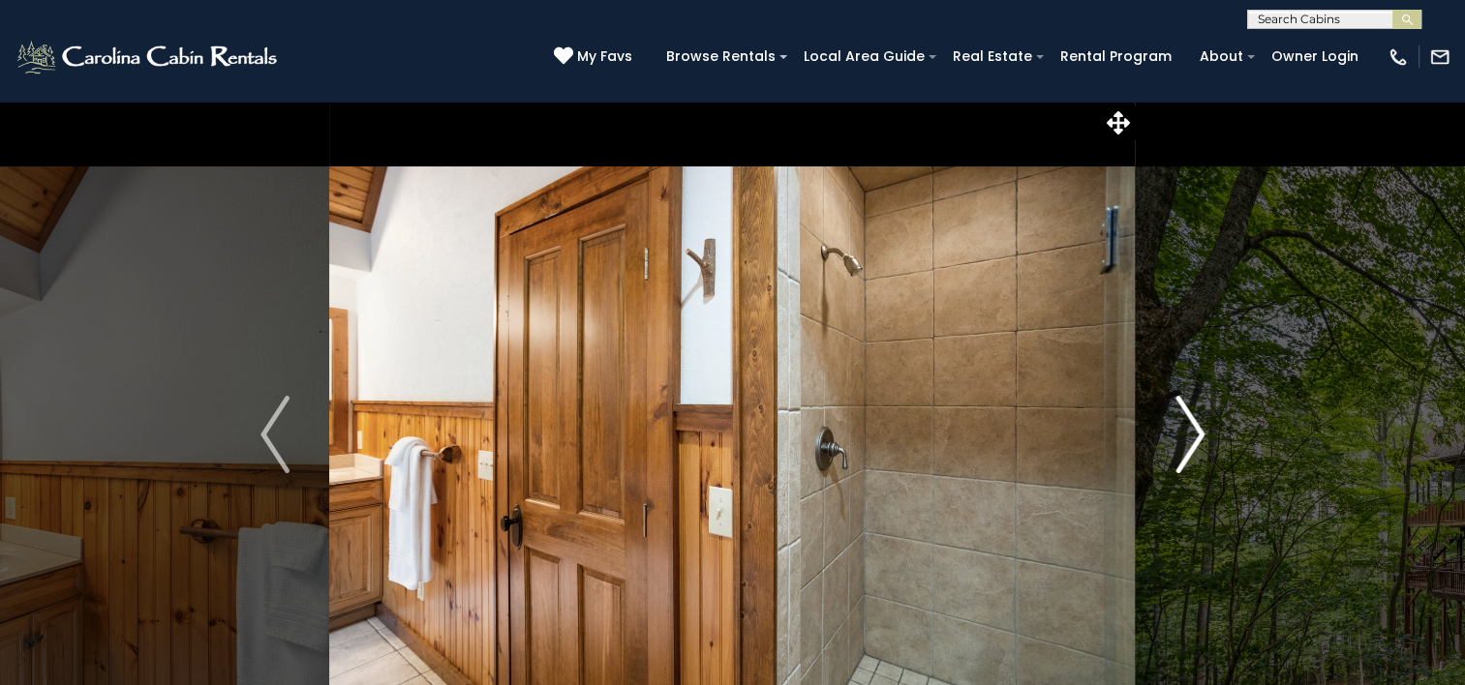
click at [1192, 453] on img "Next" at bounding box center [1189, 434] width 29 height 77
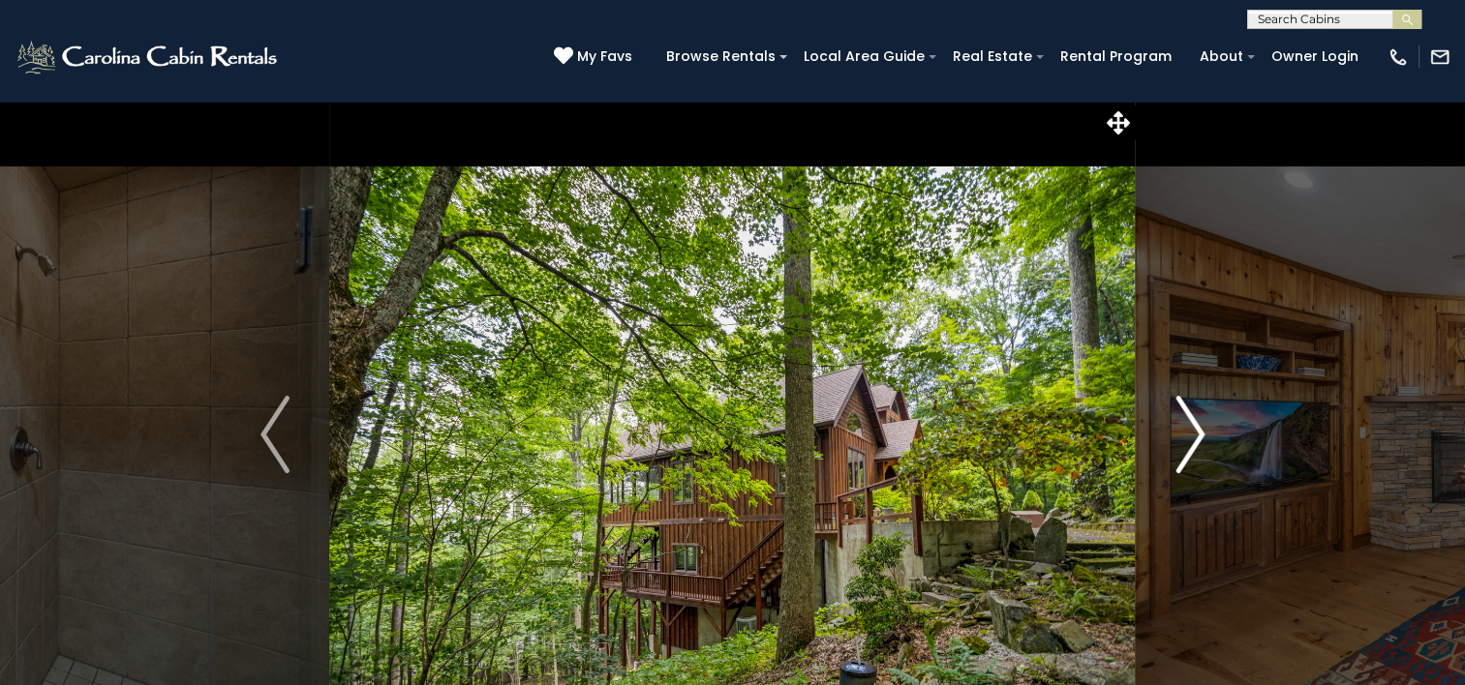
click at [1192, 453] on img "Next" at bounding box center [1189, 434] width 29 height 77
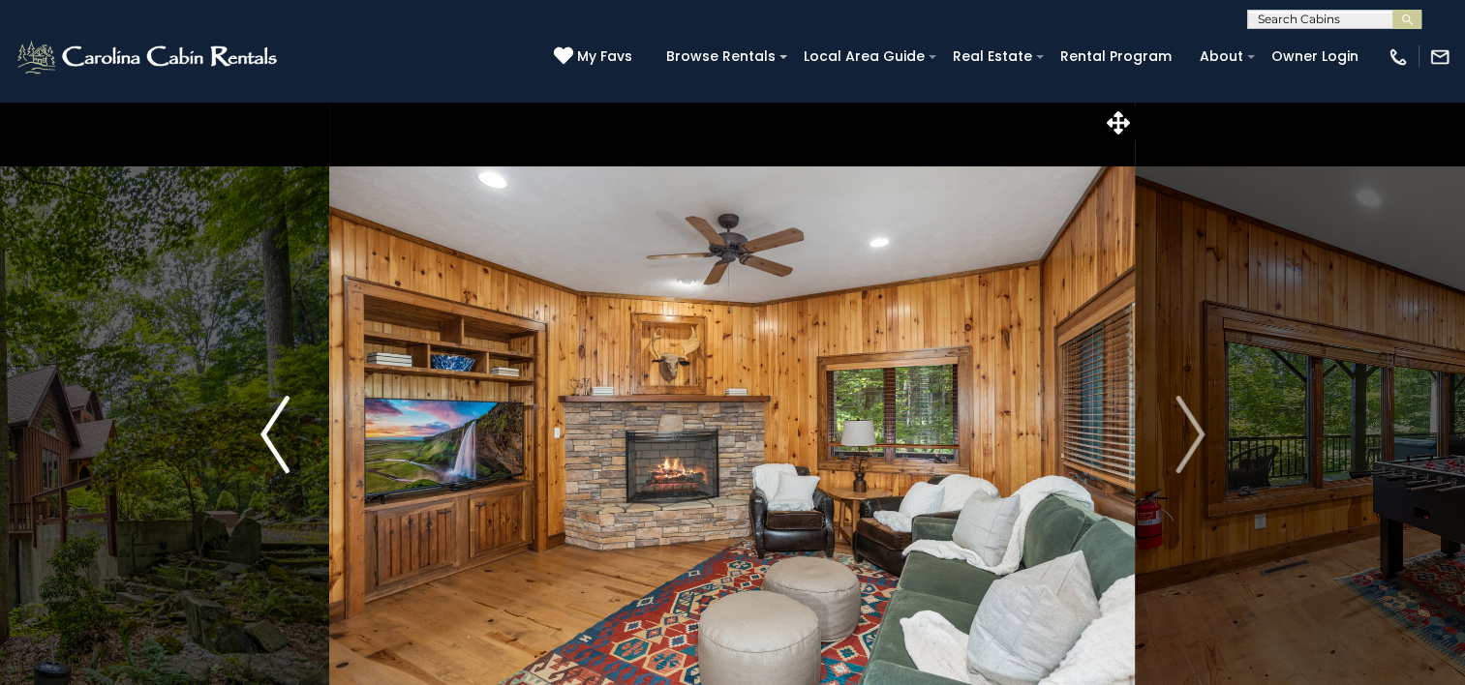
click at [294, 486] on button "Previous" at bounding box center [275, 435] width 108 height 668
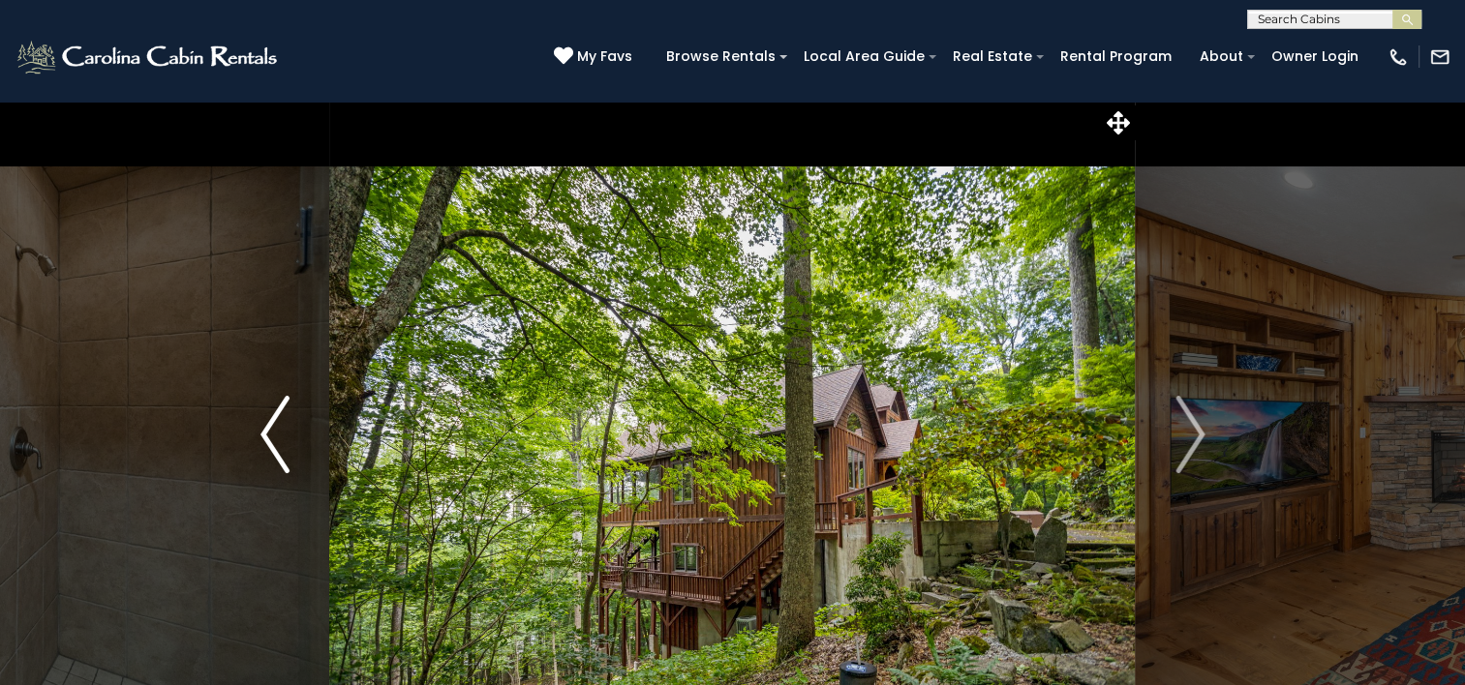
click at [1192, 453] on img "Next" at bounding box center [1189, 434] width 29 height 77
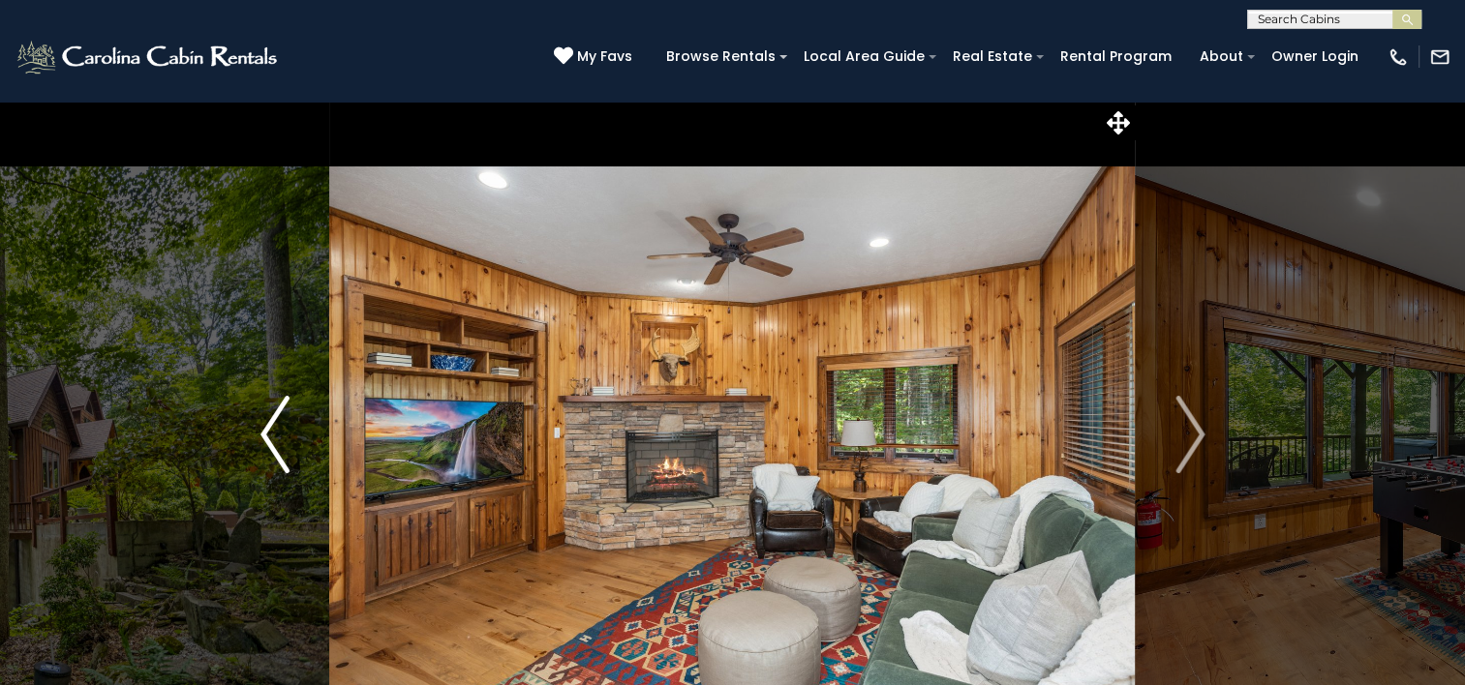
click at [1192, 453] on img "Next" at bounding box center [1189, 434] width 29 height 77
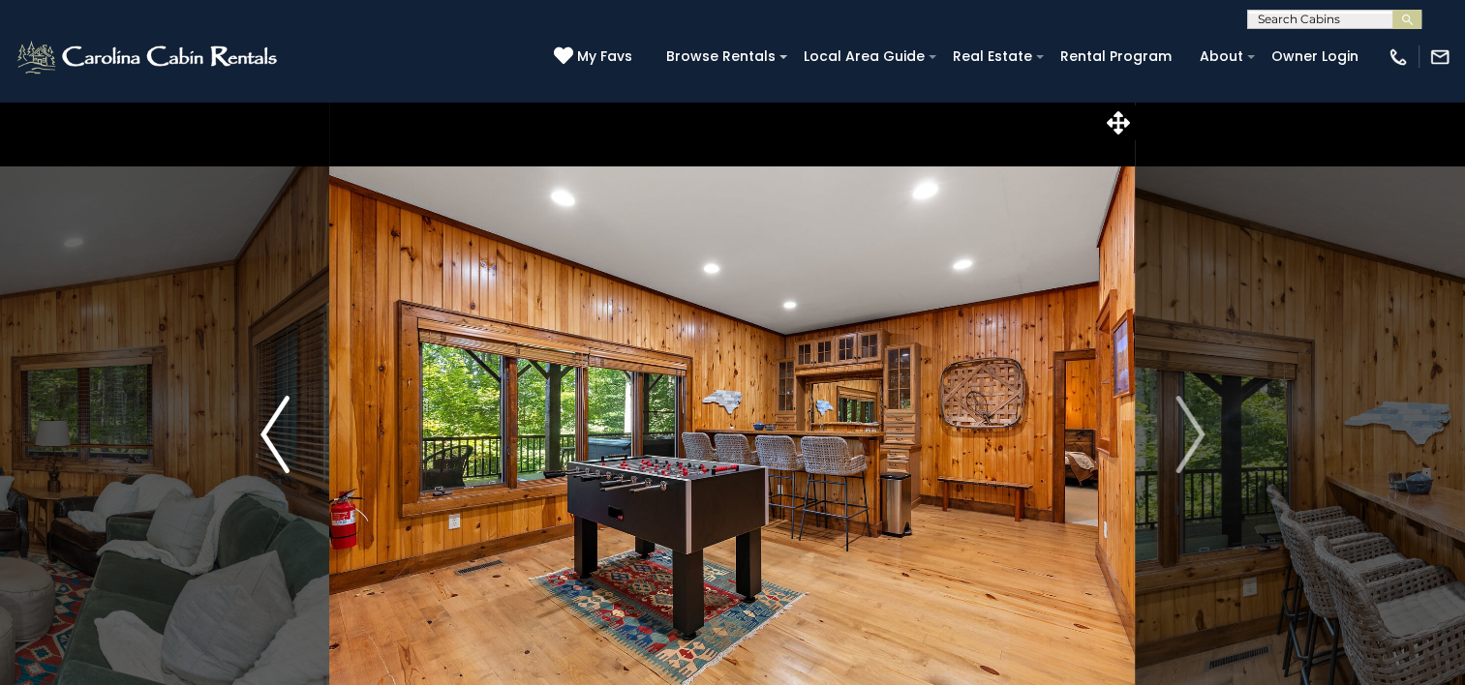
click at [1192, 453] on img "Next" at bounding box center [1189, 434] width 29 height 77
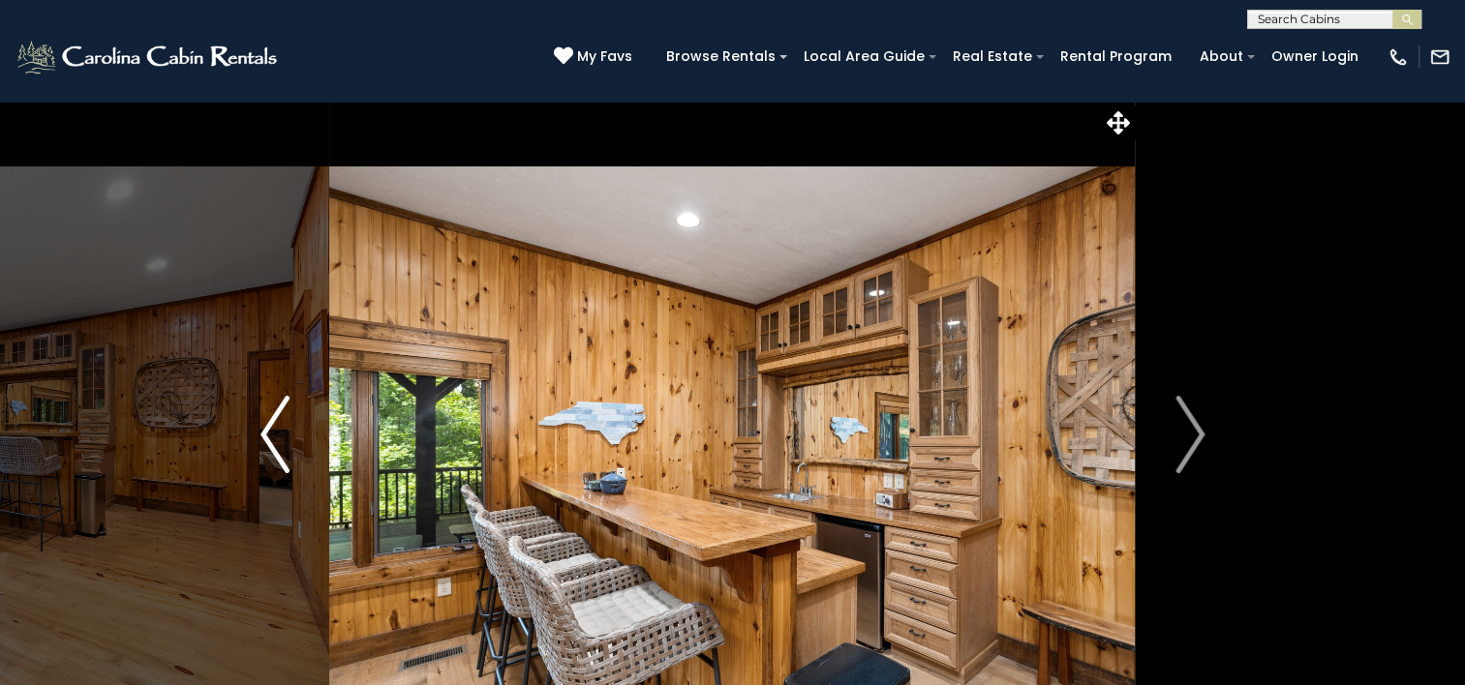
click at [1192, 453] on img "Next" at bounding box center [1189, 434] width 29 height 77
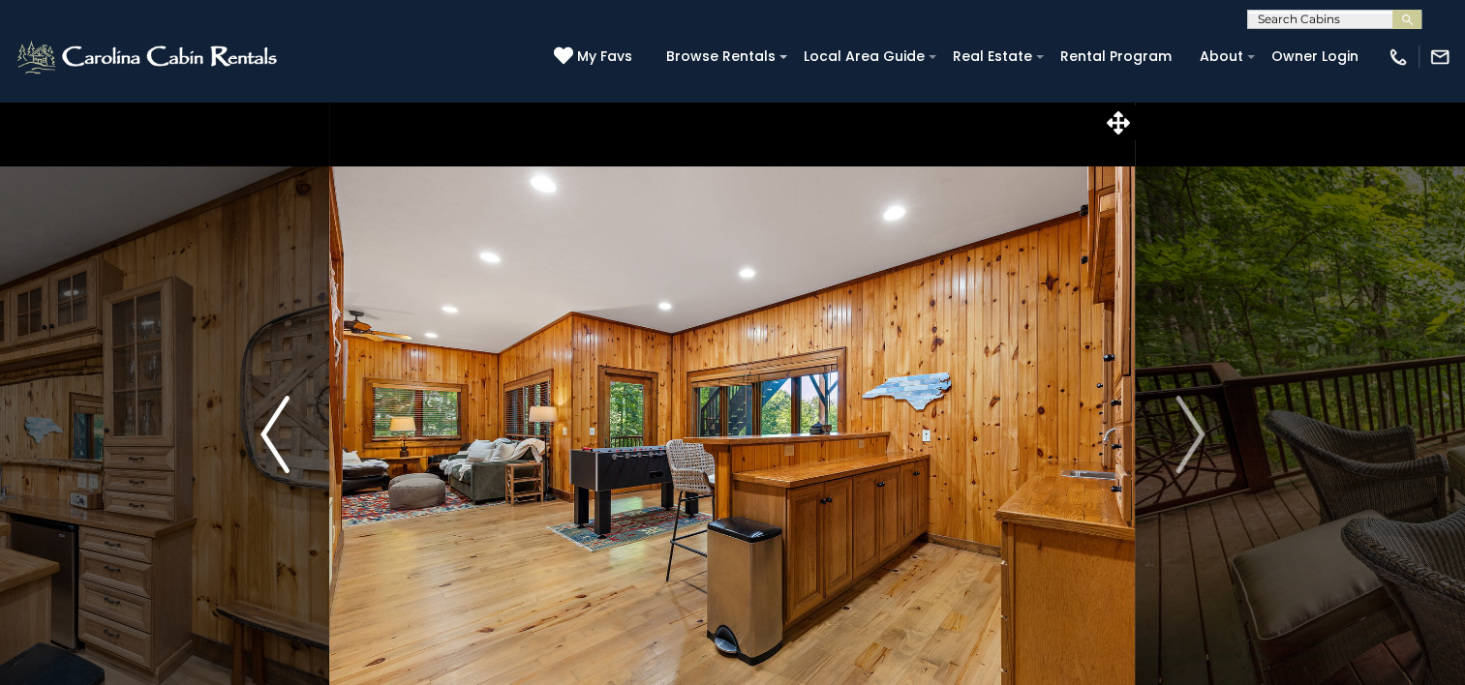
click at [1192, 453] on img "Next" at bounding box center [1189, 434] width 29 height 77
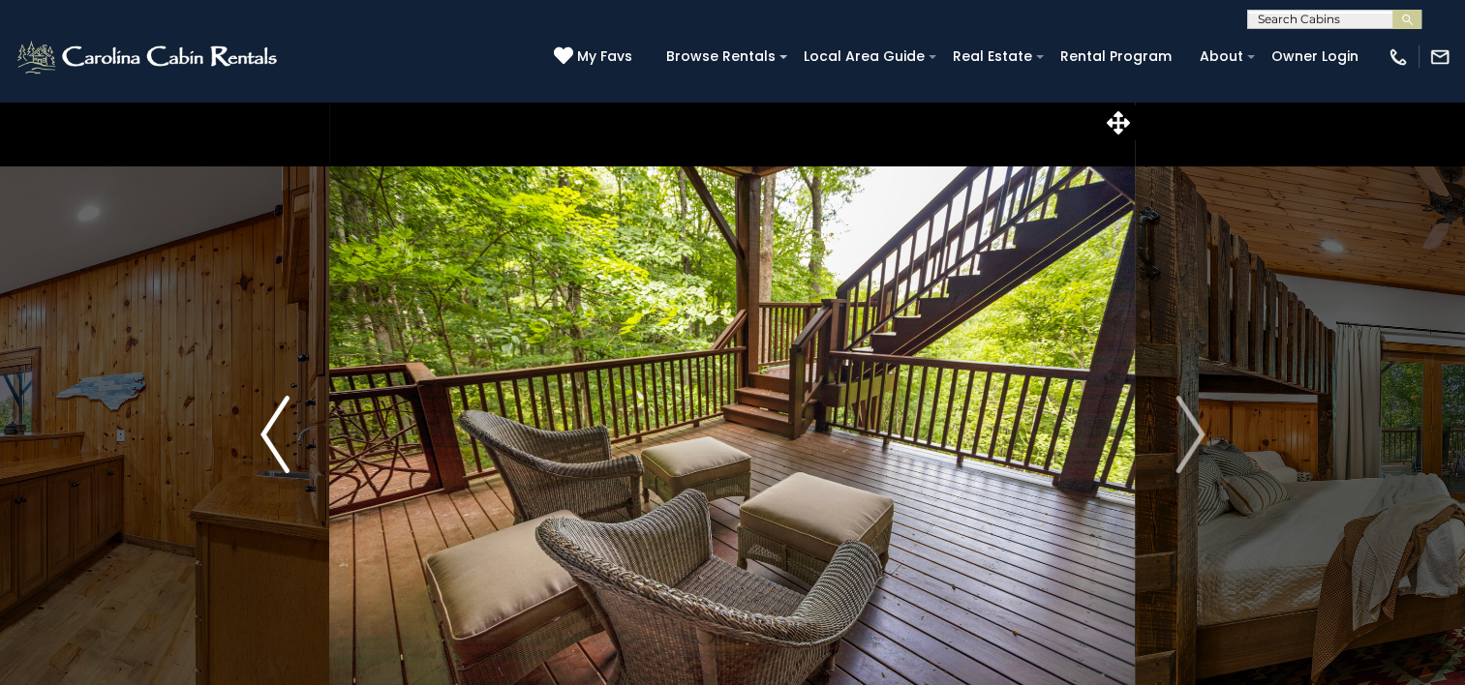
click at [1192, 453] on img "Next" at bounding box center [1189, 434] width 29 height 77
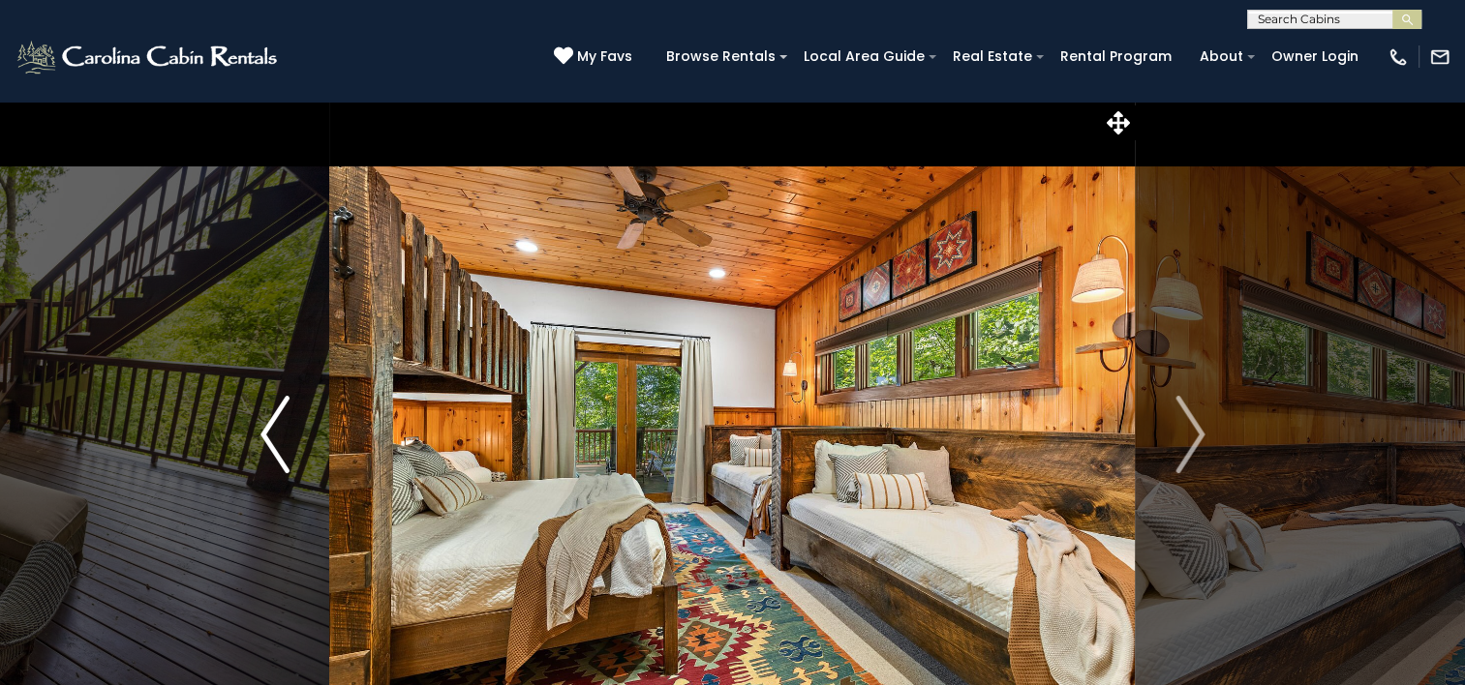
click at [1192, 453] on img "Next" at bounding box center [1189, 434] width 29 height 77
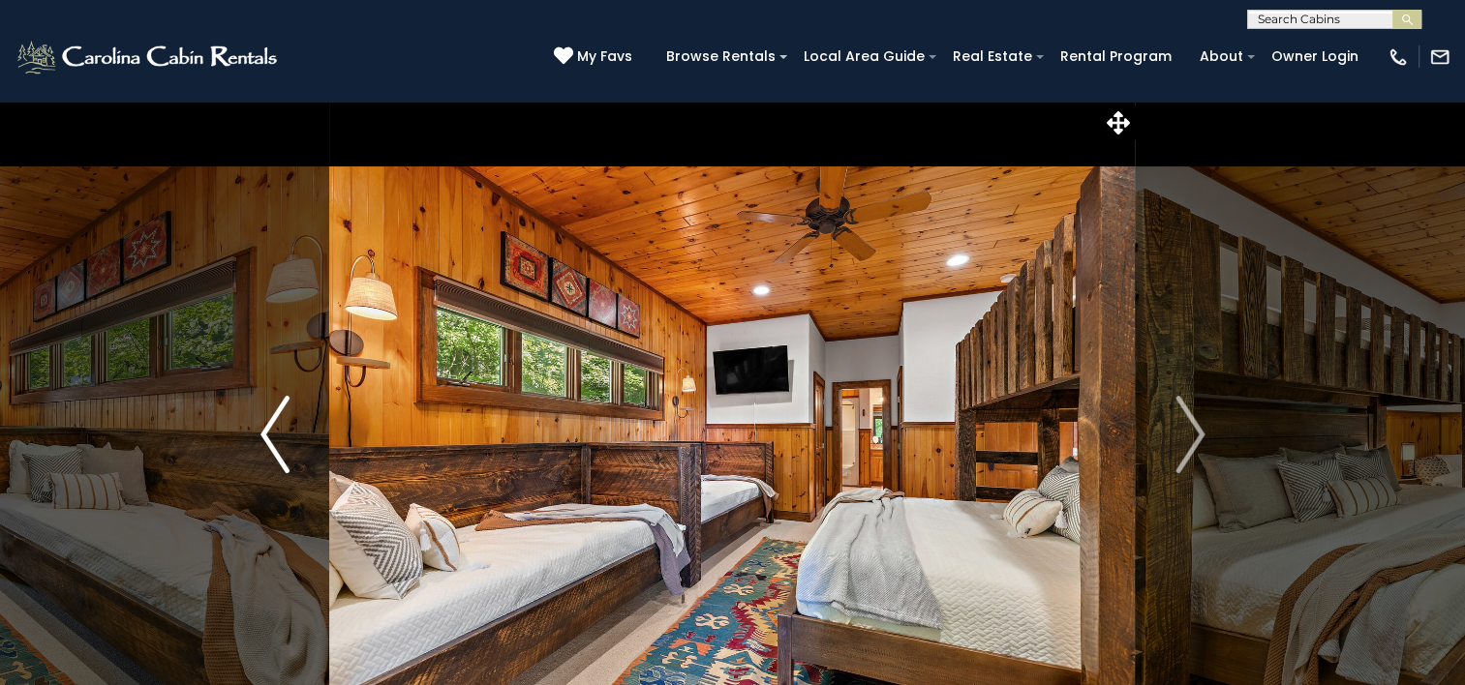
click at [281, 465] on img "Previous" at bounding box center [274, 434] width 29 height 77
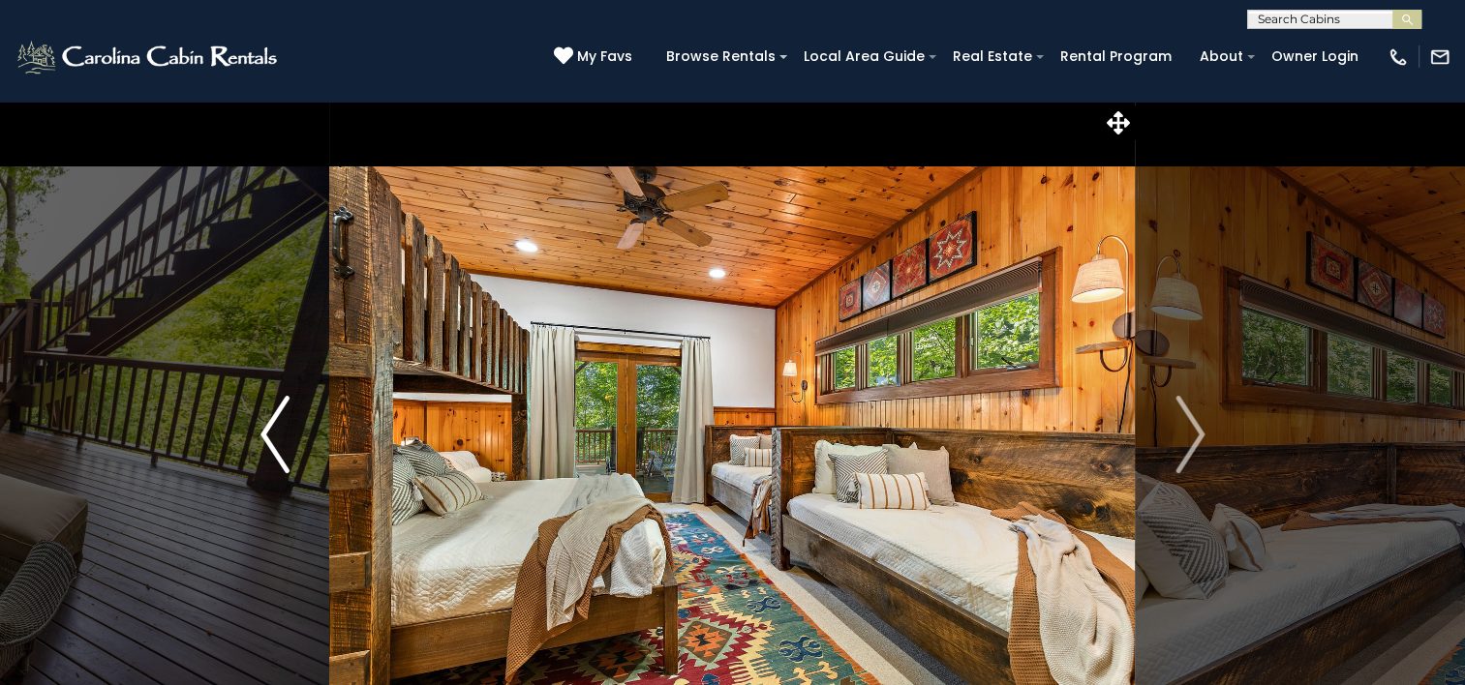
click at [1192, 453] on img "Next" at bounding box center [1189, 434] width 29 height 77
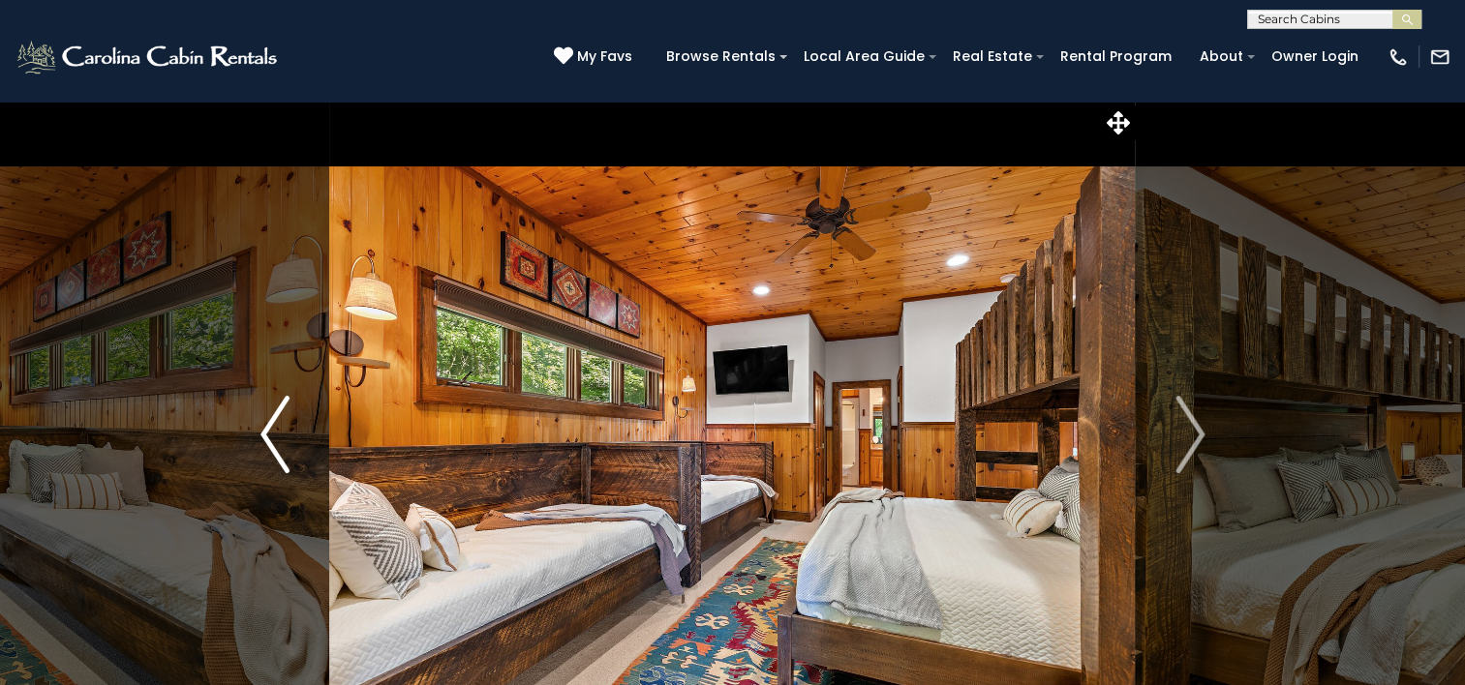
click at [1192, 453] on img "Next" at bounding box center [1189, 434] width 29 height 77
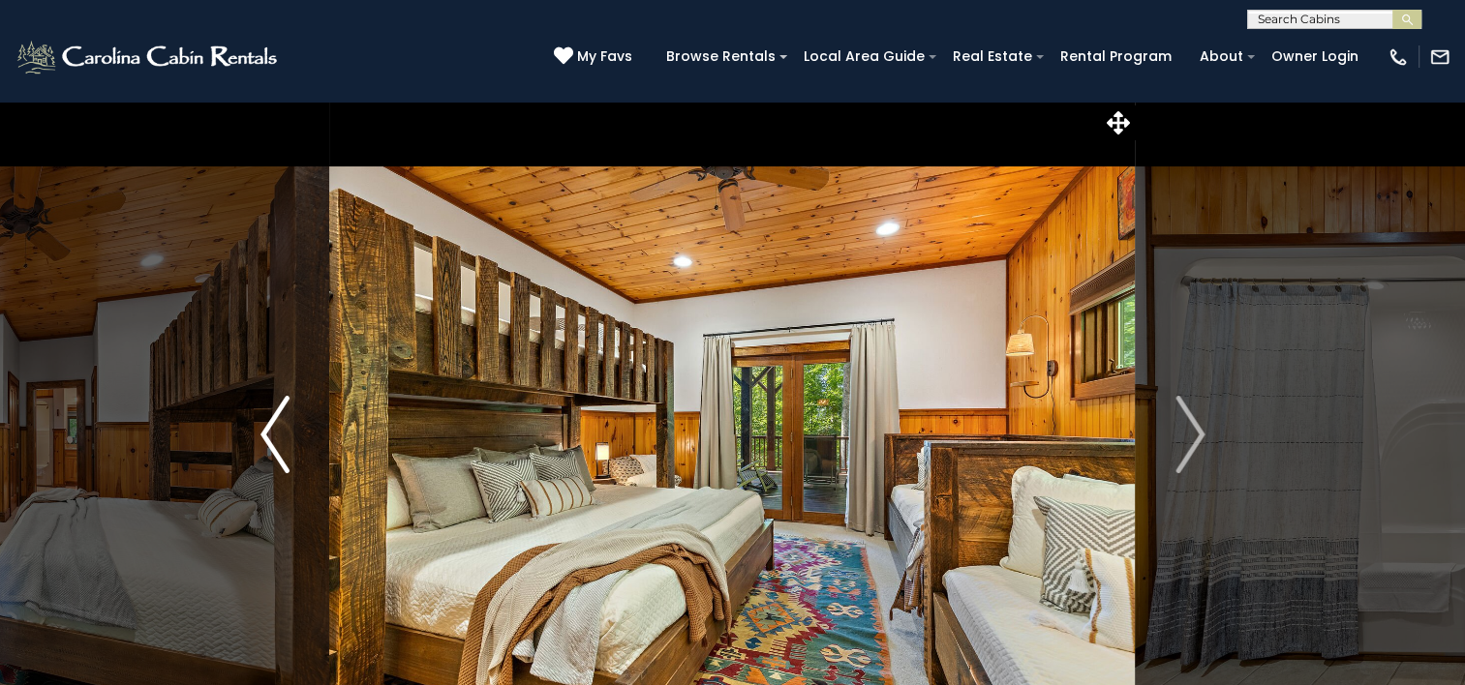
click at [1192, 453] on img "Next" at bounding box center [1189, 434] width 29 height 77
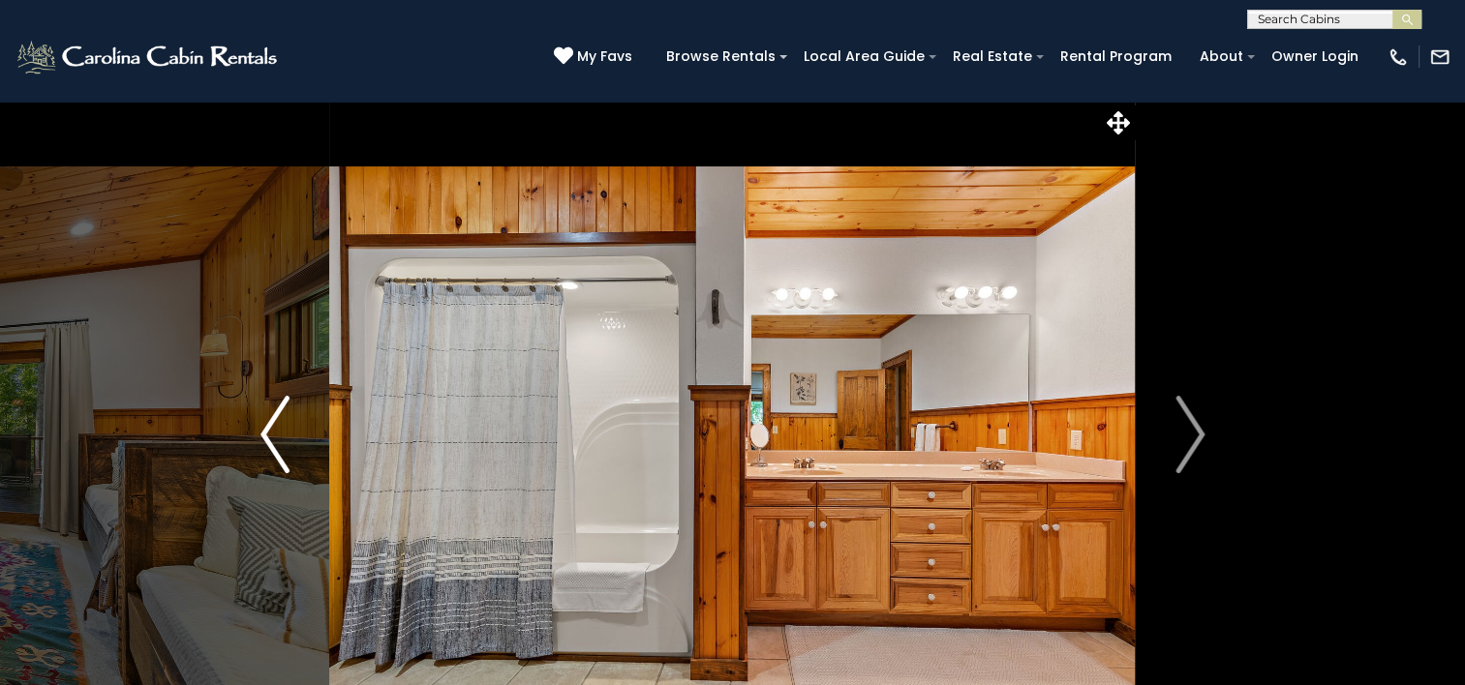
click at [1192, 453] on img "Next" at bounding box center [1189, 434] width 29 height 77
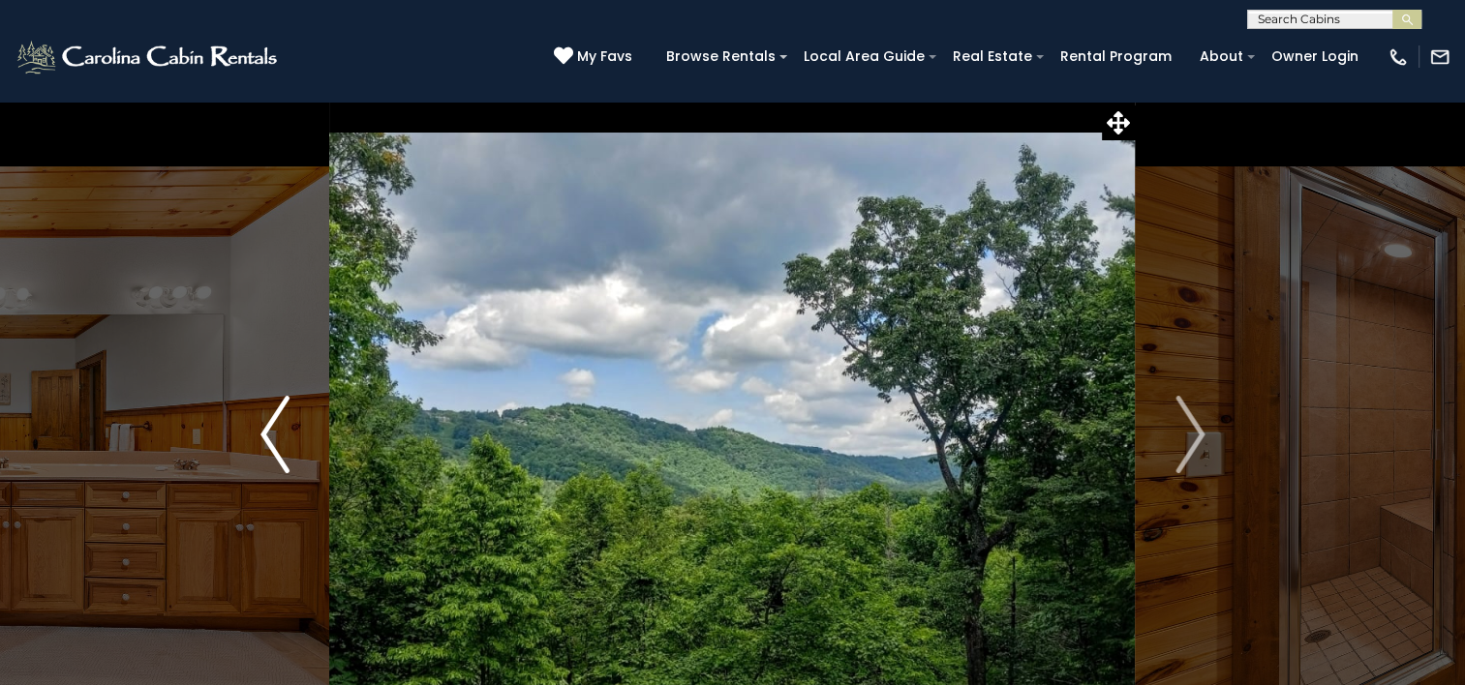
click at [1192, 453] on img "Next" at bounding box center [1189, 434] width 29 height 77
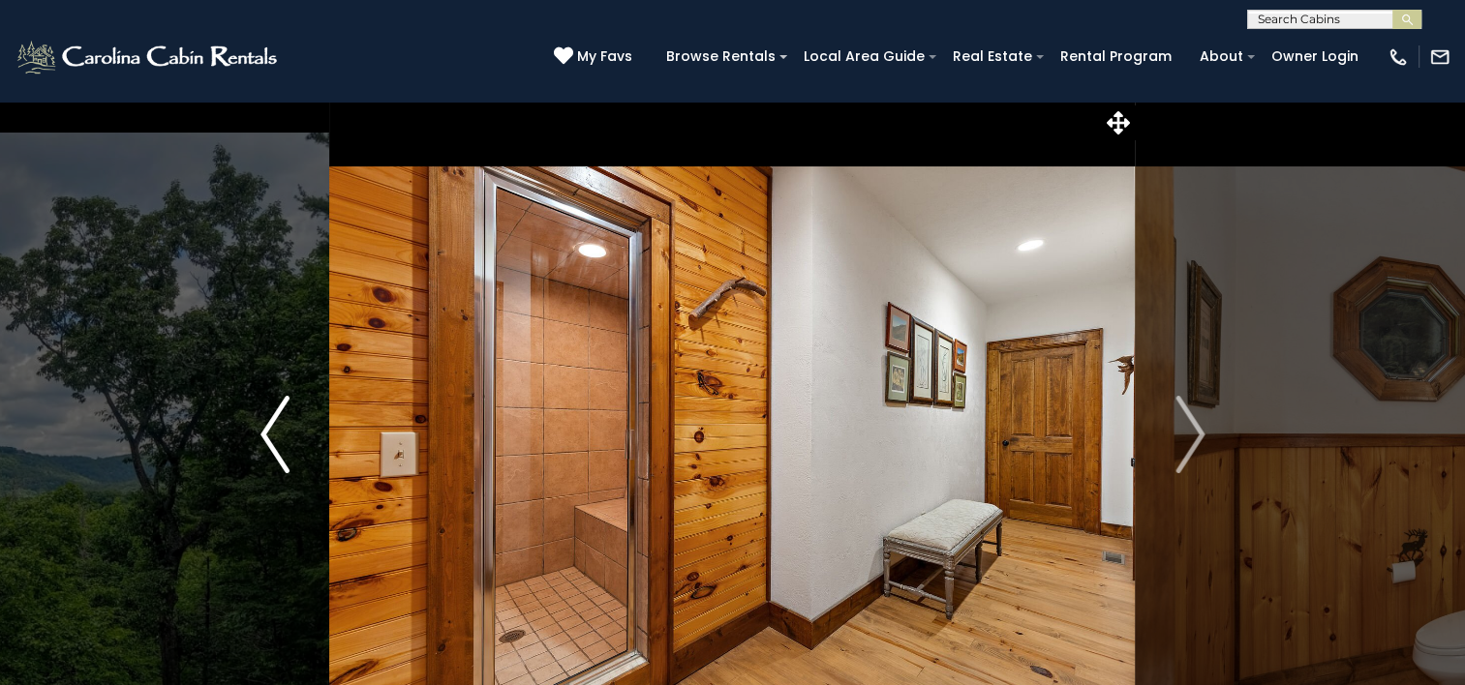
click at [1192, 453] on img "Next" at bounding box center [1189, 434] width 29 height 77
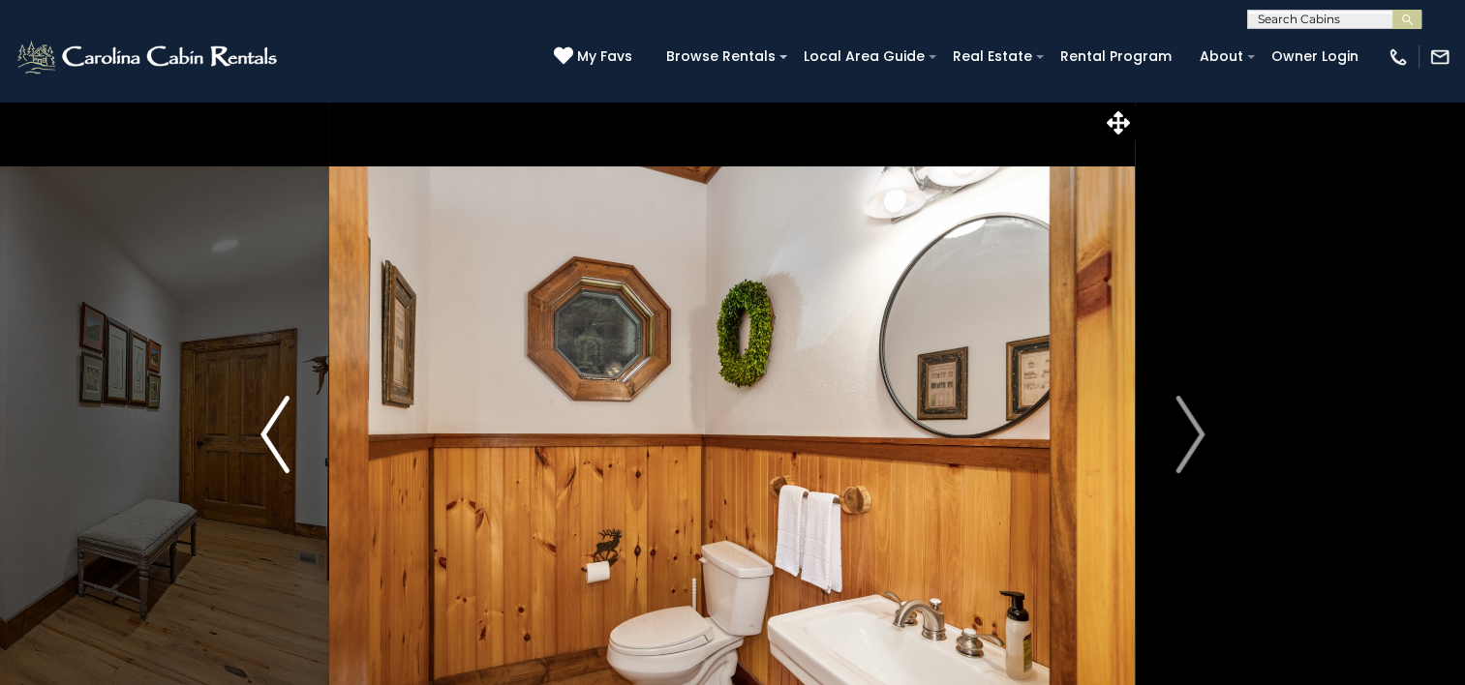
click at [1192, 453] on img "Next" at bounding box center [1189, 434] width 29 height 77
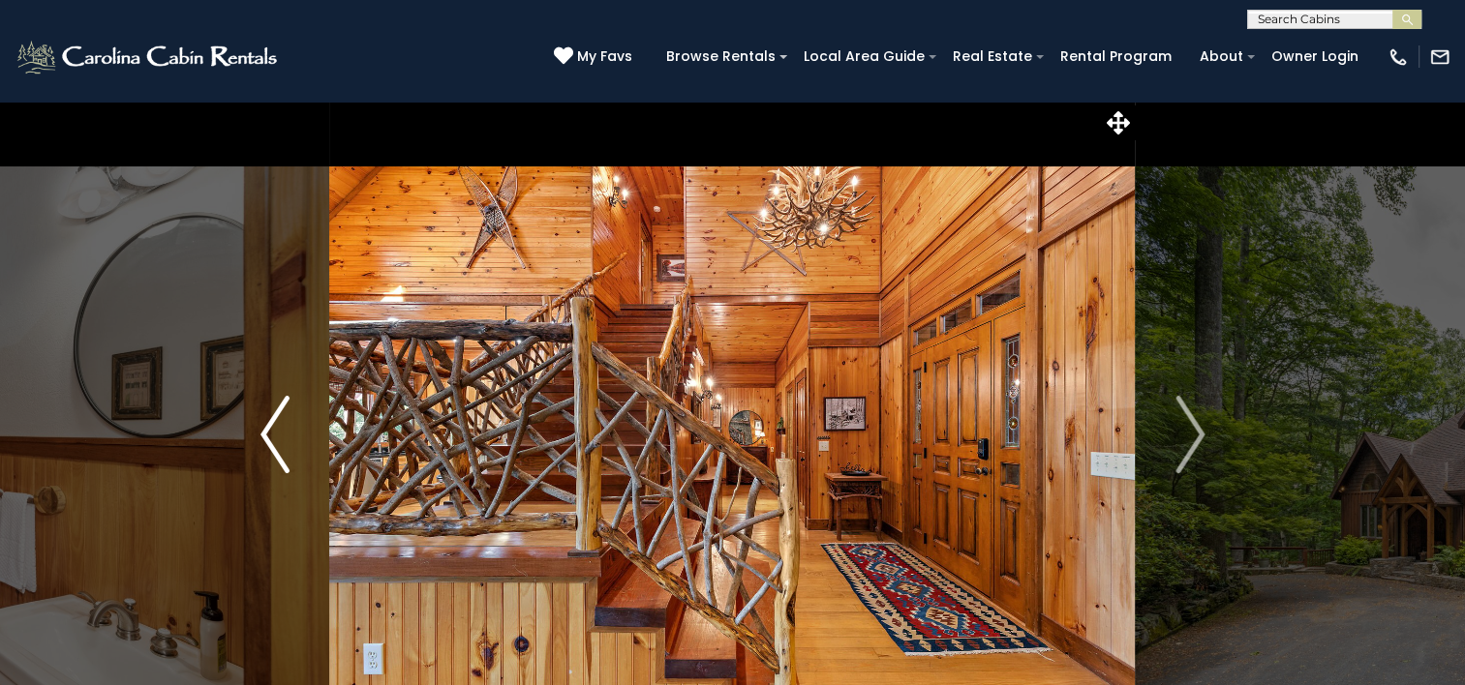
click at [1192, 453] on img "Next" at bounding box center [1189, 434] width 29 height 77
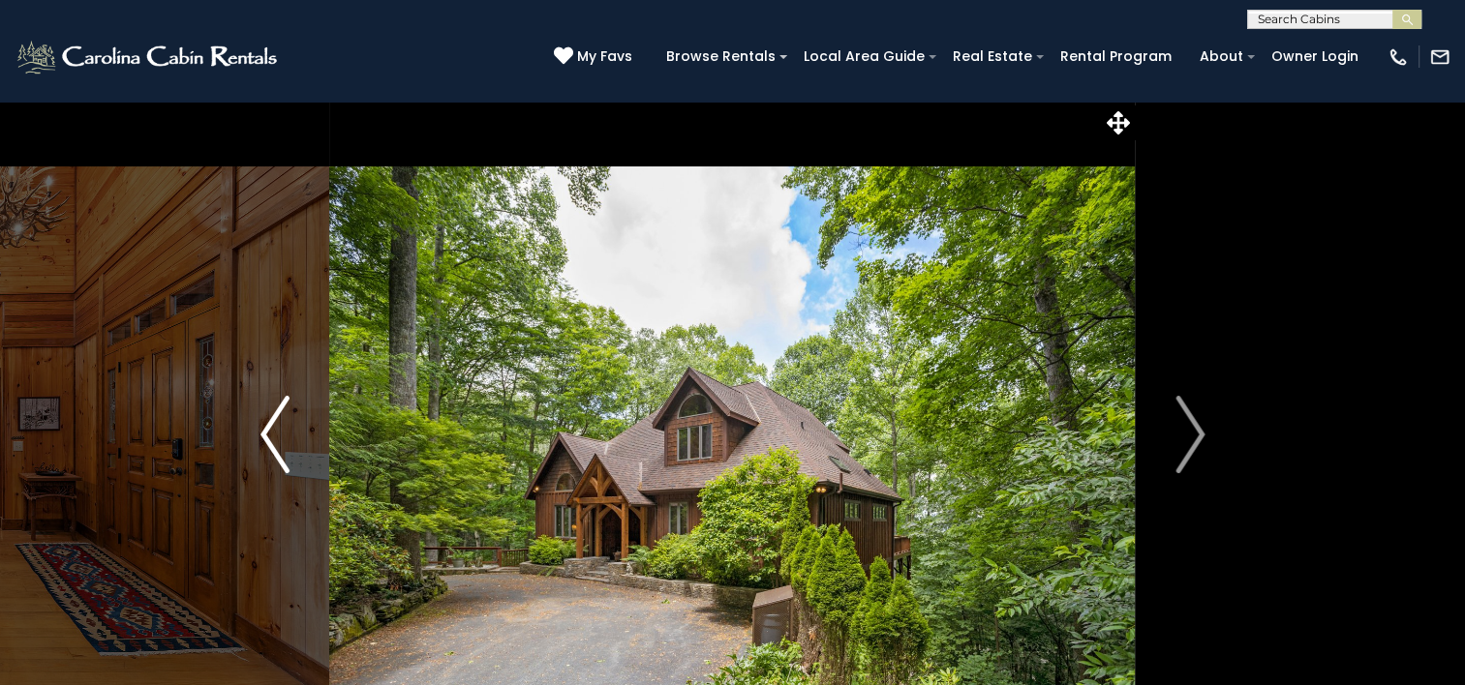
click at [1192, 453] on img "Next" at bounding box center [1189, 434] width 29 height 77
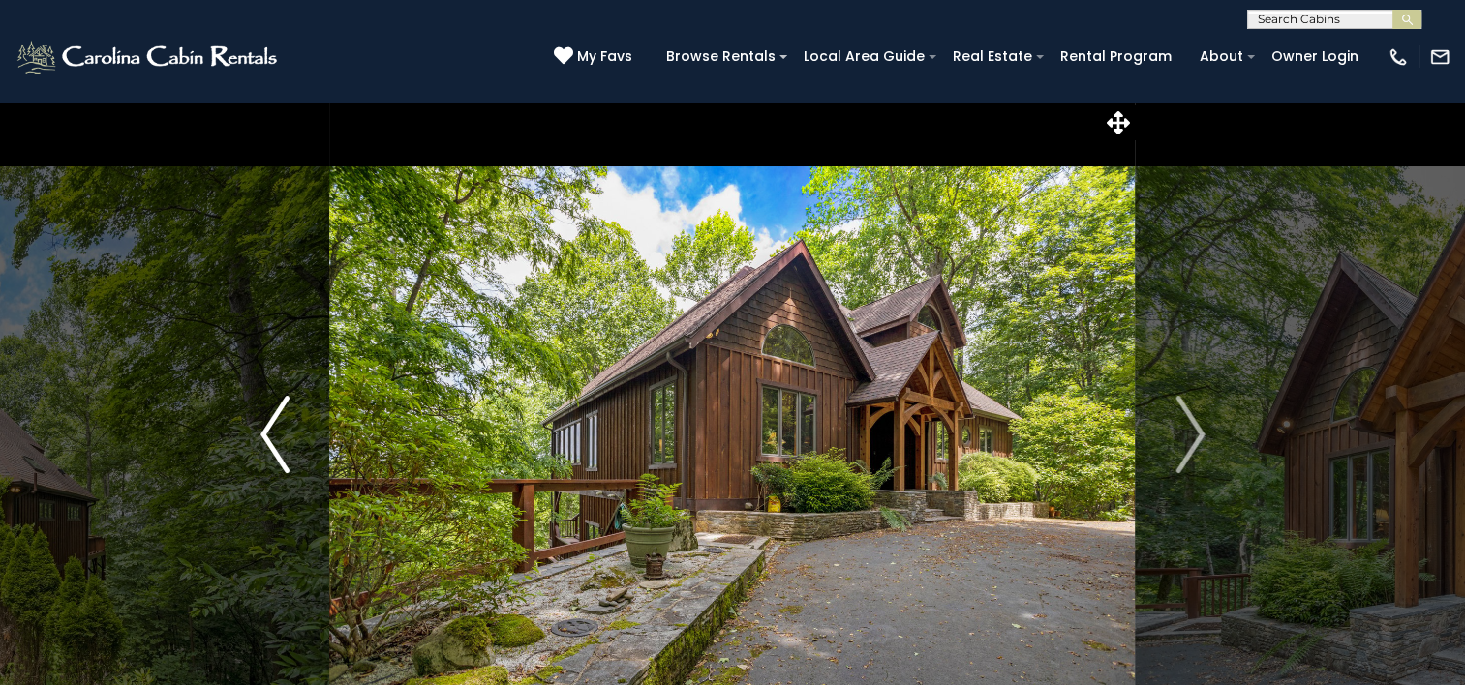
click at [1192, 453] on img "Next" at bounding box center [1189, 434] width 29 height 77
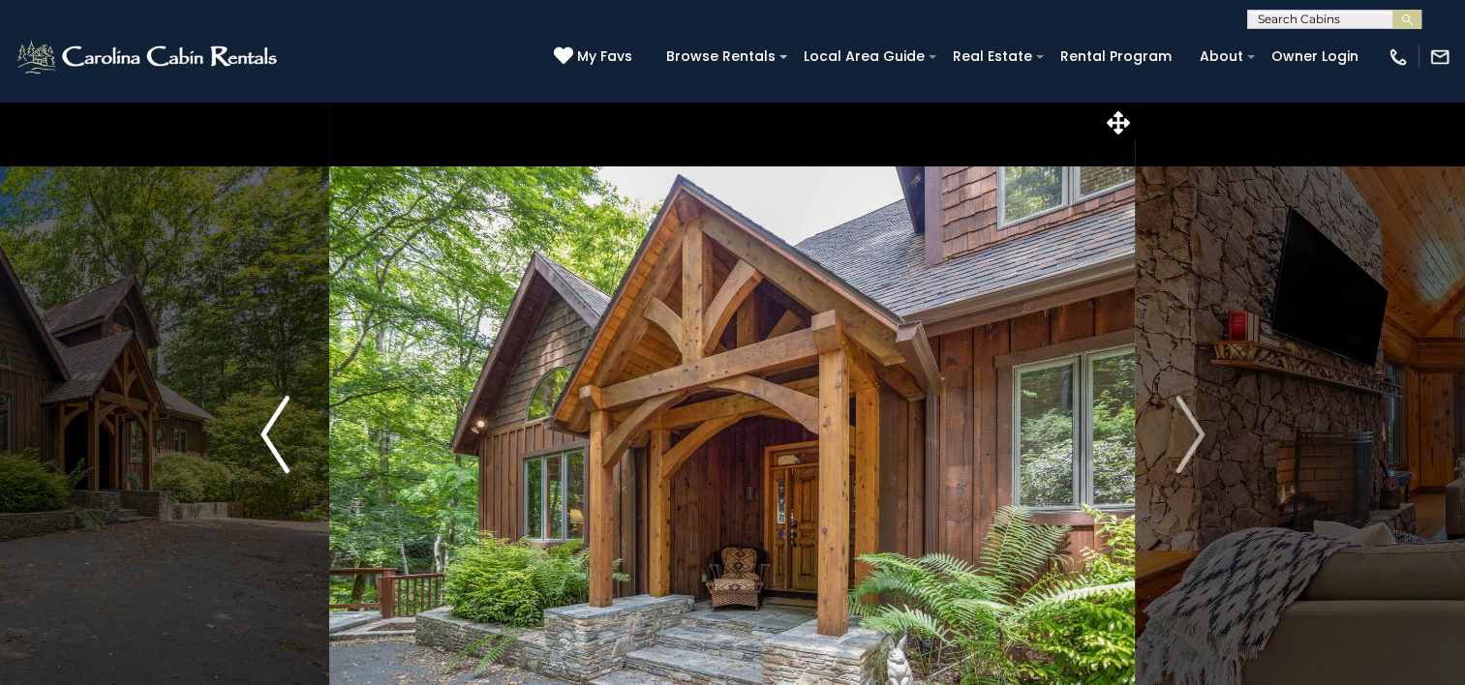
click at [1192, 453] on img "Next" at bounding box center [1189, 434] width 29 height 77
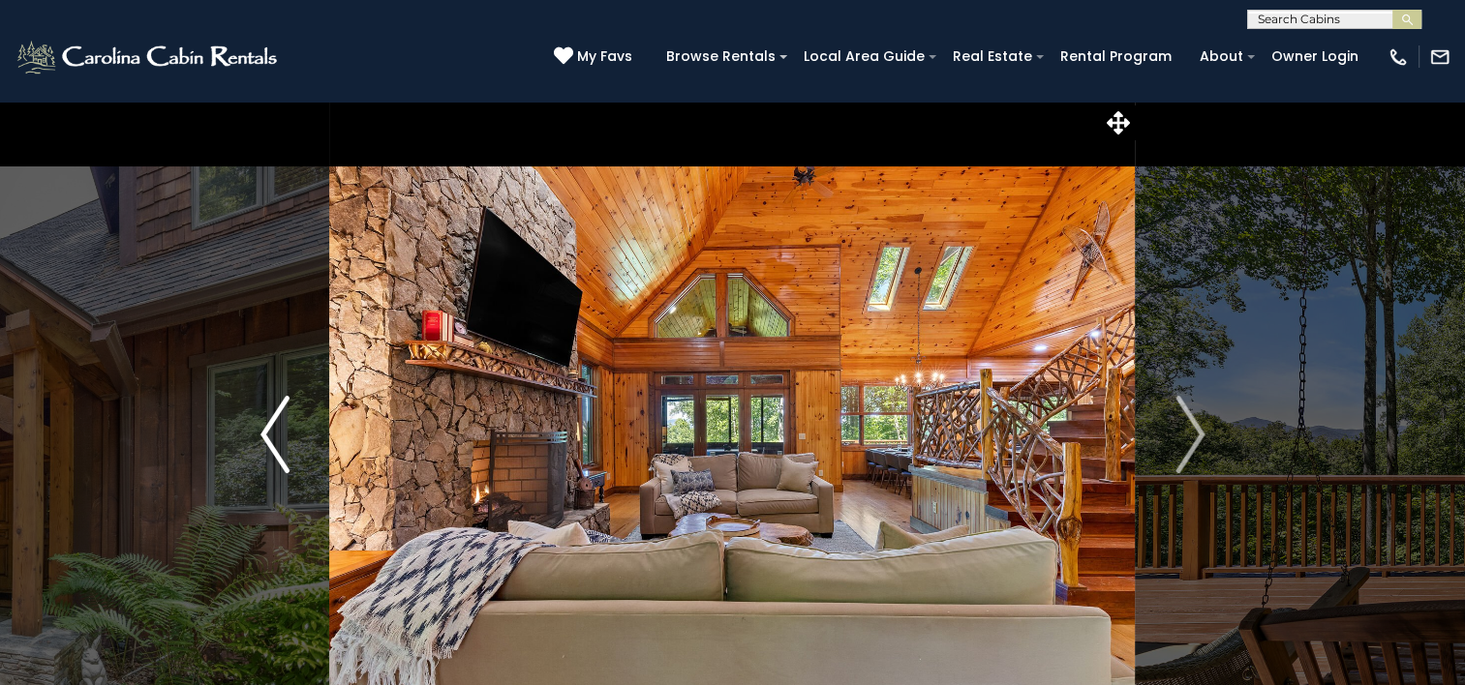
click at [1192, 453] on img "Next" at bounding box center [1189, 434] width 29 height 77
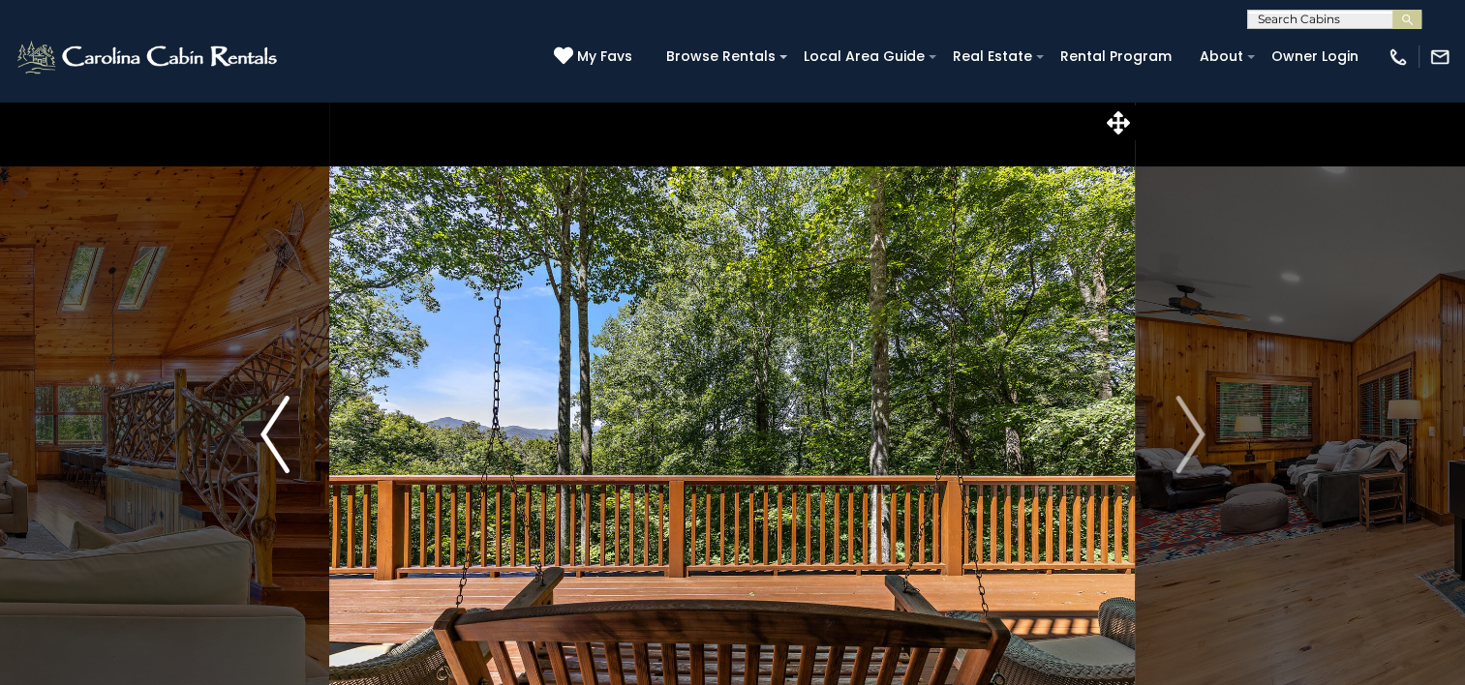
click at [1192, 453] on img "Next" at bounding box center [1189, 434] width 29 height 77
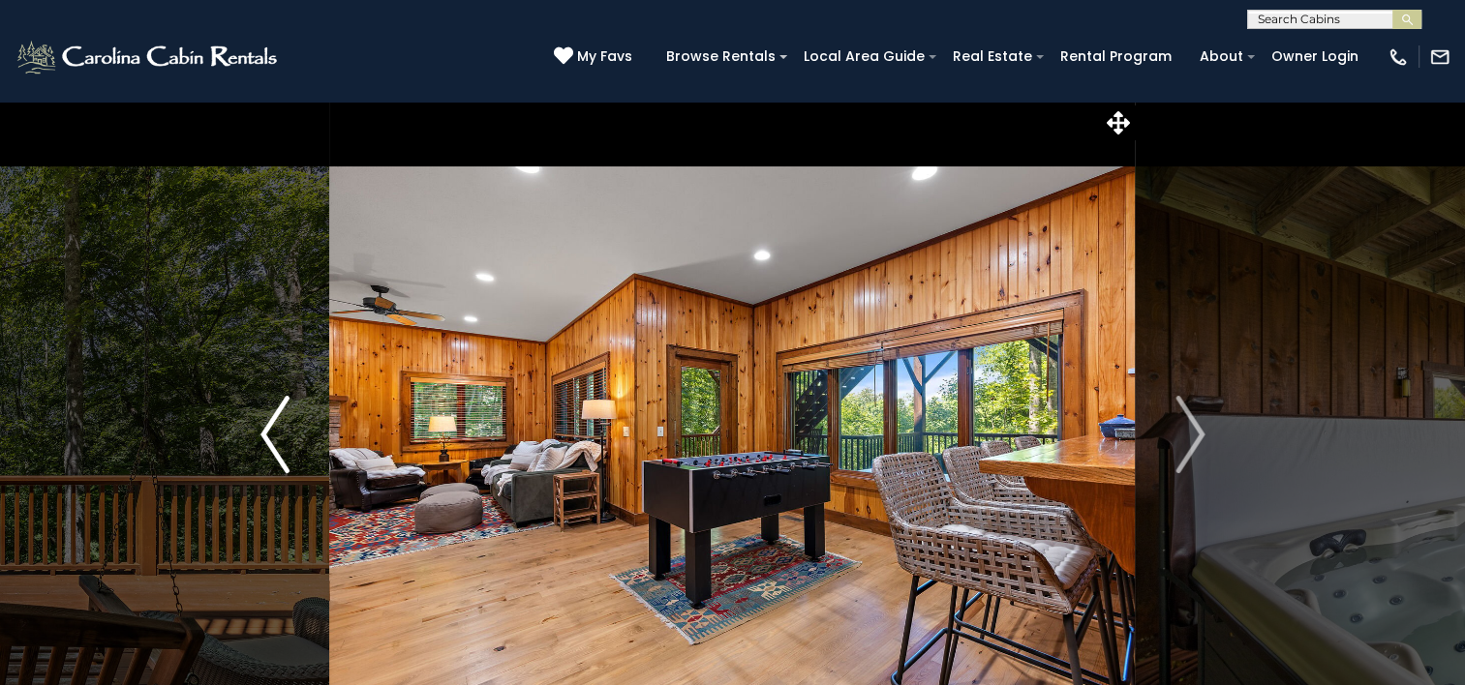
click at [1192, 453] on img "Next" at bounding box center [1189, 434] width 29 height 77
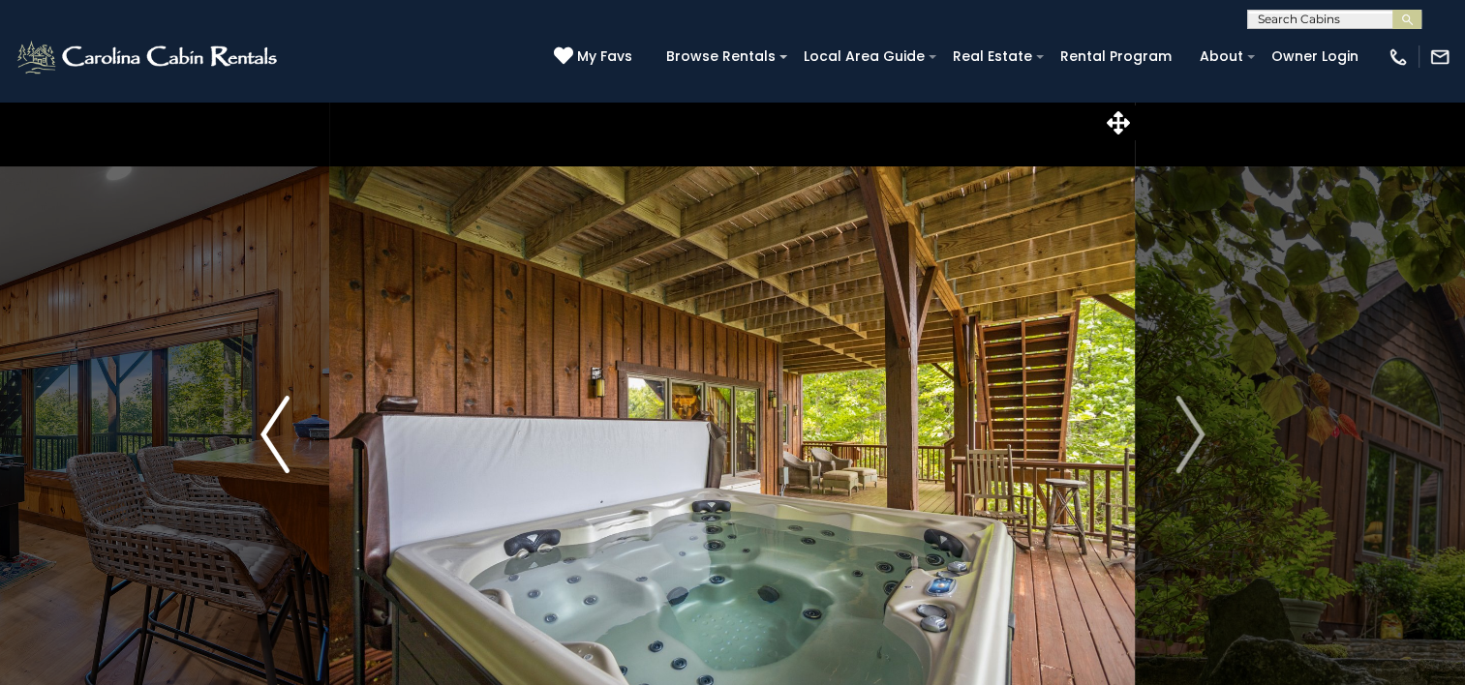
click at [1192, 453] on img "Next" at bounding box center [1189, 434] width 29 height 77
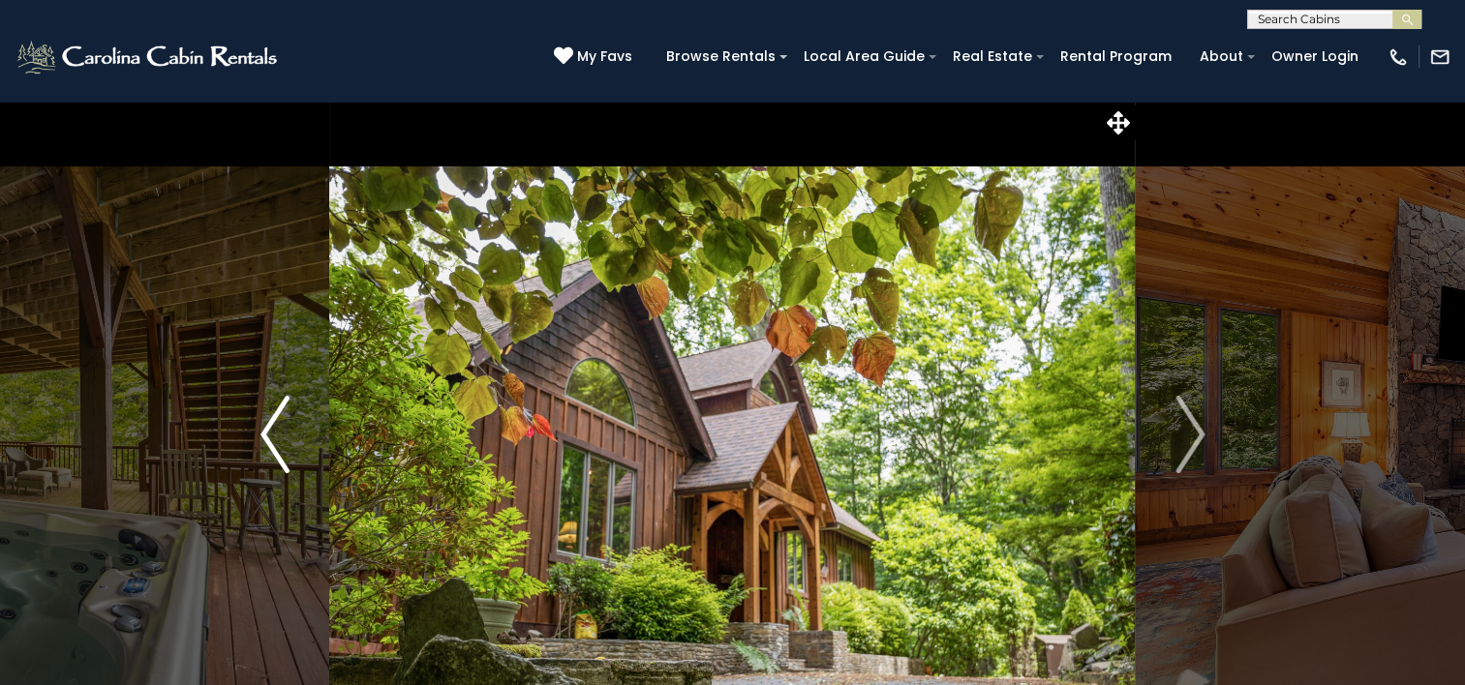
click at [1192, 453] on img "Next" at bounding box center [1189, 434] width 29 height 77
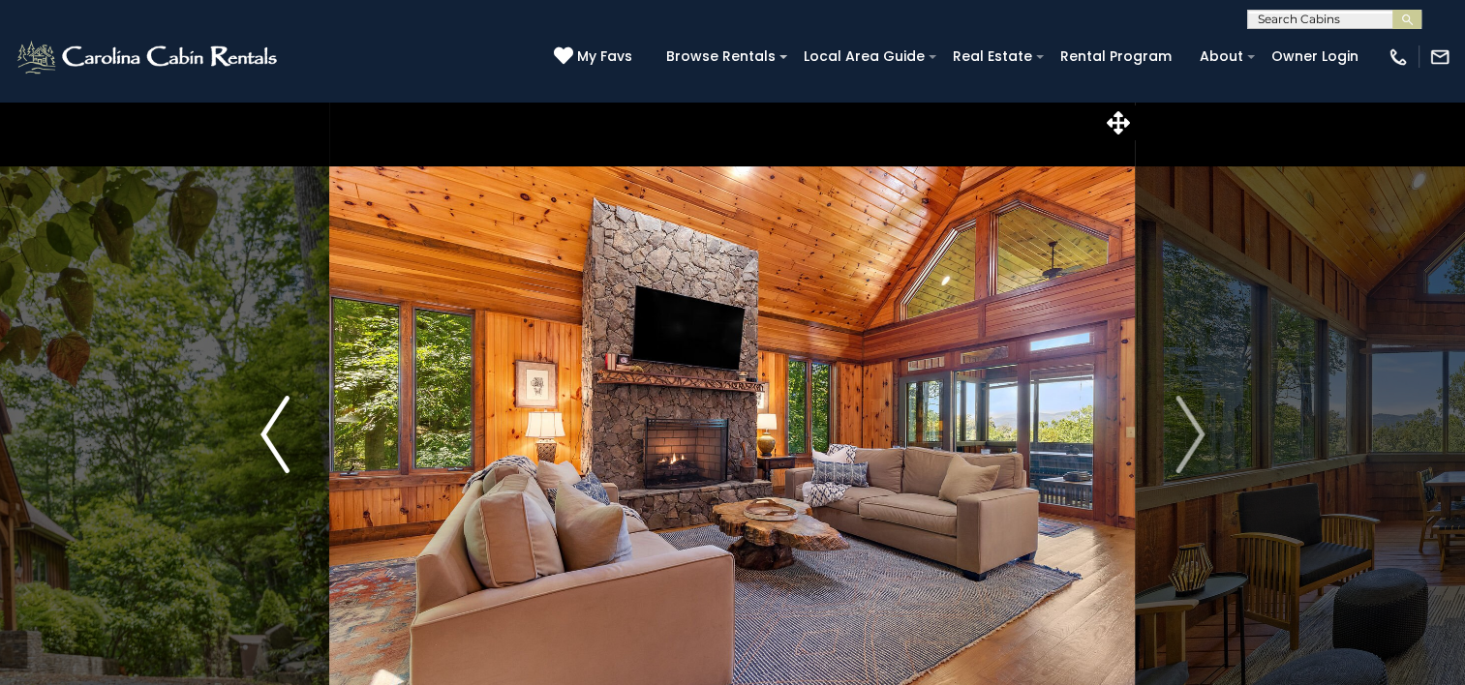
click at [1192, 453] on img "Next" at bounding box center [1189, 434] width 29 height 77
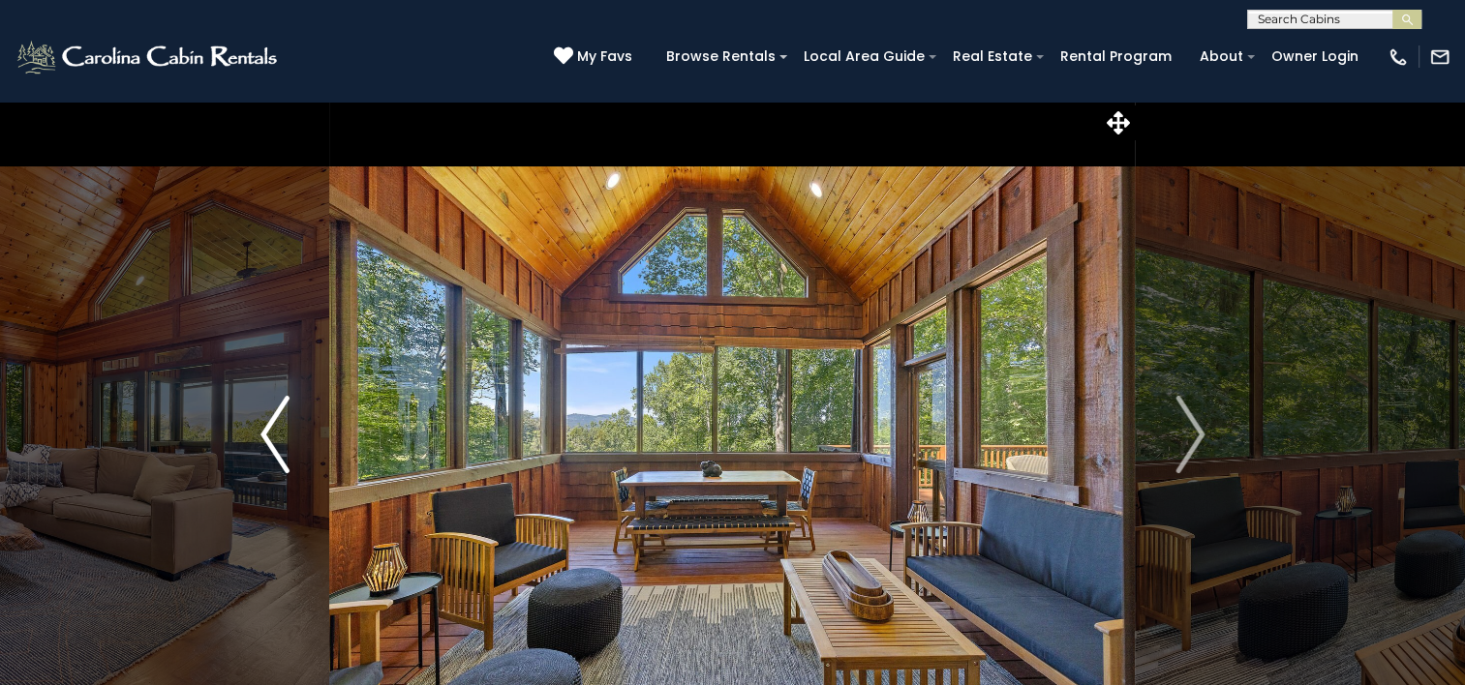
click at [1192, 453] on img "Next" at bounding box center [1189, 434] width 29 height 77
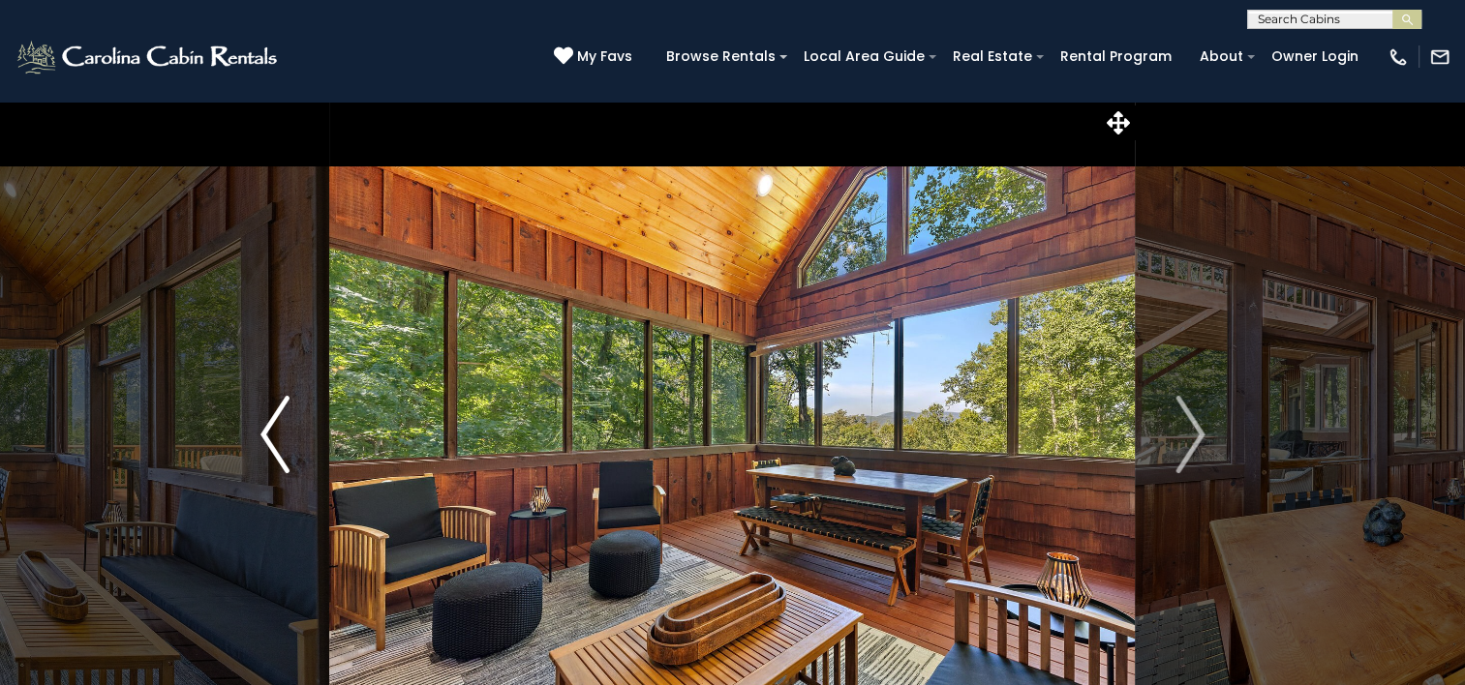
click at [1192, 453] on img "Next" at bounding box center [1189, 434] width 29 height 77
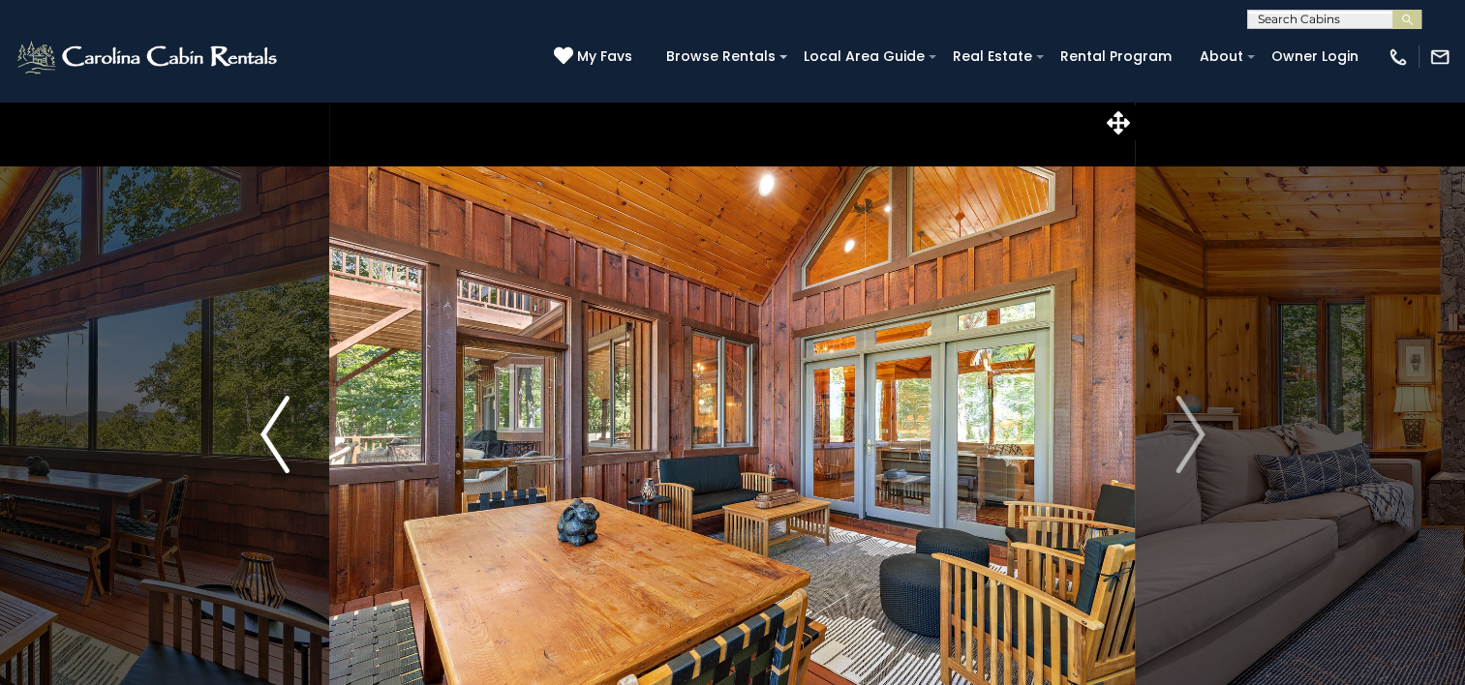
click at [1192, 453] on img "Next" at bounding box center [1189, 434] width 29 height 77
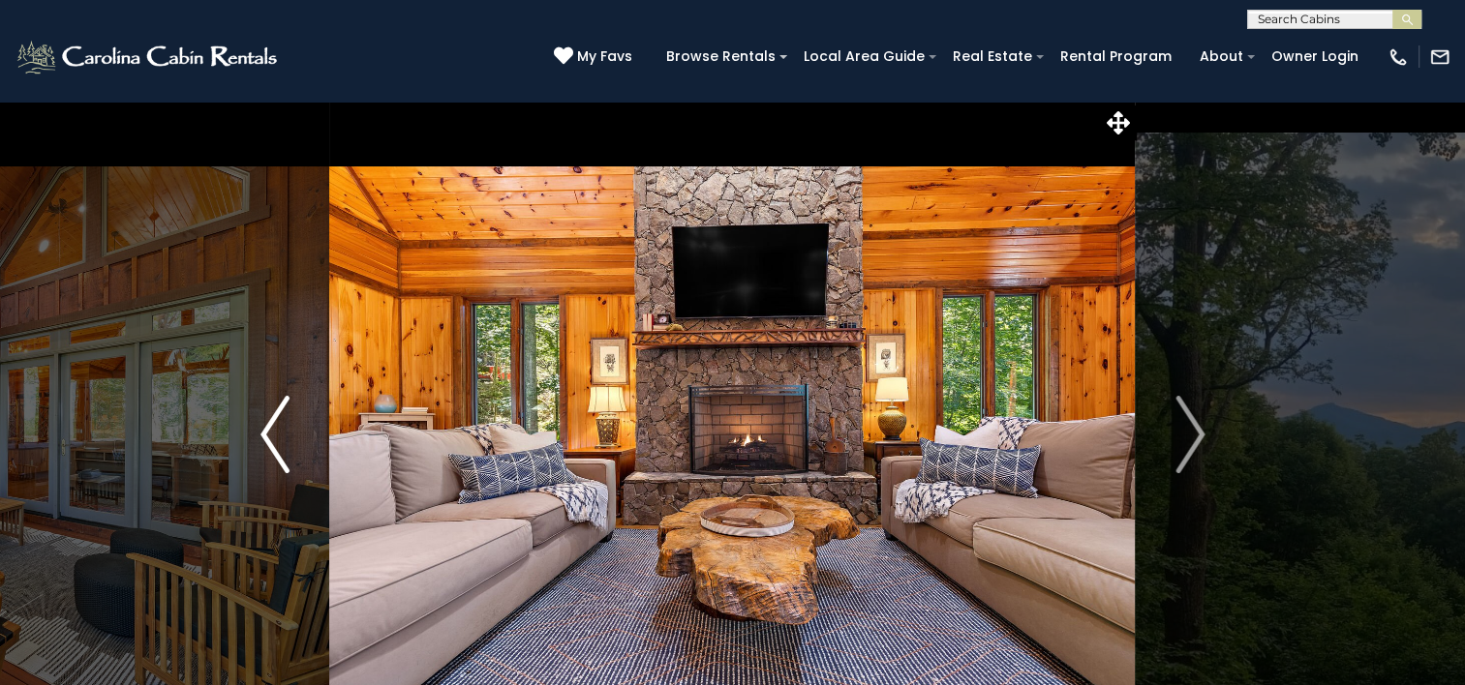
click at [1192, 453] on img "Next" at bounding box center [1189, 434] width 29 height 77
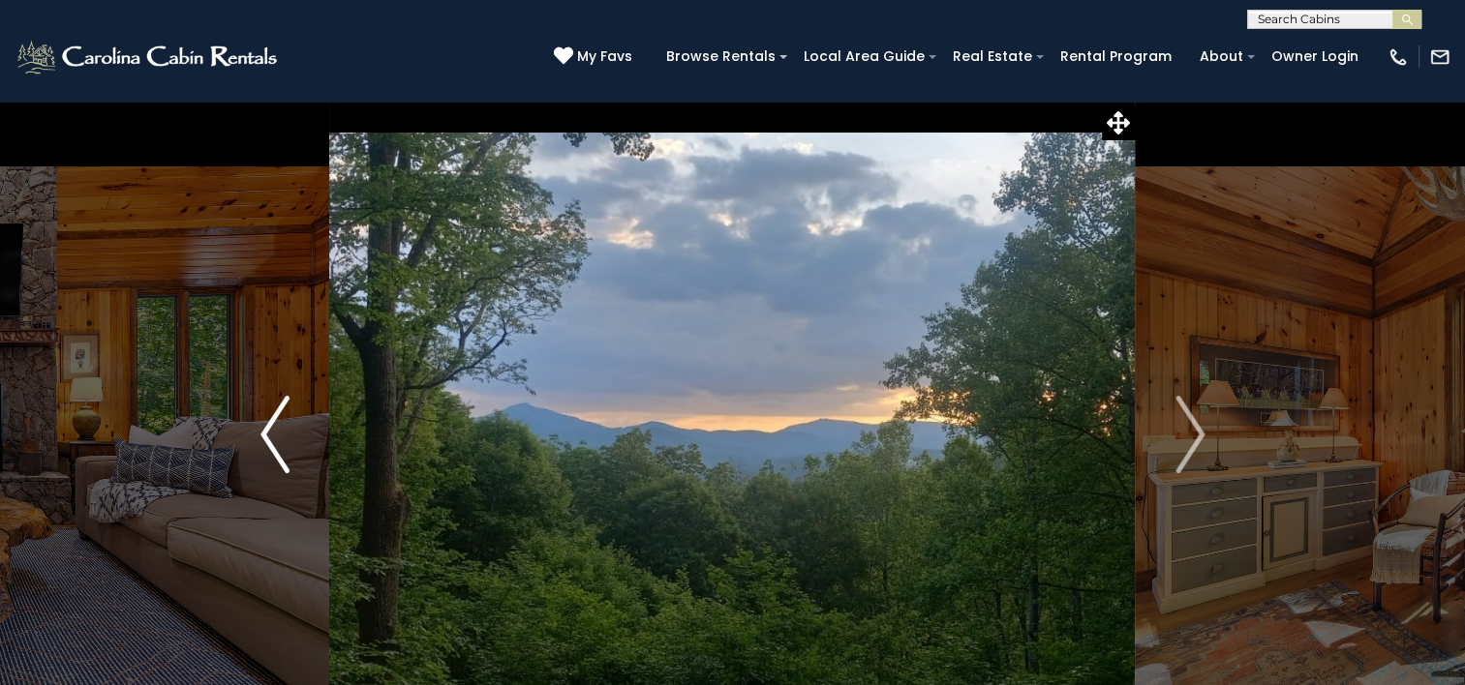
click at [1192, 453] on img "Next" at bounding box center [1189, 434] width 29 height 77
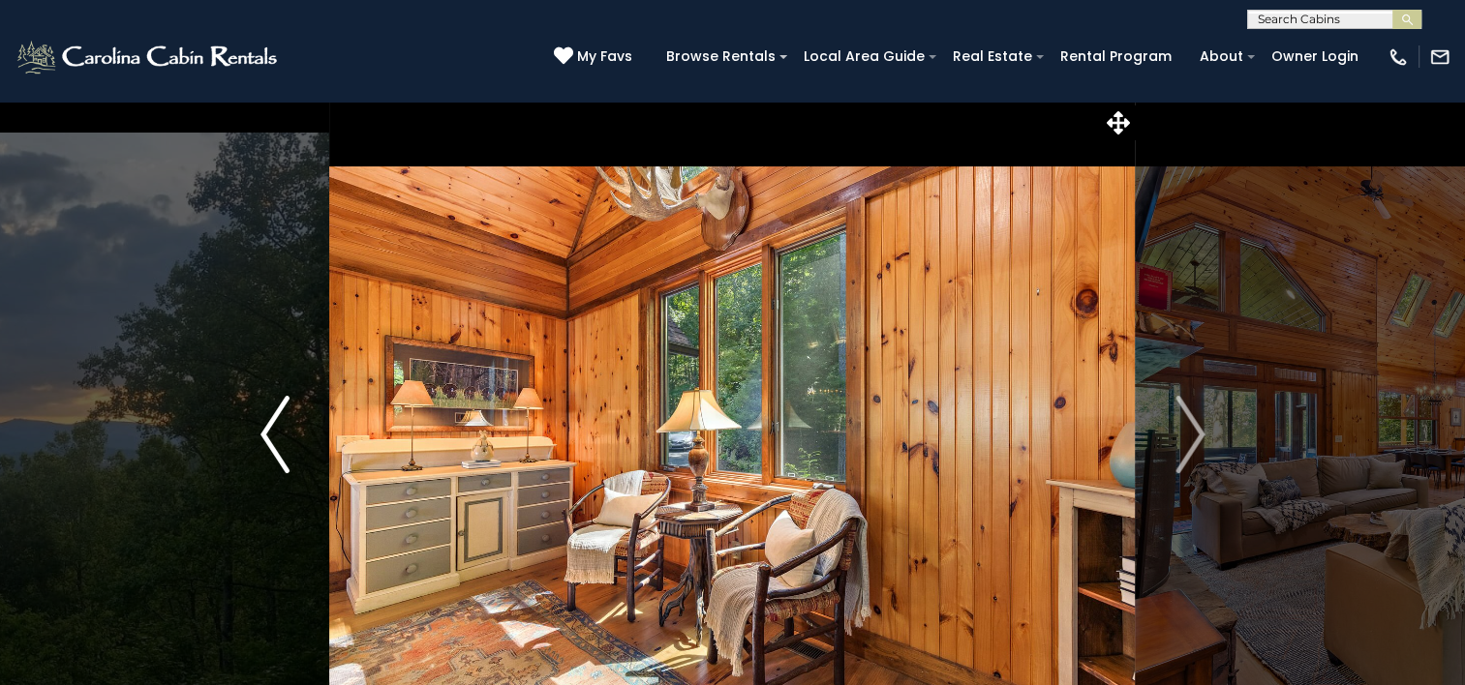
click at [1192, 453] on img "Next" at bounding box center [1189, 434] width 29 height 77
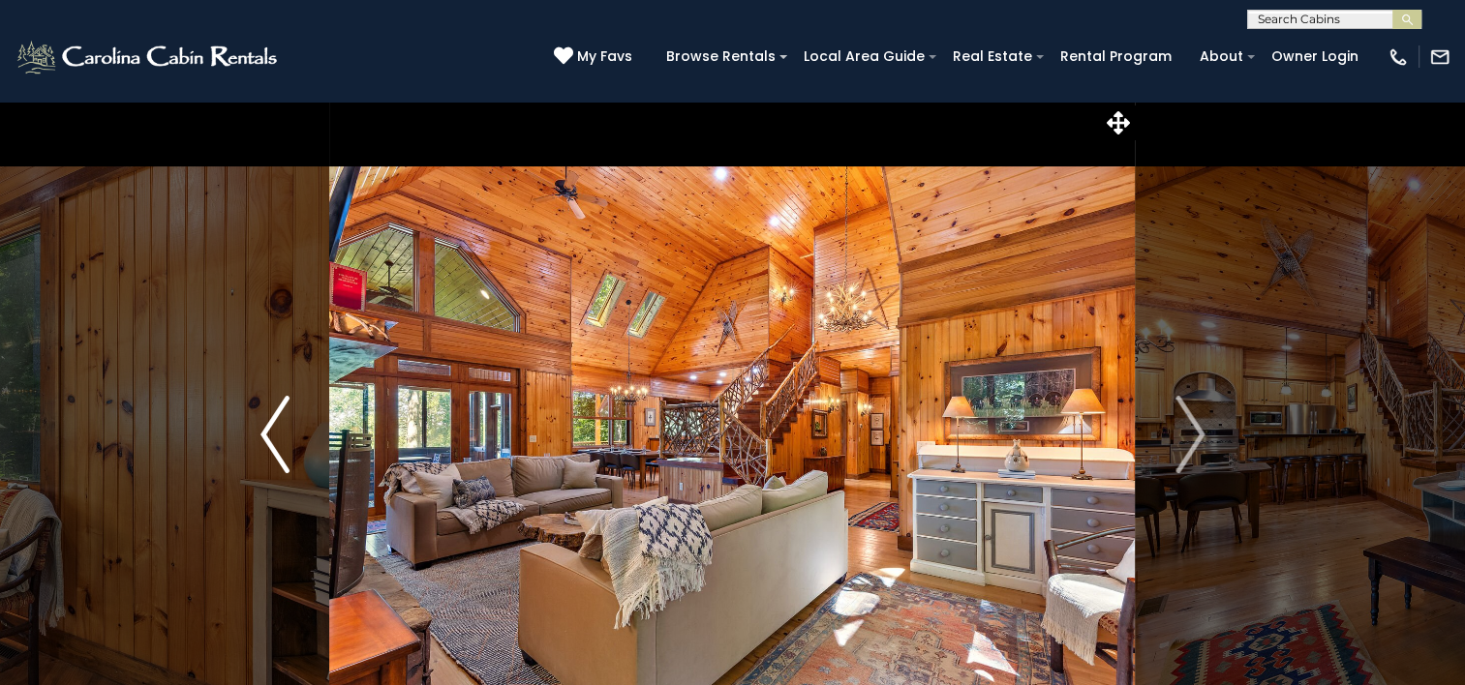
click at [1192, 453] on img "Next" at bounding box center [1189, 434] width 29 height 77
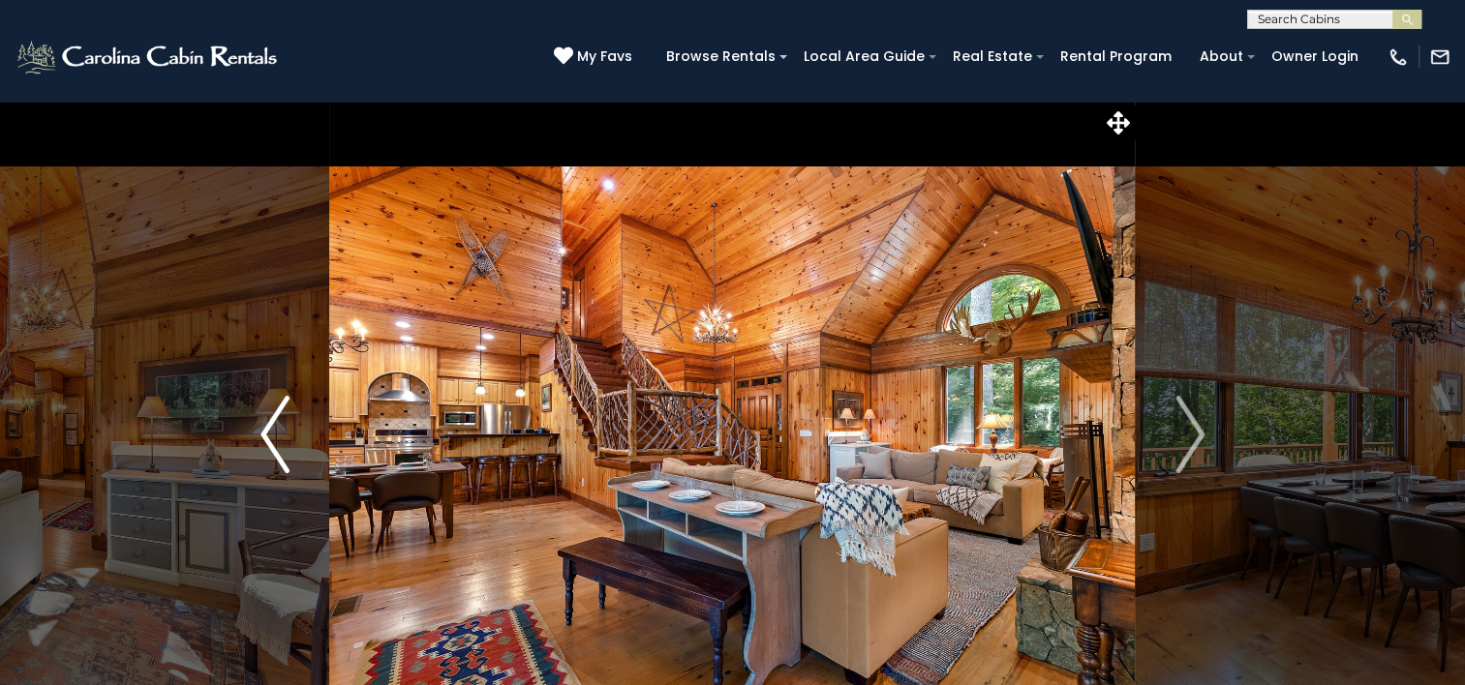
click at [1192, 453] on img "Next" at bounding box center [1189, 434] width 29 height 77
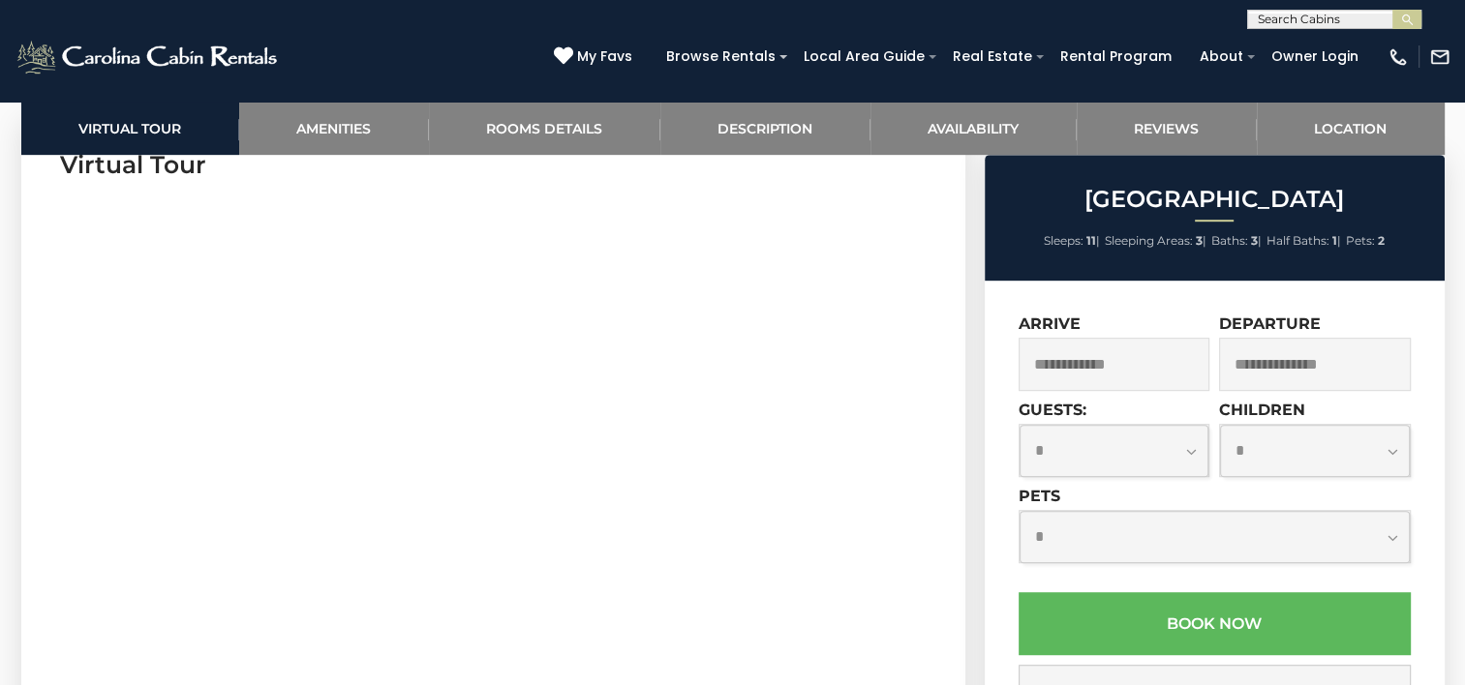
scroll to position [1007, 0]
click at [1115, 397] on div "Arrive" at bounding box center [1116, 358] width 196 height 86
click at [1134, 365] on input "text" at bounding box center [1114, 364] width 192 height 53
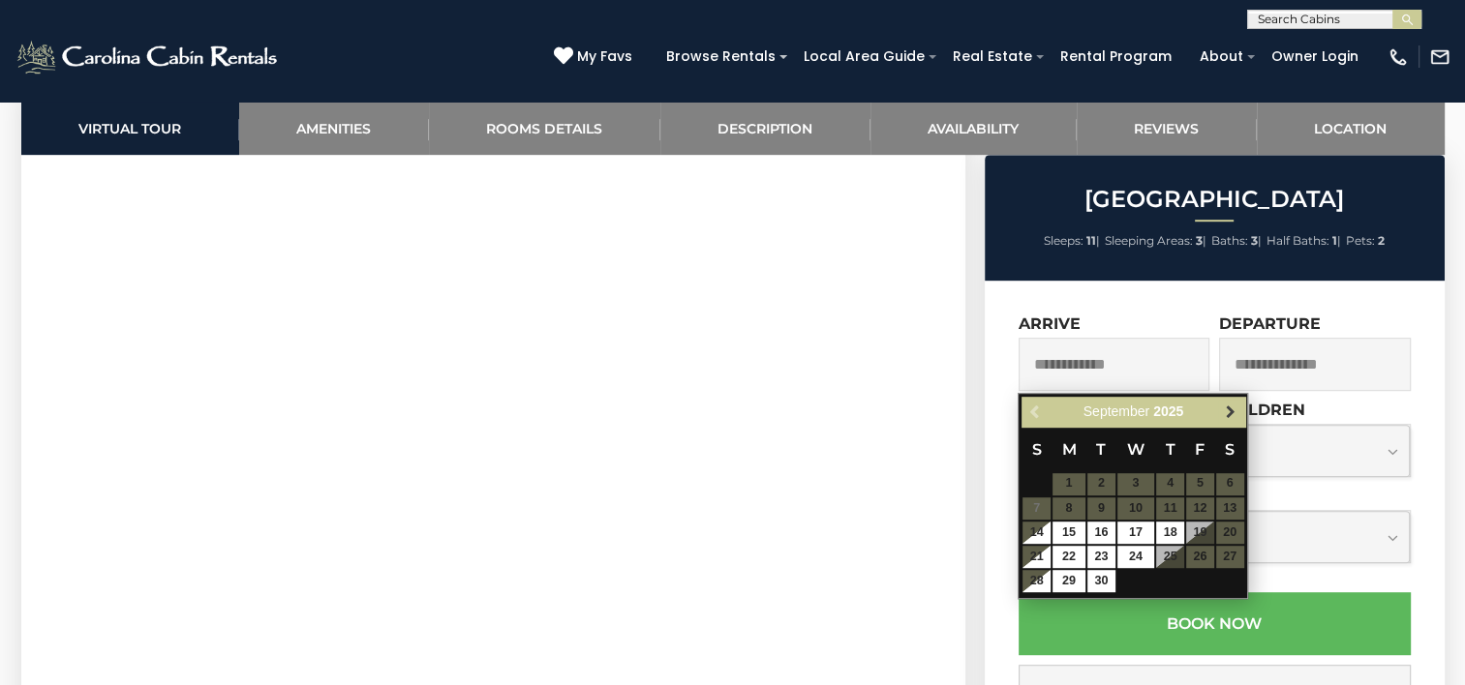
click at [1221, 402] on link "Next" at bounding box center [1230, 412] width 24 height 24
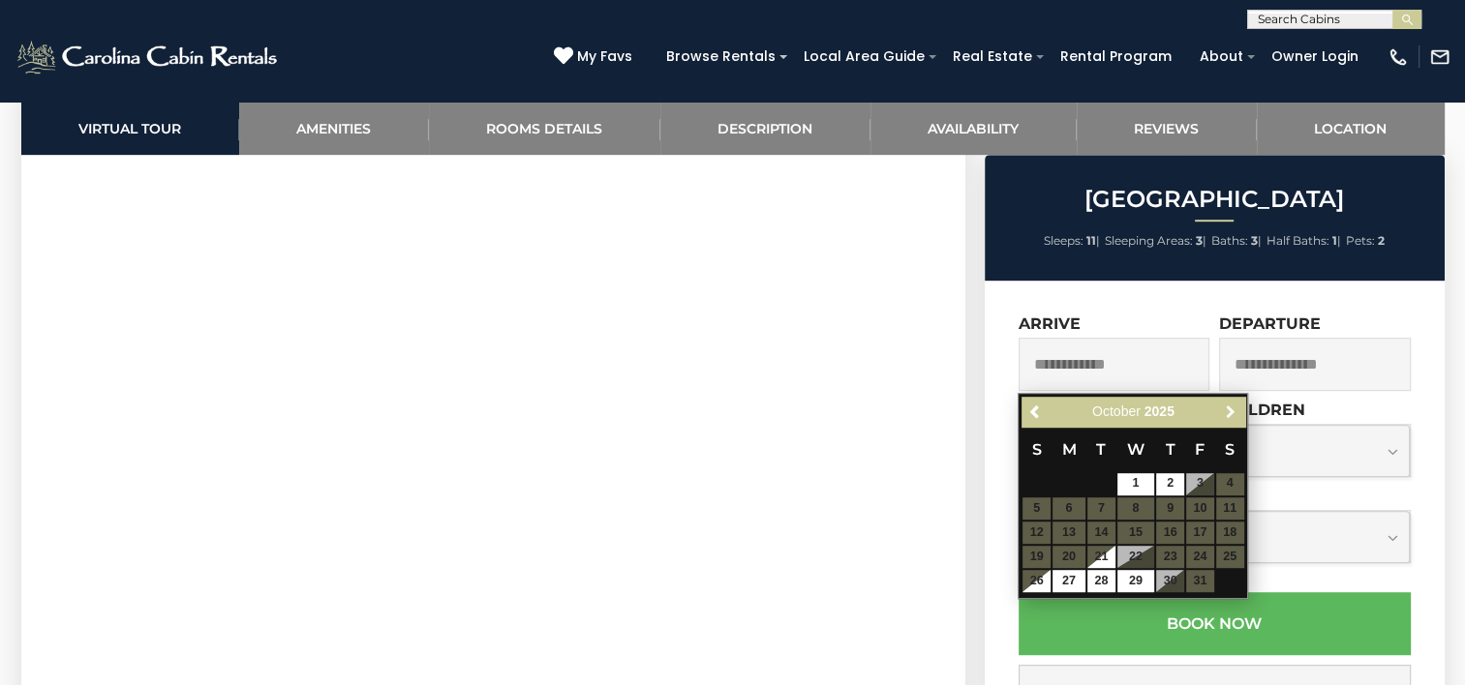
click at [1221, 402] on link "Next" at bounding box center [1230, 412] width 24 height 24
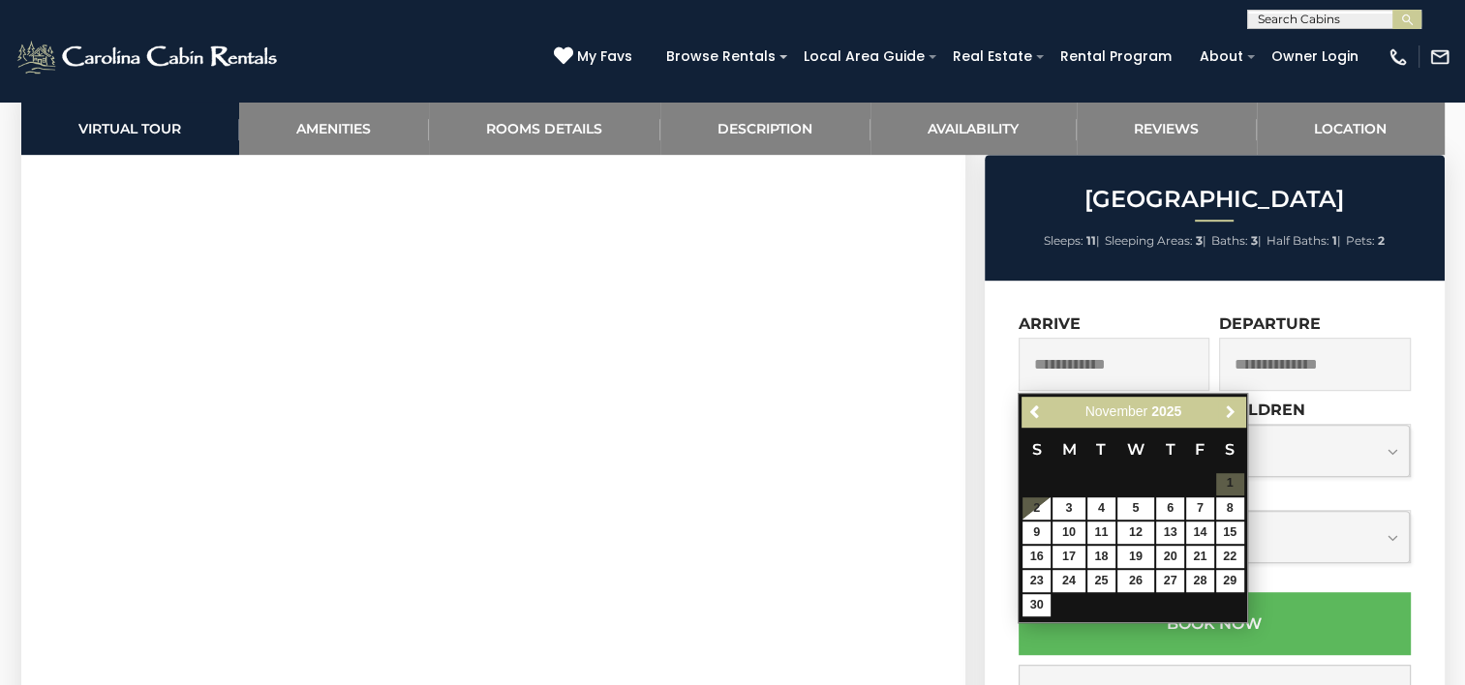
click at [1221, 402] on link "Next" at bounding box center [1230, 412] width 24 height 24
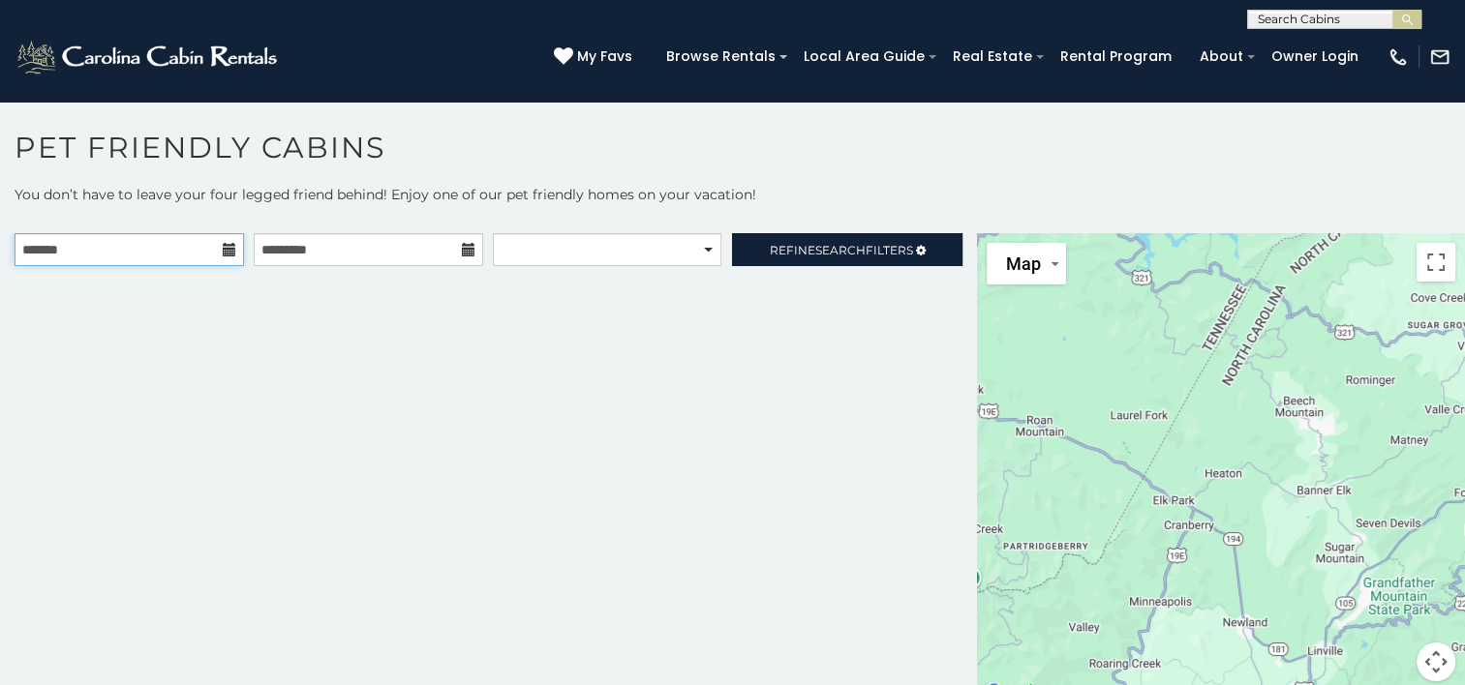
click at [208, 239] on input "text" at bounding box center [129, 249] width 229 height 33
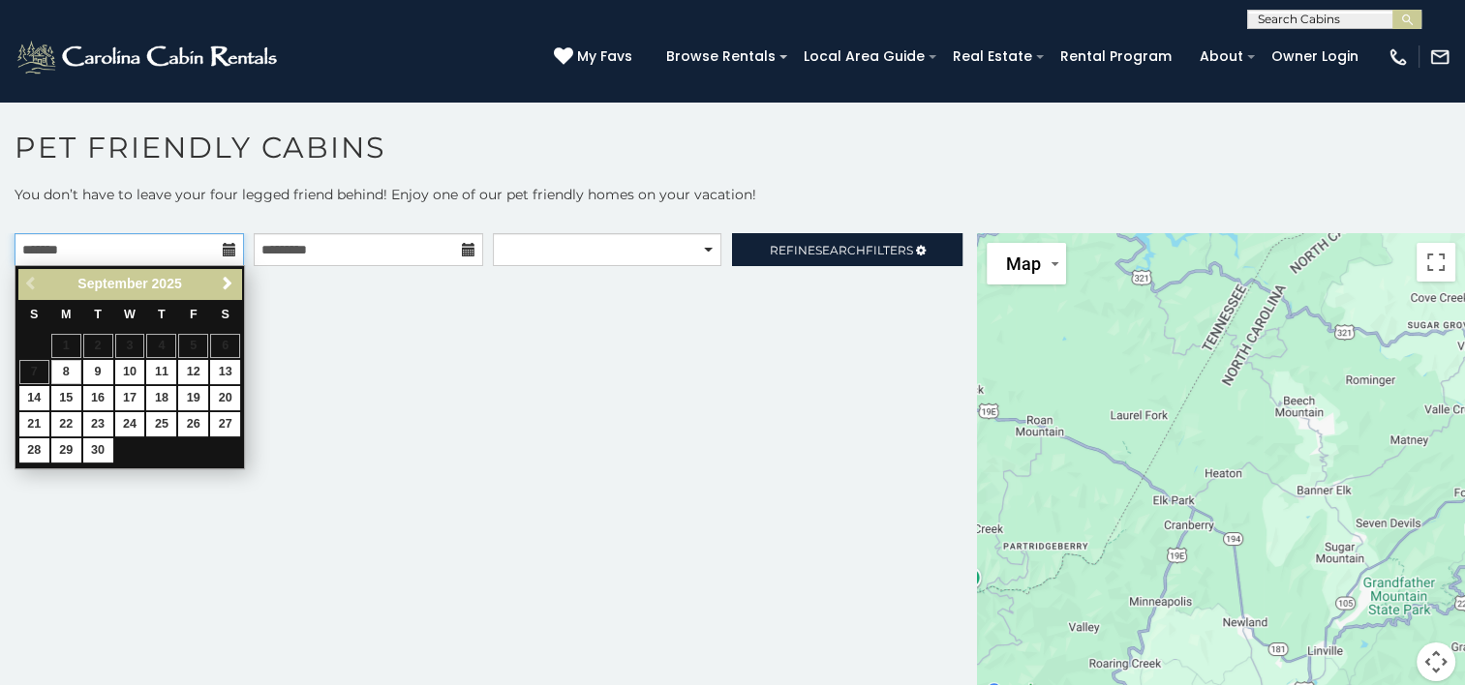
scroll to position [10, 0]
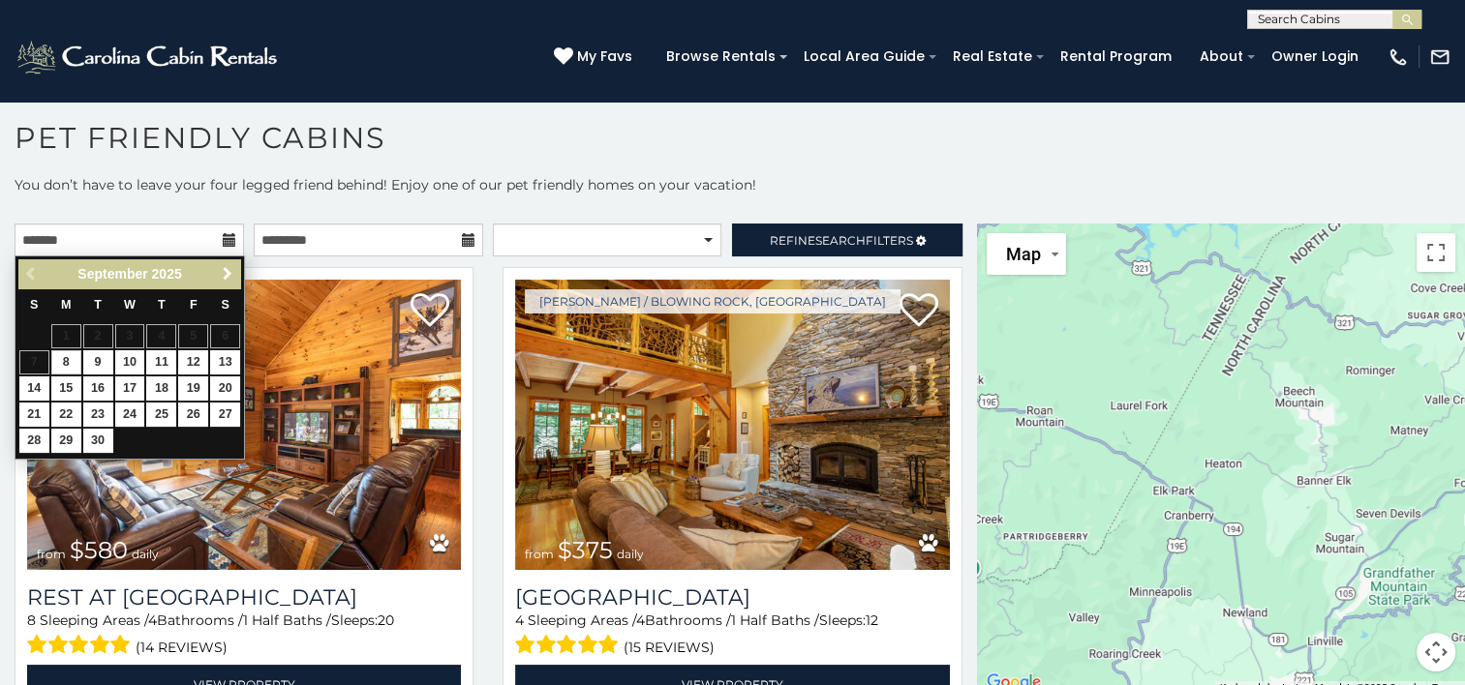
click at [226, 274] on span "Next" at bounding box center [227, 273] width 15 height 15
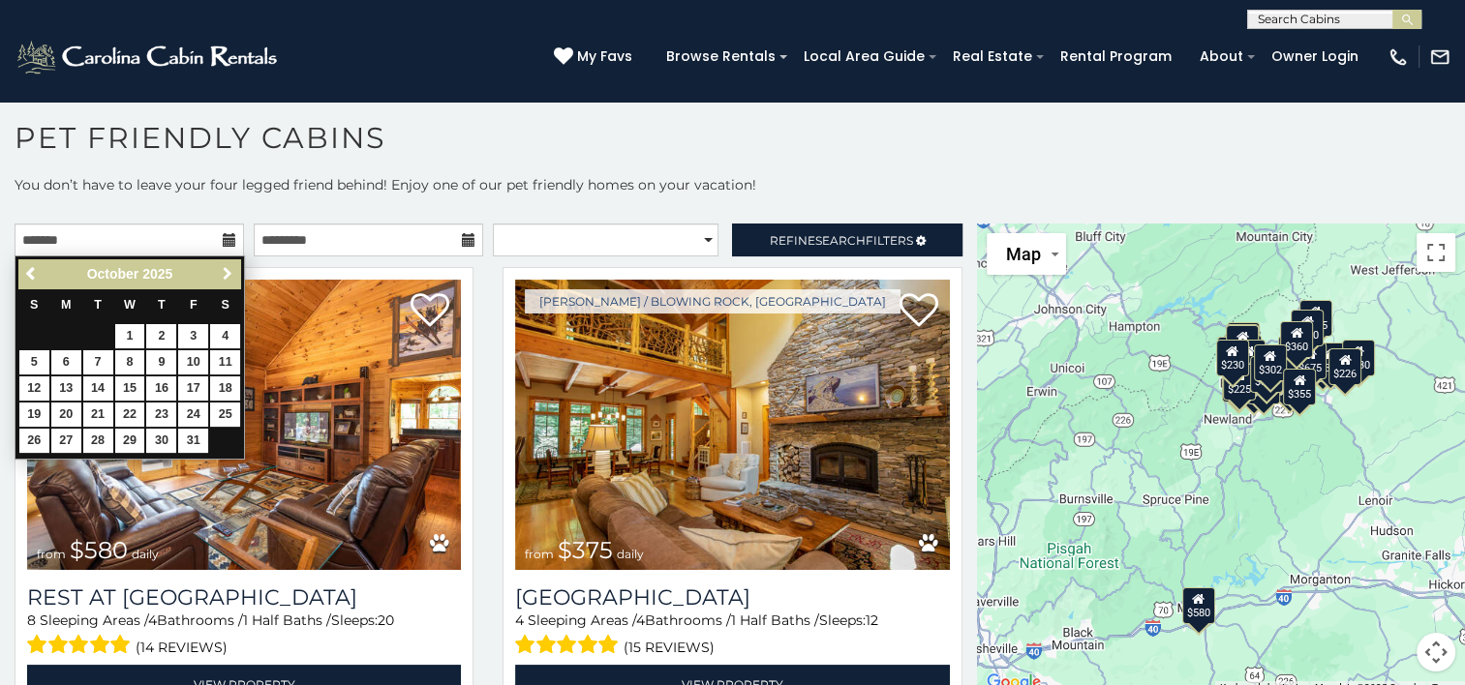
click at [226, 274] on span "Next" at bounding box center [227, 273] width 15 height 15
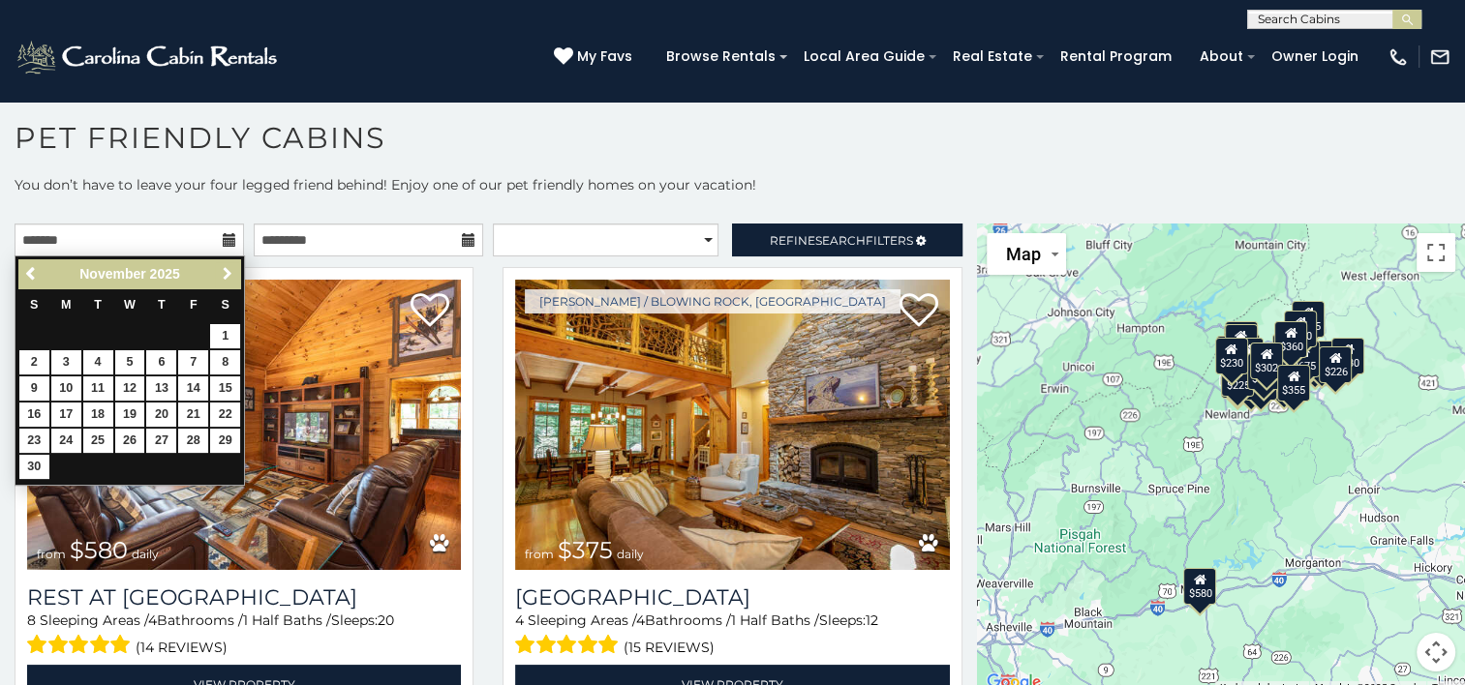
click at [226, 274] on span "Next" at bounding box center [227, 273] width 15 height 15
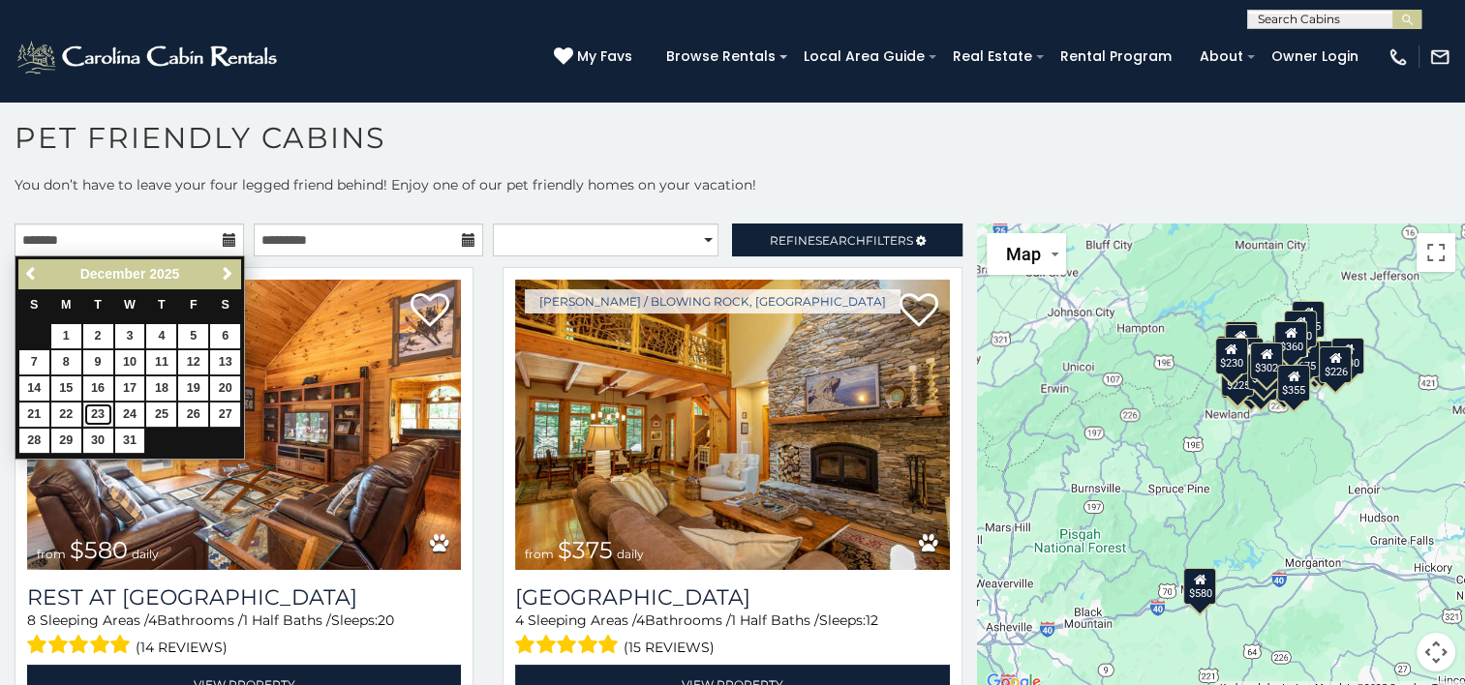
click at [101, 410] on link "23" at bounding box center [98, 415] width 30 height 24
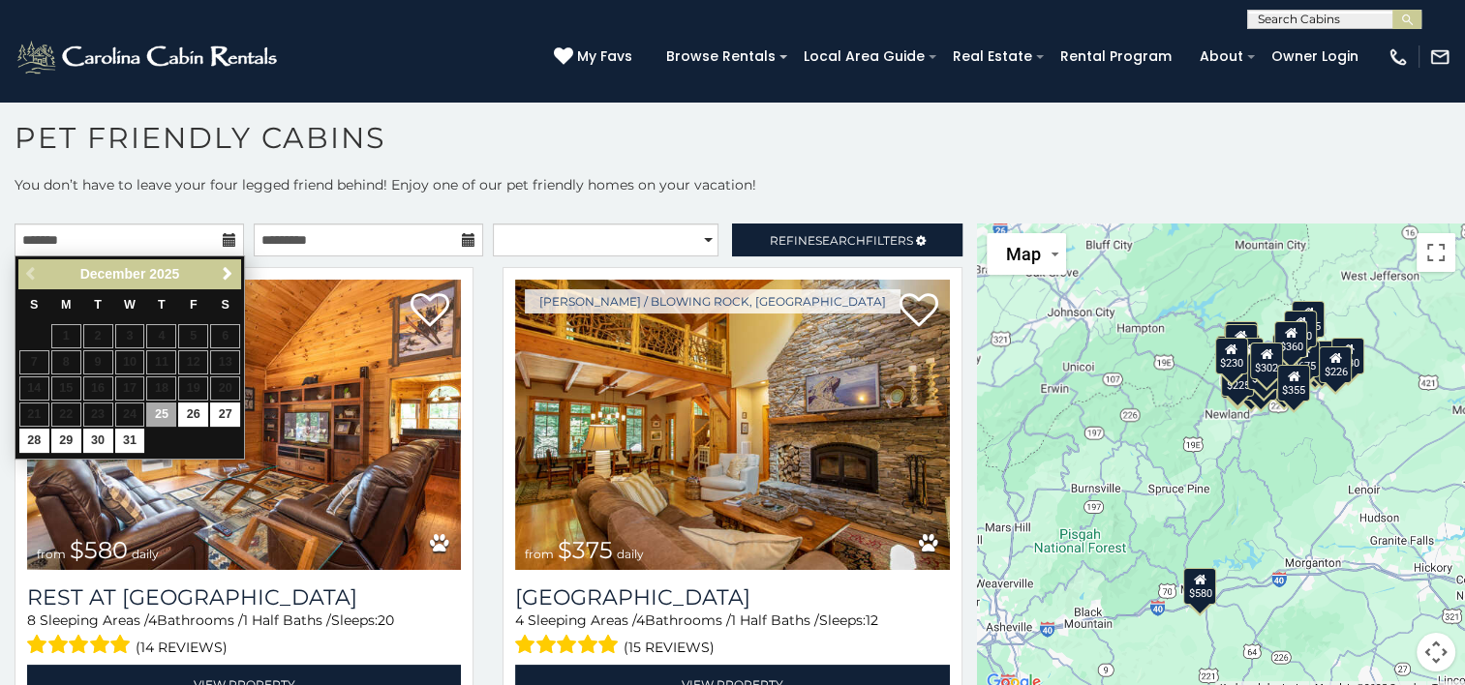
type input "**********"
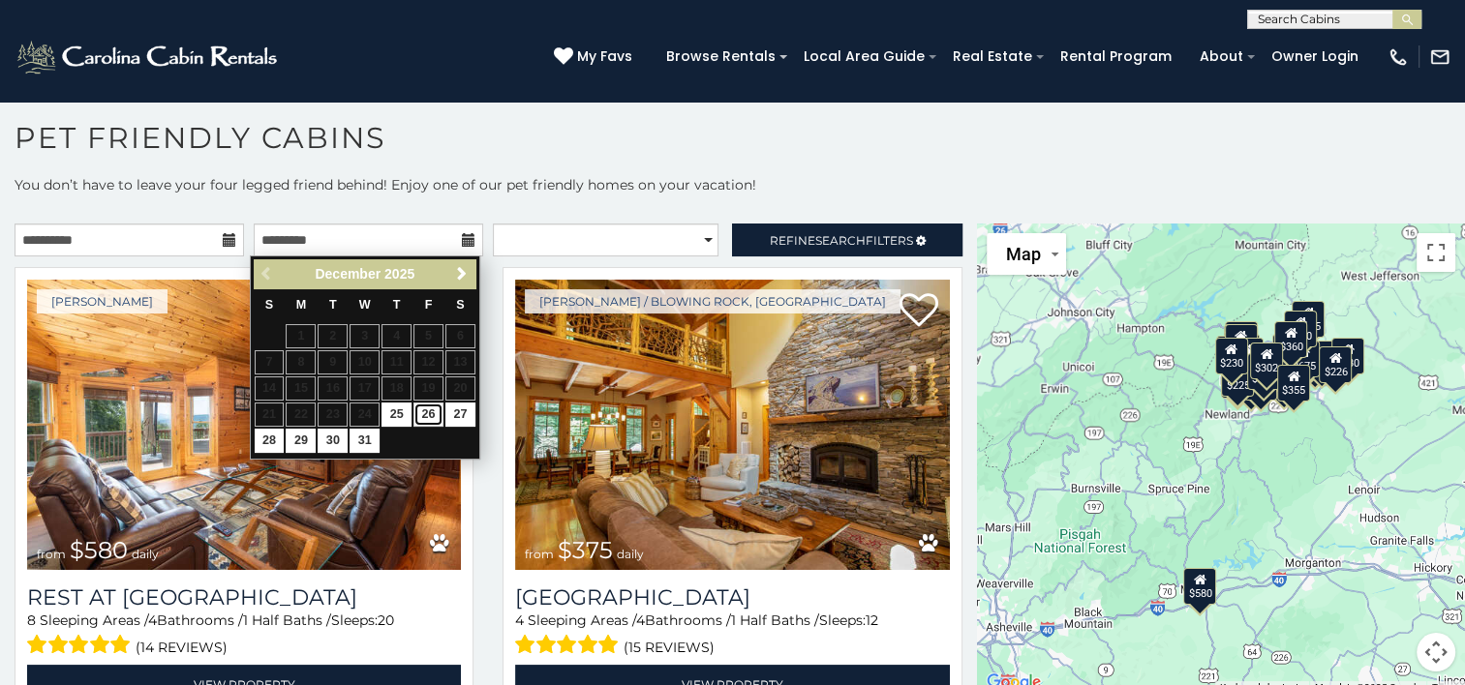
click at [427, 414] on link "26" at bounding box center [428, 415] width 30 height 24
type input "**********"
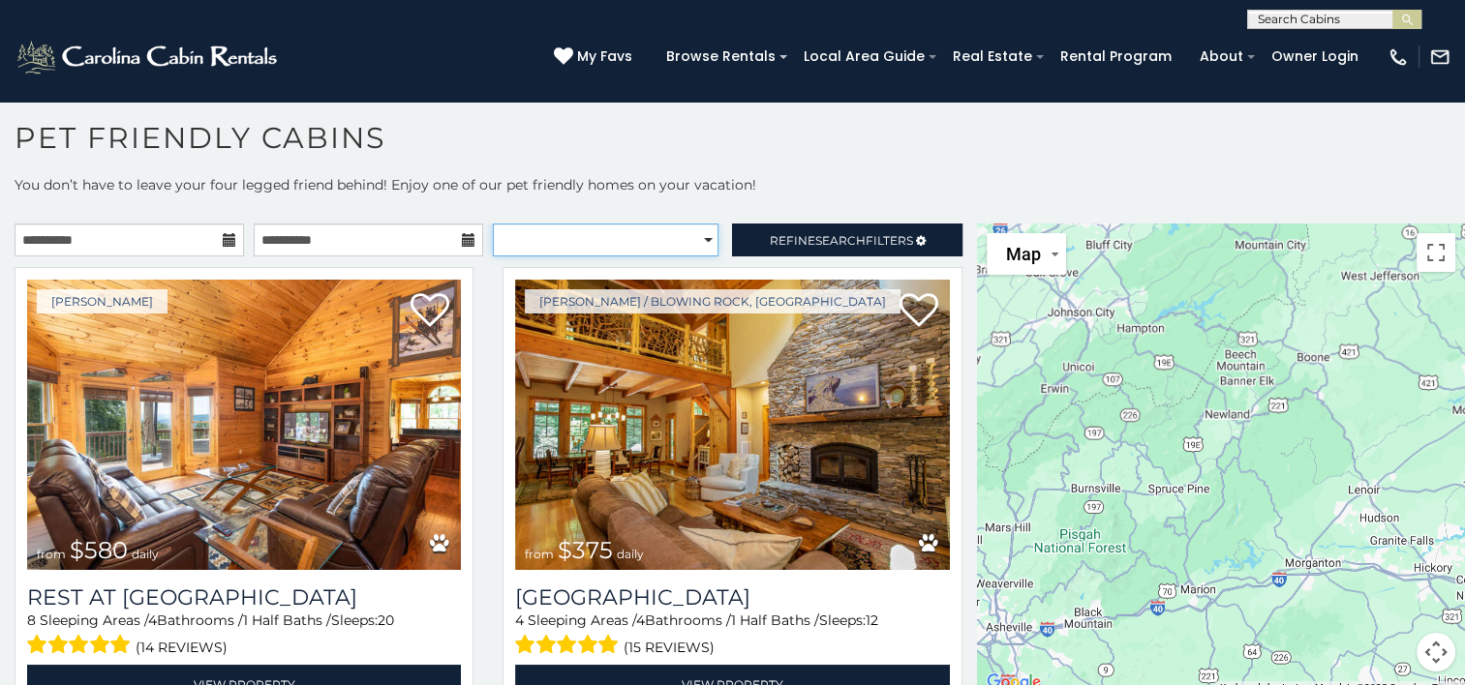
click at [672, 244] on select "**********" at bounding box center [606, 240] width 226 height 33
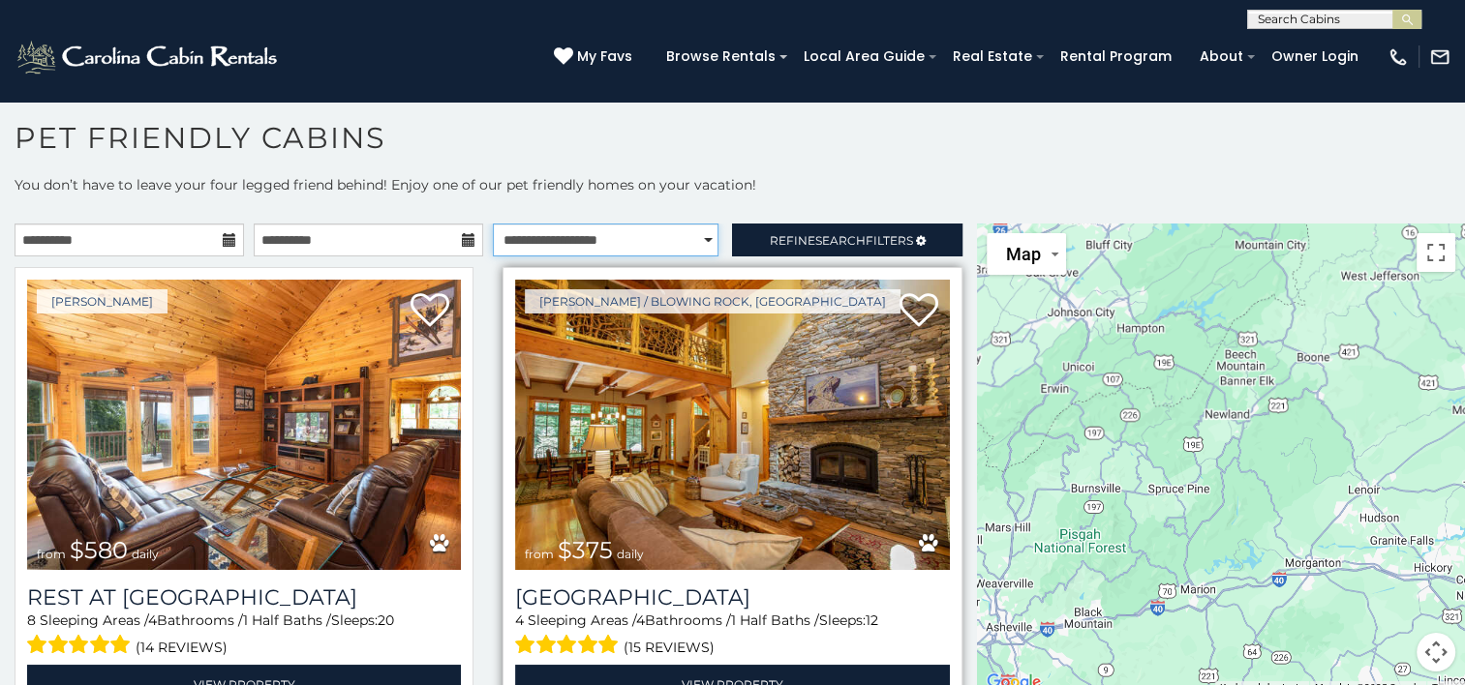
click at [493, 224] on select "**********" at bounding box center [606, 240] width 226 height 33
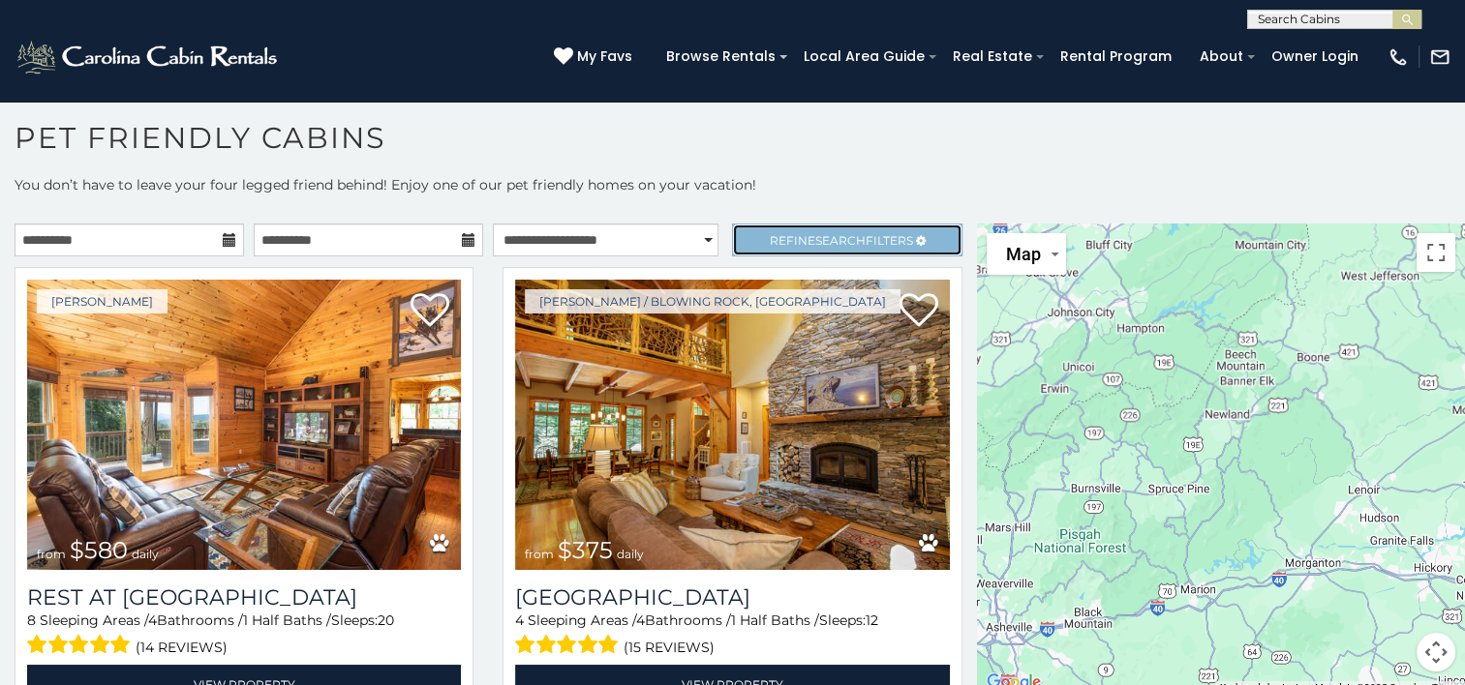
click at [787, 242] on span "Refine Search Filters" at bounding box center [841, 240] width 143 height 15
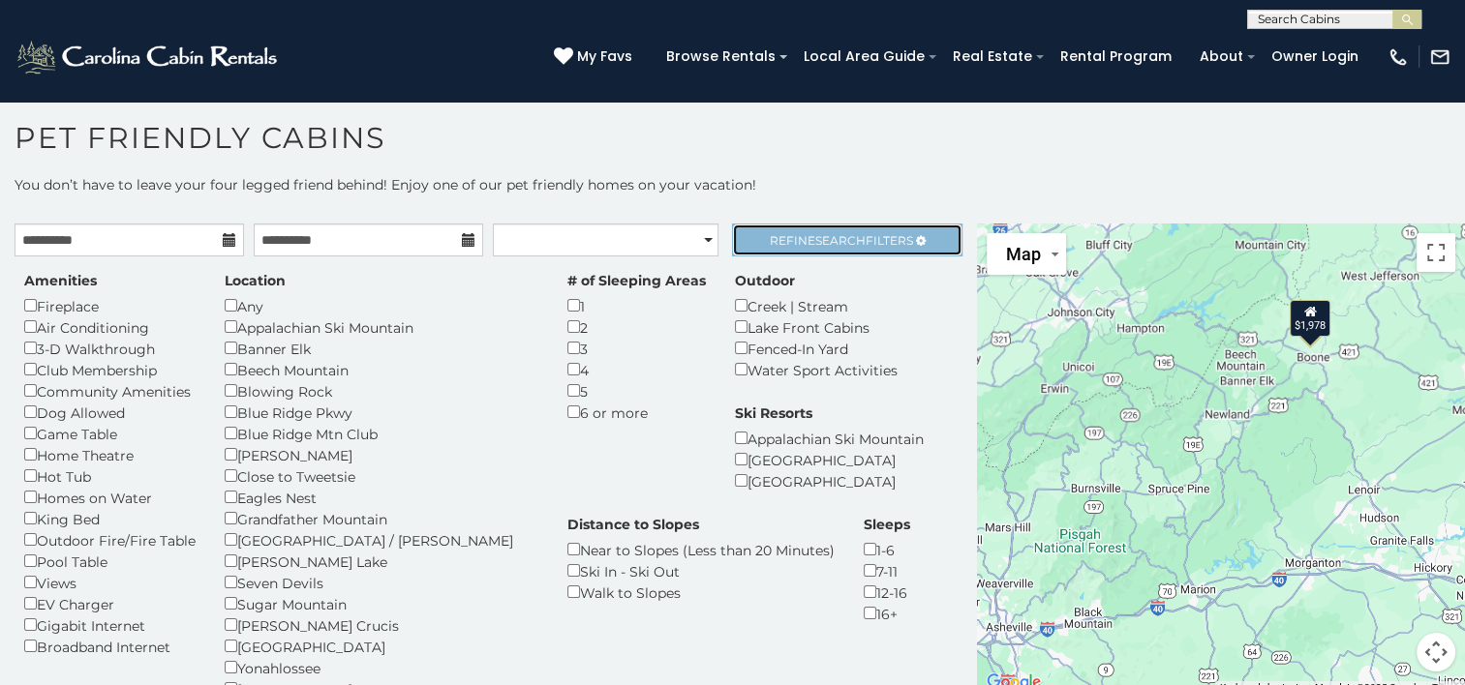
click at [787, 242] on span "Refine Search Filters" at bounding box center [841, 240] width 143 height 15
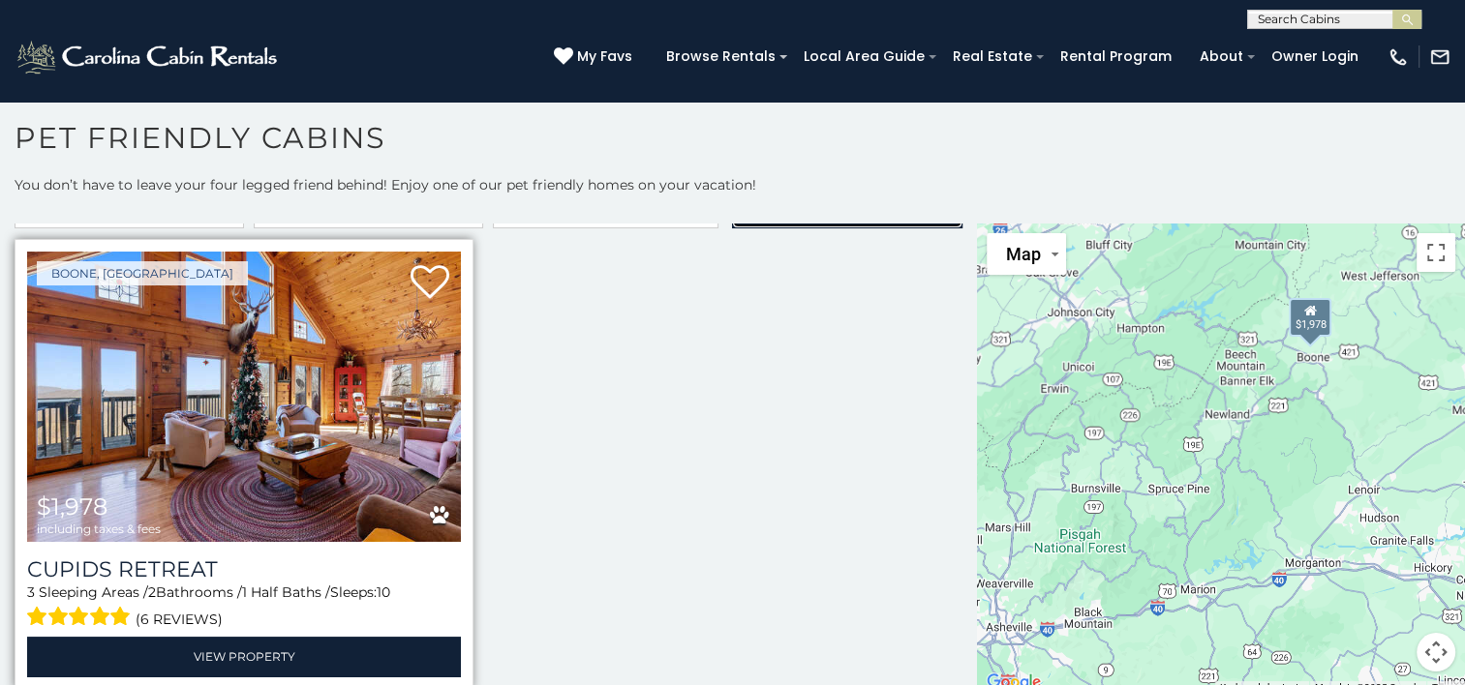
select select "*********"
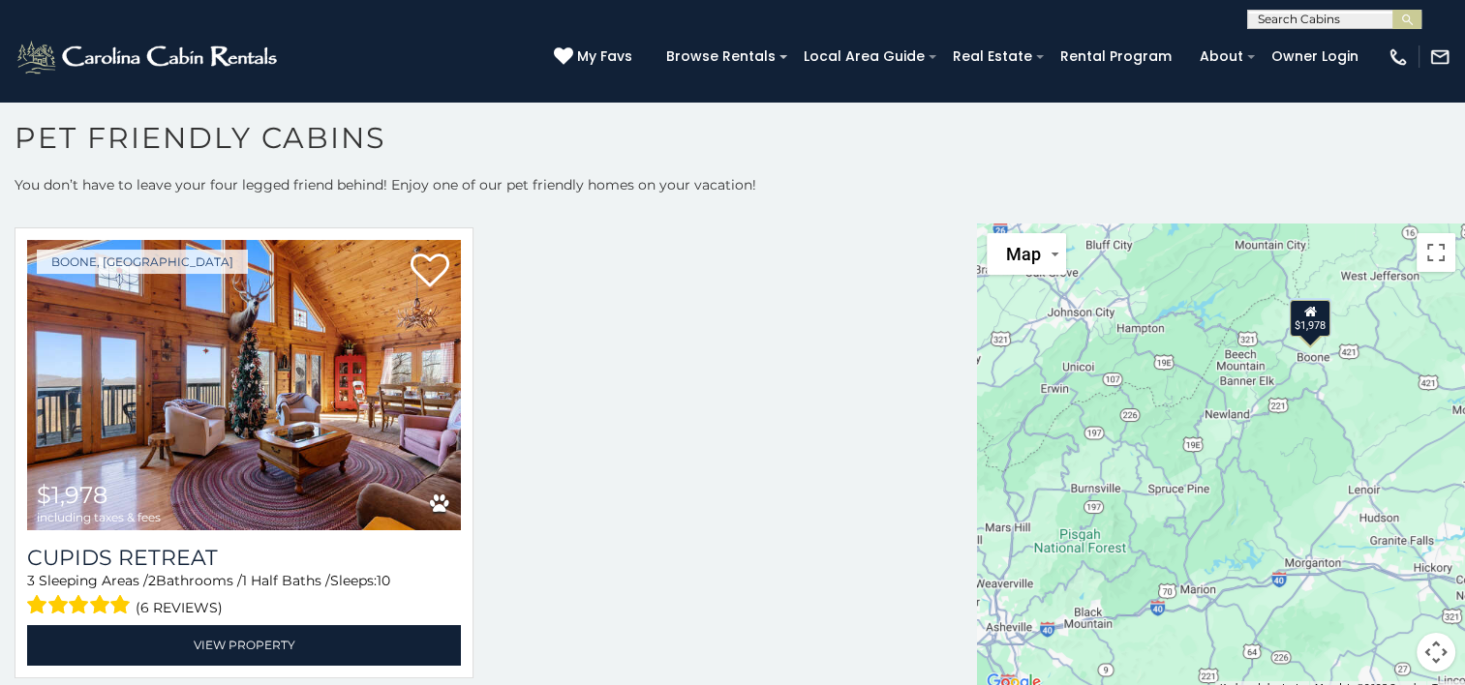
scroll to position [8, 0]
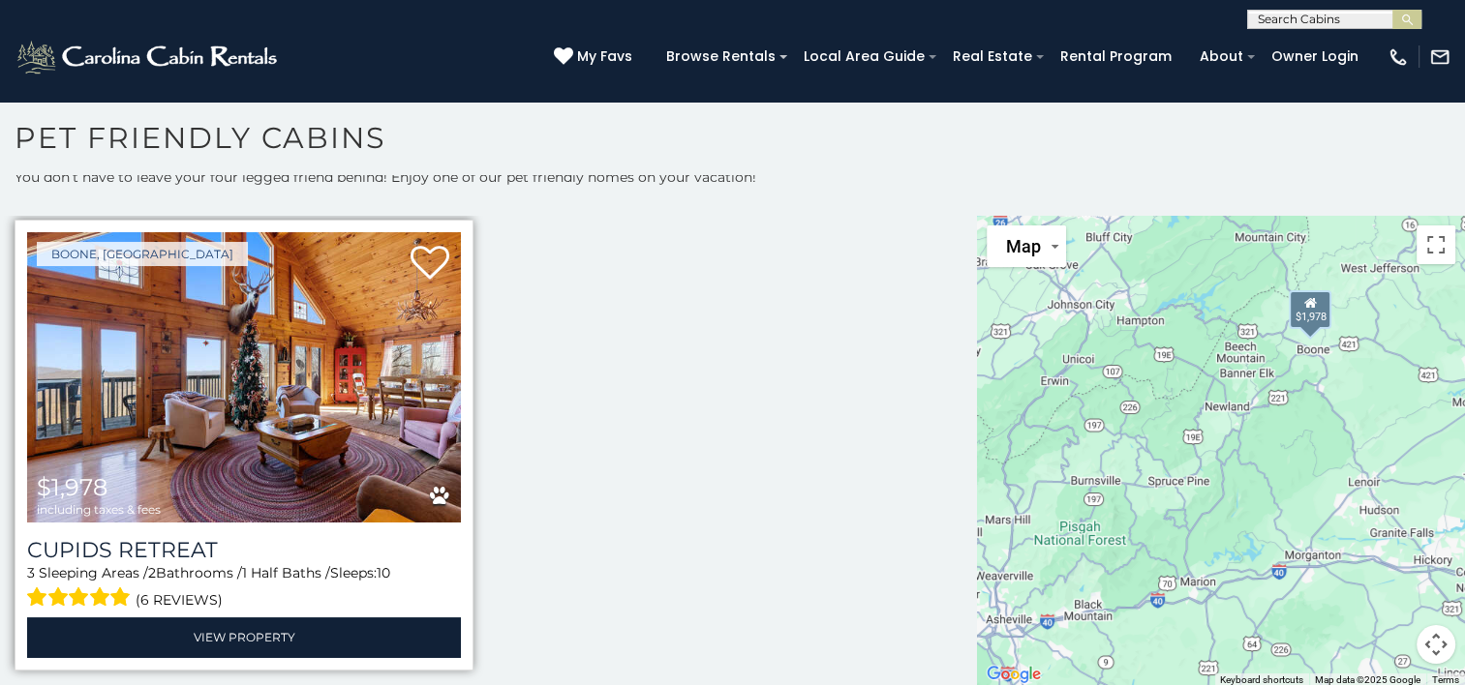
click at [86, 473] on span "$1,978" at bounding box center [72, 487] width 71 height 28
click at [132, 503] on span "including taxes & fees" at bounding box center [99, 509] width 124 height 13
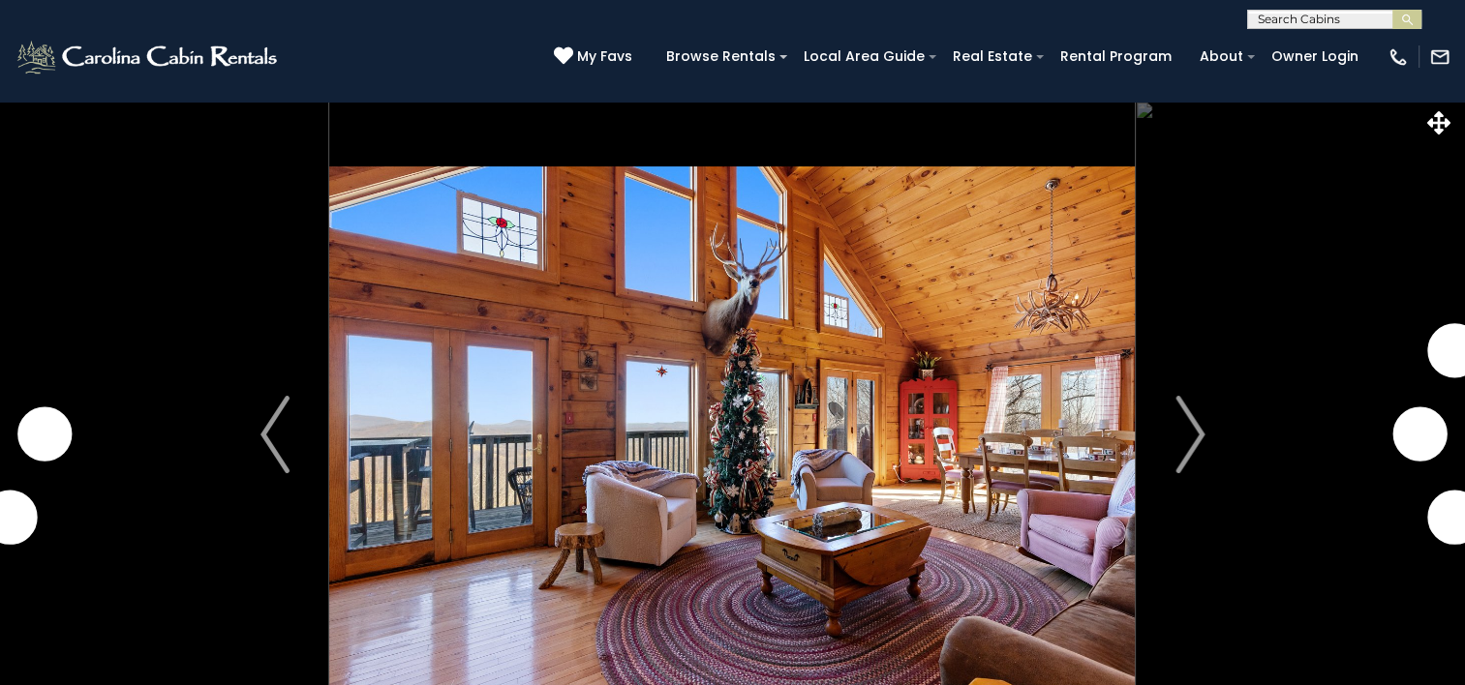
click at [1199, 421] on img "Next" at bounding box center [1189, 434] width 29 height 77
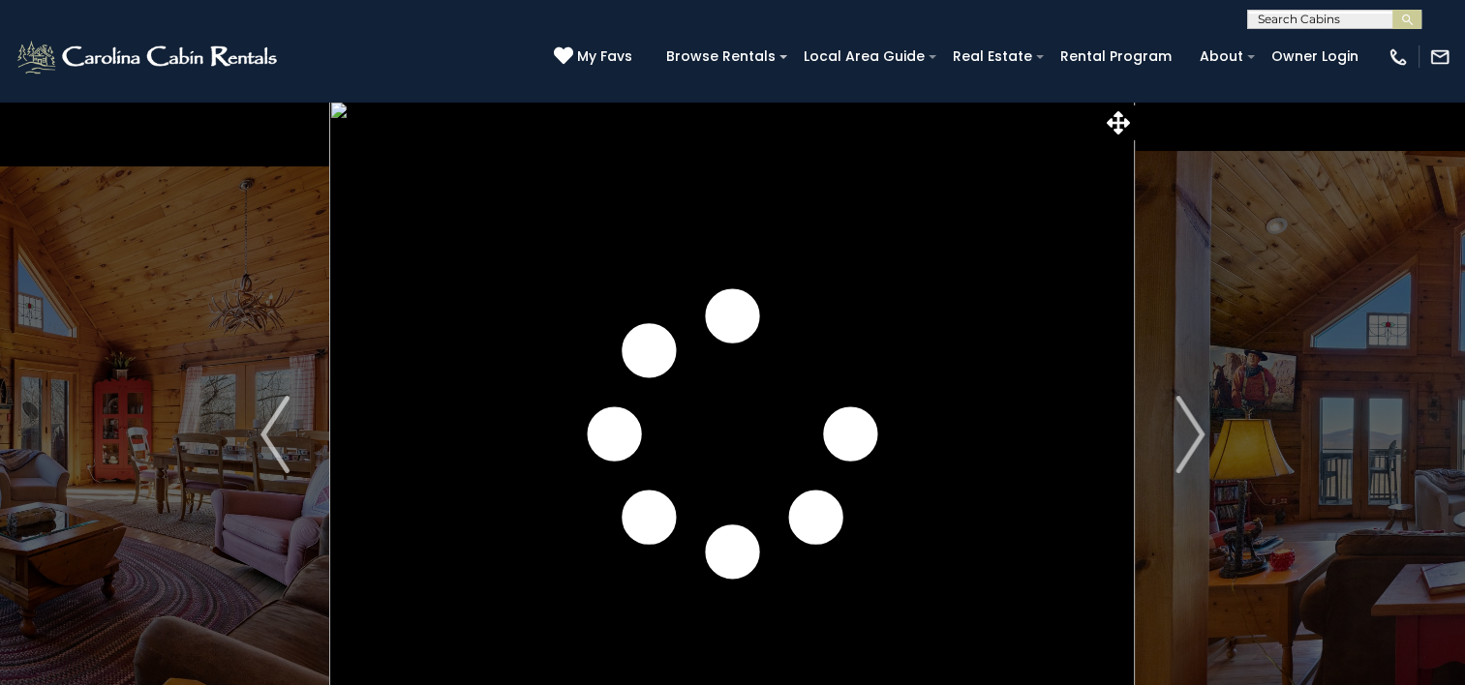
click at [1199, 421] on img "Next" at bounding box center [1189, 434] width 29 height 77
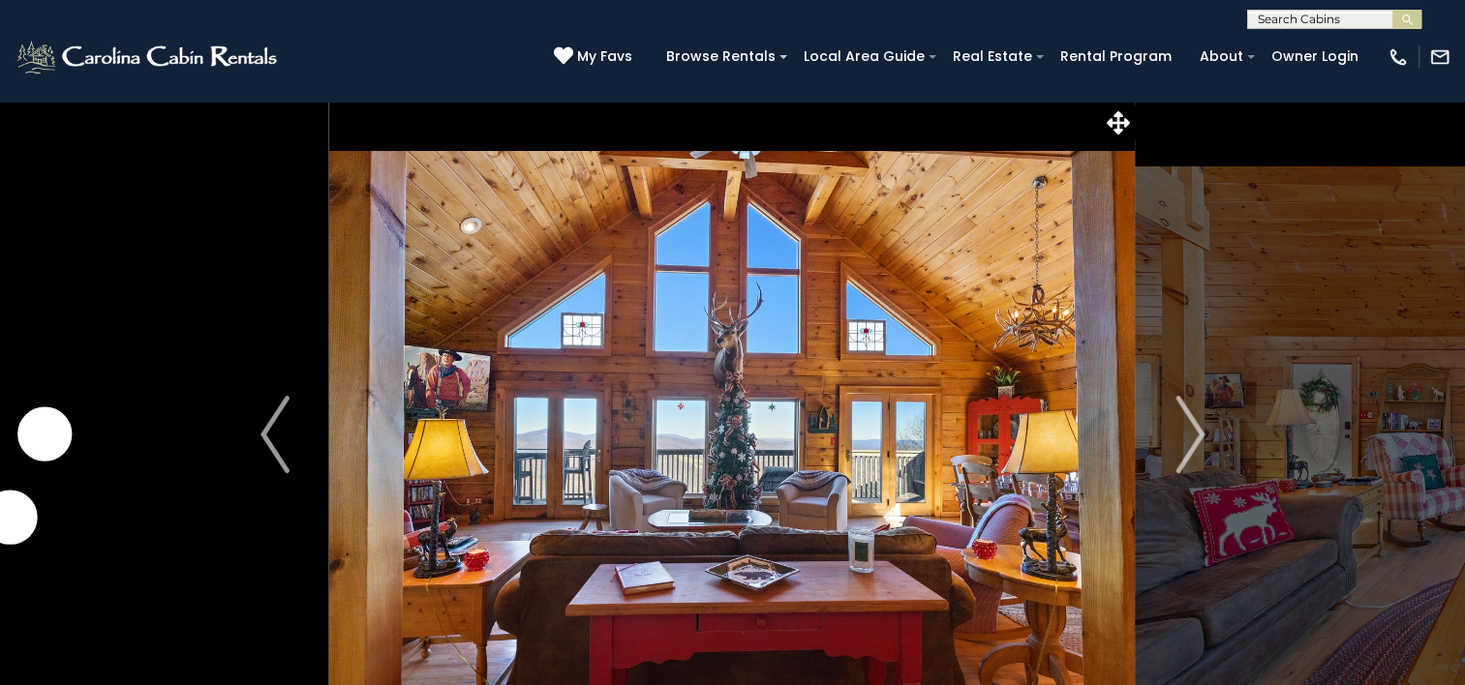
click at [1199, 421] on img "Next" at bounding box center [1189, 434] width 29 height 77
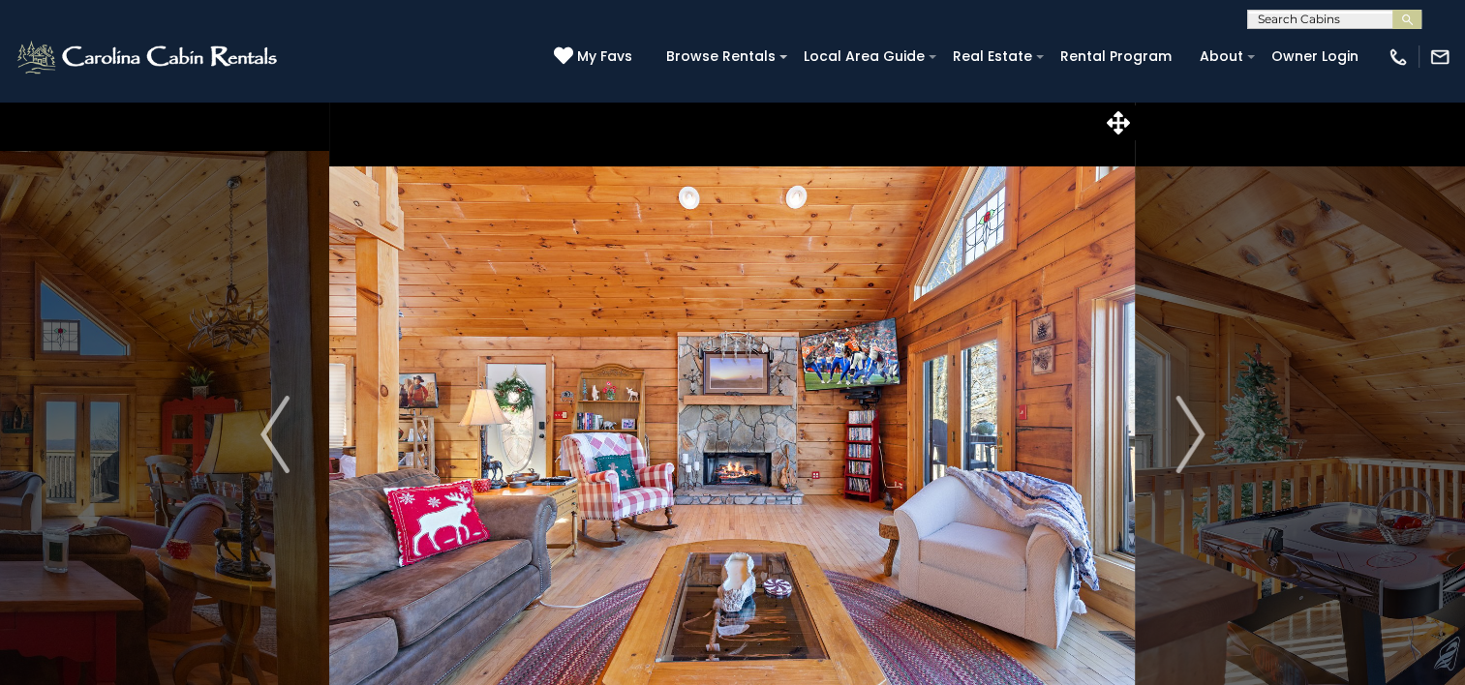
click at [1199, 421] on img "Next" at bounding box center [1189, 434] width 29 height 77
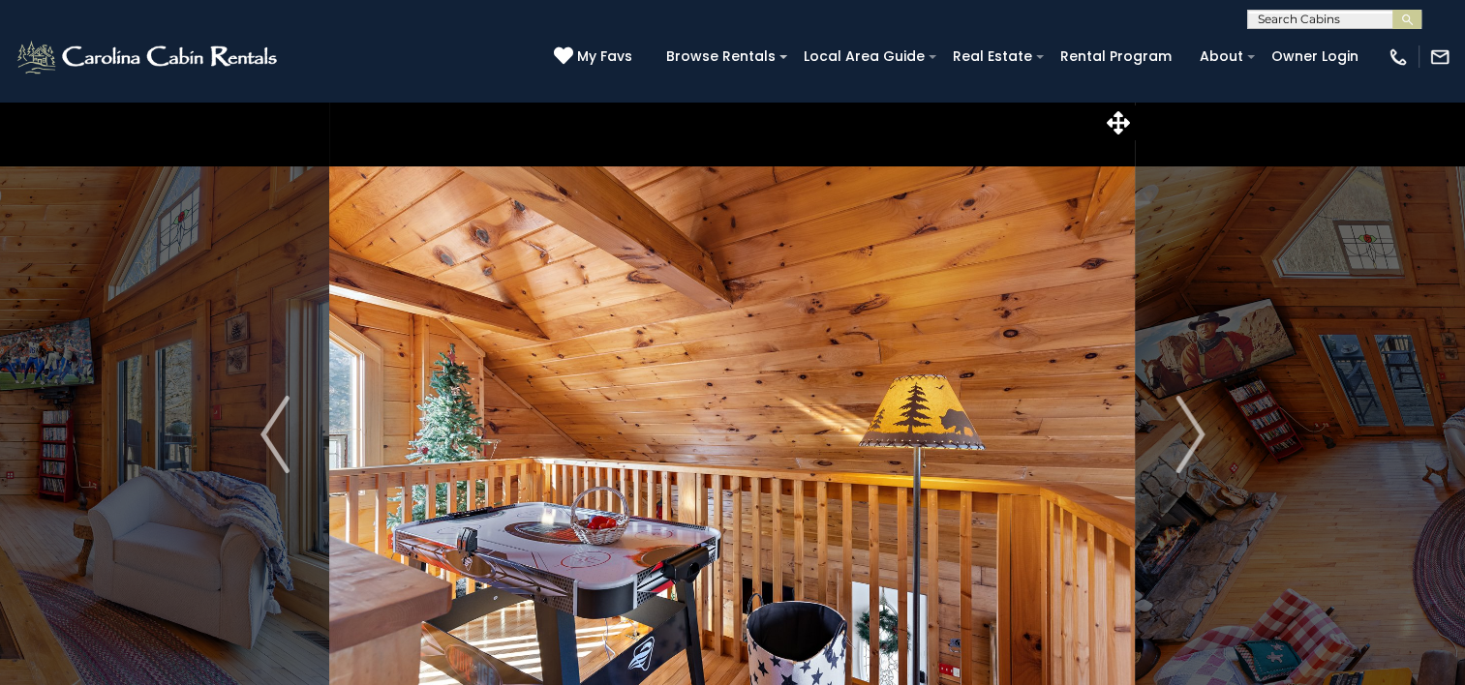
click at [1199, 421] on img "Next" at bounding box center [1189, 434] width 29 height 77
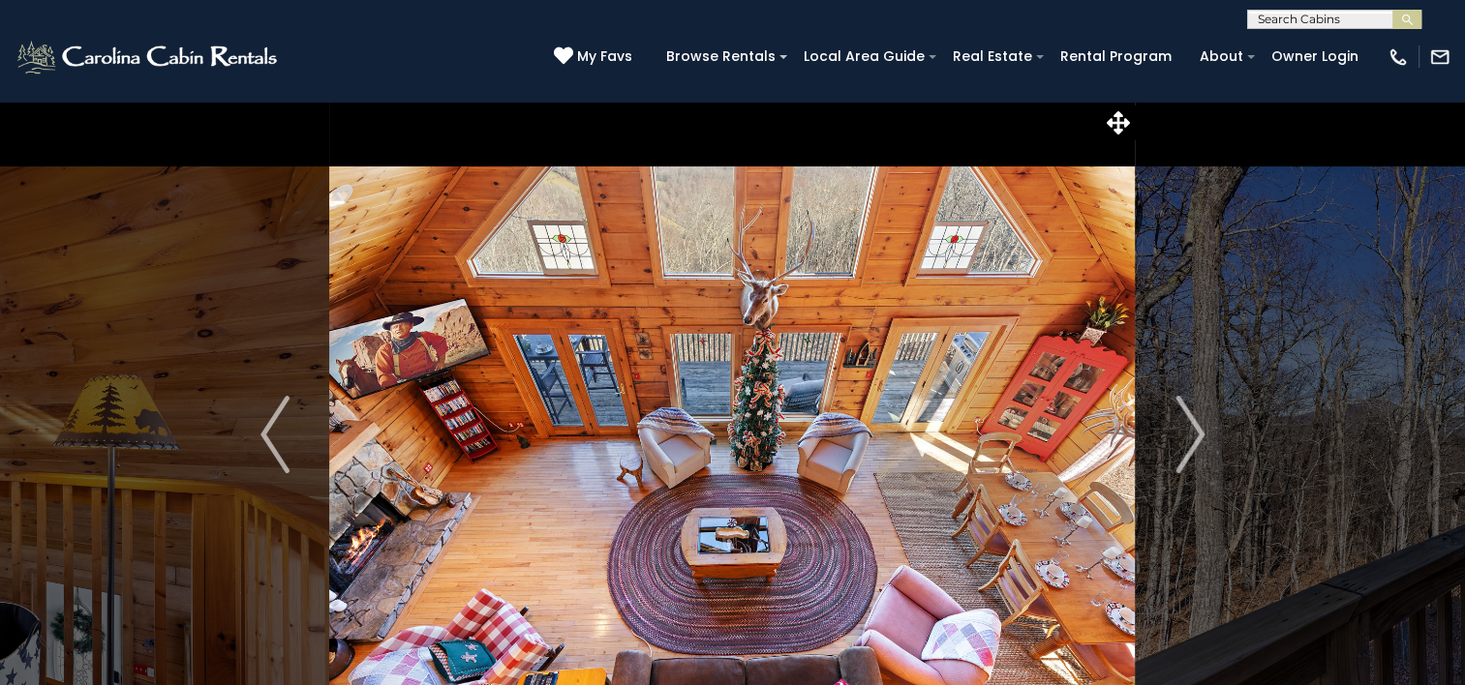
click at [1199, 421] on img "Next" at bounding box center [1189, 434] width 29 height 77
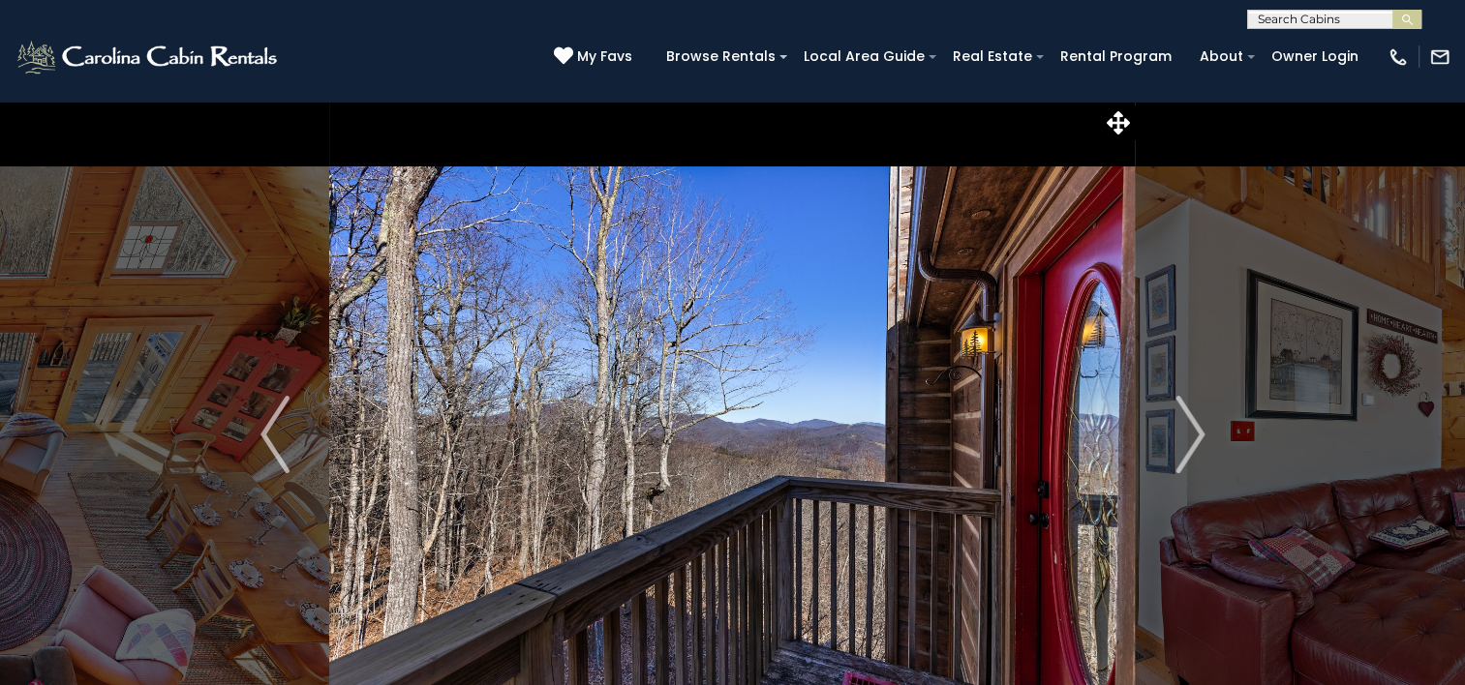
click at [1199, 421] on img "Next" at bounding box center [1189, 434] width 29 height 77
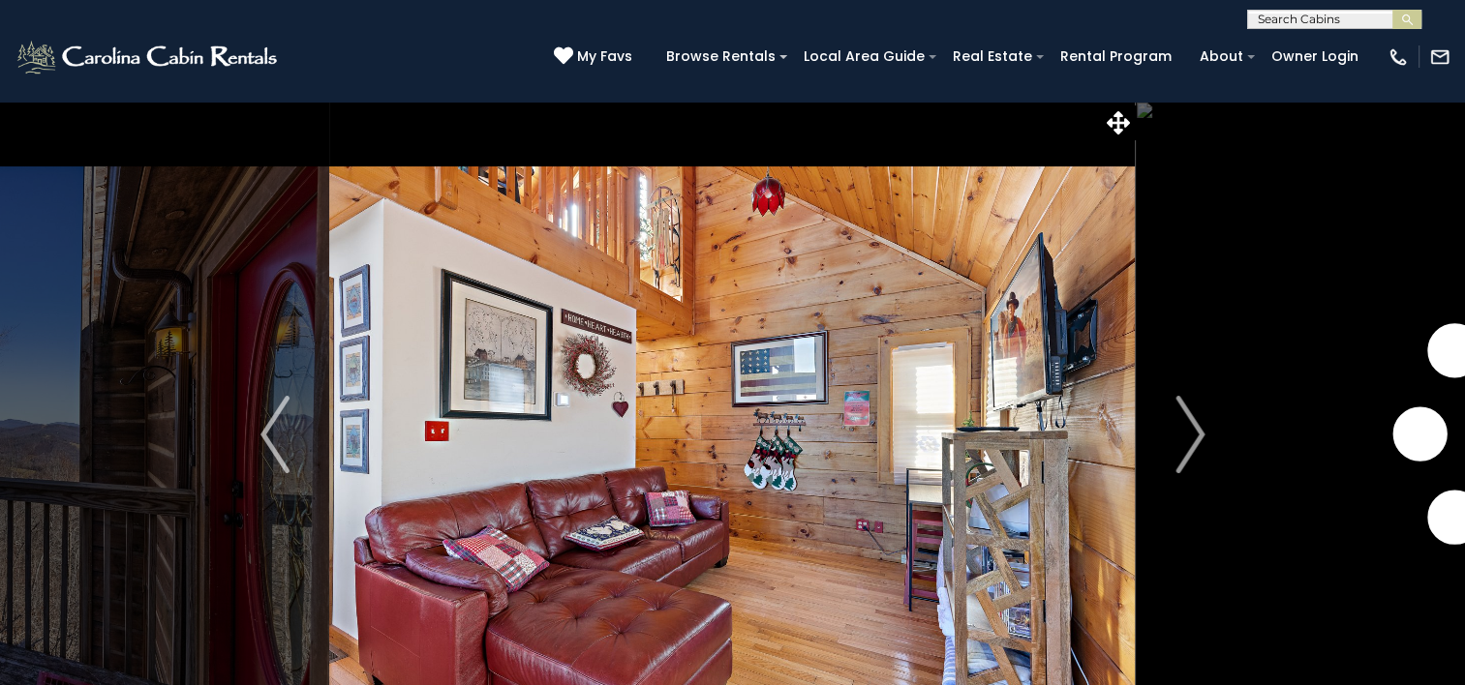
click at [1199, 421] on img "Next" at bounding box center [1189, 434] width 29 height 77
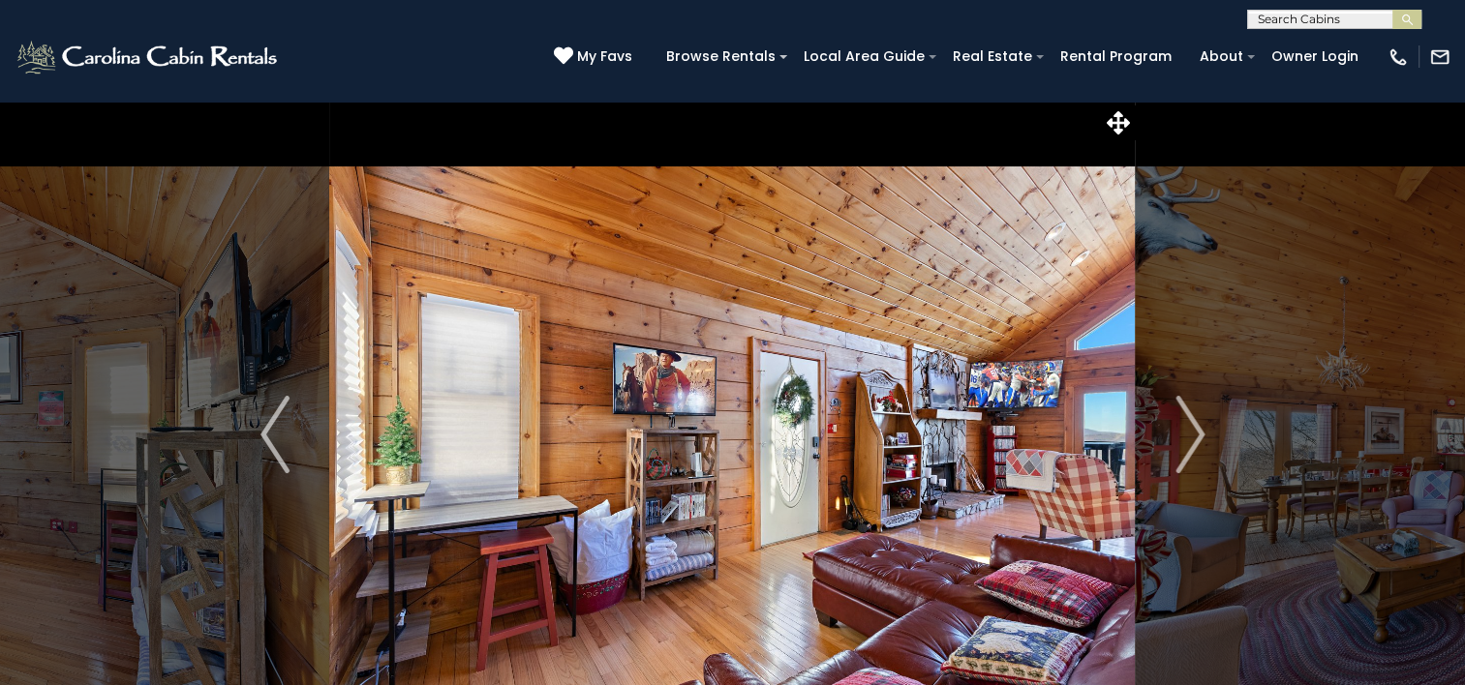
click at [1199, 421] on img "Next" at bounding box center [1189, 434] width 29 height 77
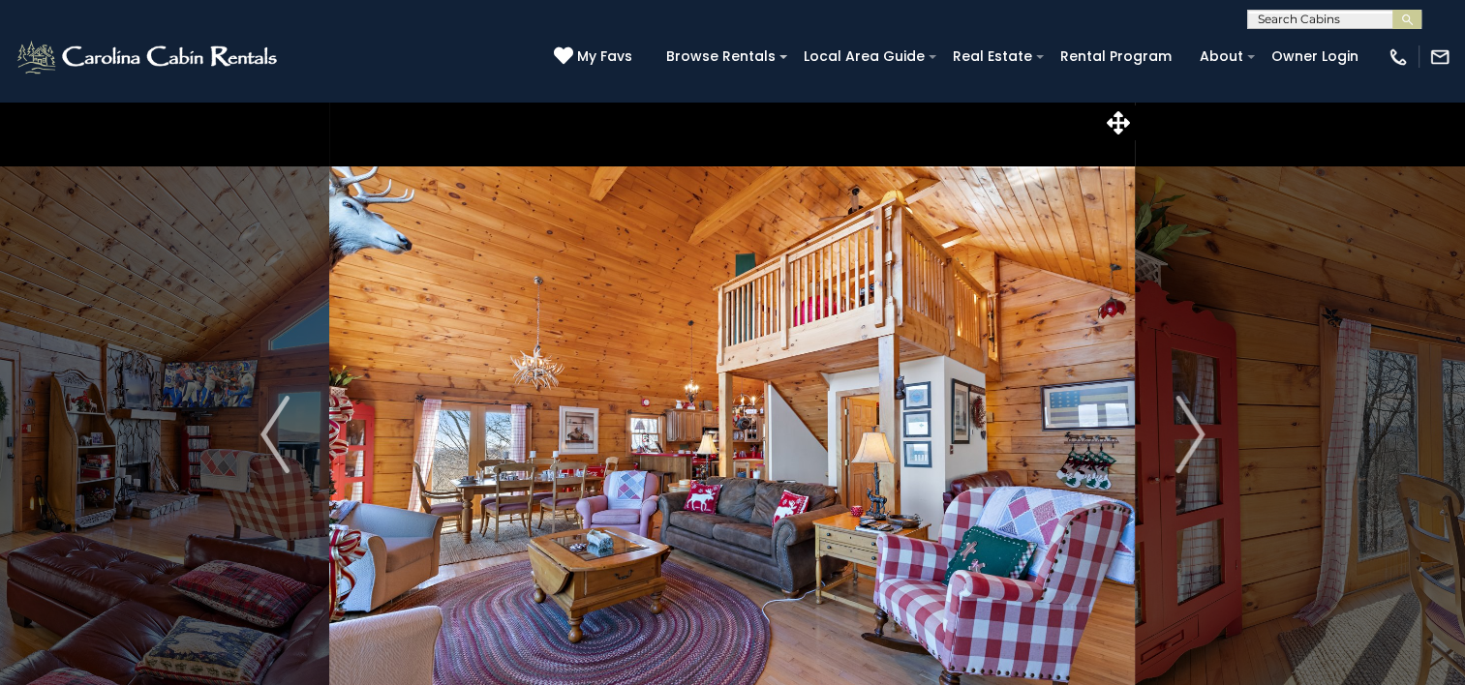
click at [1199, 421] on img "Next" at bounding box center [1189, 434] width 29 height 77
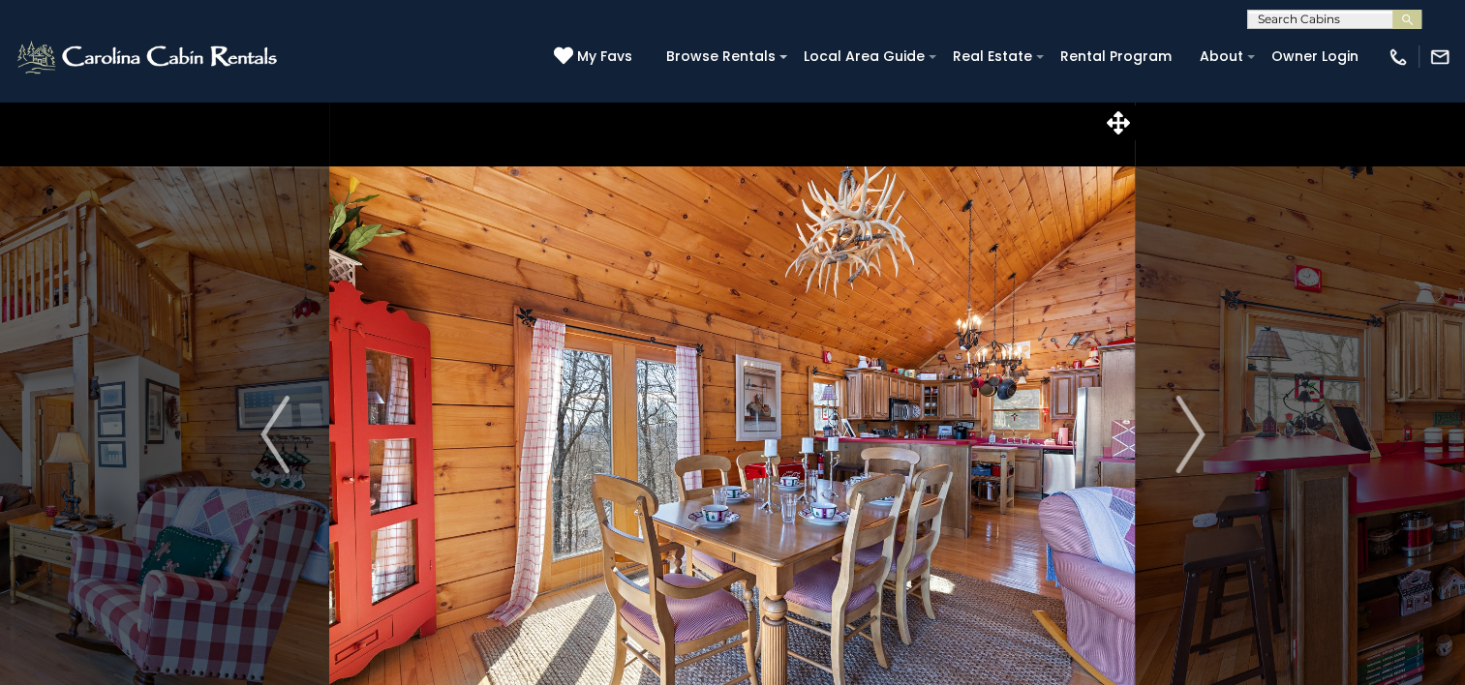
click at [1199, 421] on img "Next" at bounding box center [1189, 434] width 29 height 77
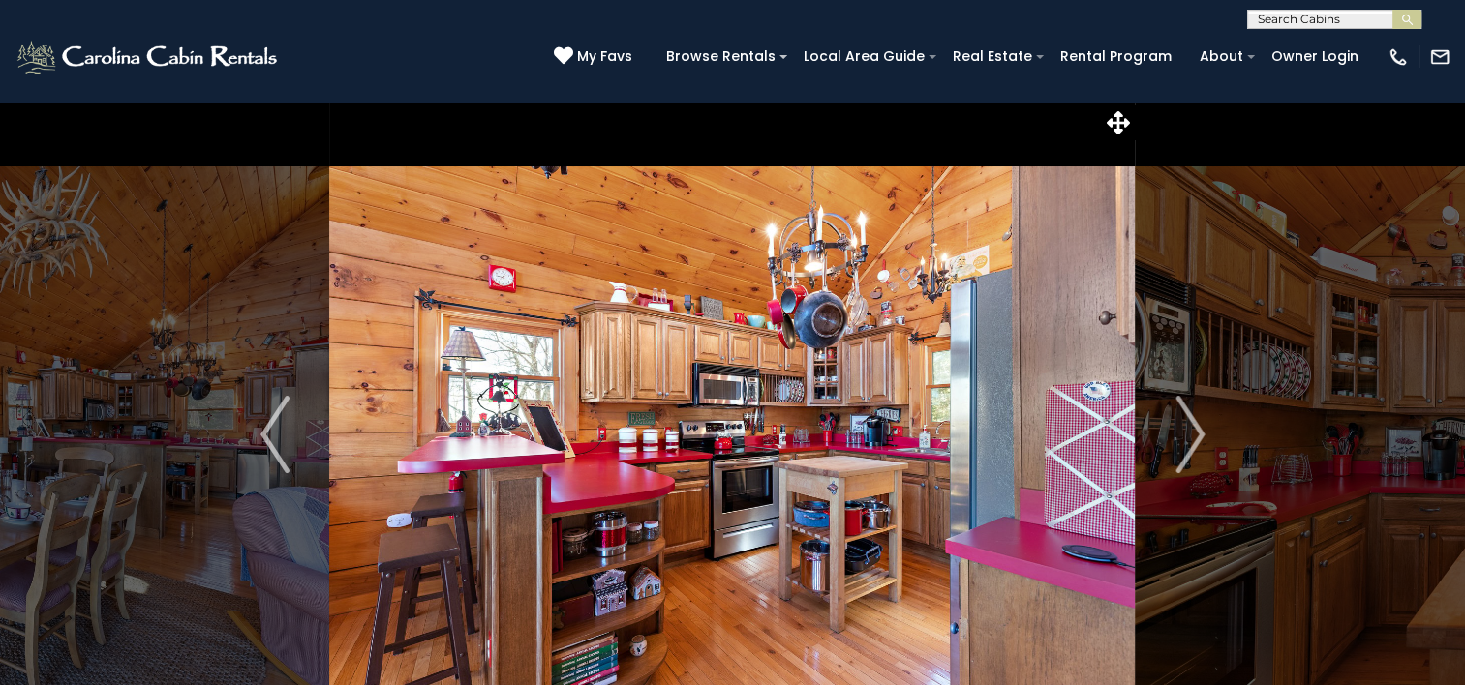
click at [1199, 421] on img "Next" at bounding box center [1189, 434] width 29 height 77
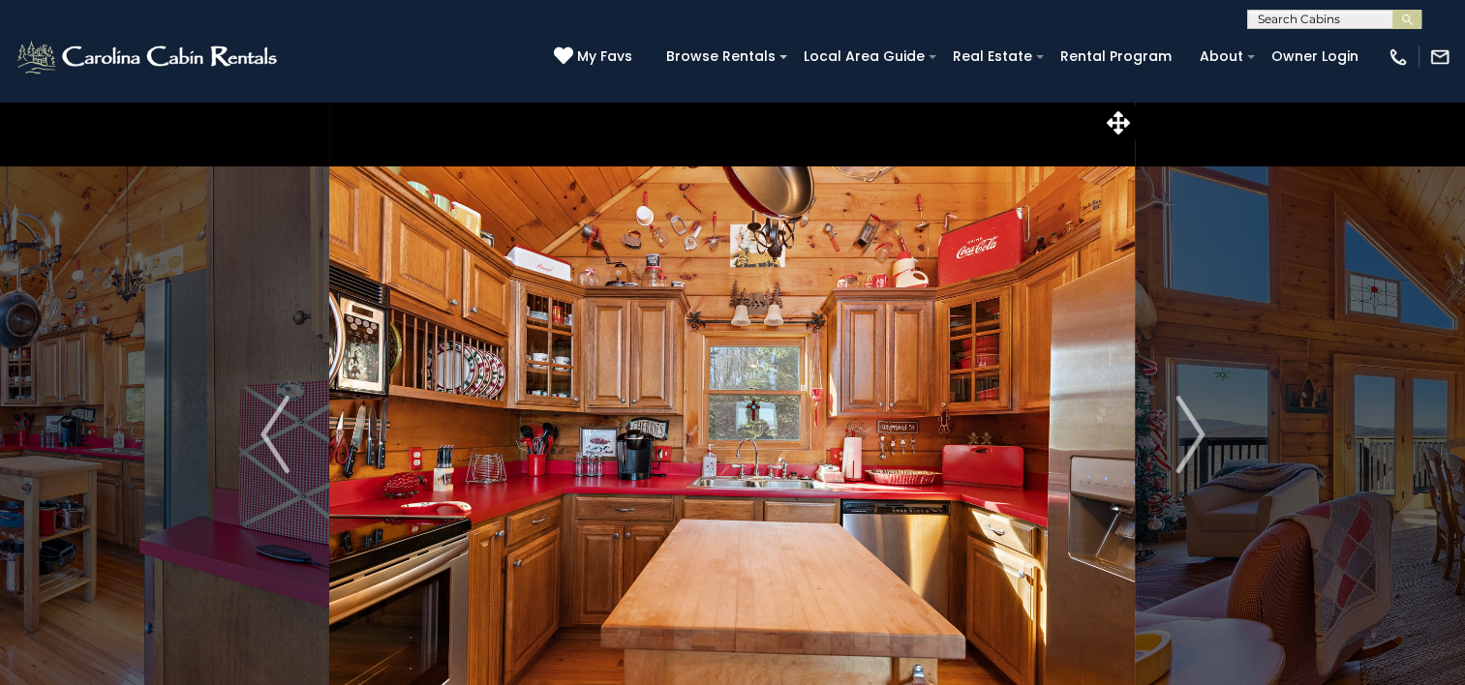
click at [1199, 421] on img "Next" at bounding box center [1189, 434] width 29 height 77
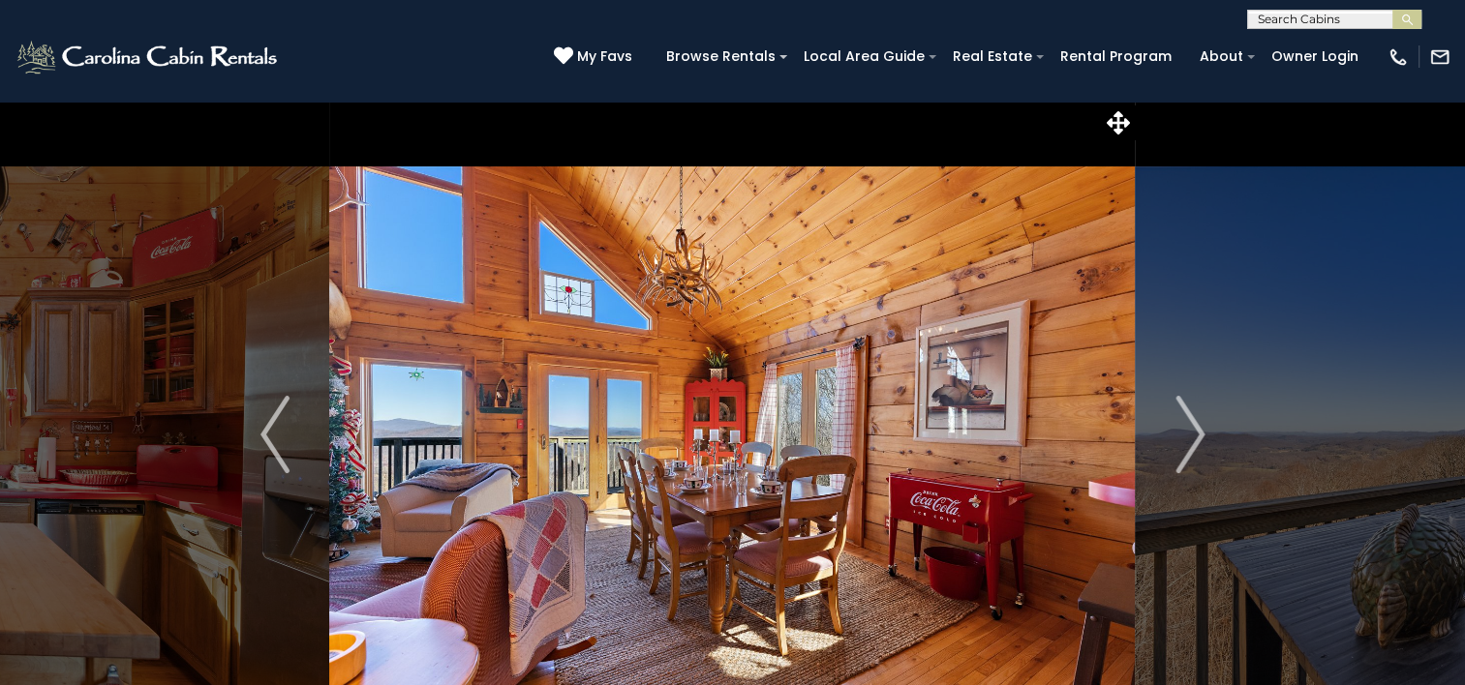
click at [1199, 421] on img "Next" at bounding box center [1189, 434] width 29 height 77
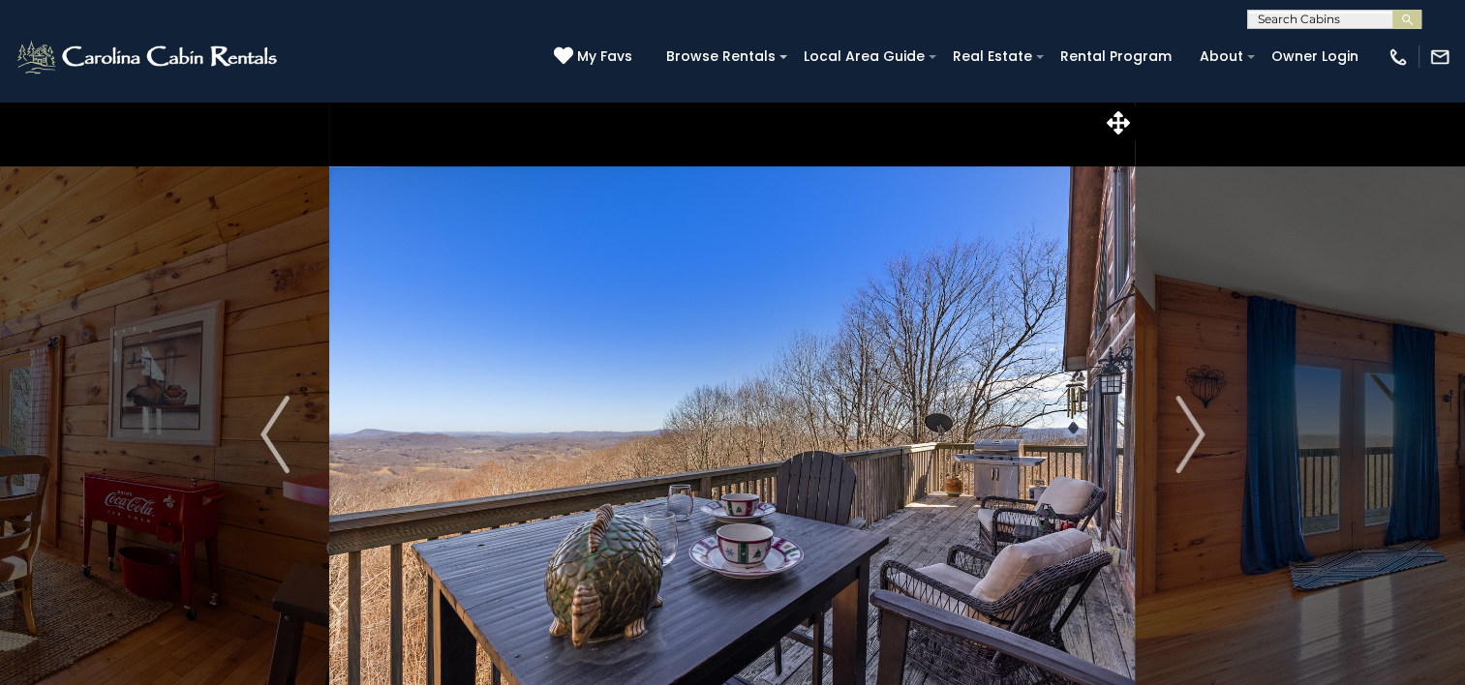
click at [1199, 421] on img "Next" at bounding box center [1189, 434] width 29 height 77
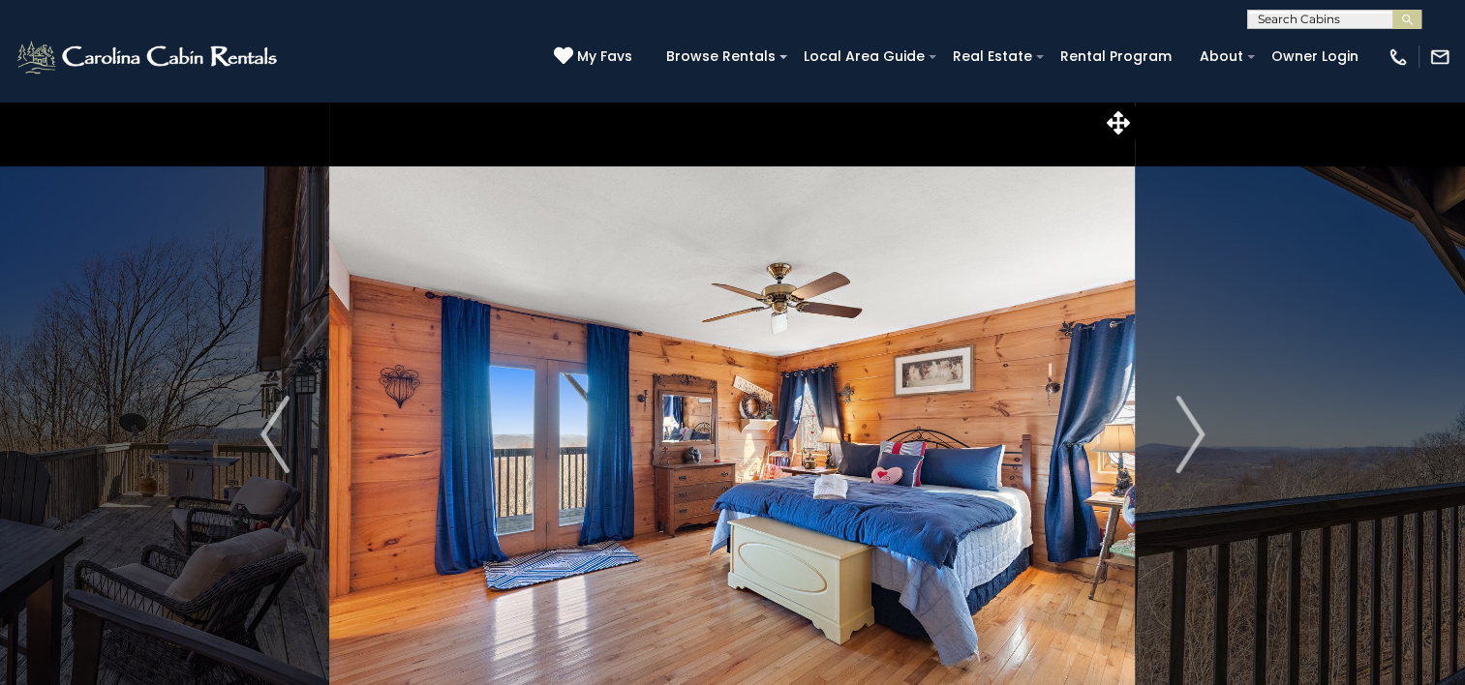
click at [1199, 421] on img "Next" at bounding box center [1189, 434] width 29 height 77
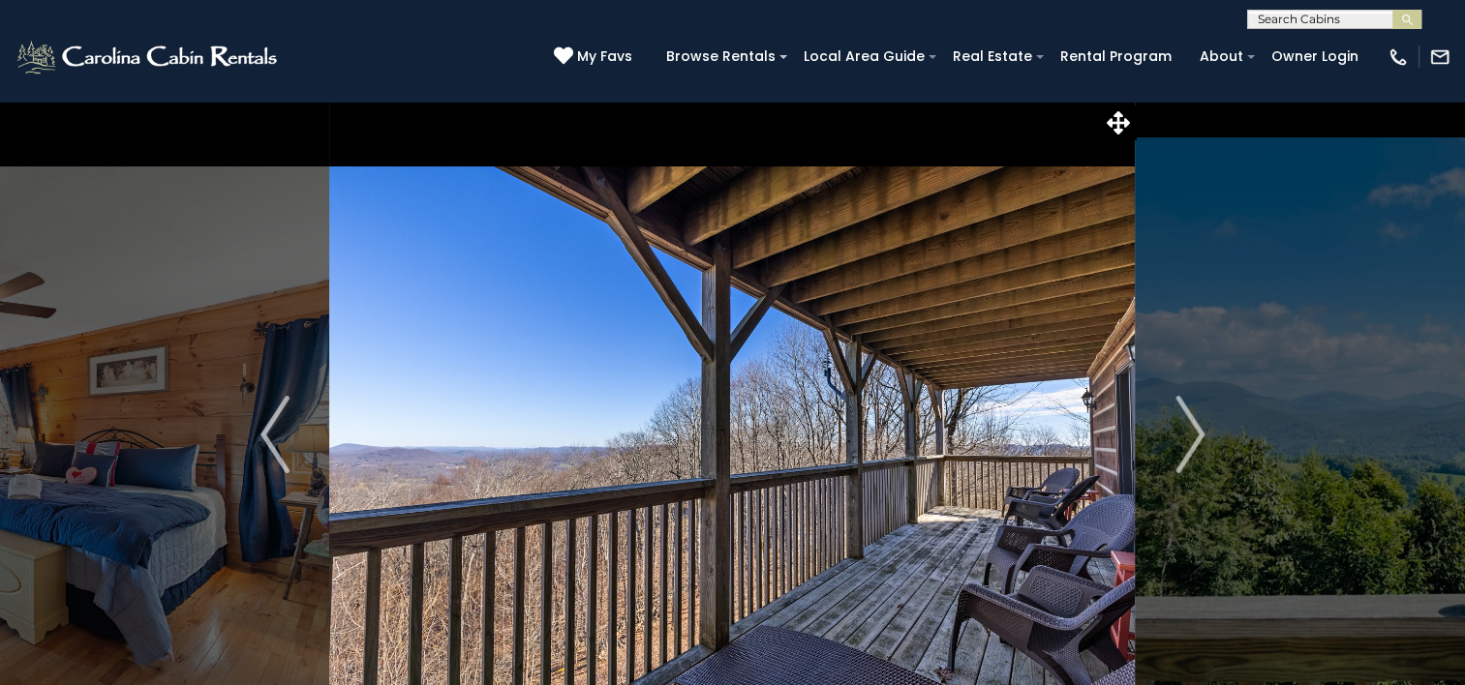
click at [1199, 421] on img "Next" at bounding box center [1189, 434] width 29 height 77
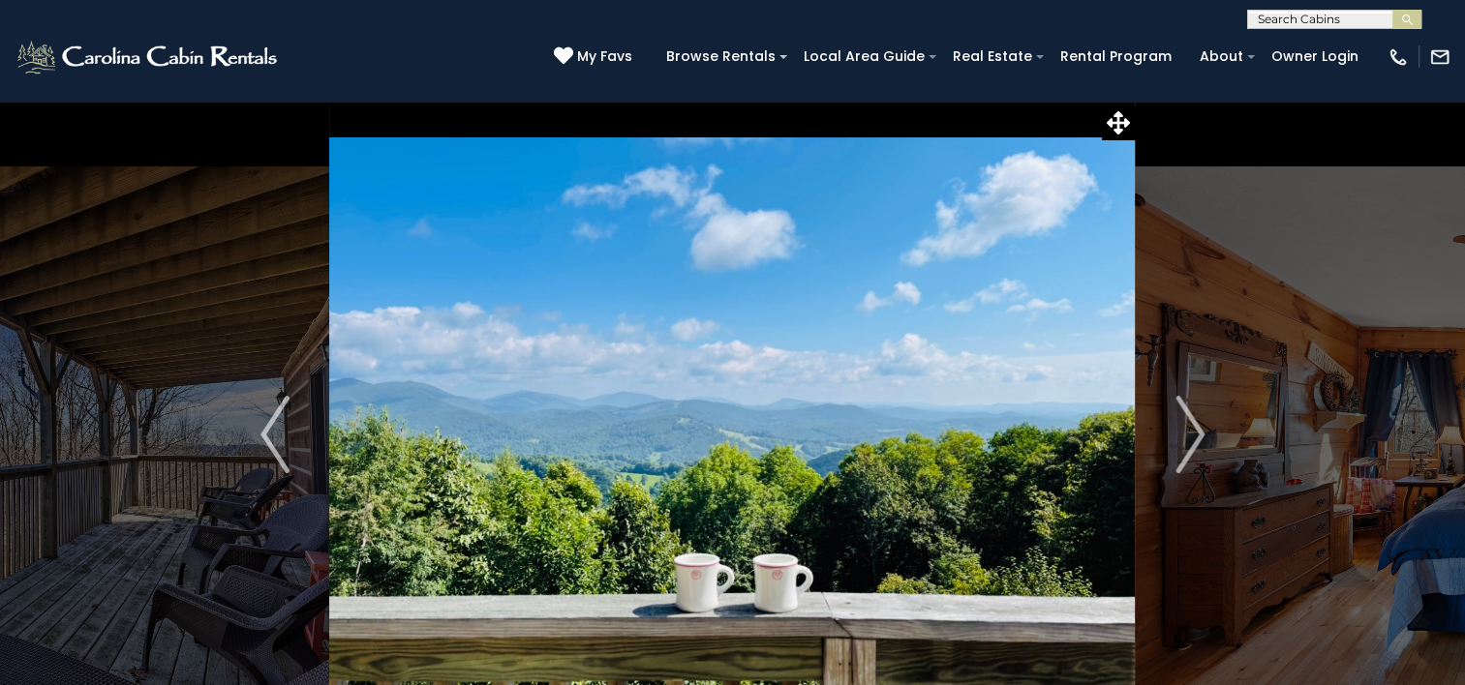
click at [1199, 421] on img "Next" at bounding box center [1189, 434] width 29 height 77
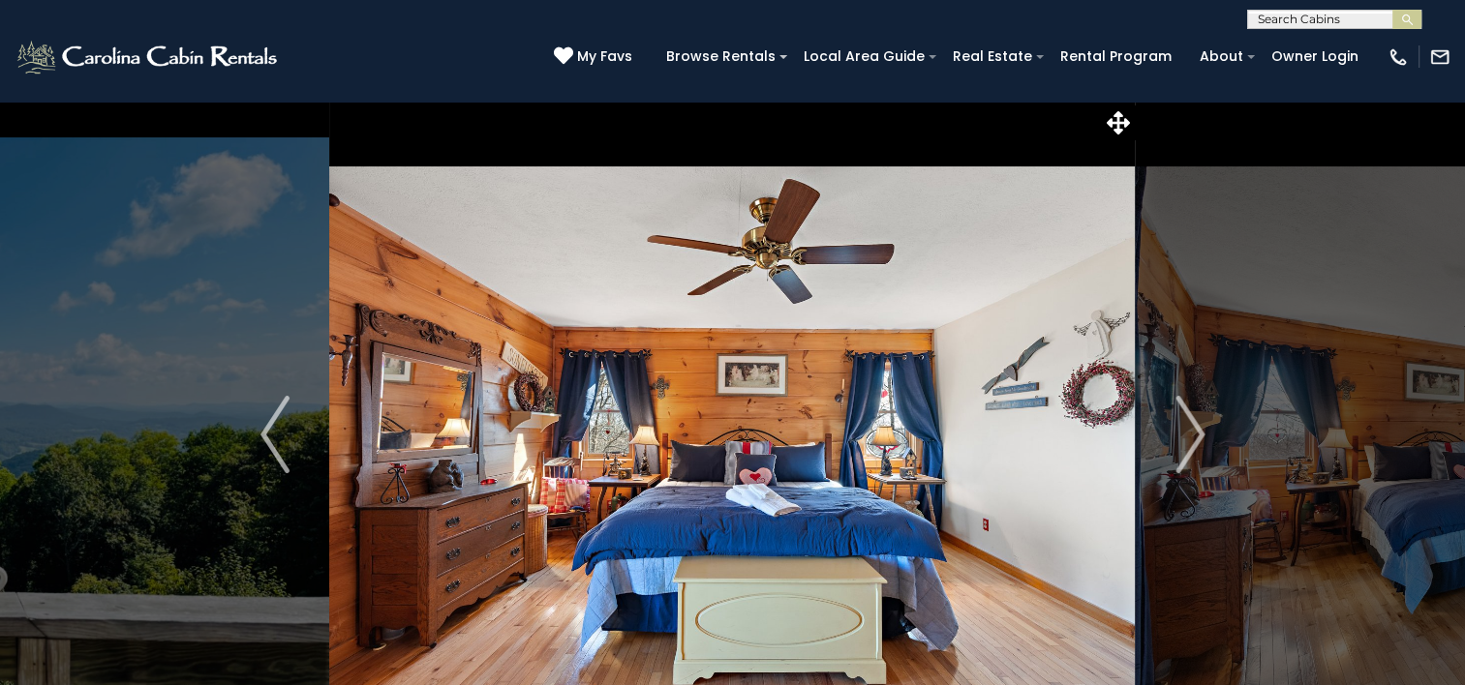
click at [1199, 421] on img "Next" at bounding box center [1189, 434] width 29 height 77
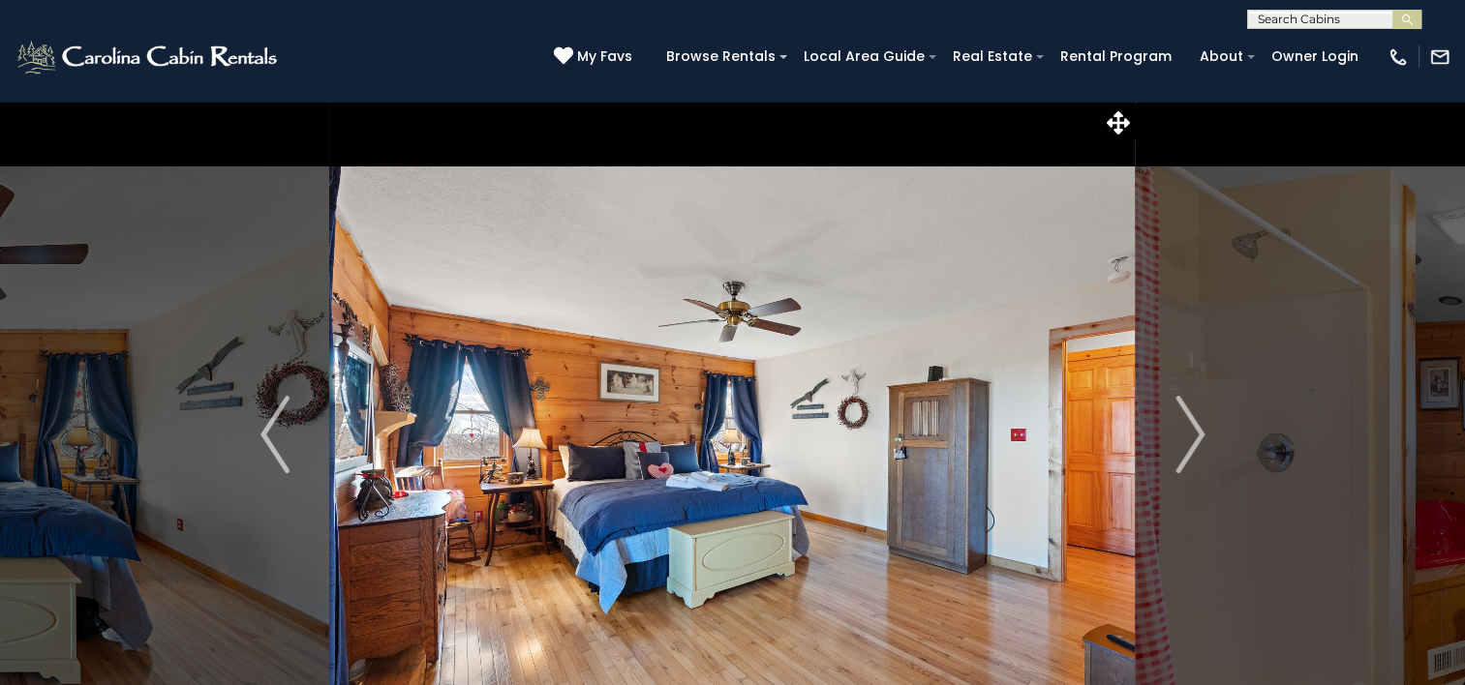
click at [1199, 421] on img "Next" at bounding box center [1189, 434] width 29 height 77
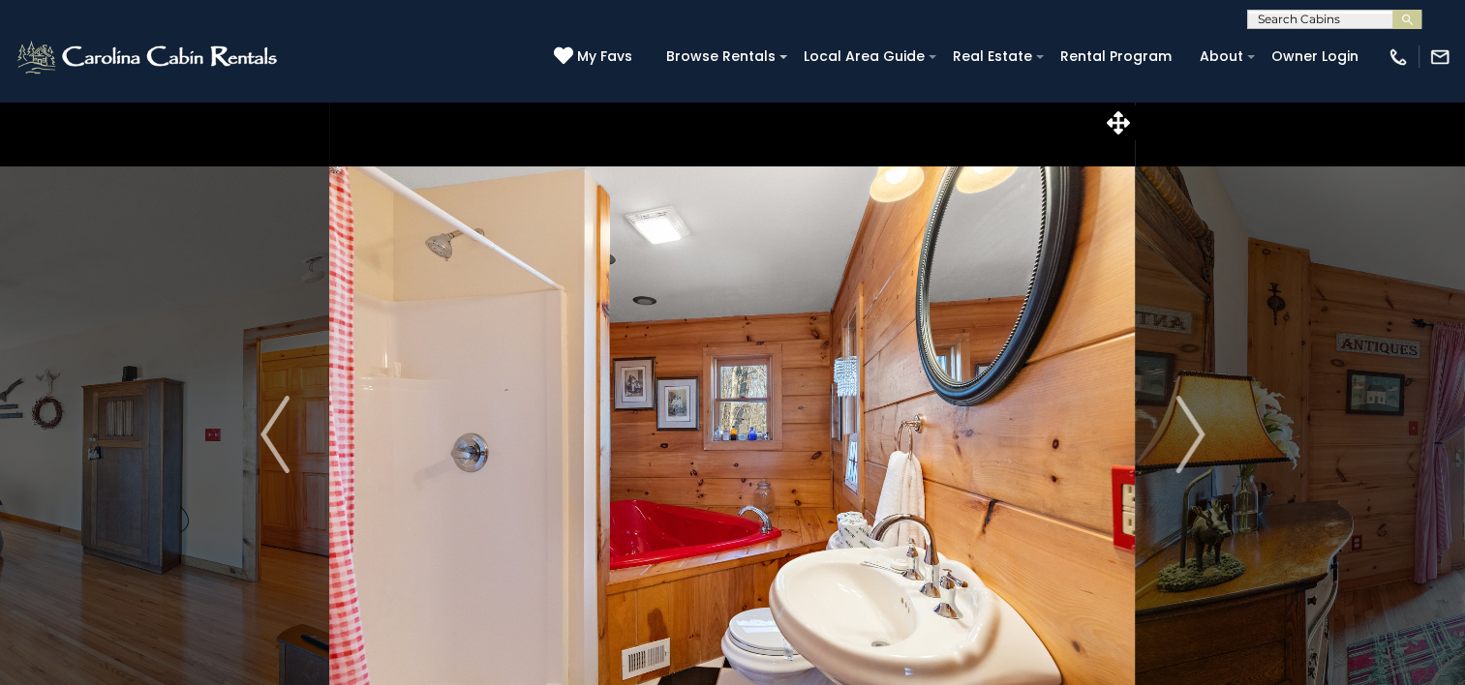
click at [1199, 421] on img "Next" at bounding box center [1189, 434] width 29 height 77
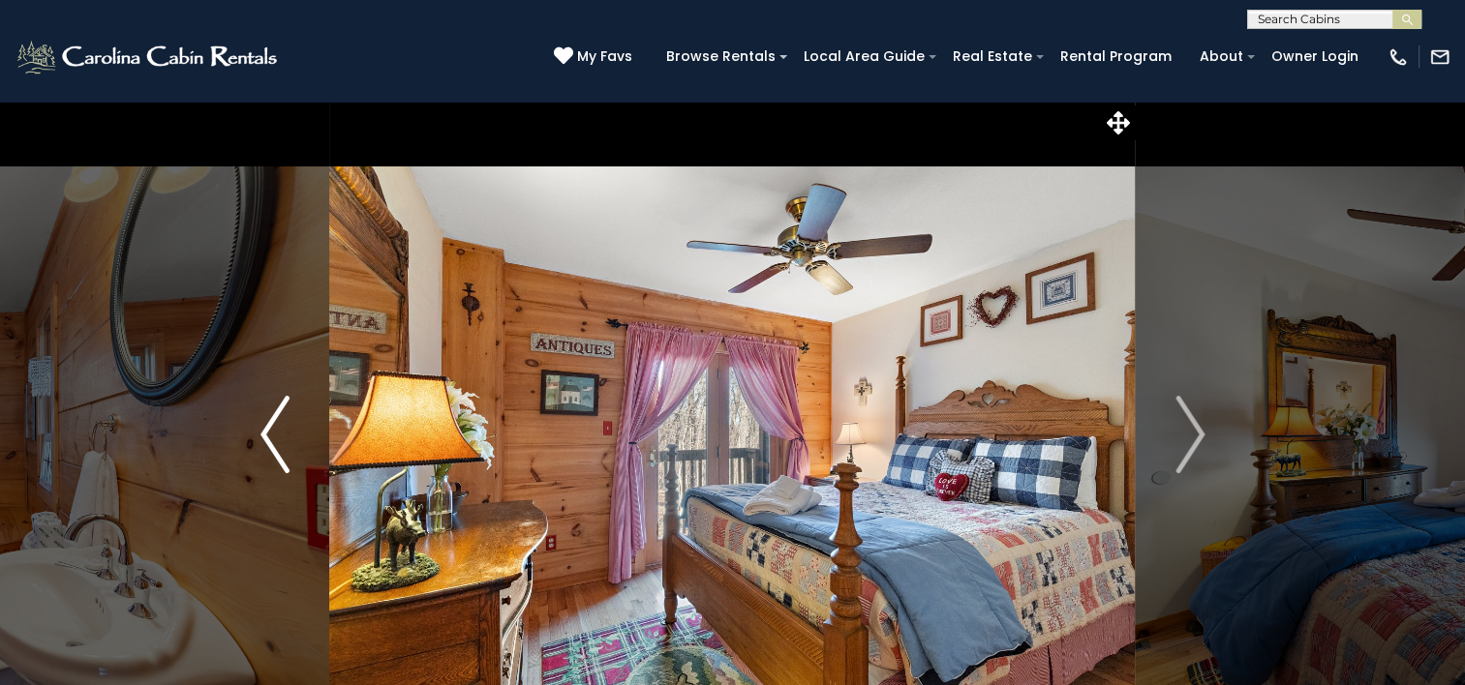
click at [279, 482] on button "Previous" at bounding box center [275, 435] width 108 height 668
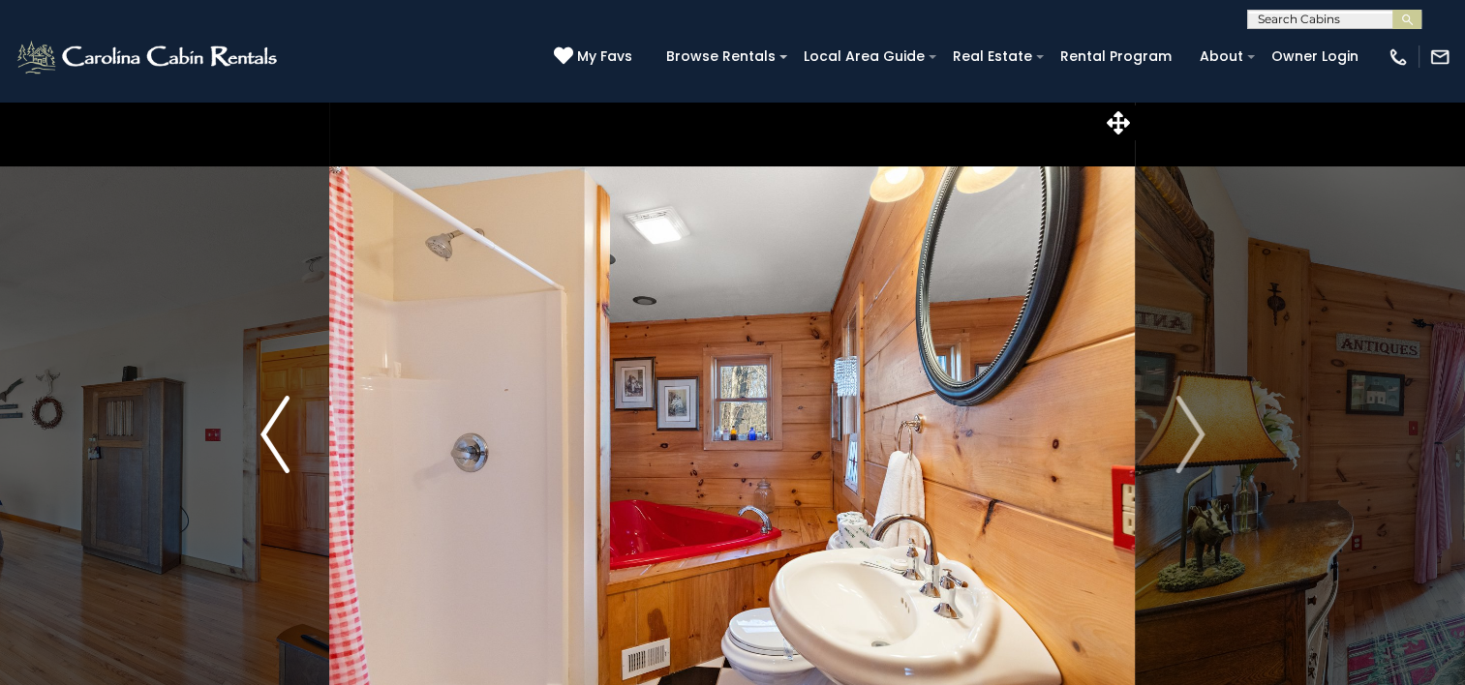
click at [1199, 421] on img "Next" at bounding box center [1189, 434] width 29 height 77
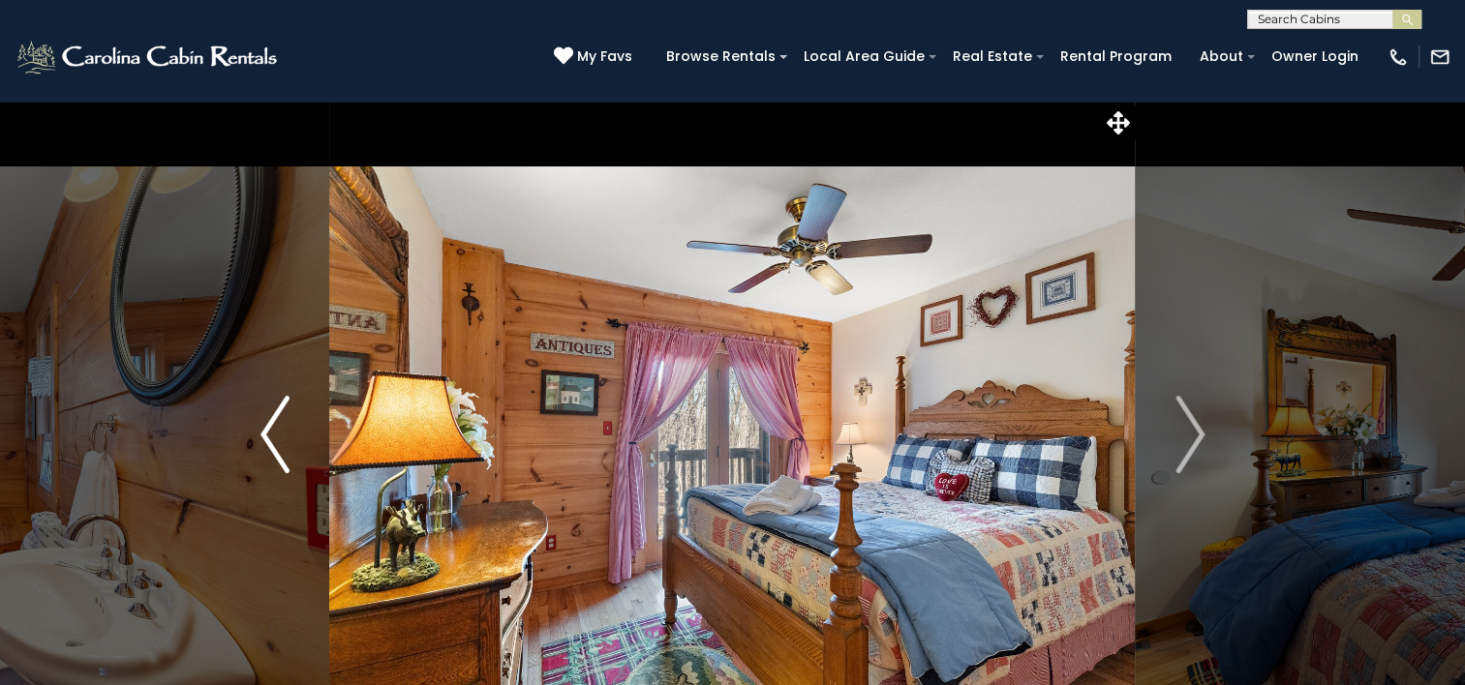
click at [1199, 421] on img "Next" at bounding box center [1189, 434] width 29 height 77
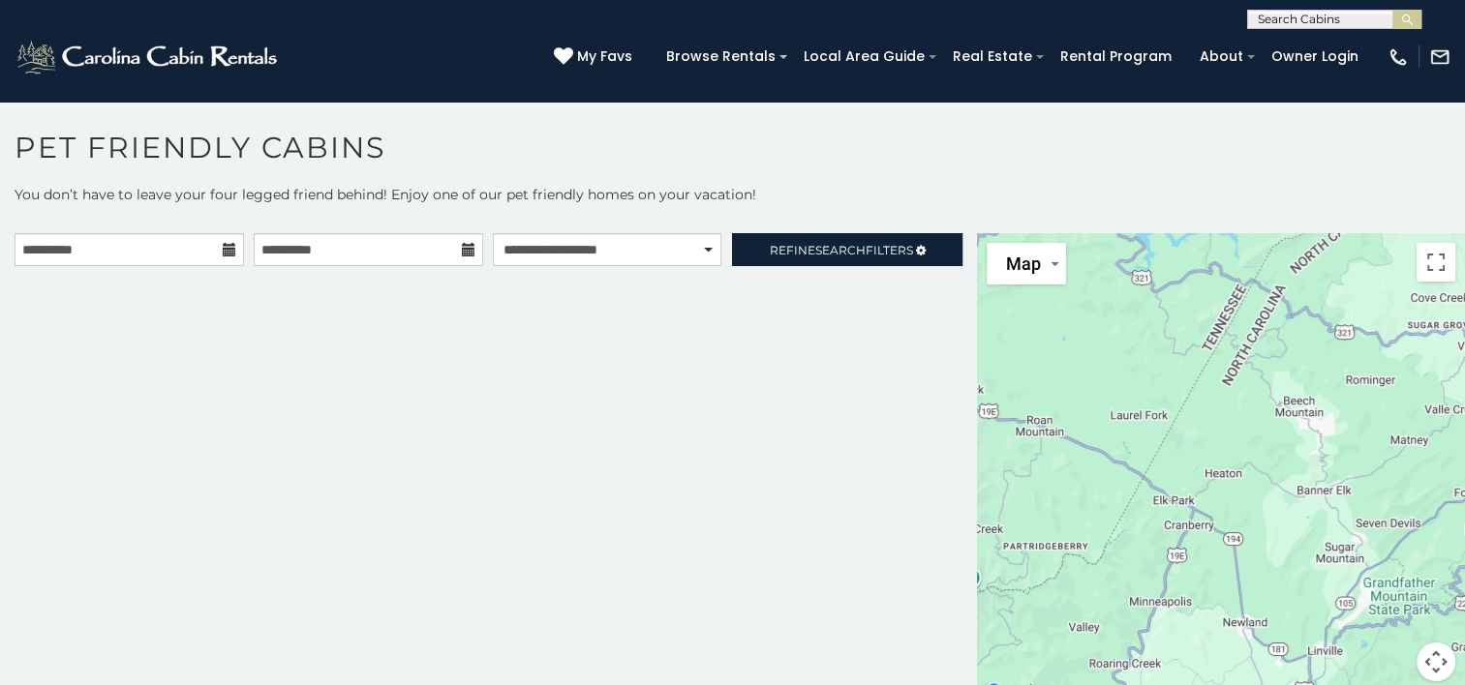
scroll to position [10, 0]
